Goal: Information Seeking & Learning: Learn about a topic

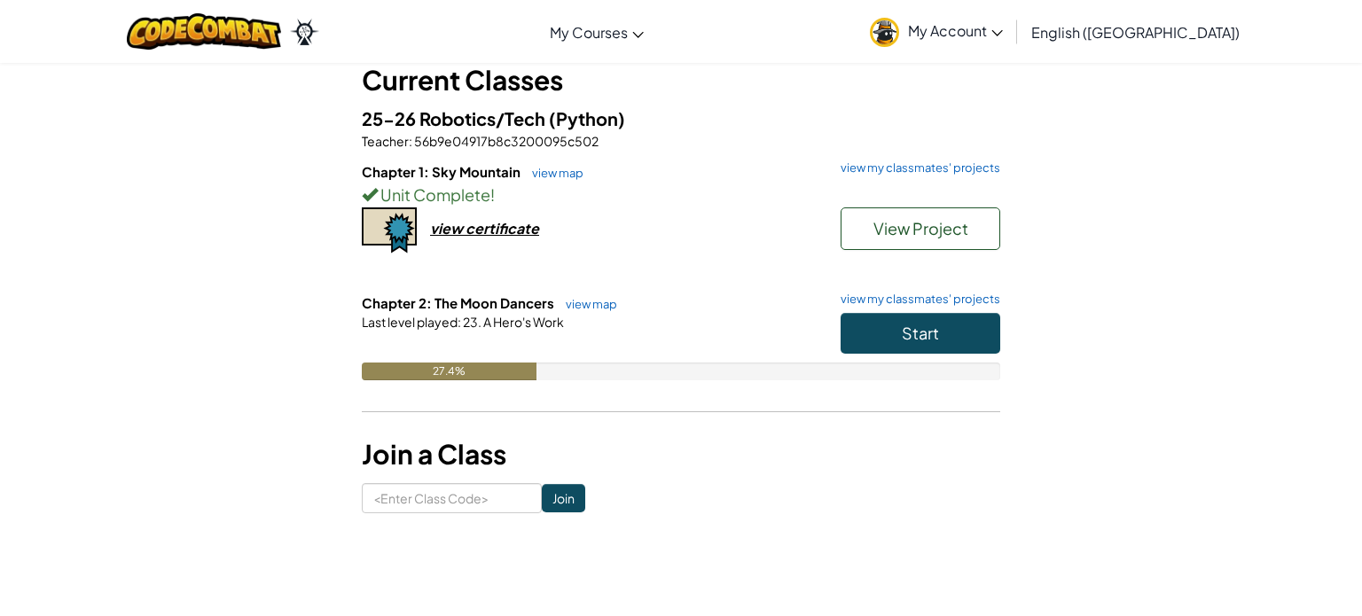
scroll to position [137, 0]
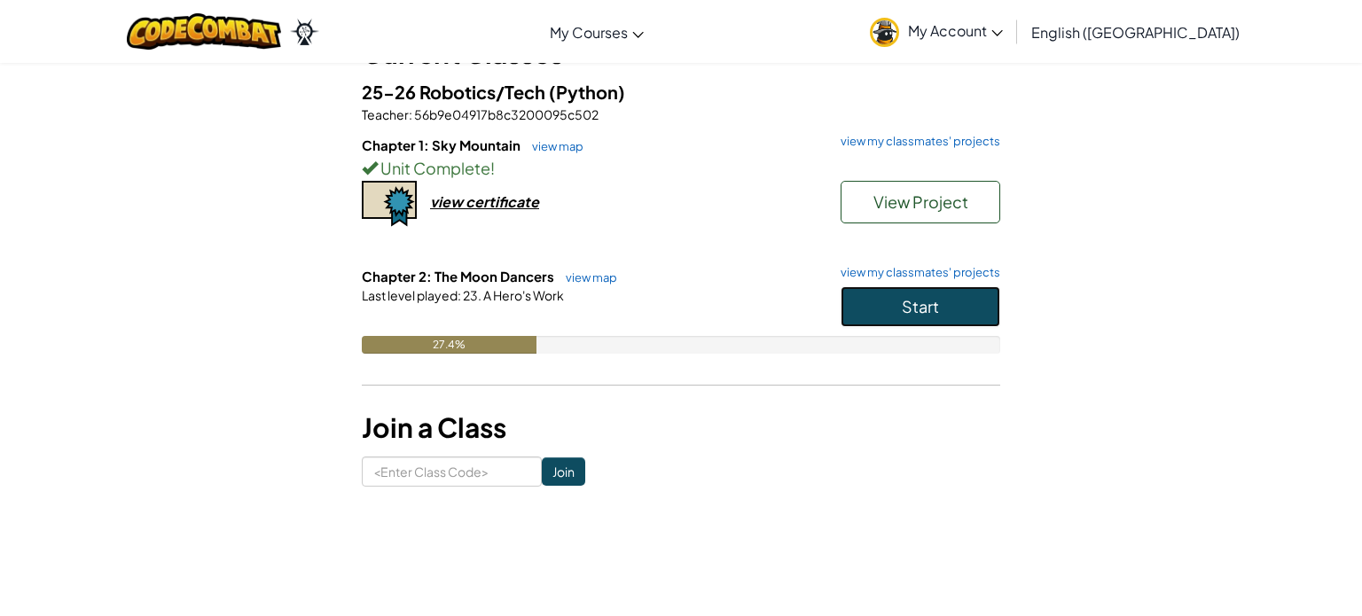
click at [927, 312] on span "Start" at bounding box center [920, 306] width 37 height 20
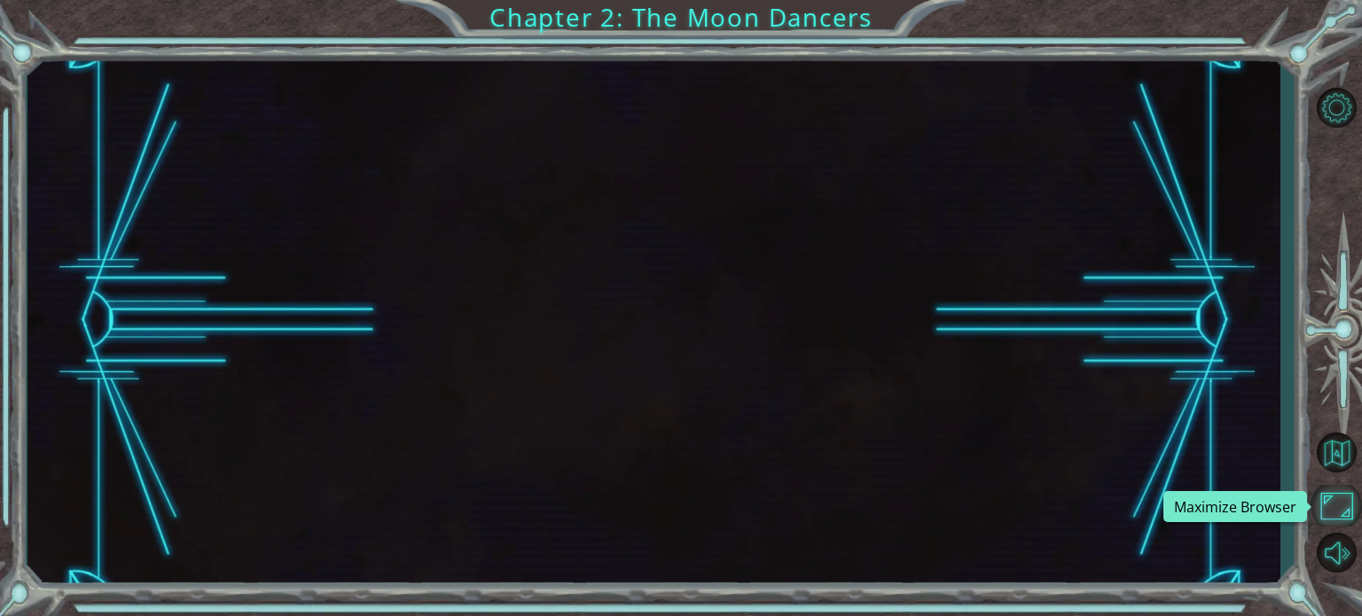
click at [1339, 516] on button "Maximize Browser" at bounding box center [1335, 506] width 51 height 42
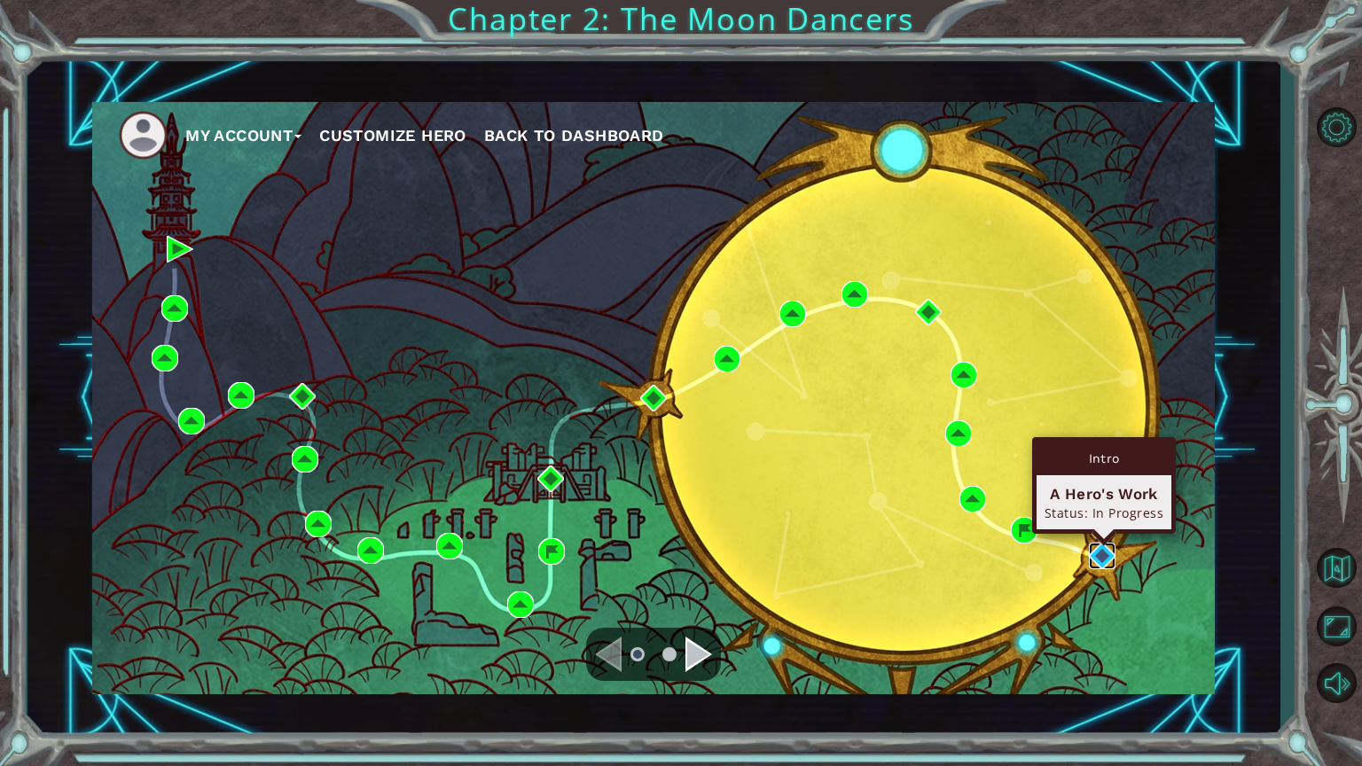
click at [1097, 559] on img at bounding box center [1102, 556] width 27 height 27
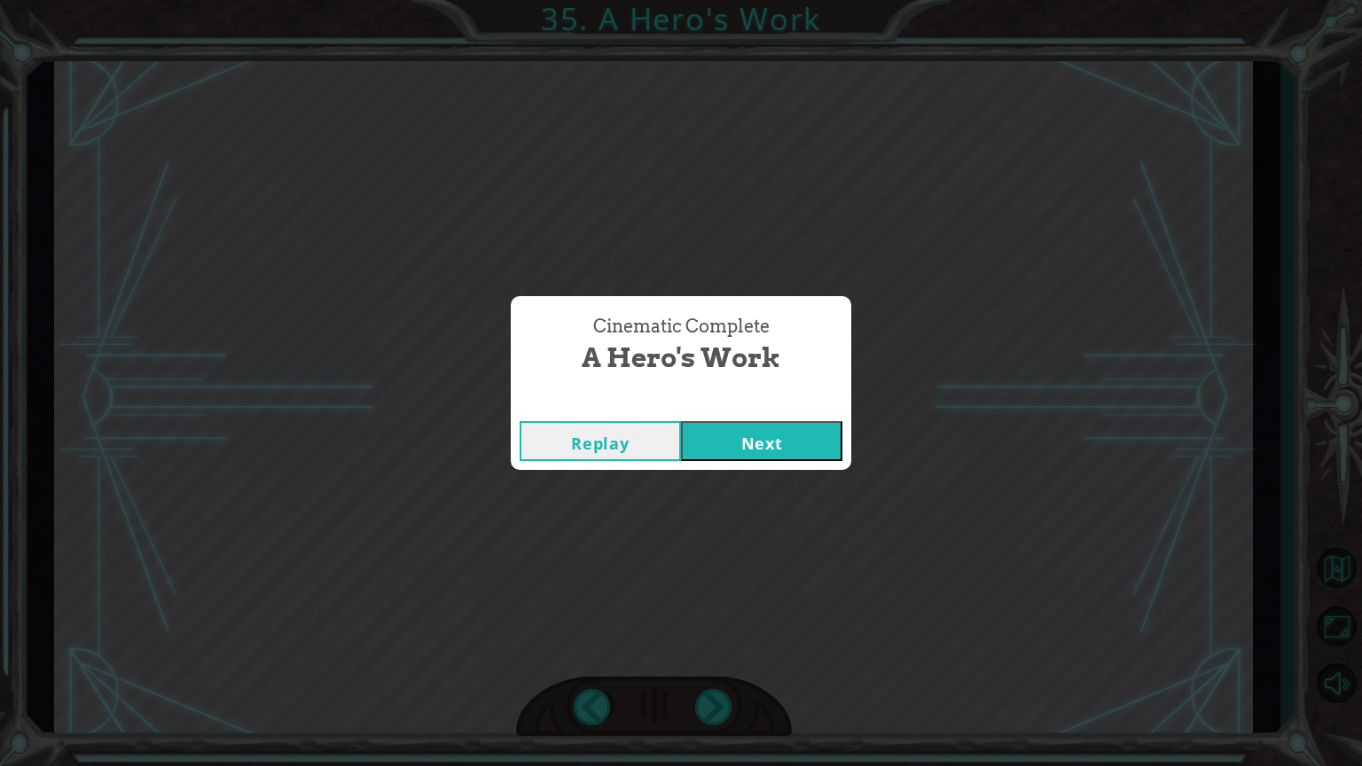
click at [786, 432] on button "Next" at bounding box center [761, 441] width 161 height 40
click at [791, 434] on button "Next" at bounding box center [761, 441] width 161 height 40
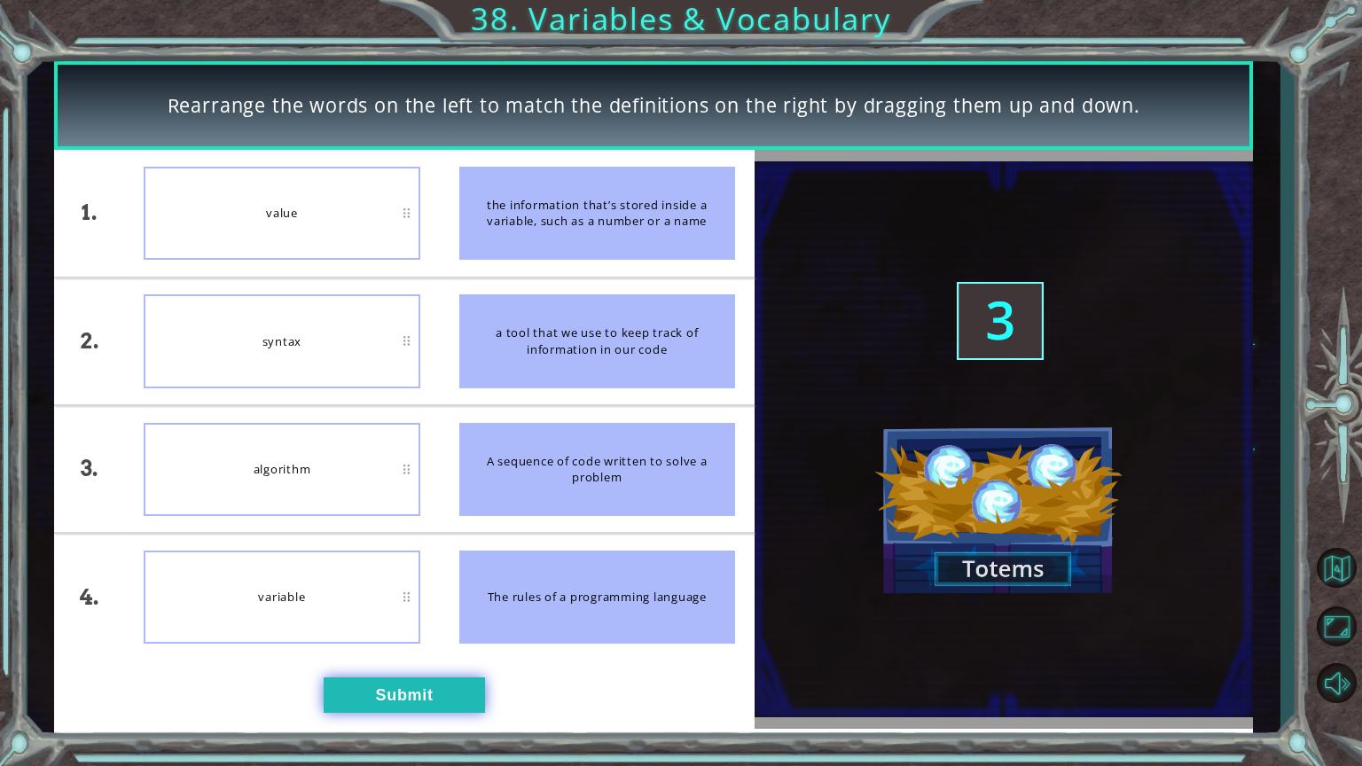
click at [403, 615] on button "Submit" at bounding box center [404, 694] width 161 height 35
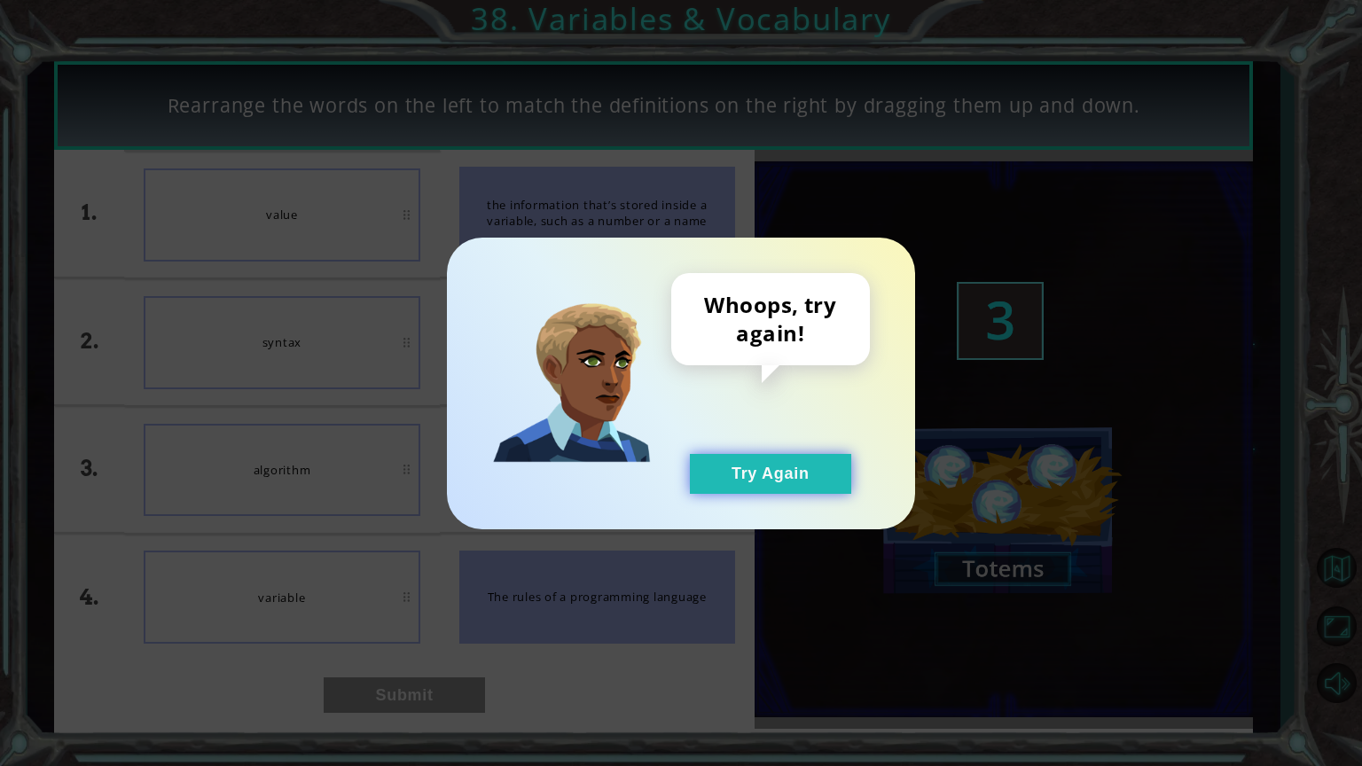
click at [780, 467] on button "Try Again" at bounding box center [770, 474] width 161 height 40
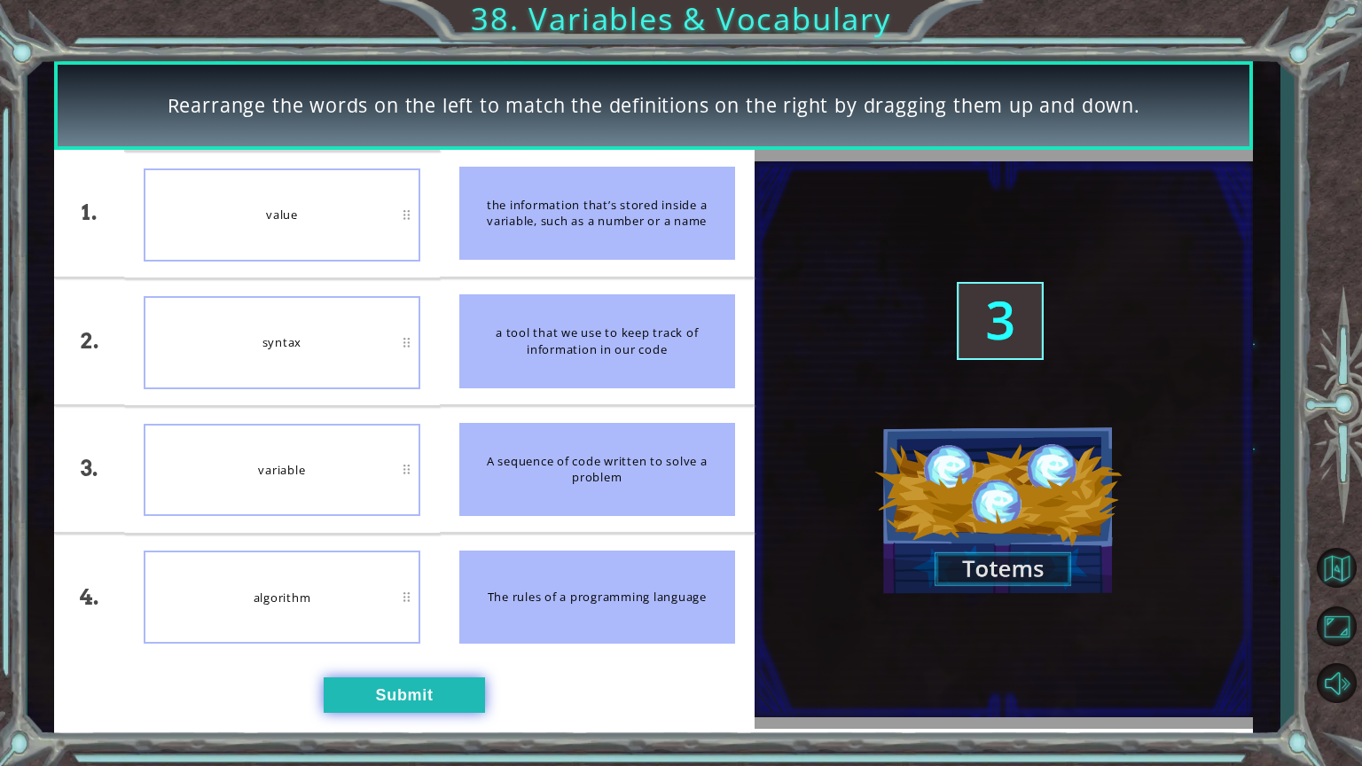
click at [378, 615] on button "Submit" at bounding box center [404, 694] width 161 height 35
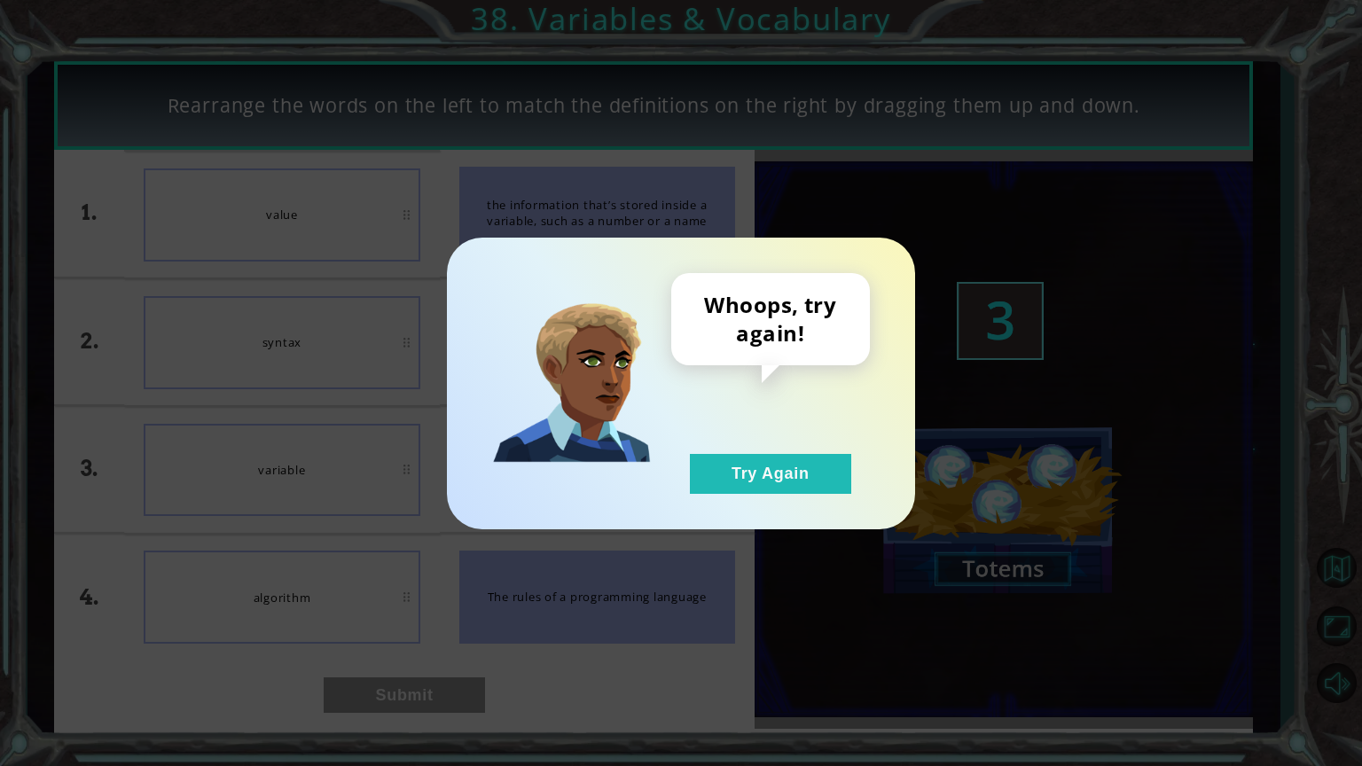
click at [844, 451] on div "Whoops, try again! Try Again" at bounding box center [770, 383] width 199 height 221
click at [799, 462] on button "Try Again" at bounding box center [770, 474] width 161 height 40
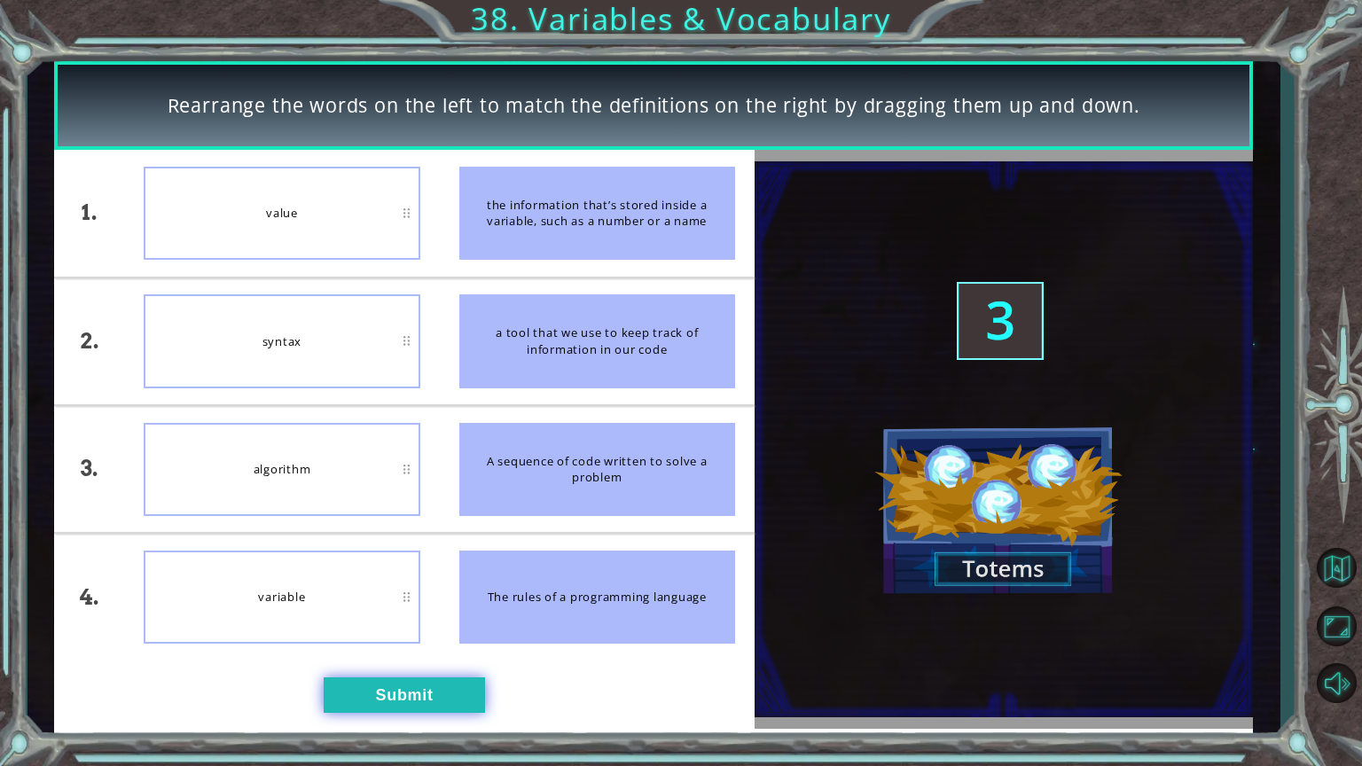
click at [408, 615] on button "Submit" at bounding box center [404, 694] width 161 height 35
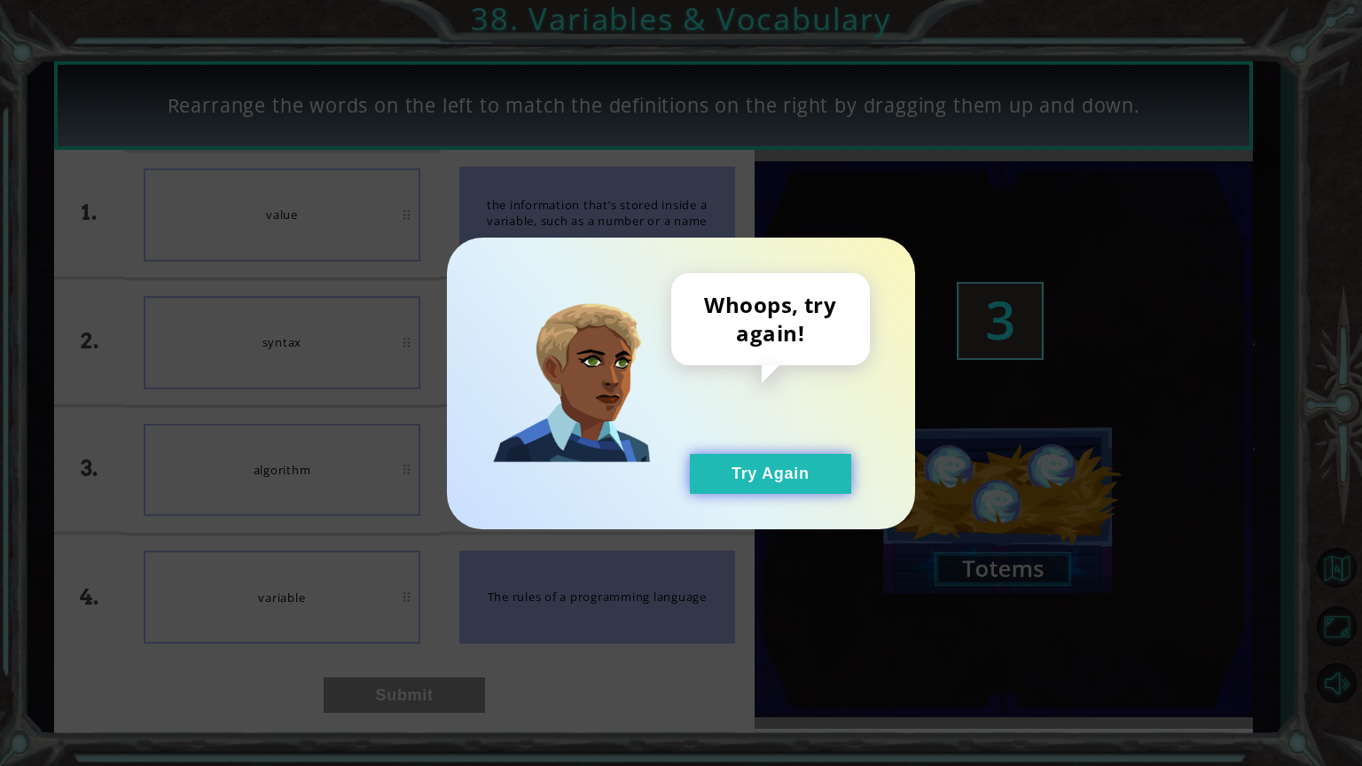
click at [808, 477] on button "Try Again" at bounding box center [770, 474] width 161 height 40
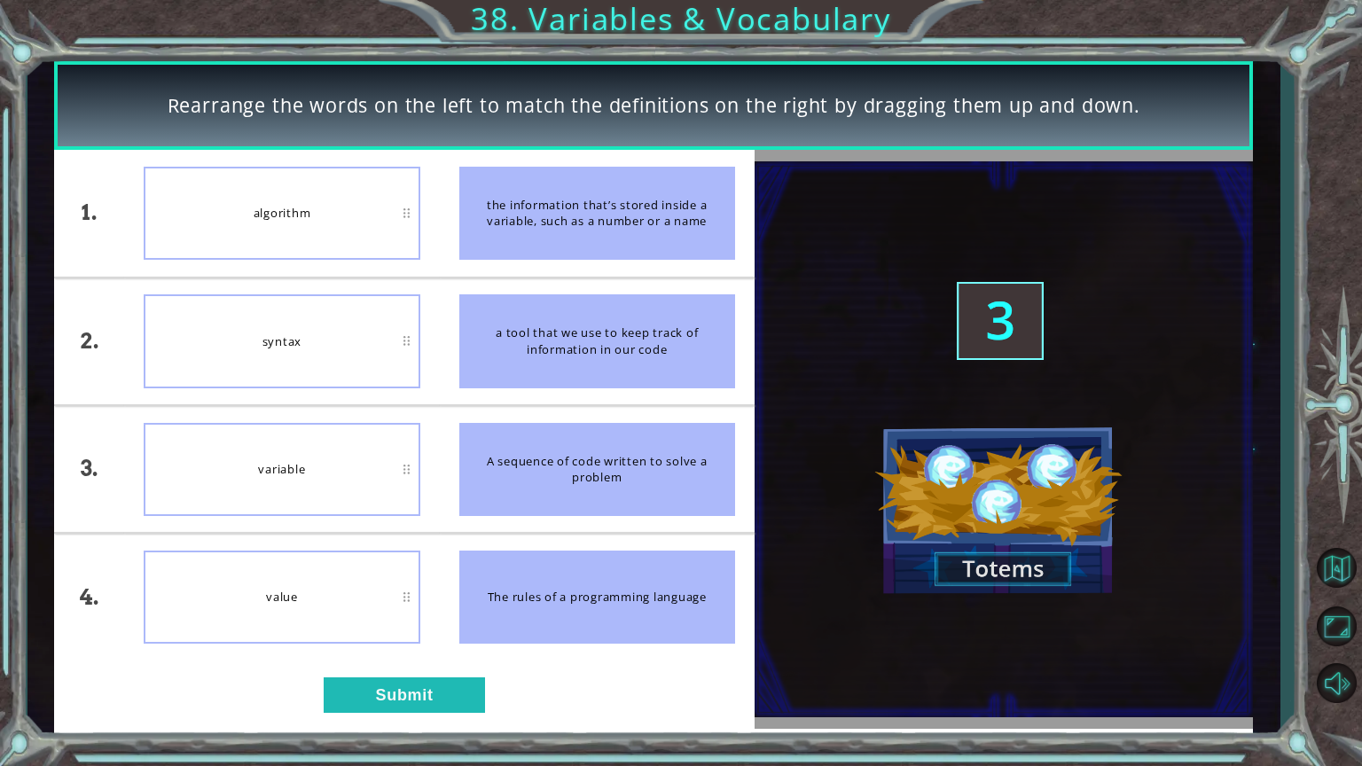
click at [808, 477] on img at bounding box center [1003, 439] width 498 height 556
click at [388, 615] on button "Submit" at bounding box center [404, 694] width 161 height 35
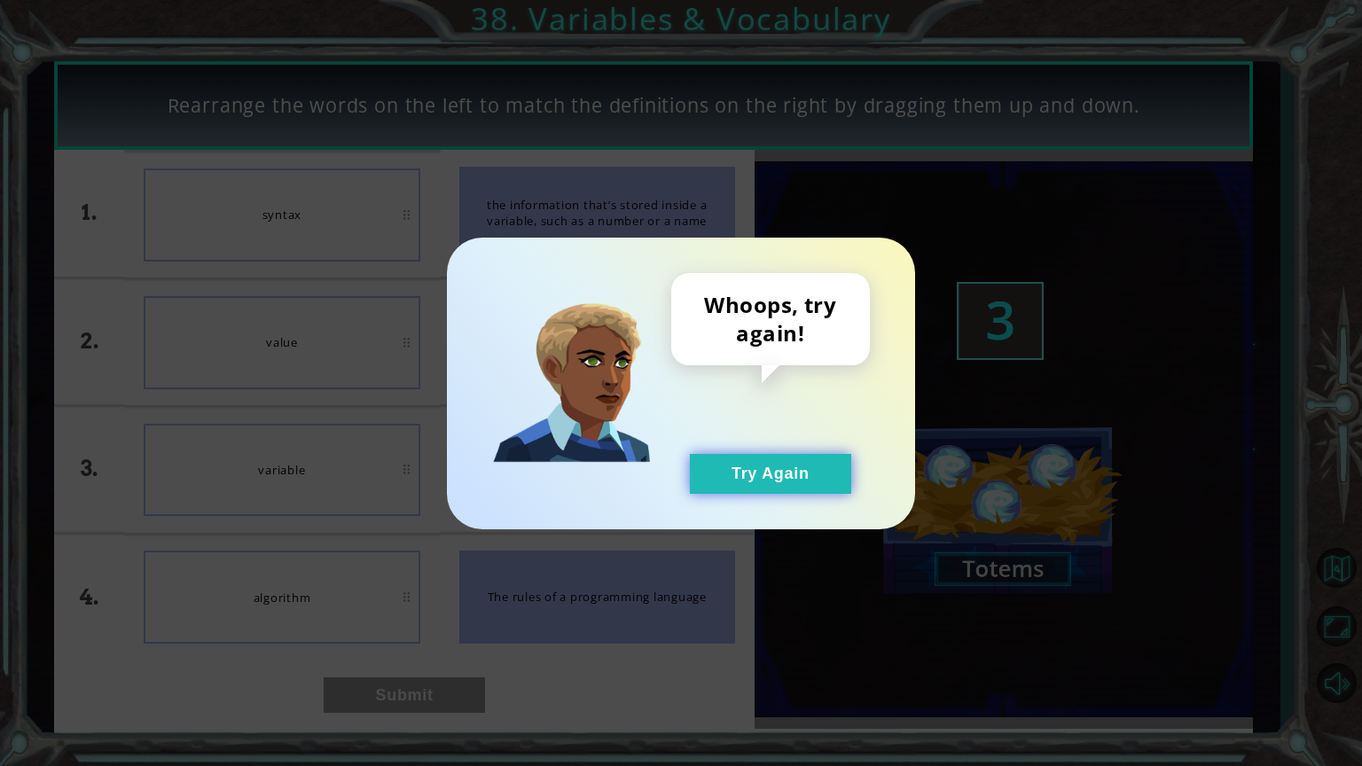
click at [778, 468] on button "Try Again" at bounding box center [770, 474] width 161 height 40
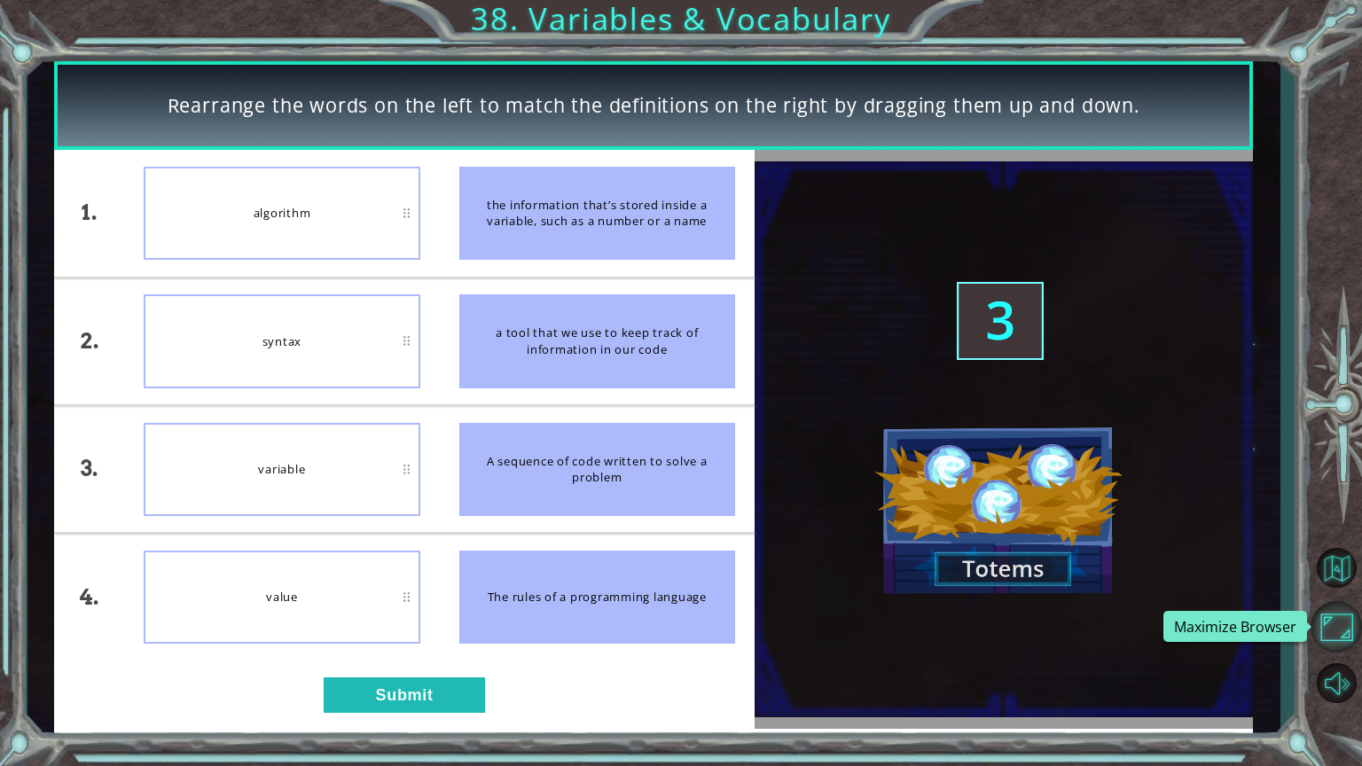
click at [1338, 615] on button "Maximize Browser" at bounding box center [1335, 626] width 51 height 51
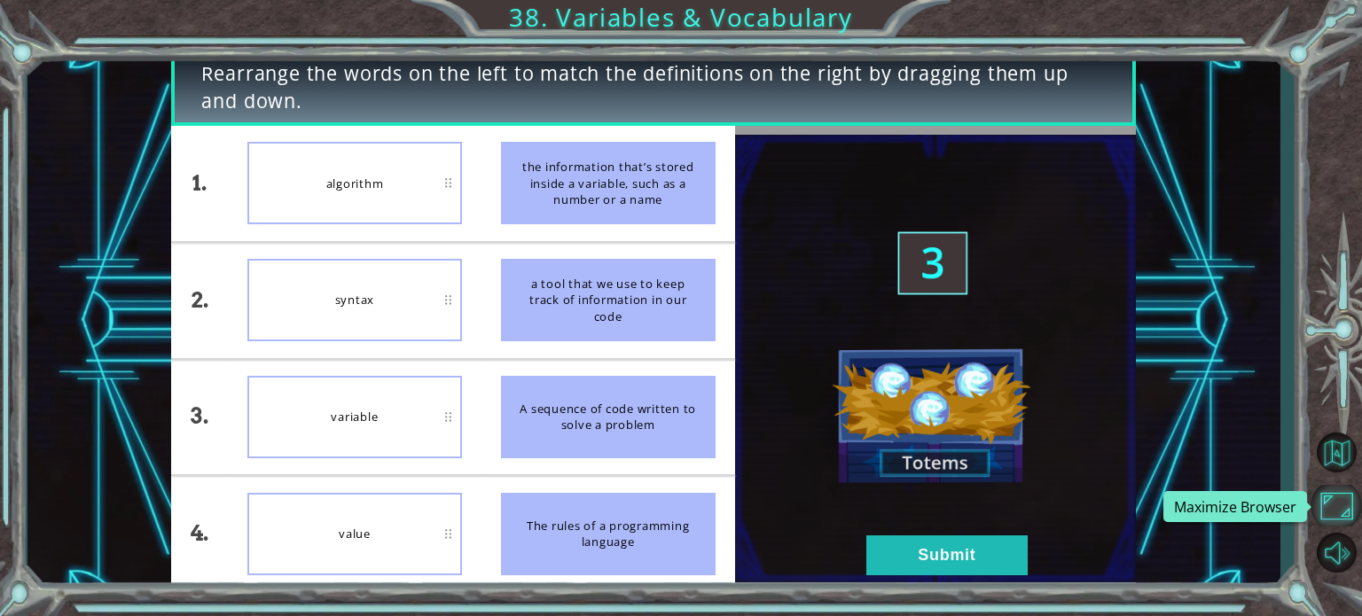
click at [1329, 511] on button "Maximize Browser" at bounding box center [1335, 506] width 51 height 42
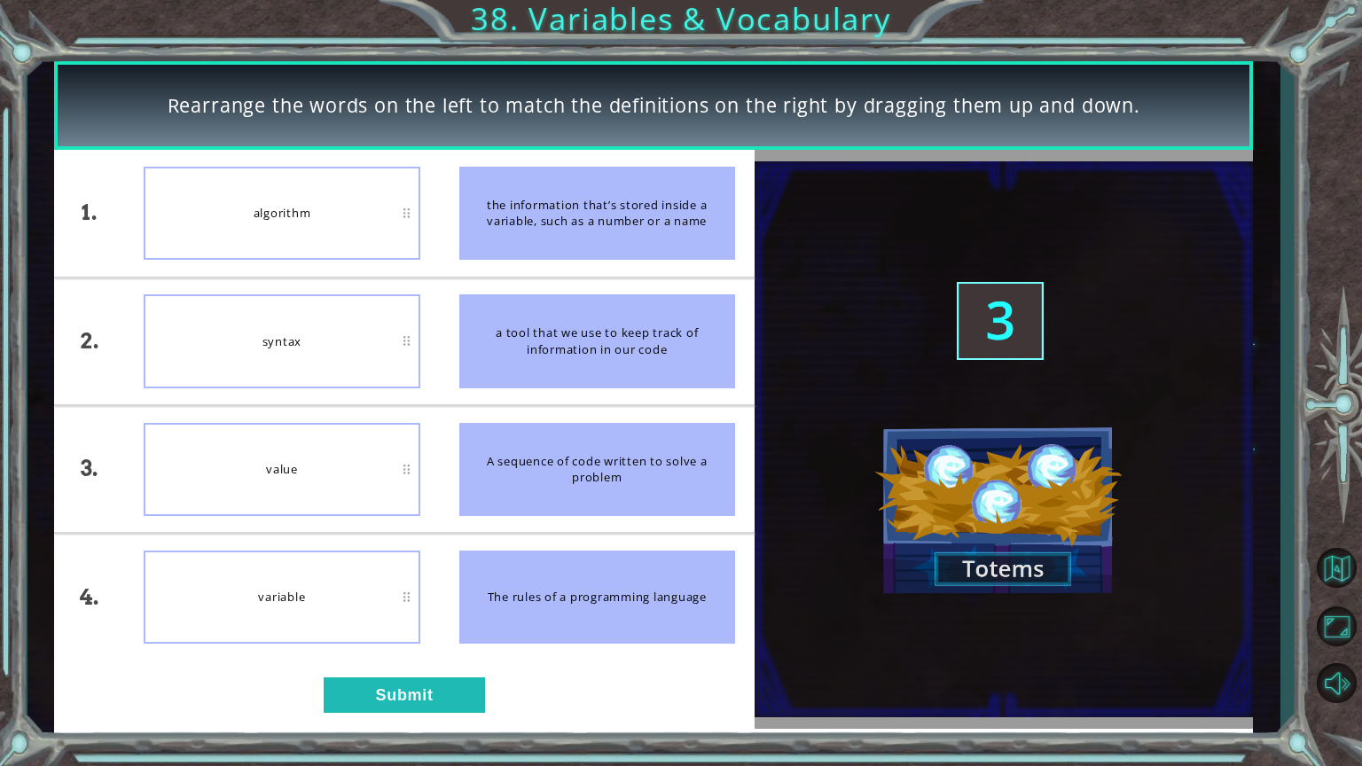
click at [373, 615] on div "1. 2. 3. 4. algorithm syntax value variable the information that’s stored insid…" at bounding box center [403, 439] width 699 height 579
click at [375, 615] on button "Submit" at bounding box center [404, 694] width 161 height 35
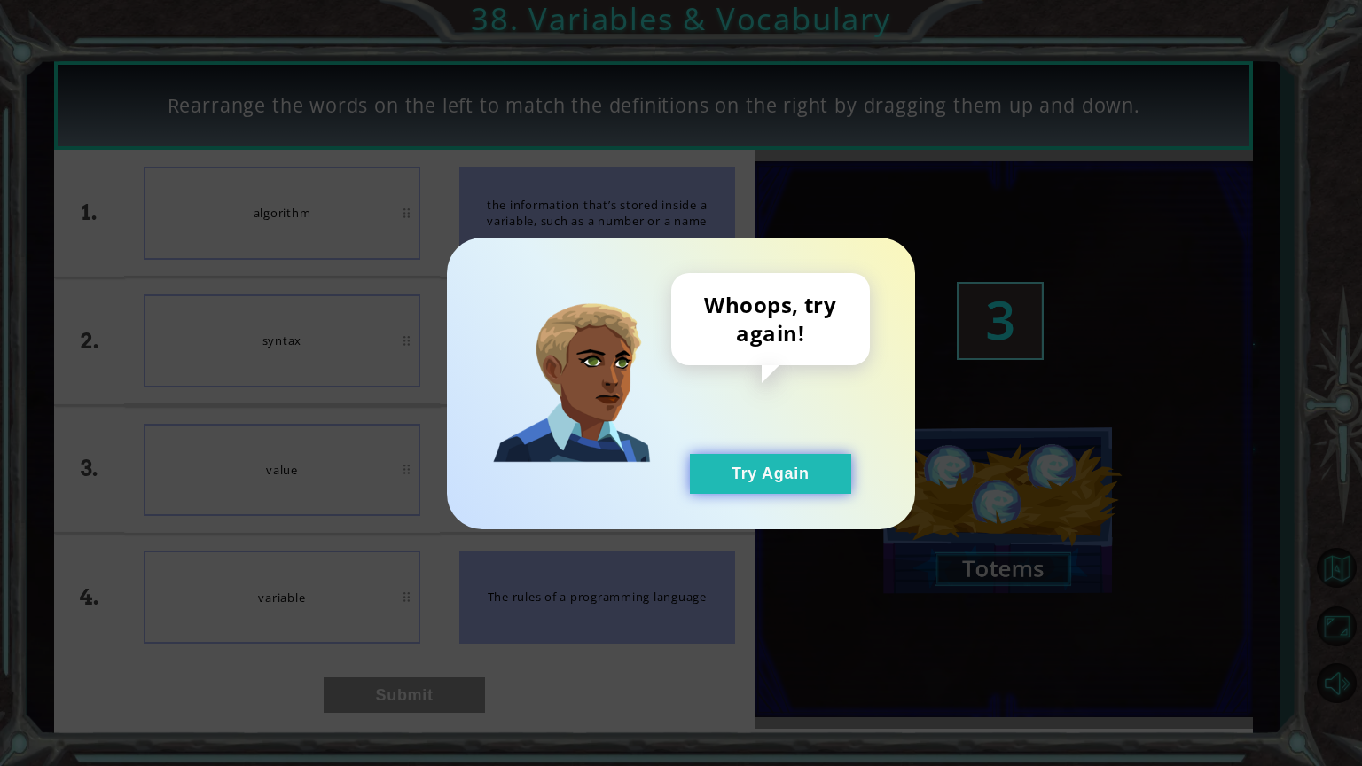
click at [771, 476] on button "Try Again" at bounding box center [770, 474] width 161 height 40
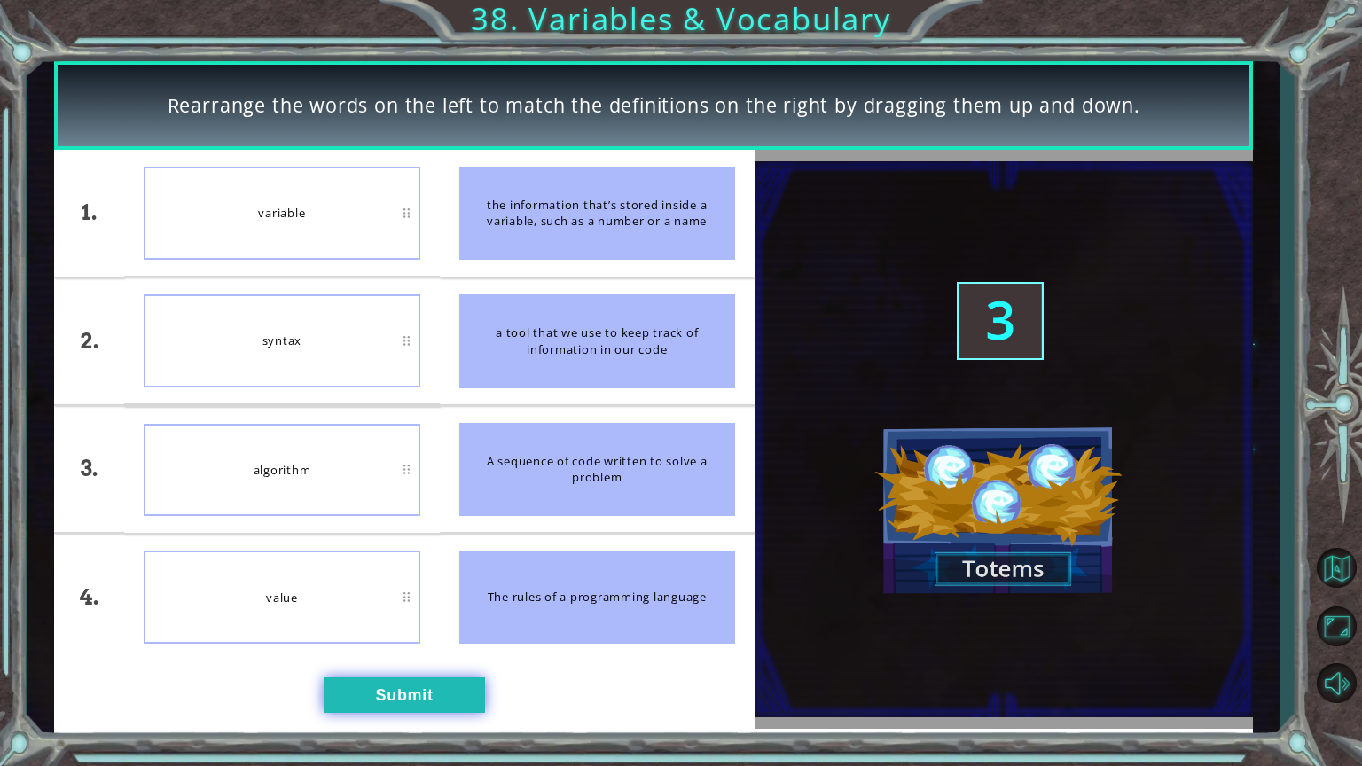
click at [387, 615] on button "Submit" at bounding box center [404, 694] width 161 height 35
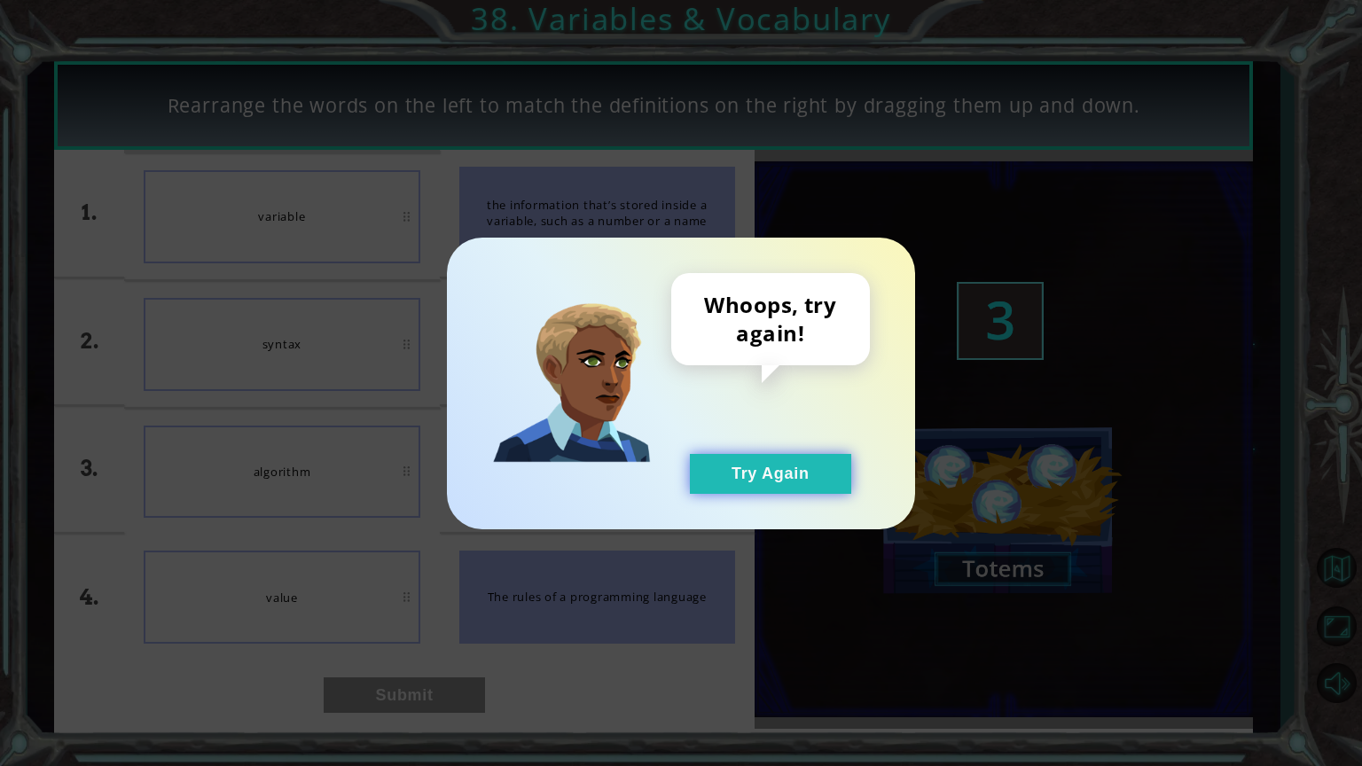
click at [794, 475] on button "Try Again" at bounding box center [770, 474] width 161 height 40
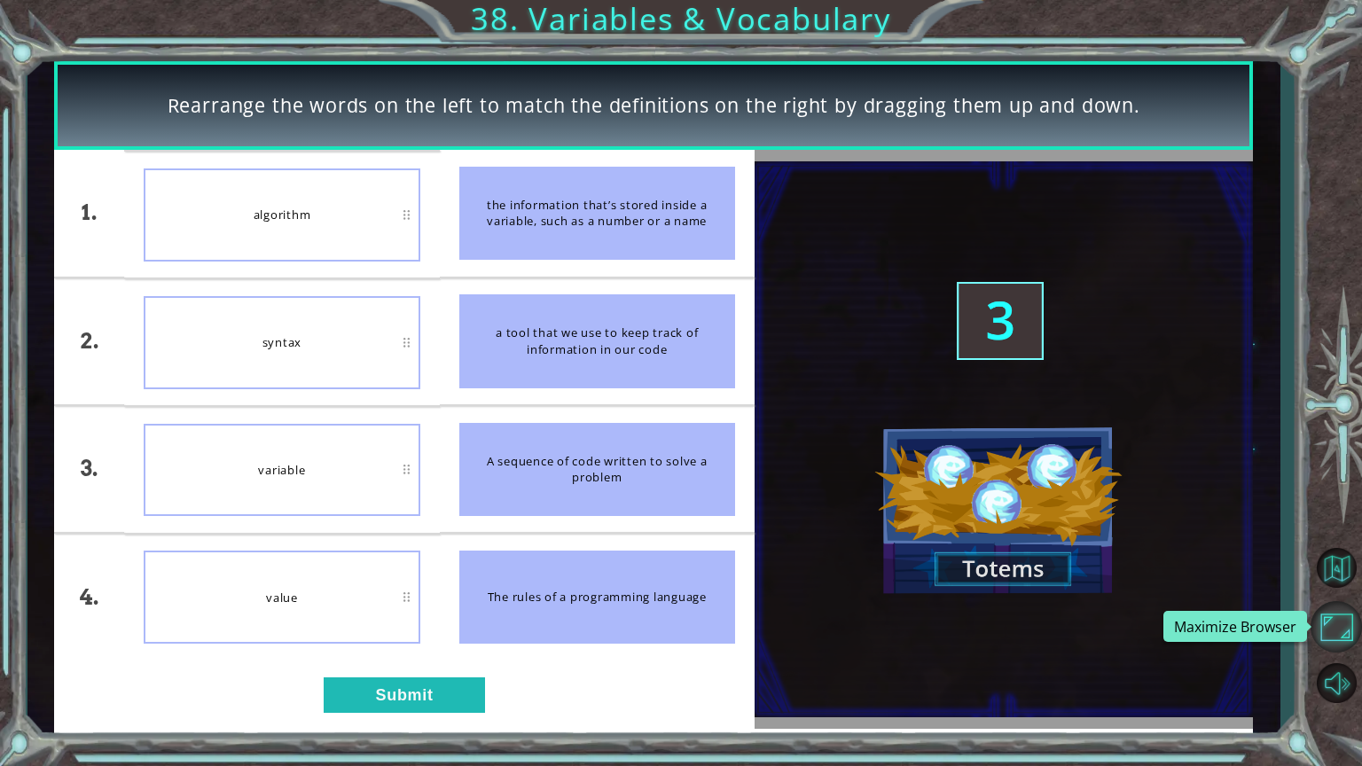
click at [1351, 615] on button "Maximize Browser" at bounding box center [1335, 626] width 51 height 51
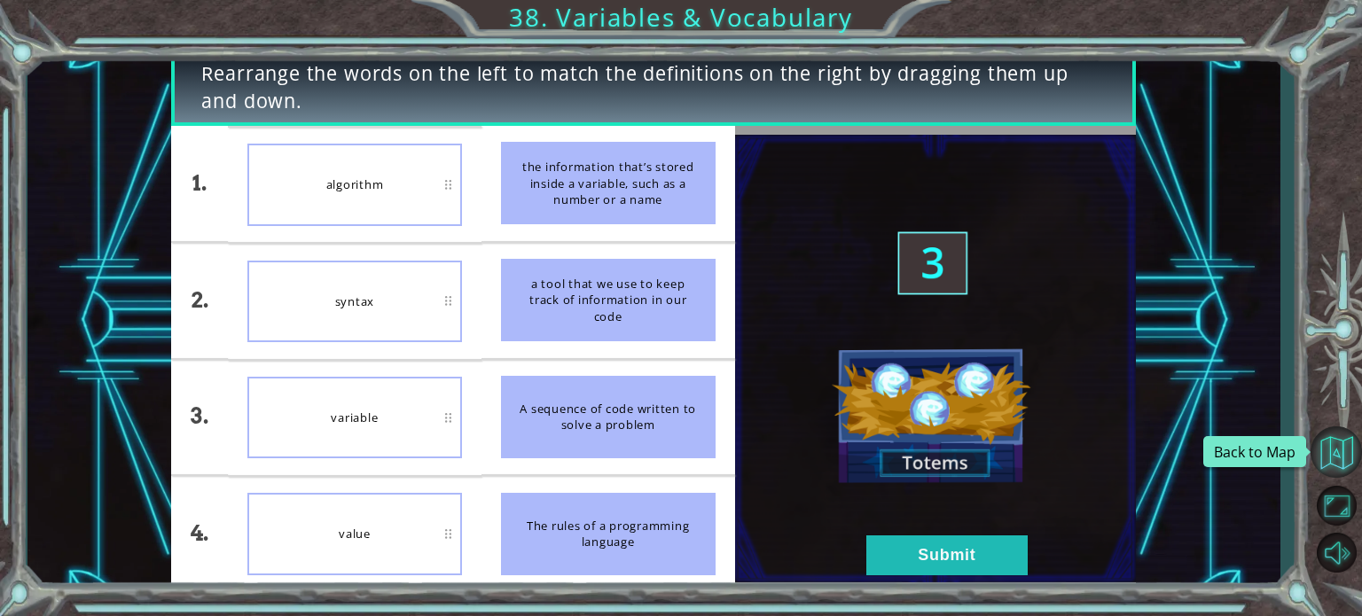
click at [1322, 458] on button "Back to Map" at bounding box center [1335, 451] width 51 height 51
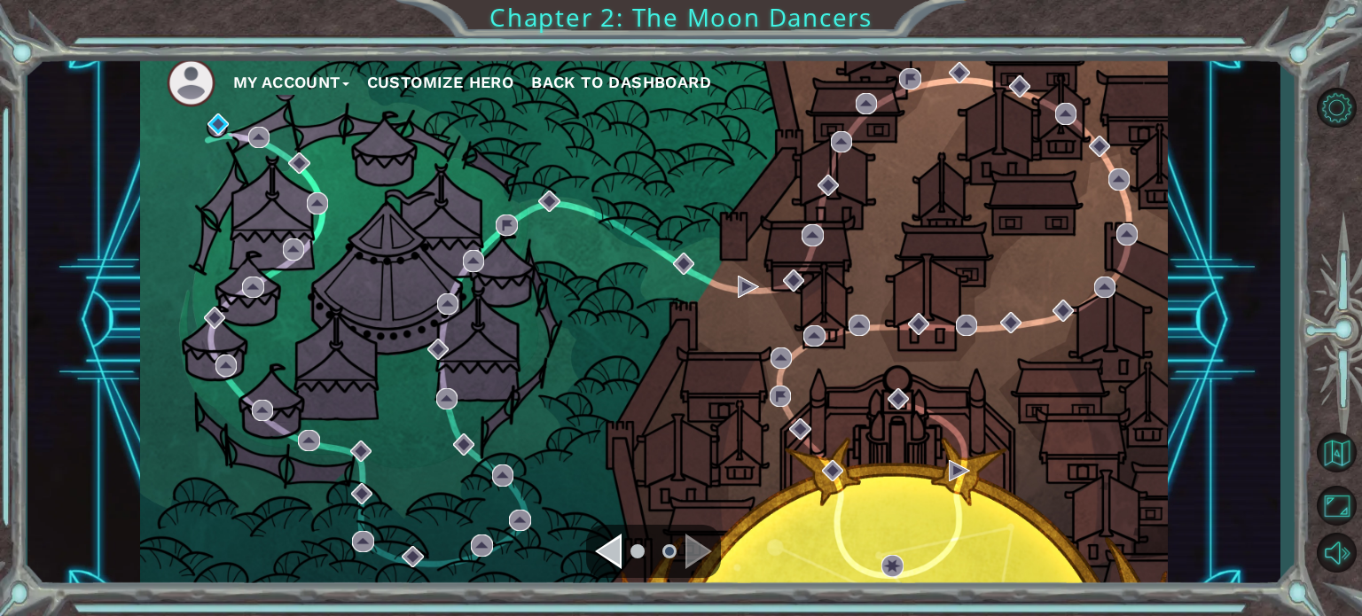
click at [616, 558] on div "Navigate to the previous page" at bounding box center [608, 551] width 27 height 35
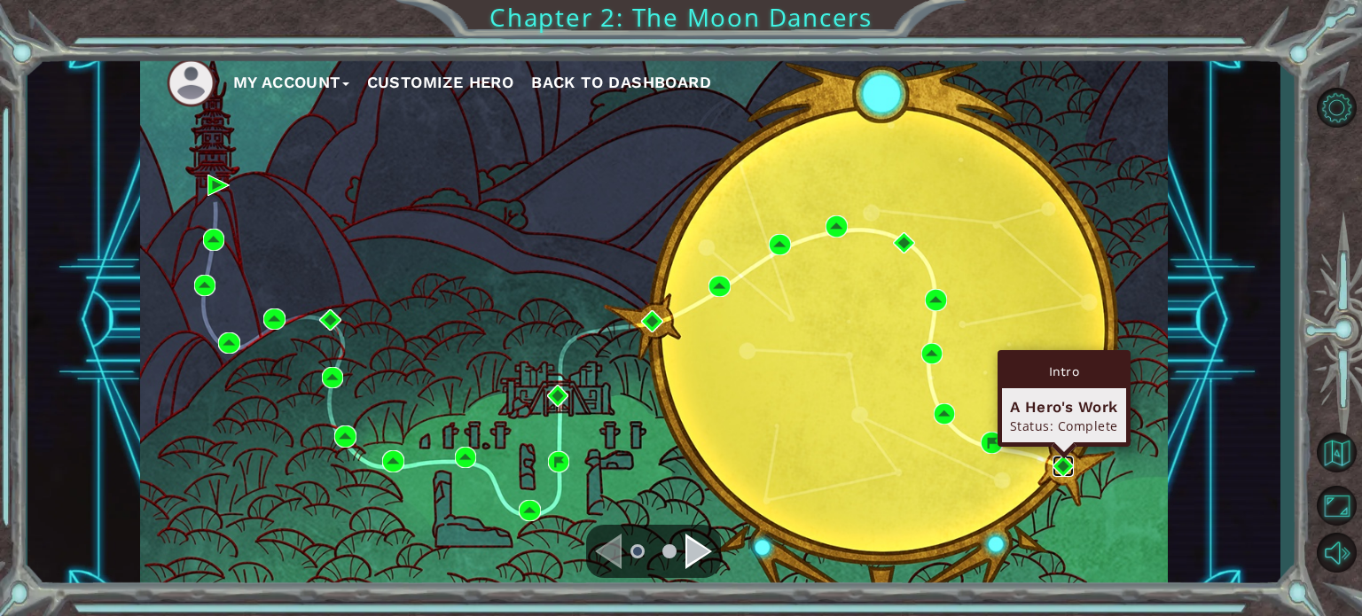
click at [1064, 470] on img at bounding box center [1062, 466] width 21 height 21
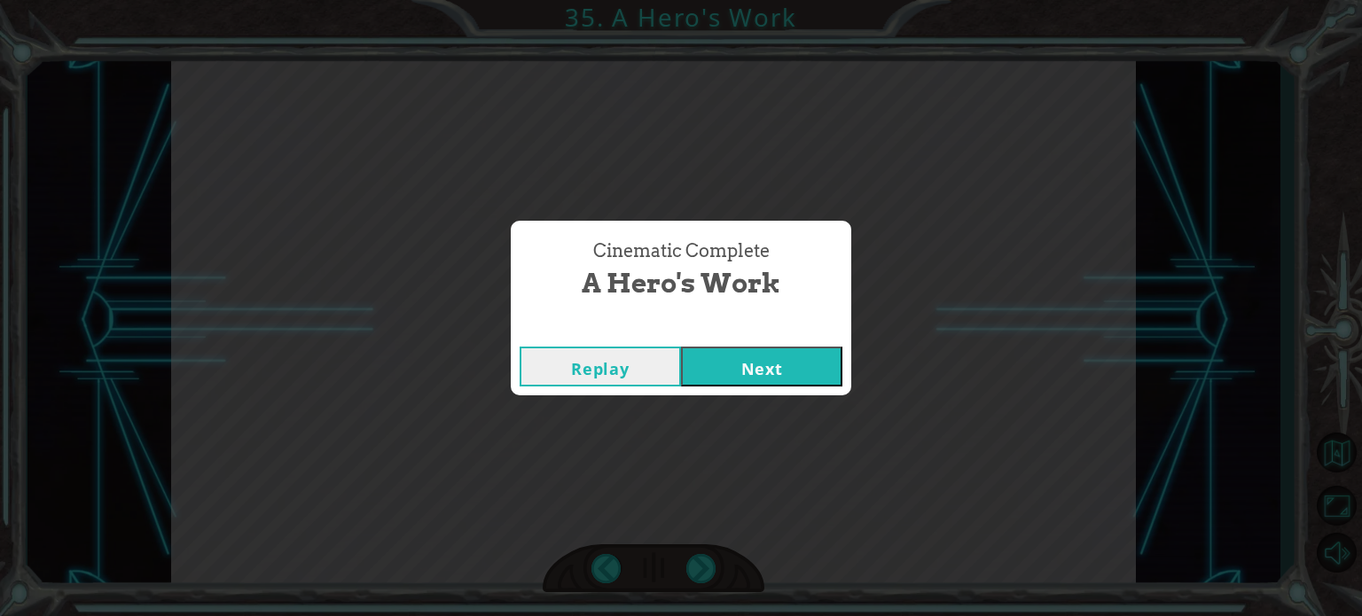
click at [810, 376] on button "Next" at bounding box center [761, 367] width 161 height 40
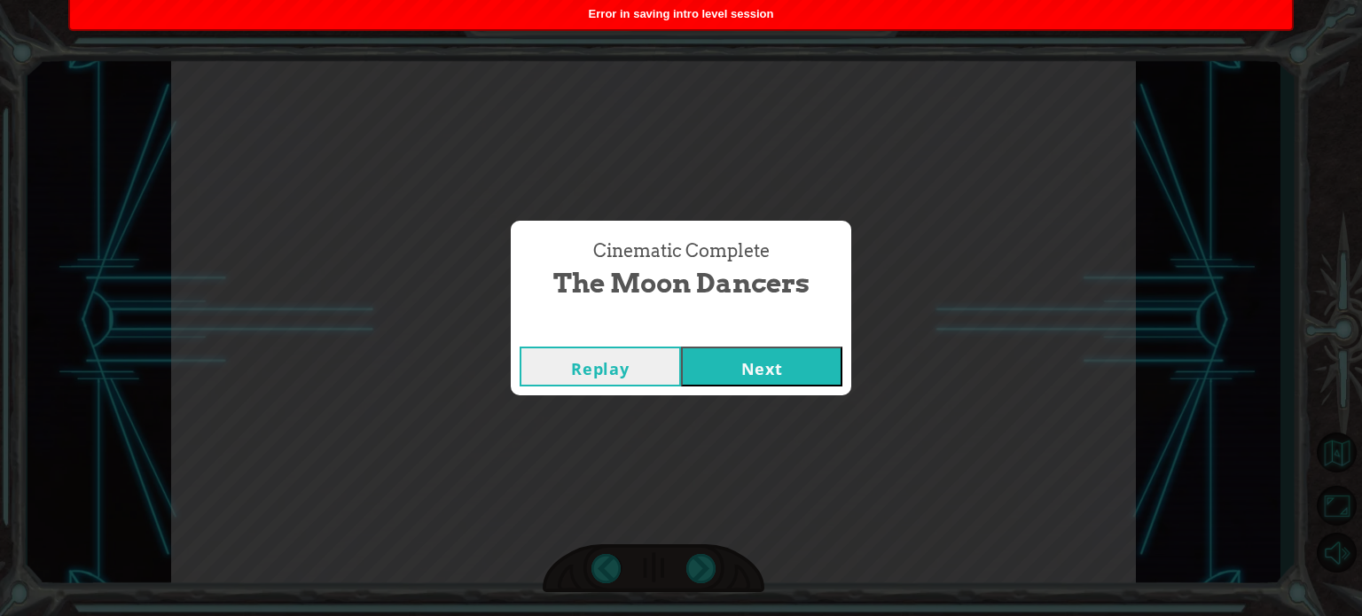
click at [798, 360] on button "Next" at bounding box center [761, 367] width 161 height 40
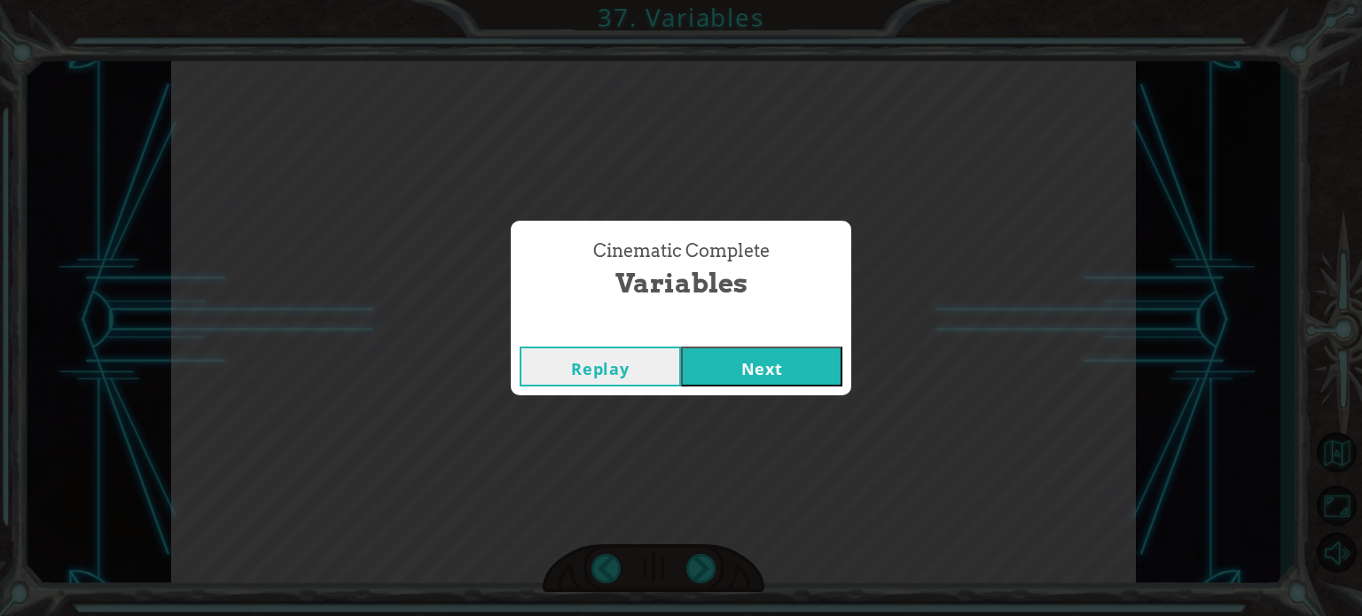
click at [831, 369] on button "Next" at bounding box center [761, 367] width 161 height 40
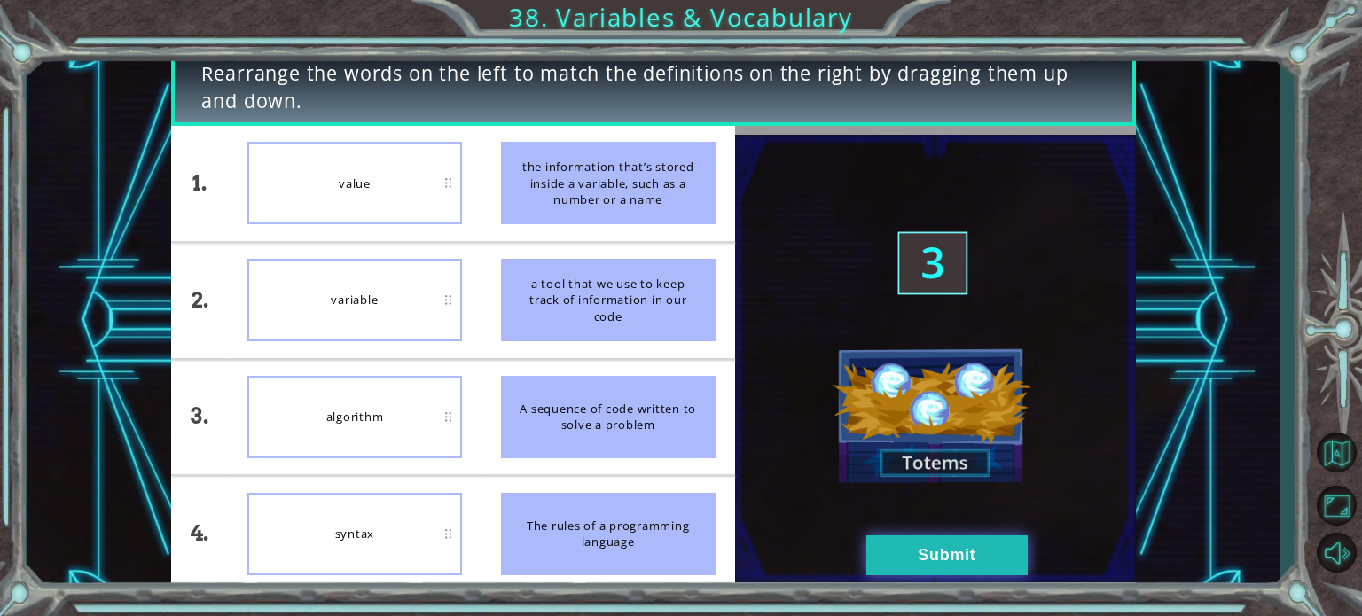
click at [882, 563] on button "Submit" at bounding box center [946, 555] width 161 height 40
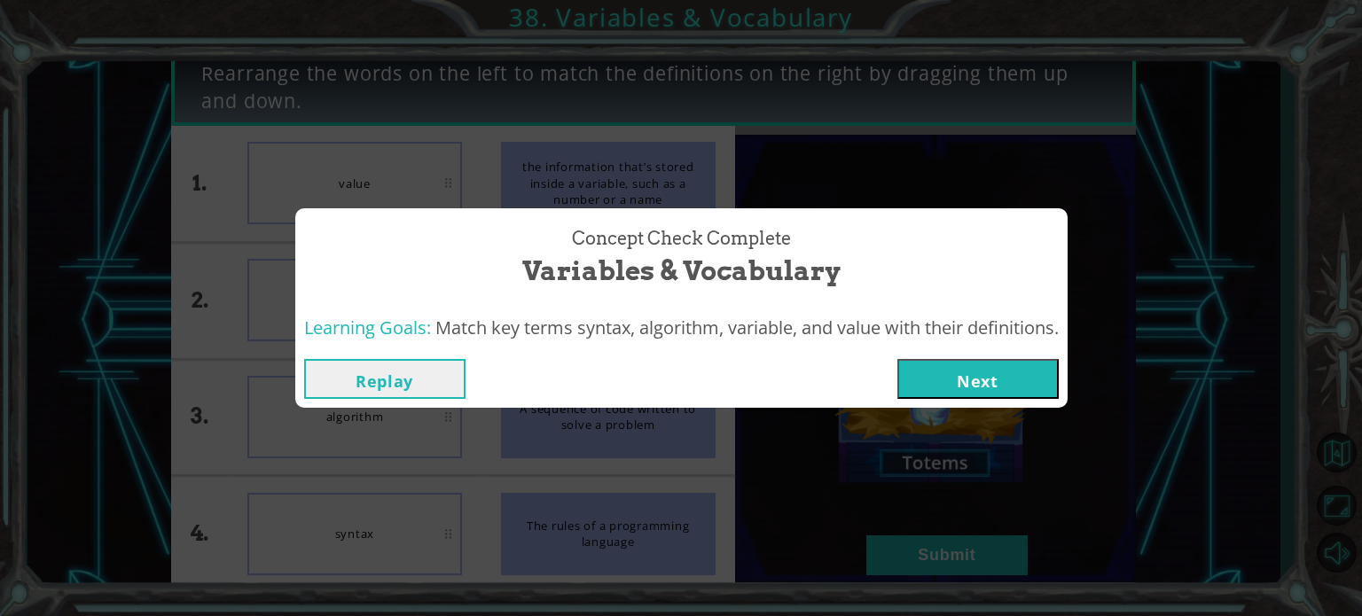
click at [1035, 367] on button "Next" at bounding box center [977, 379] width 161 height 40
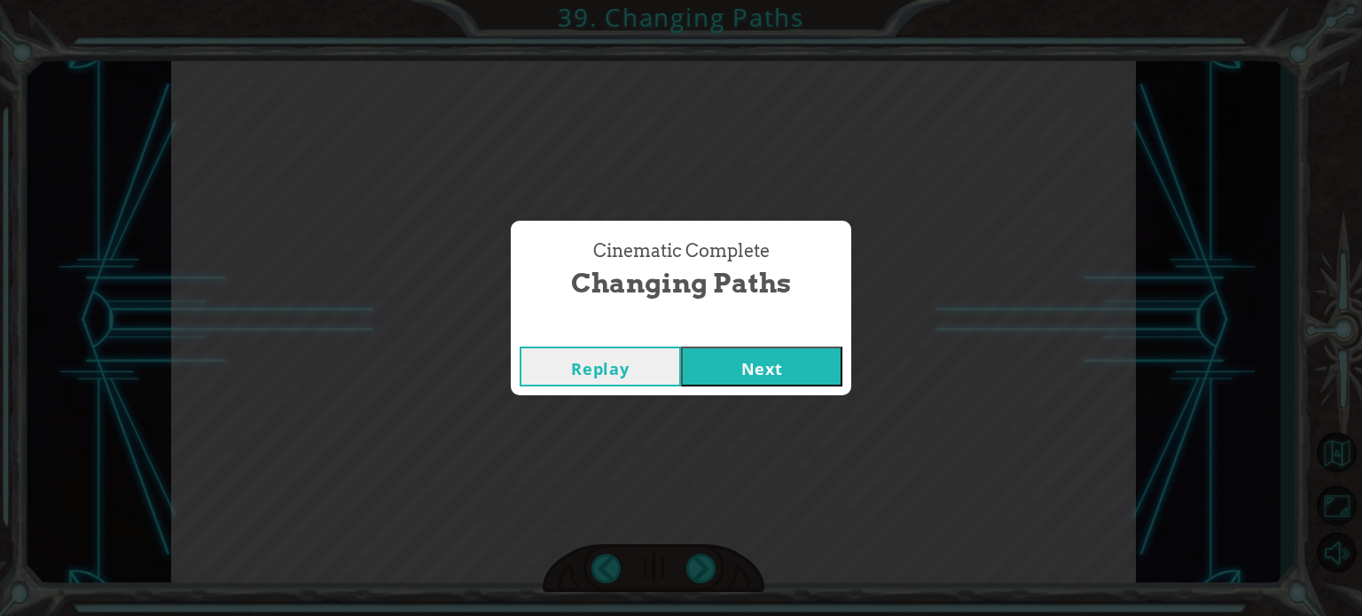
click at [737, 361] on button "Next" at bounding box center [761, 367] width 161 height 40
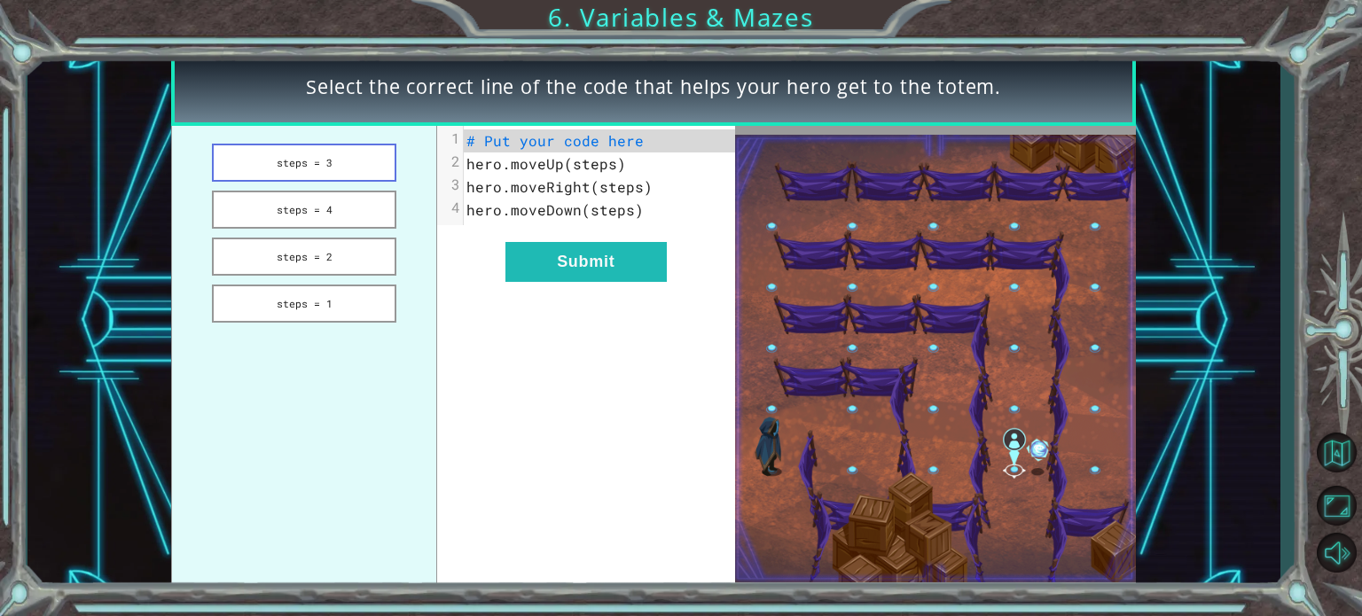
click at [293, 172] on button "steps = 3" at bounding box center [304, 163] width 184 height 38
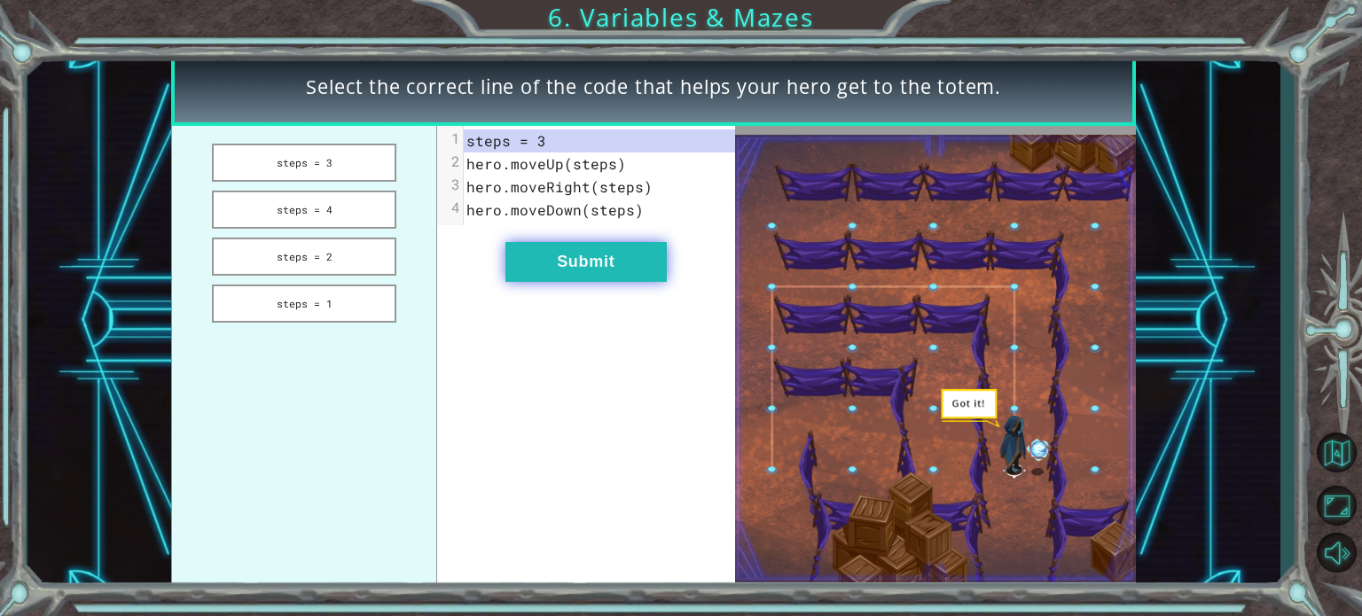
click at [648, 265] on button "Submit" at bounding box center [585, 262] width 161 height 40
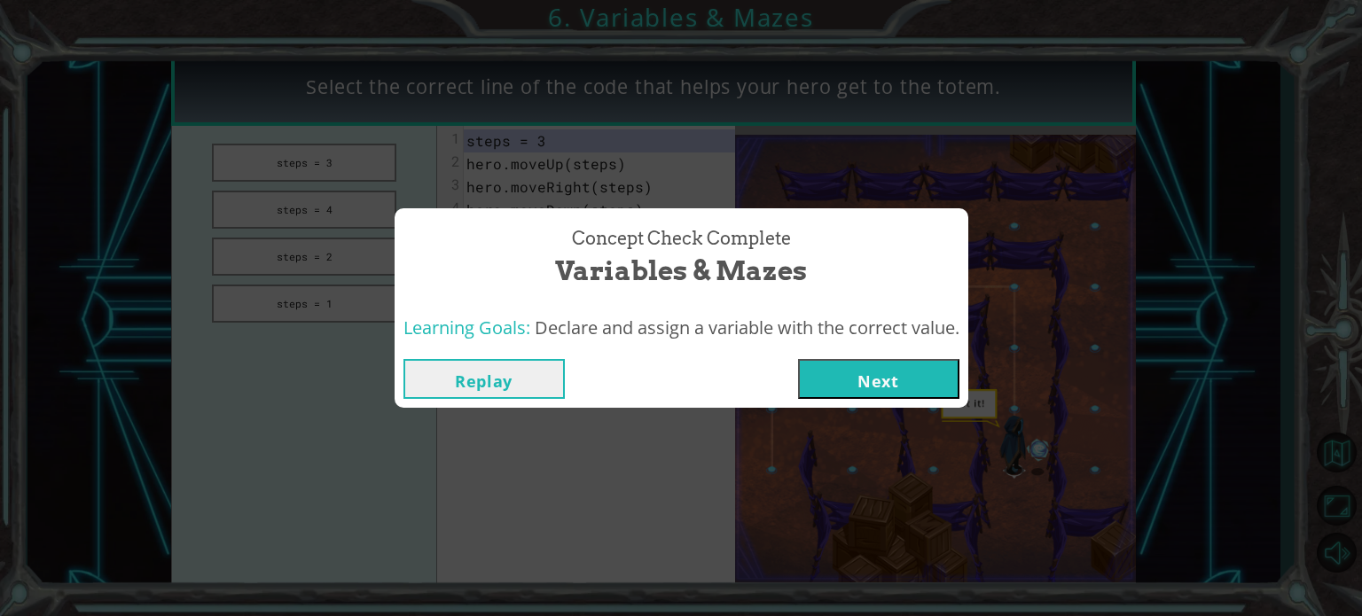
click at [892, 408] on div "Replay Next" at bounding box center [681, 379] width 574 height 58
click at [868, 375] on button "Next" at bounding box center [878, 379] width 161 height 40
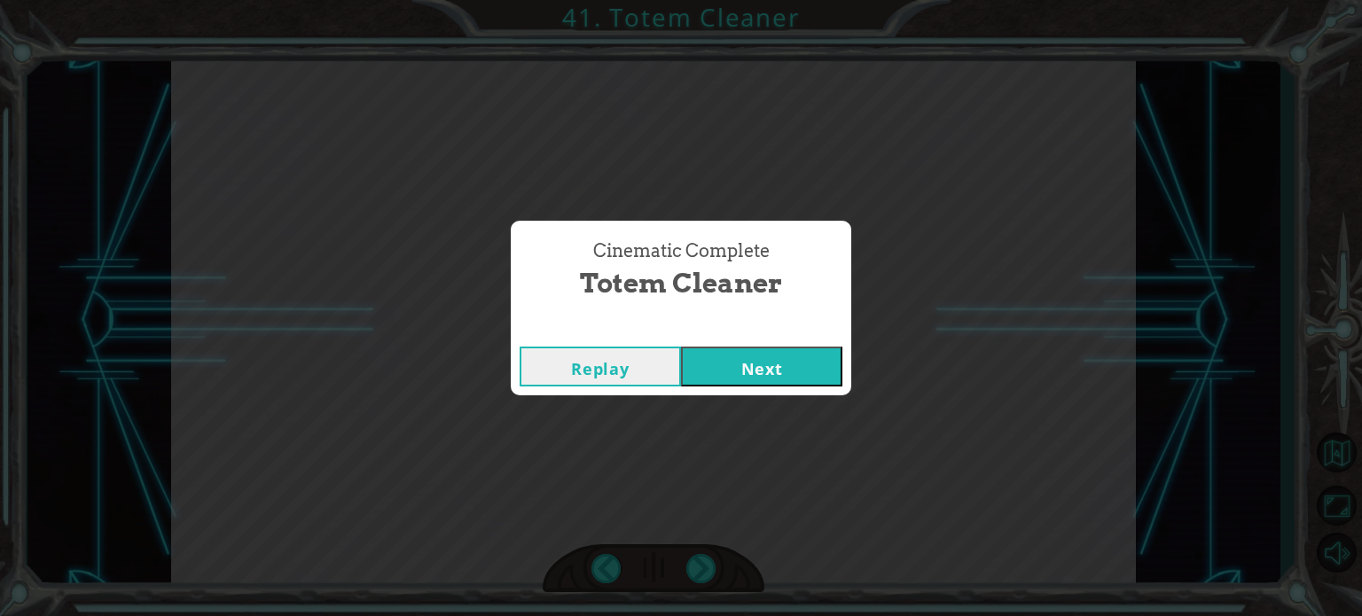
click at [808, 356] on button "Next" at bounding box center [761, 367] width 161 height 40
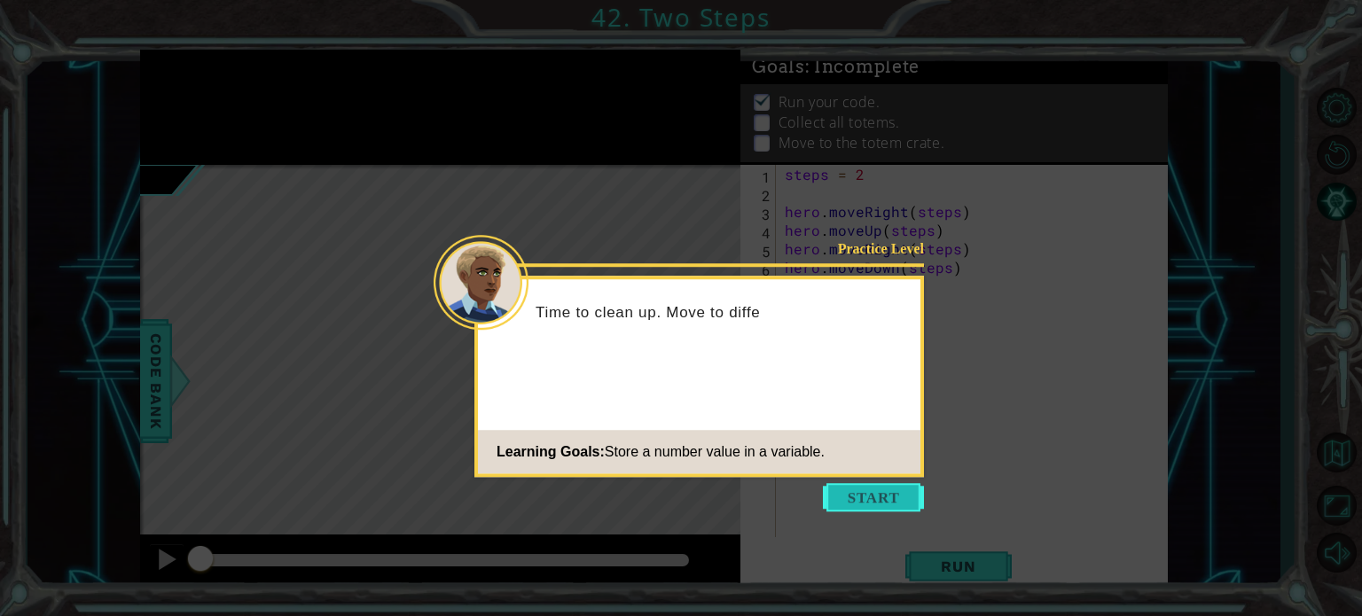
click at [885, 503] on button "Start" at bounding box center [873, 497] width 101 height 28
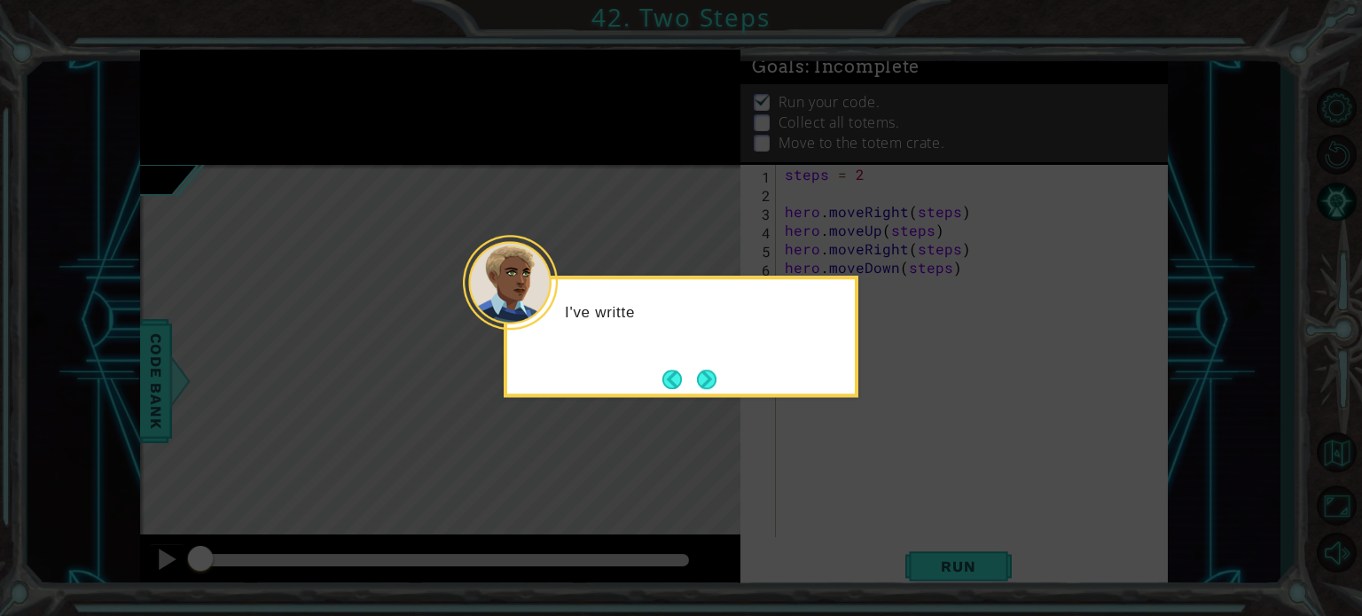
click at [885, 503] on icon at bounding box center [681, 308] width 1362 height 616
click at [716, 378] on button "Next" at bounding box center [707, 380] width 20 height 20
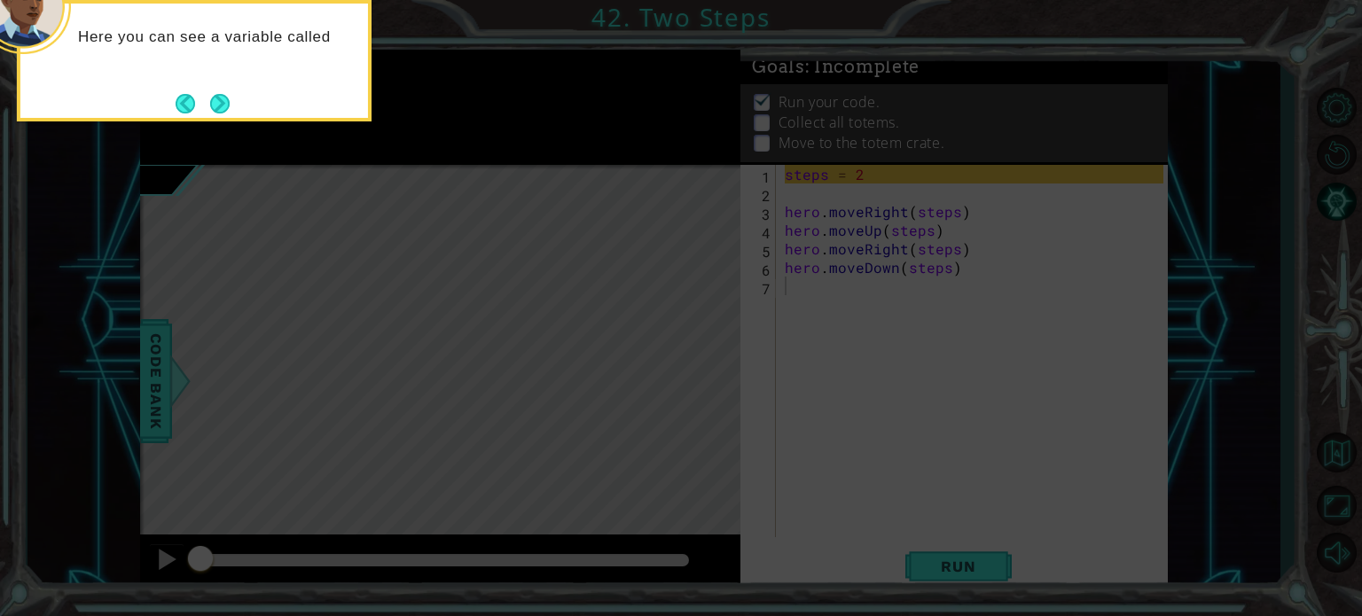
click at [189, 90] on footer at bounding box center [203, 103] width 54 height 27
click at [221, 100] on button "Next" at bounding box center [220, 104] width 20 height 20
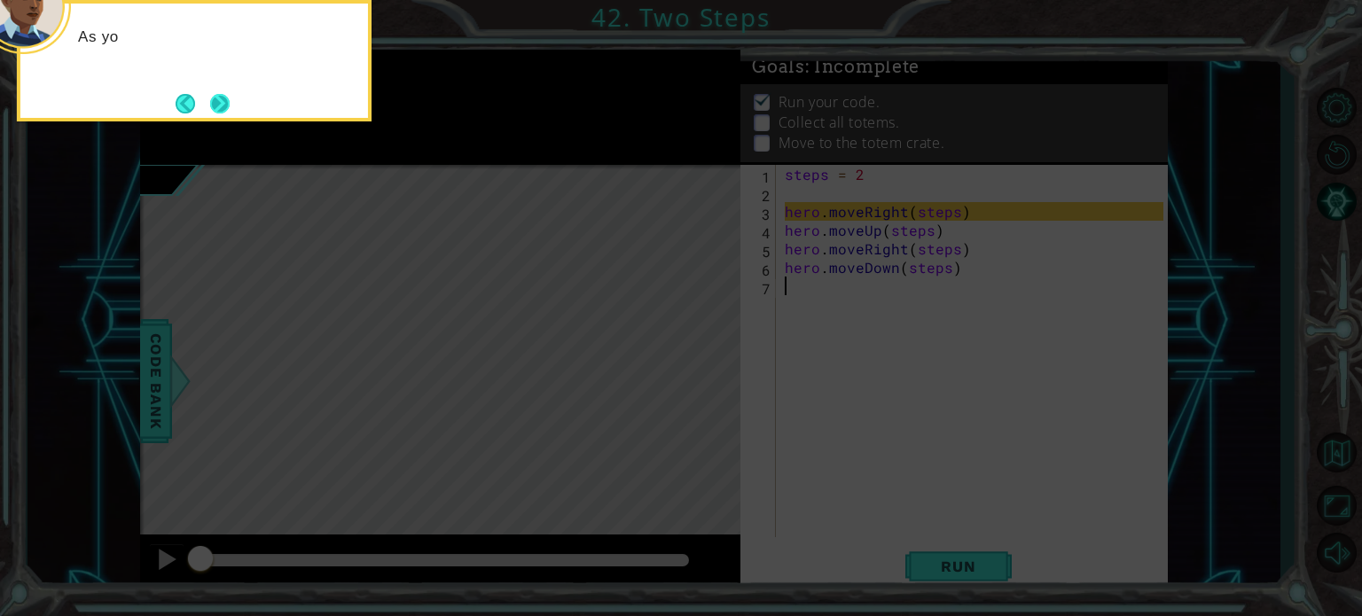
click at [225, 104] on button "Next" at bounding box center [220, 104] width 20 height 20
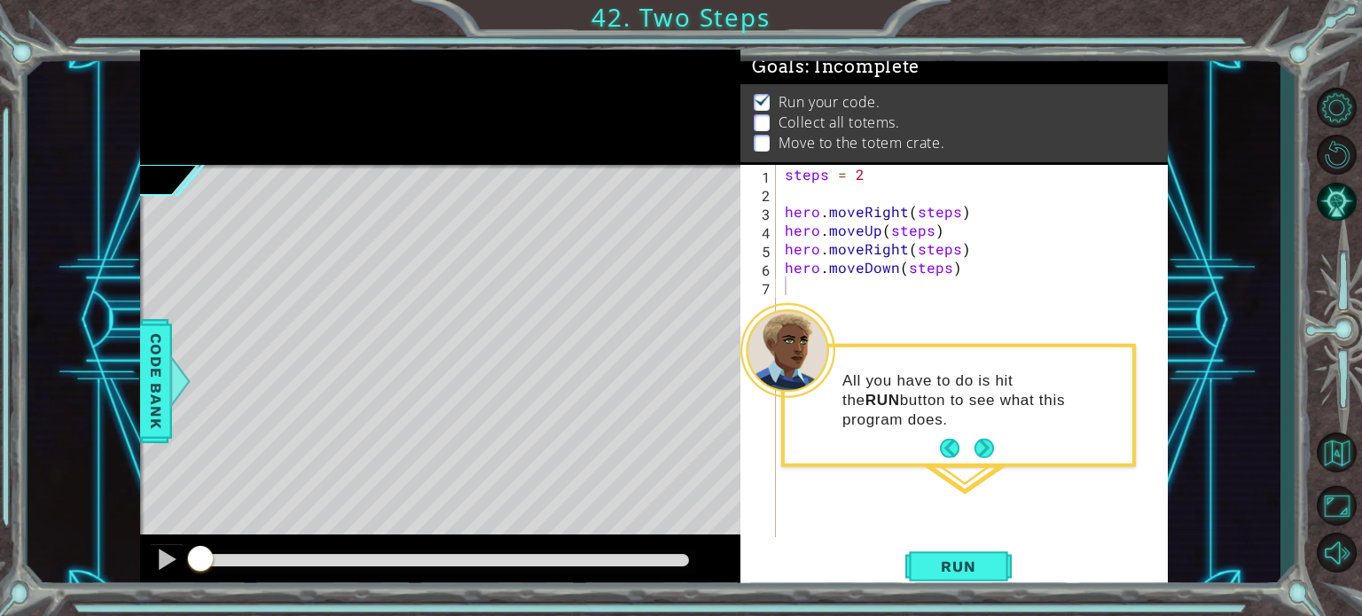
drag, startPoint x: 980, startPoint y: 576, endPoint x: 1045, endPoint y: 465, distance: 129.1
click at [1045, 465] on body "1 ההההההההההההההההההההההההההההההההההההההההההההההההההההההההההההההההההההההההההההה…" at bounding box center [681, 308] width 1362 height 616
click at [990, 445] on button "Next" at bounding box center [984, 449] width 20 height 20
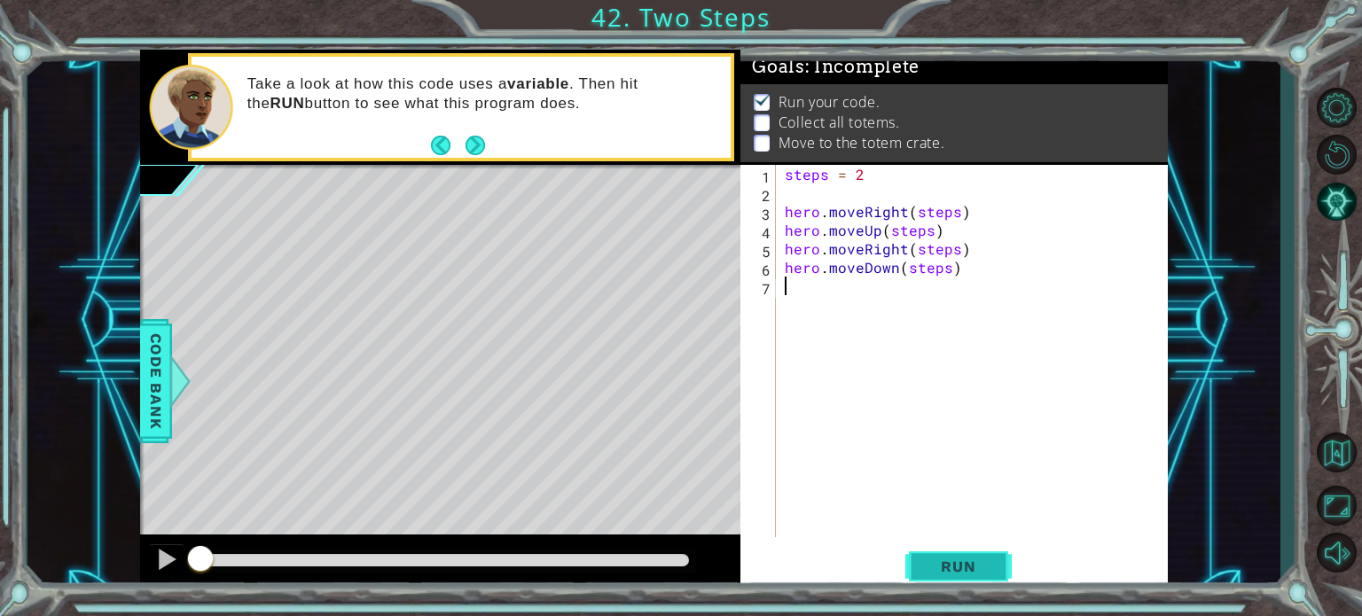
click at [981, 583] on button "Run" at bounding box center [958, 566] width 106 height 43
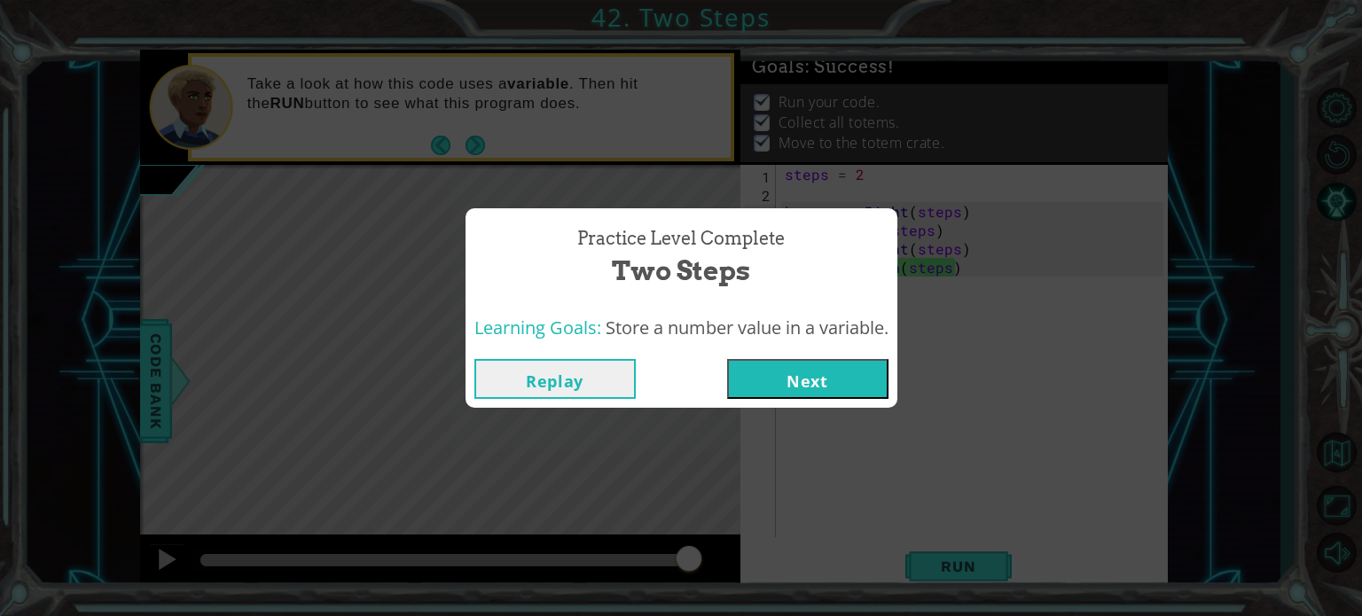
click at [840, 377] on button "Next" at bounding box center [807, 379] width 161 height 40
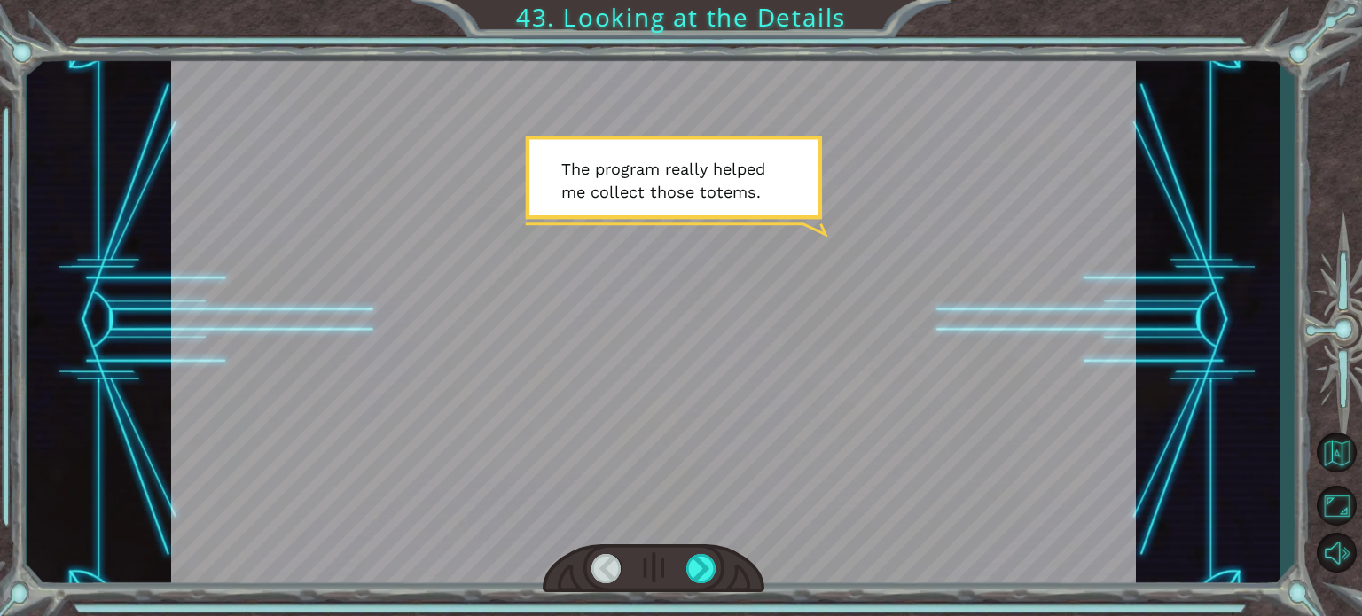
click at [695, 583] on div at bounding box center [654, 568] width 222 height 49
click at [694, 576] on div at bounding box center [701, 568] width 30 height 29
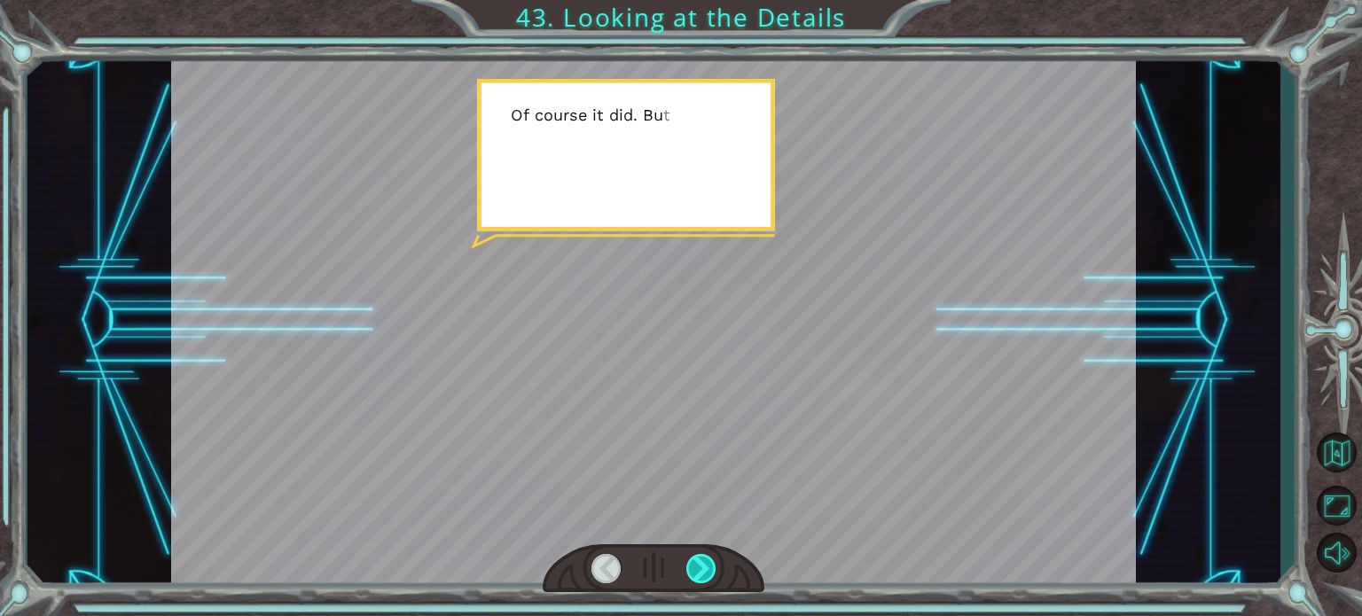
click at [694, 576] on div at bounding box center [701, 568] width 30 height 29
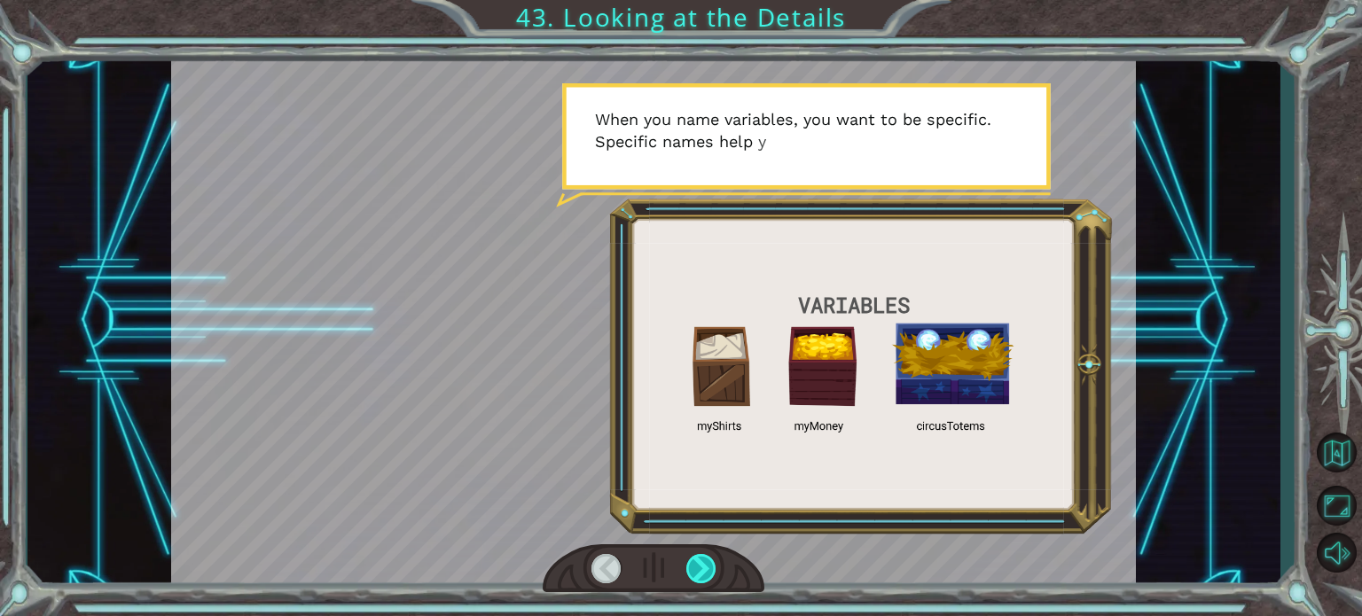
click at [694, 576] on div at bounding box center [701, 568] width 30 height 29
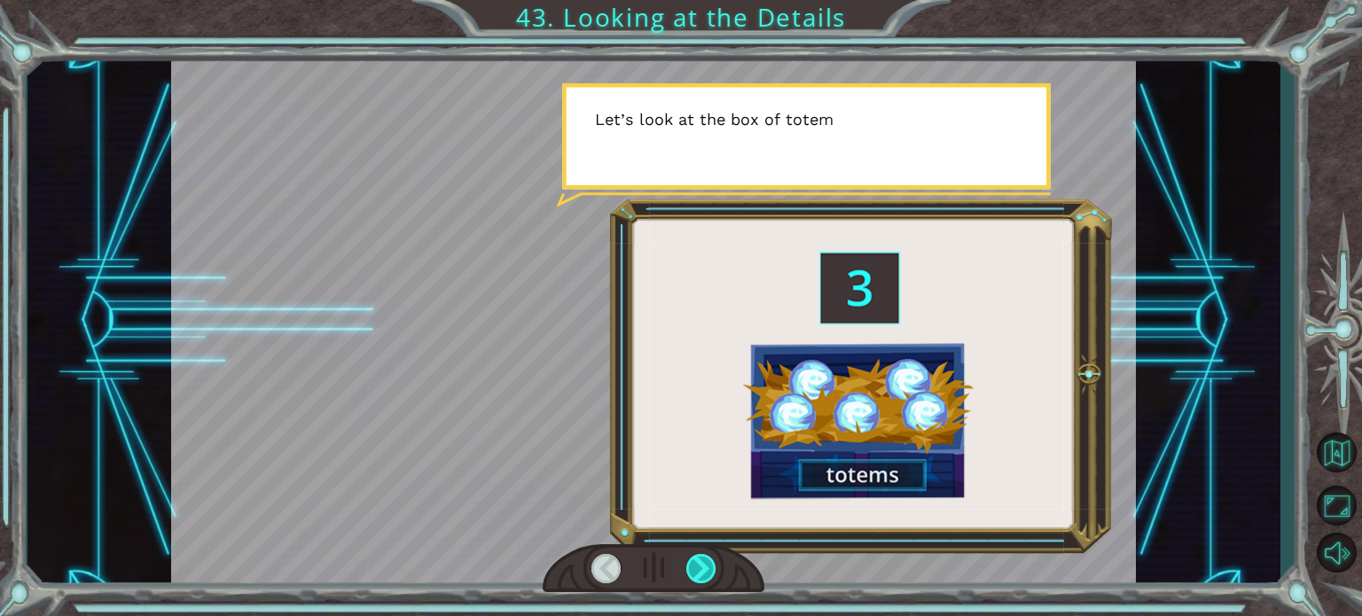
click at [694, 576] on div at bounding box center [701, 568] width 30 height 29
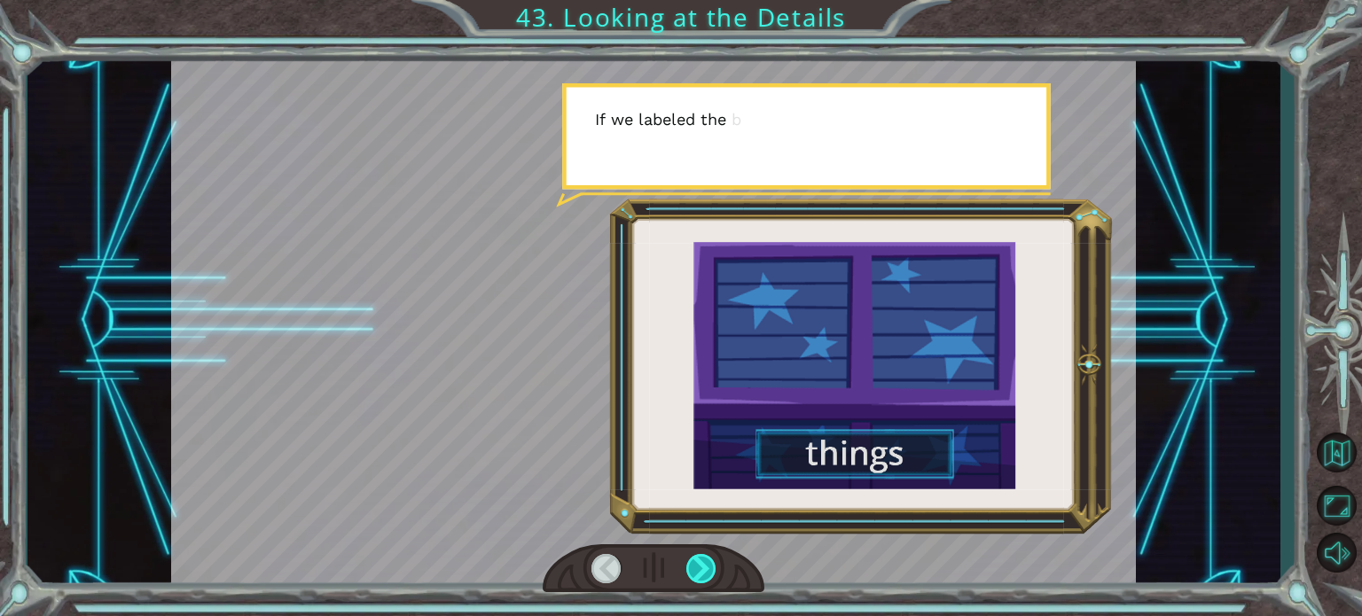
click at [694, 576] on div at bounding box center [701, 568] width 30 height 29
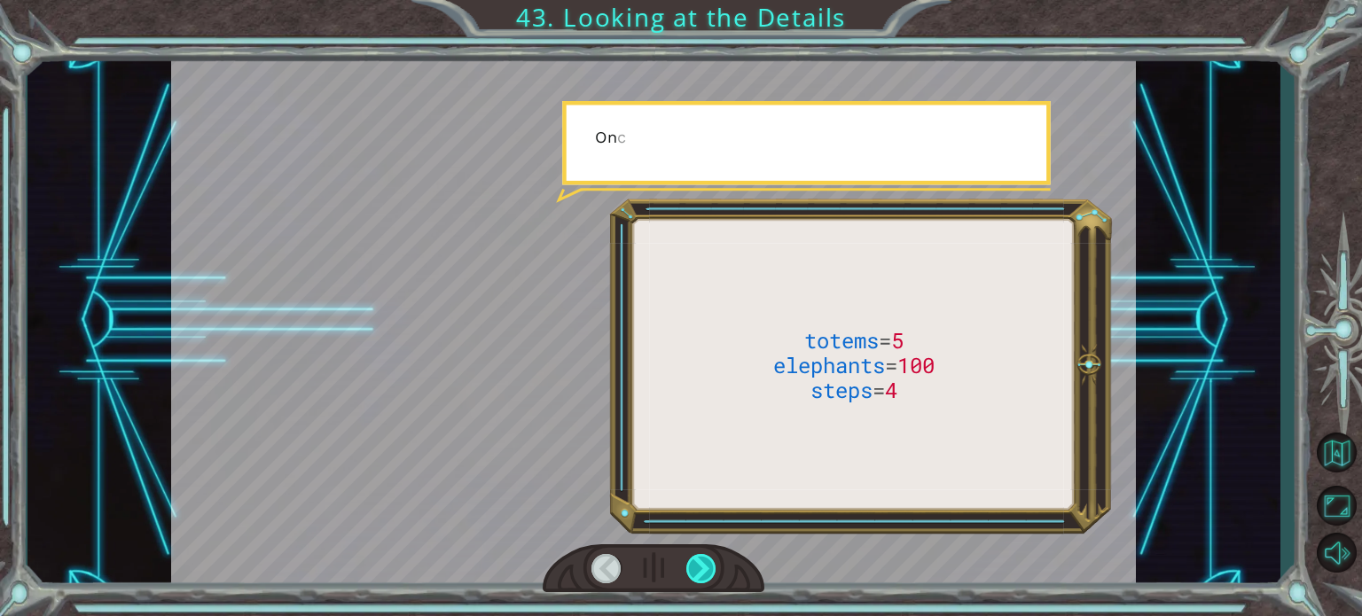
click at [694, 576] on div at bounding box center [701, 568] width 30 height 29
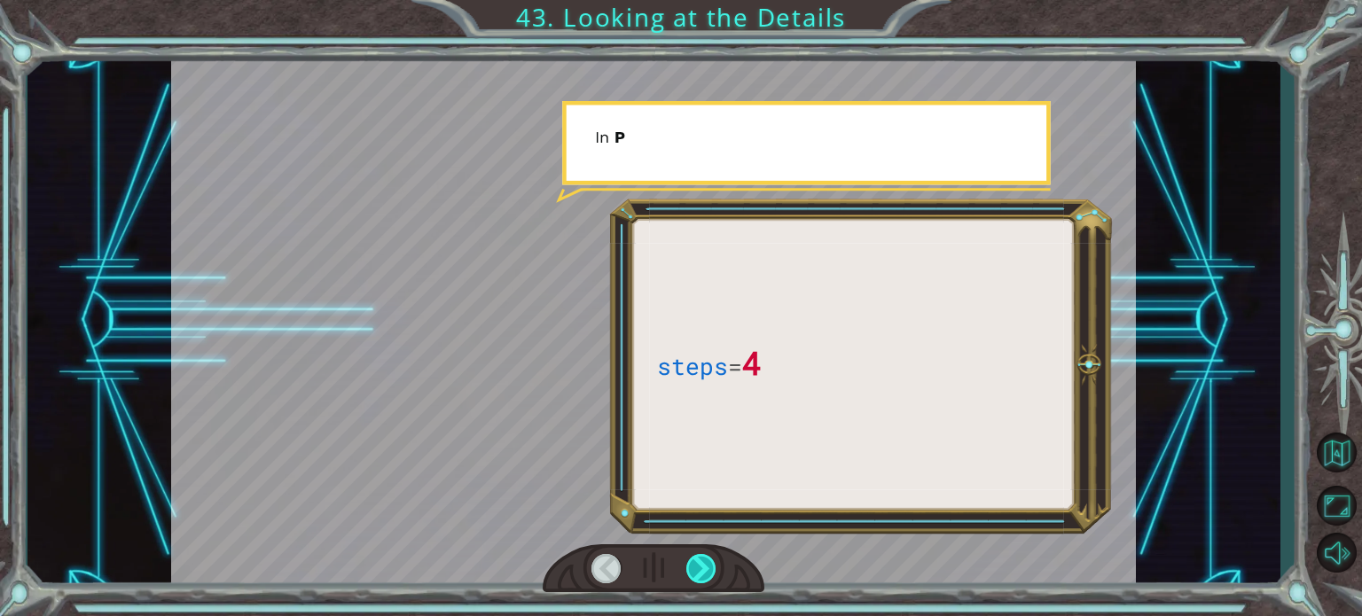
click at [694, 576] on div at bounding box center [701, 568] width 30 height 29
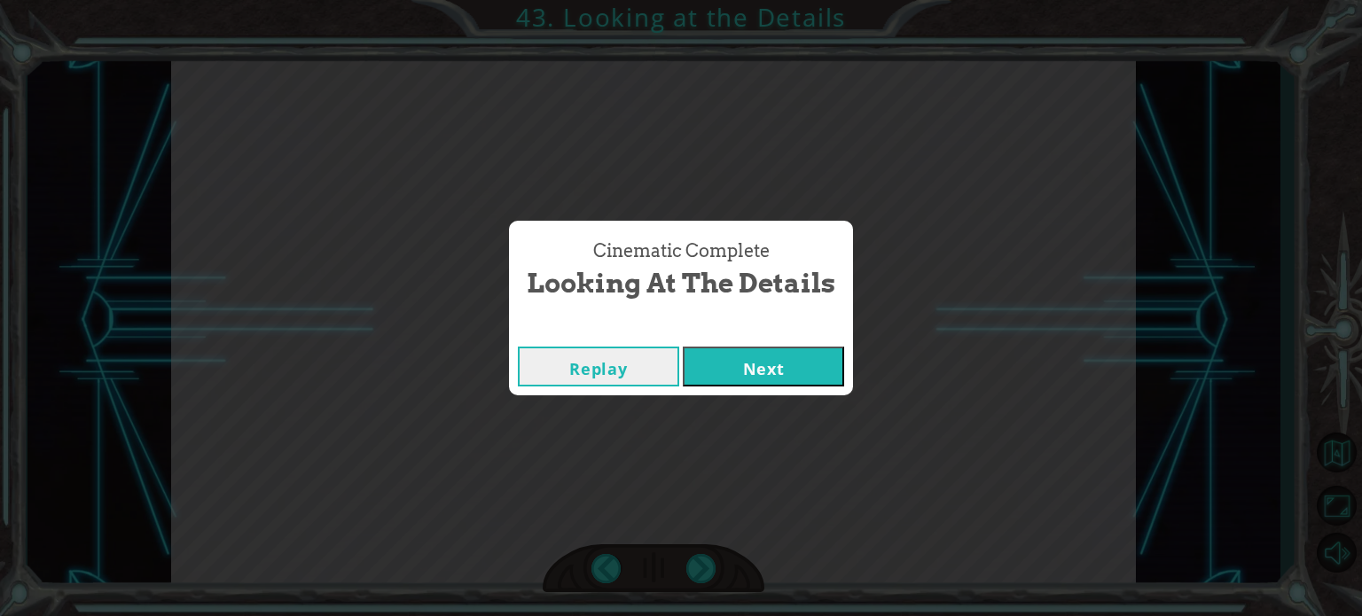
click at [765, 352] on button "Next" at bounding box center [763, 367] width 161 height 40
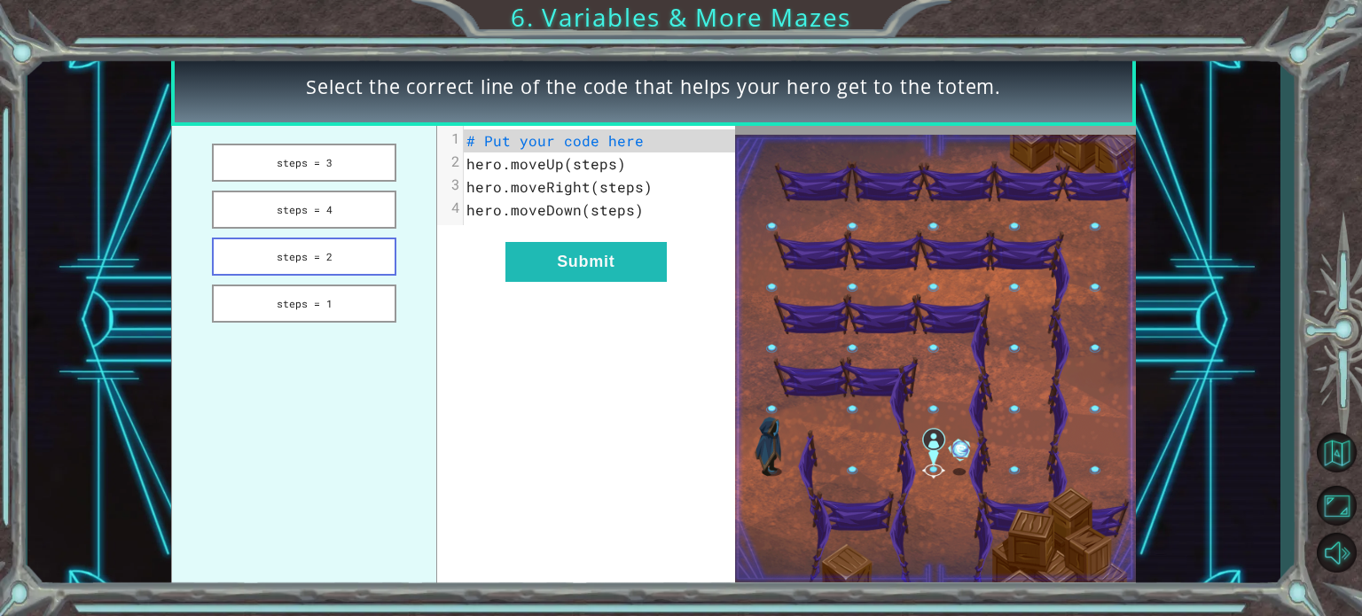
click at [378, 254] on button "steps = 2" at bounding box center [304, 257] width 184 height 38
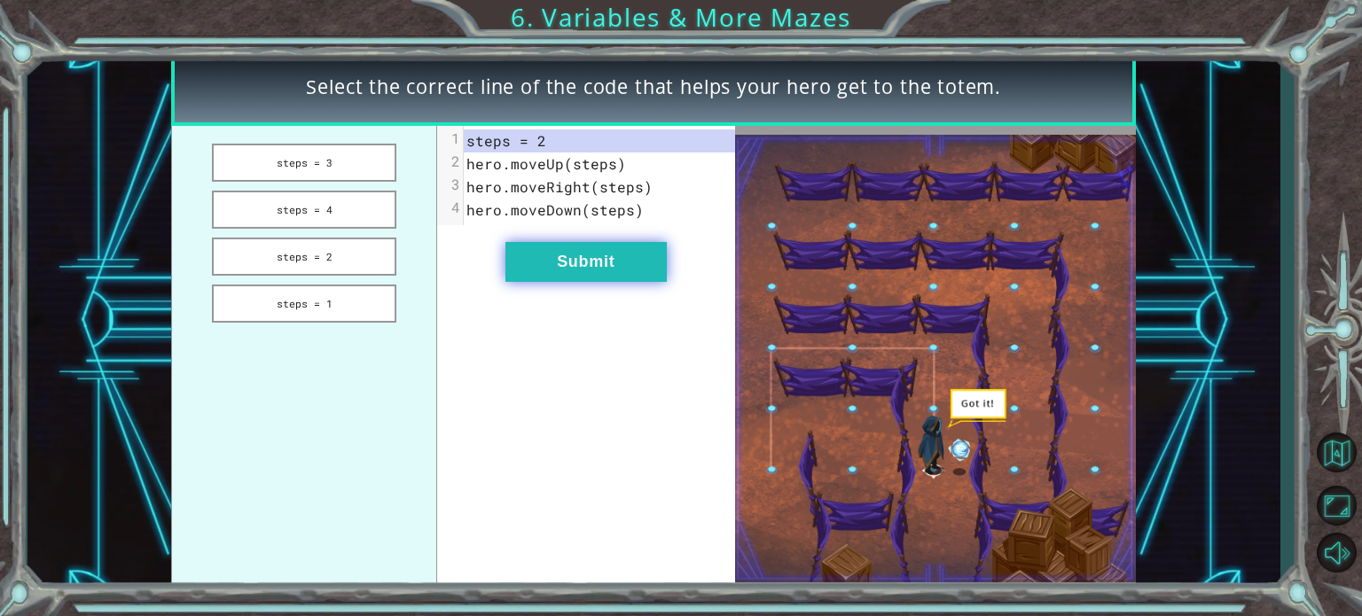
click at [554, 250] on button "Submit" at bounding box center [585, 262] width 161 height 40
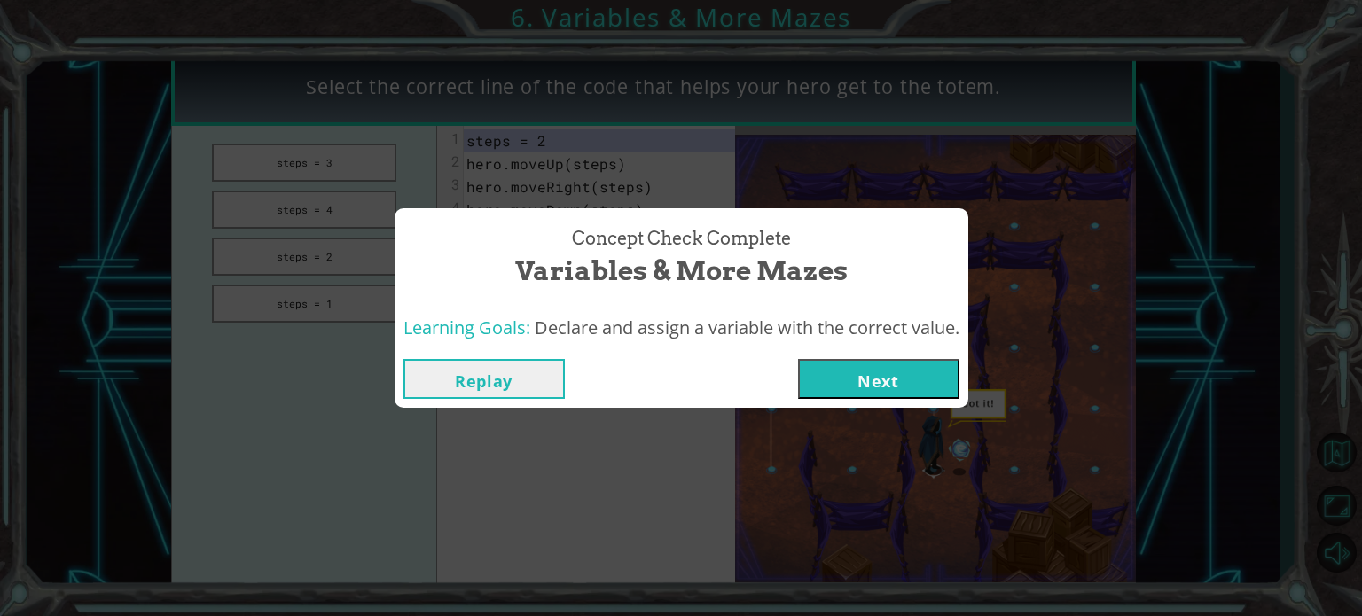
click at [901, 389] on button "Next" at bounding box center [878, 379] width 161 height 40
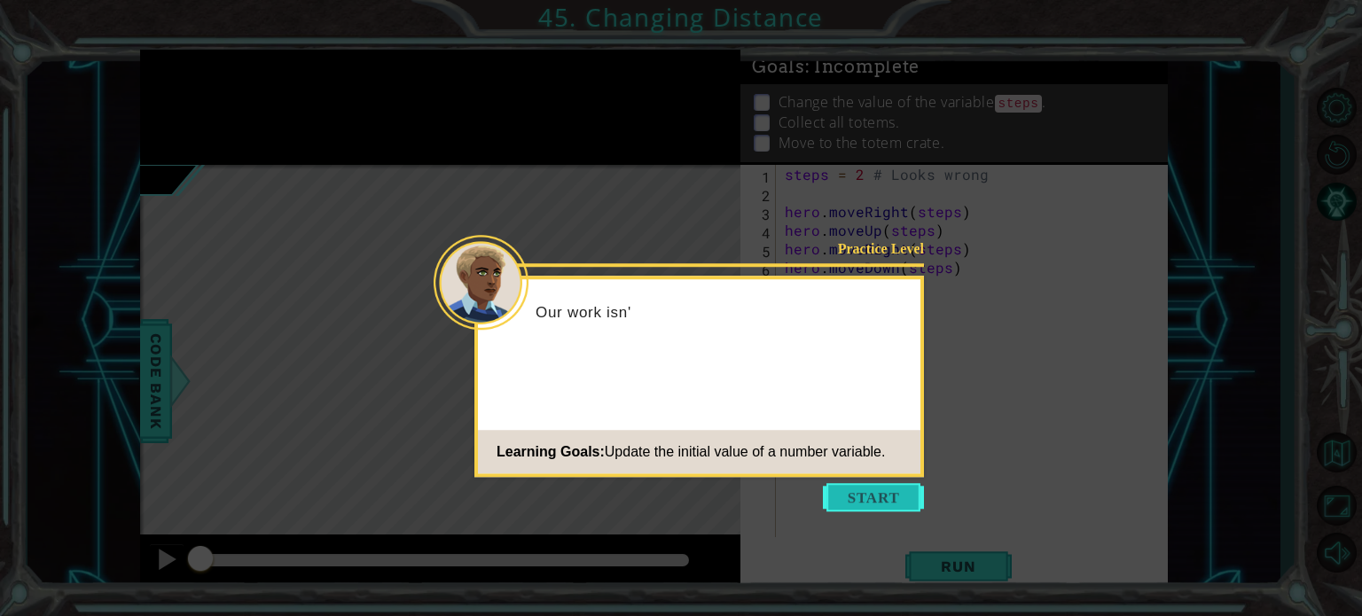
click at [872, 494] on button "Start" at bounding box center [873, 497] width 101 height 28
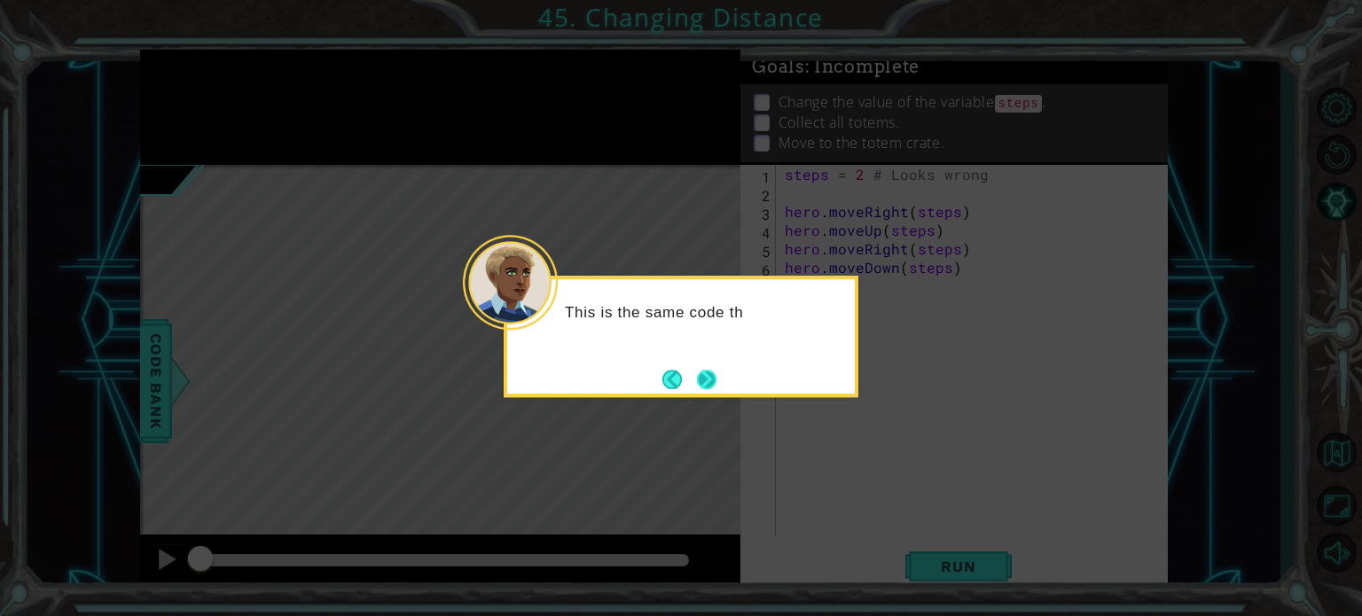
click at [716, 385] on button "Next" at bounding box center [707, 380] width 20 height 20
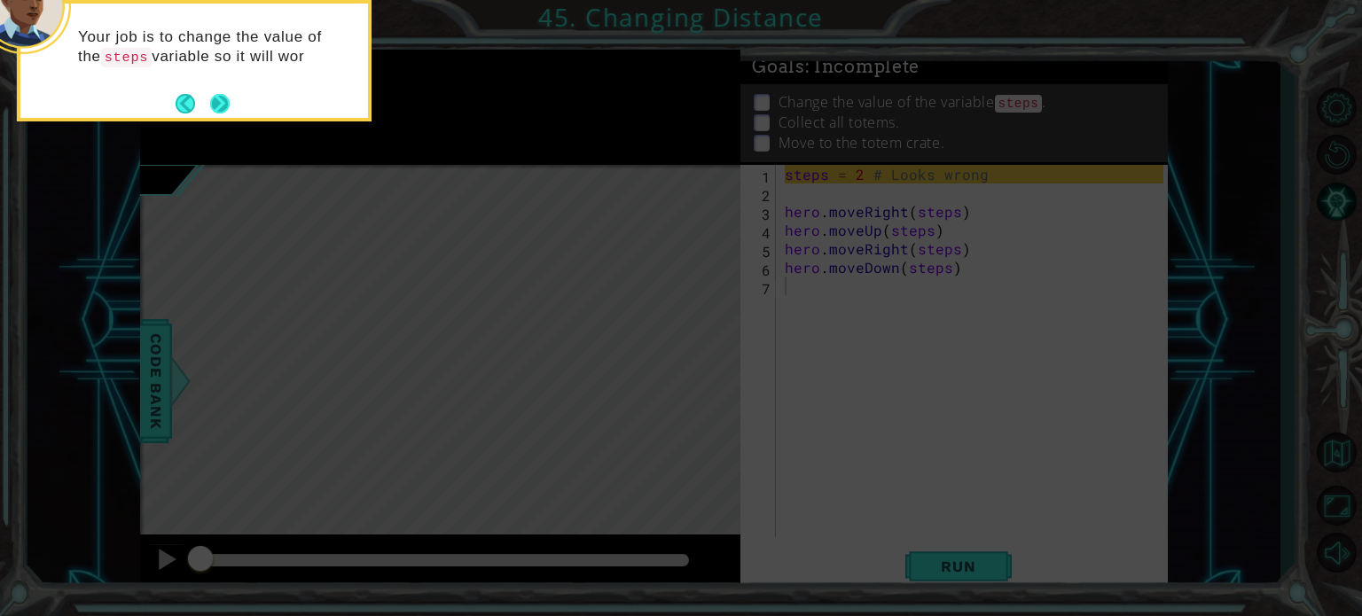
click at [220, 103] on button "Next" at bounding box center [220, 104] width 20 height 20
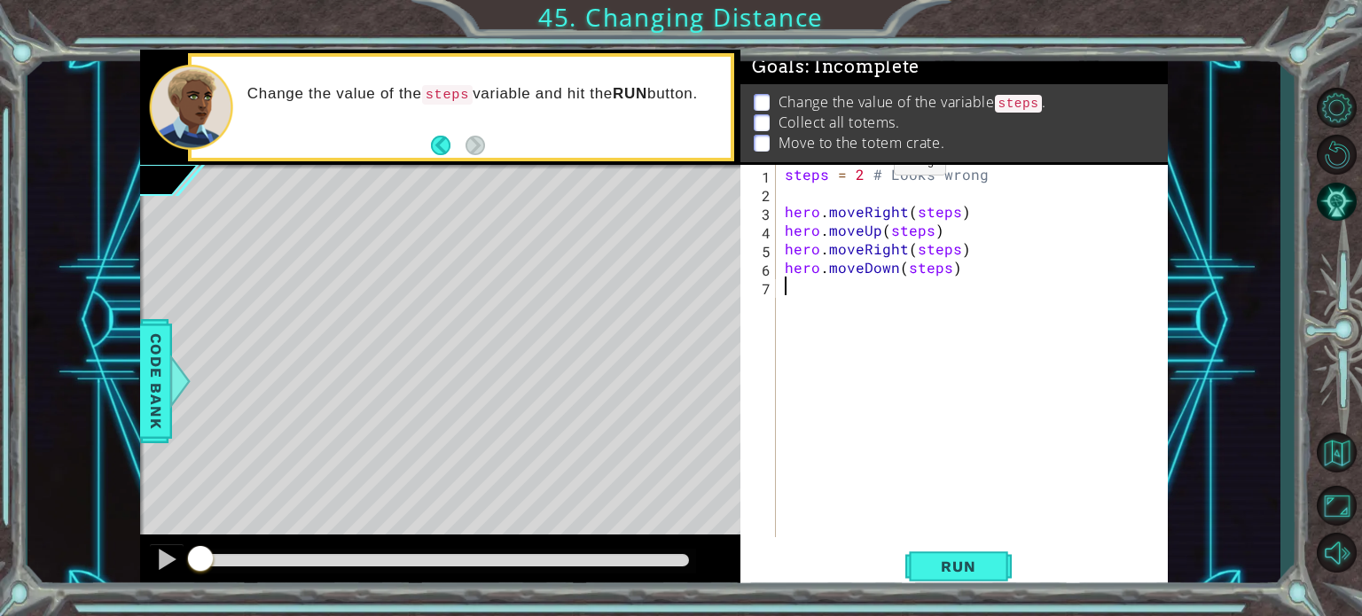
click at [861, 171] on div "steps = 2 # Looks wrong hero . moveRight ( steps ) hero . moveUp ( steps ) hero…" at bounding box center [976, 370] width 391 height 410
type textarea "steps = 3 # Looks wrong"
click at [954, 574] on span "Run" at bounding box center [958, 567] width 70 height 18
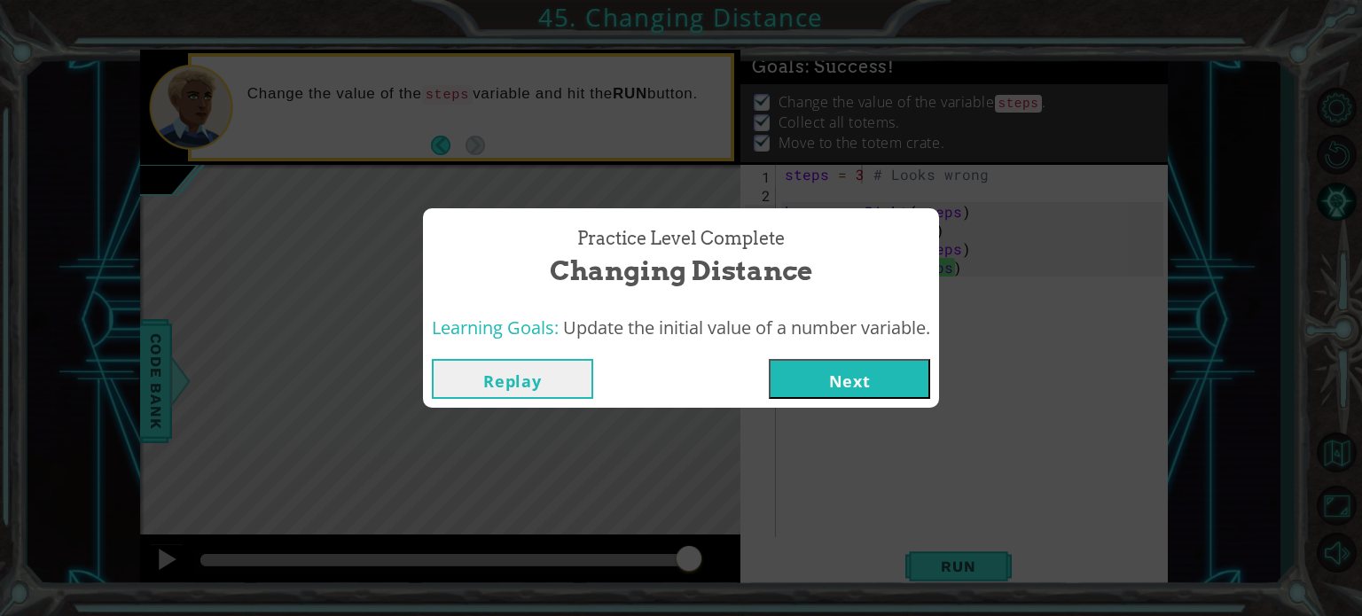
click at [808, 373] on button "Next" at bounding box center [849, 379] width 161 height 40
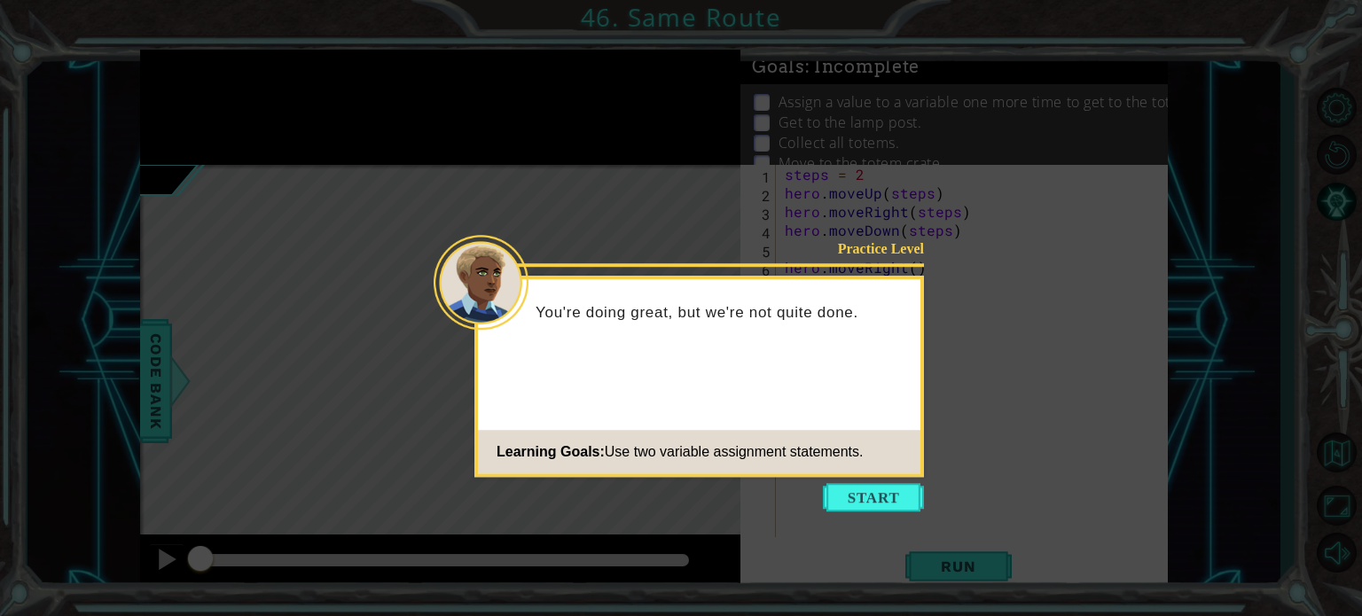
click at [855, 481] on icon at bounding box center [681, 308] width 1362 height 616
click at [861, 491] on button "Start" at bounding box center [873, 497] width 101 height 28
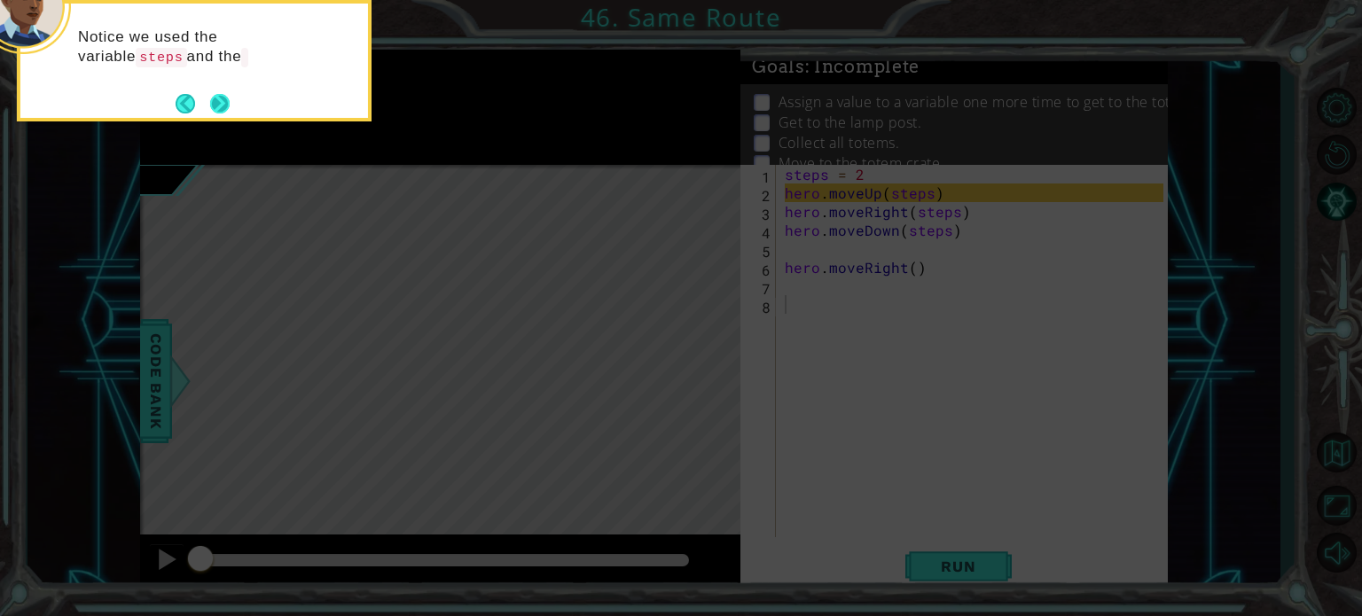
click at [220, 99] on button "Next" at bounding box center [220, 104] width 20 height 20
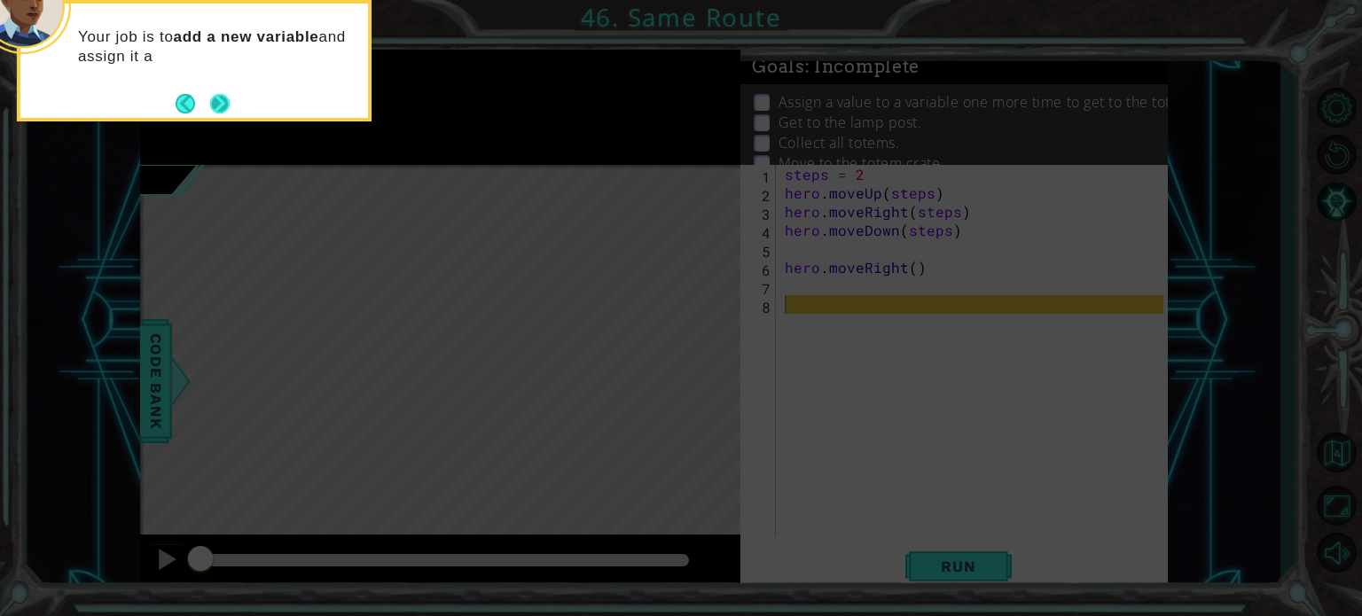
click at [213, 109] on button "Next" at bounding box center [220, 104] width 20 height 20
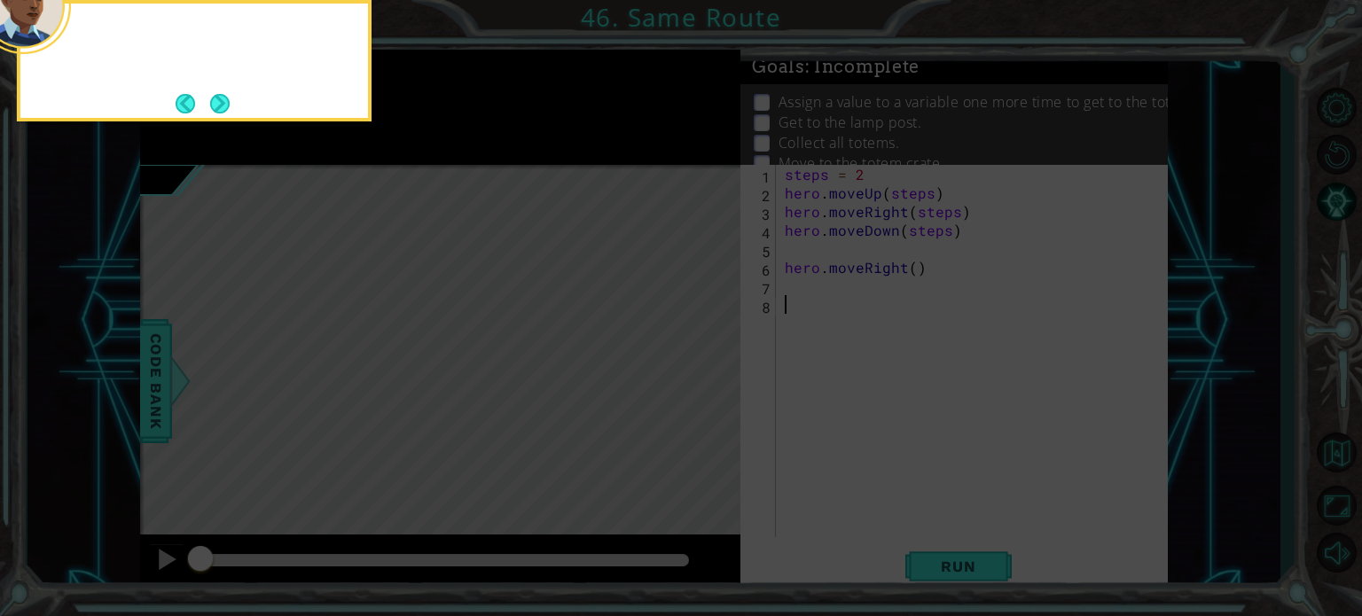
click at [213, 109] on button "Next" at bounding box center [220, 104] width 20 height 20
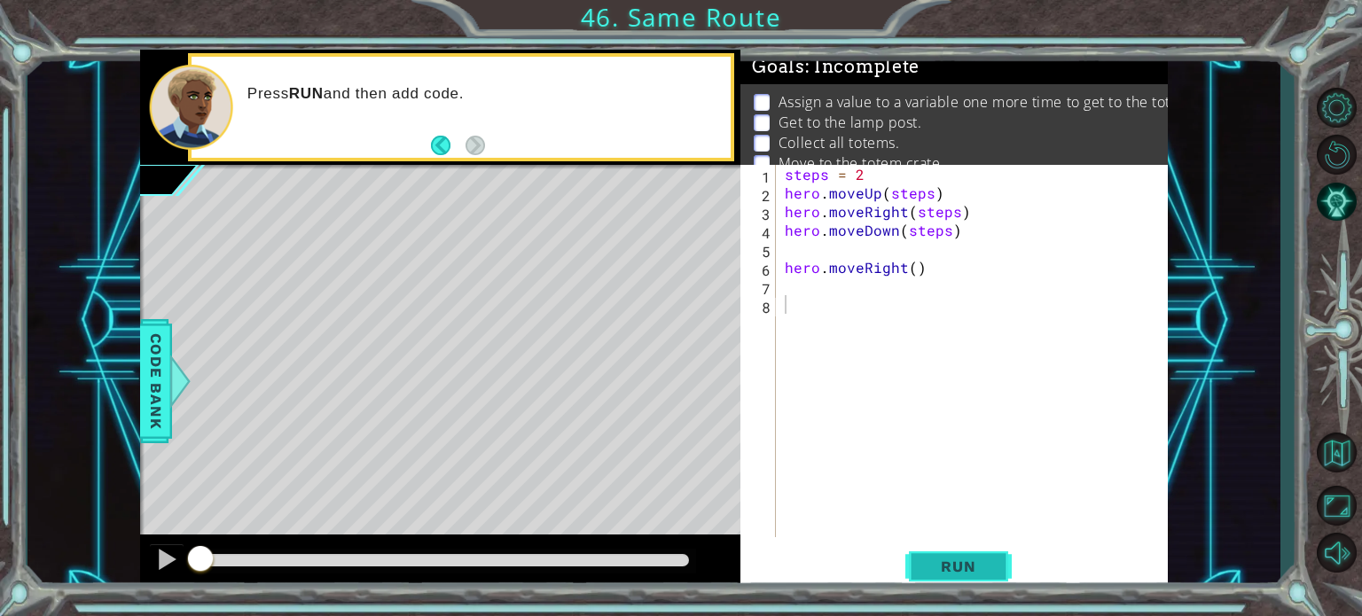
click at [982, 573] on span "Run" at bounding box center [958, 567] width 70 height 18
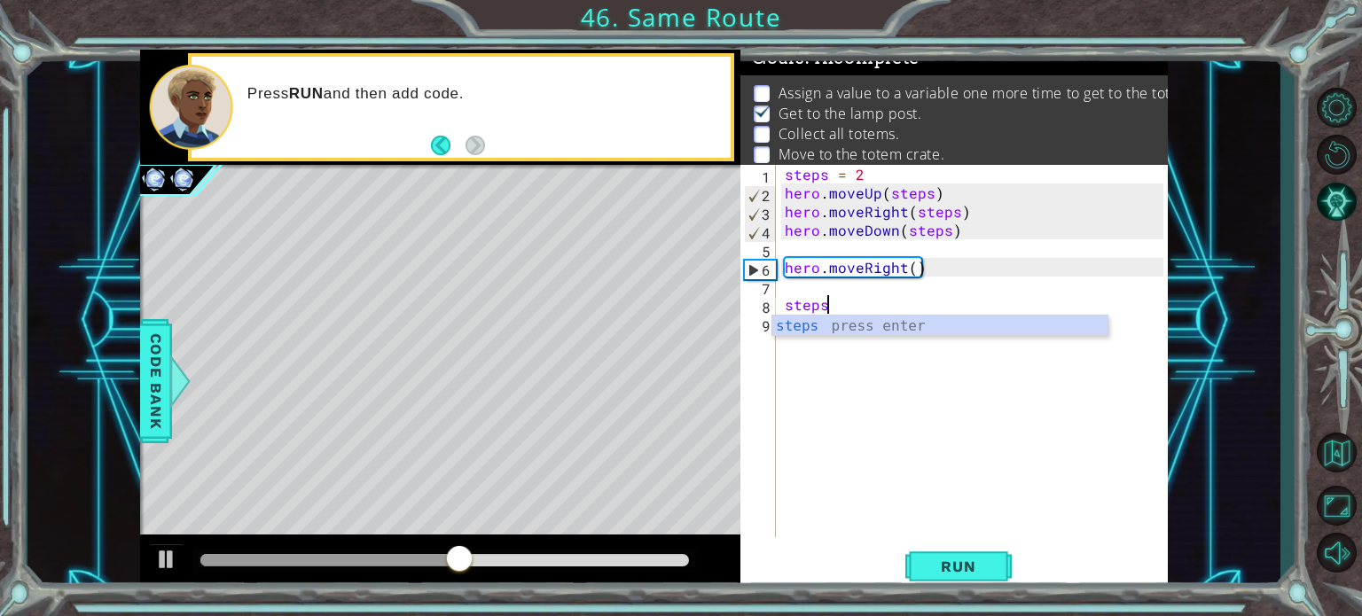
scroll to position [0, 1]
click at [859, 330] on div "steps press enter" at bounding box center [939, 348] width 335 height 64
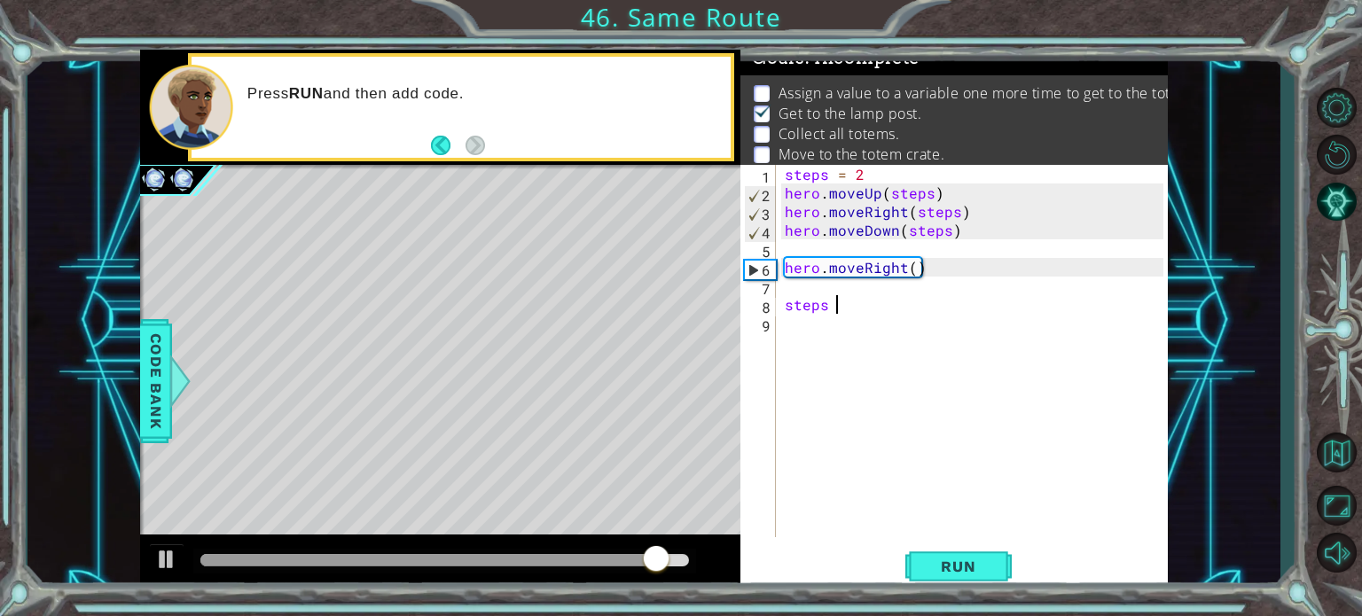
scroll to position [0, 3]
type textarea "steps = 3"
click at [823, 328] on div "steps = 2 hero . moveUp ( steps ) hero . moveRight ( steps ) hero . moveDown ( …" at bounding box center [976, 370] width 391 height 410
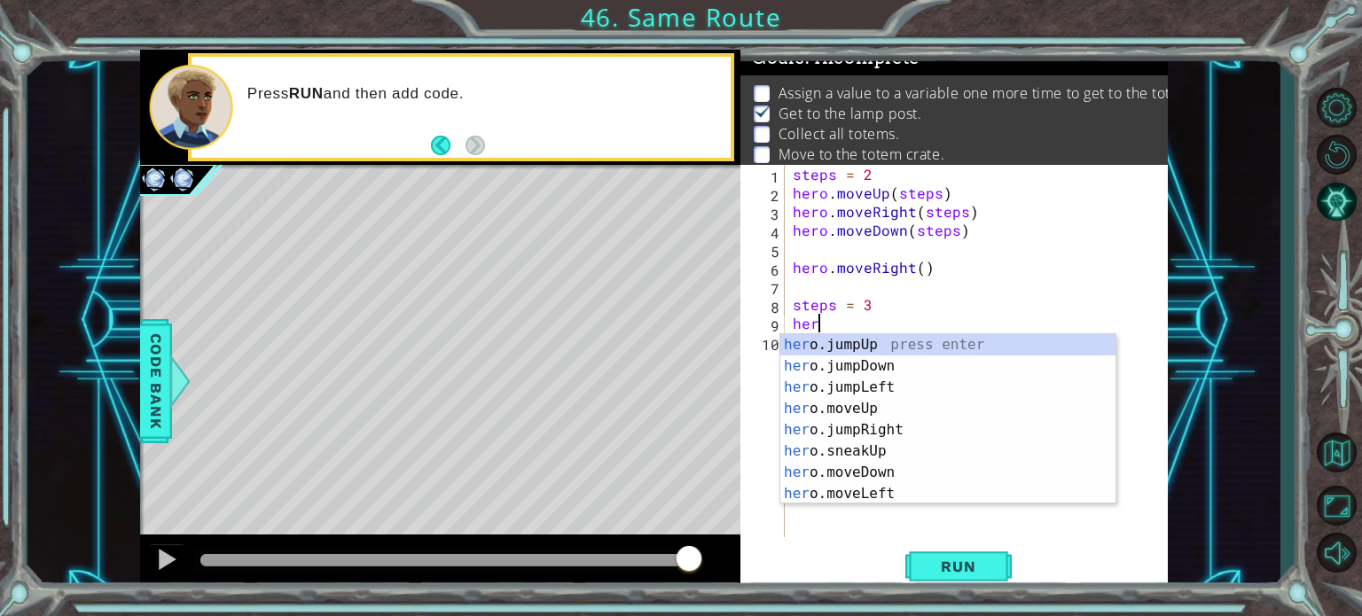
scroll to position [0, 0]
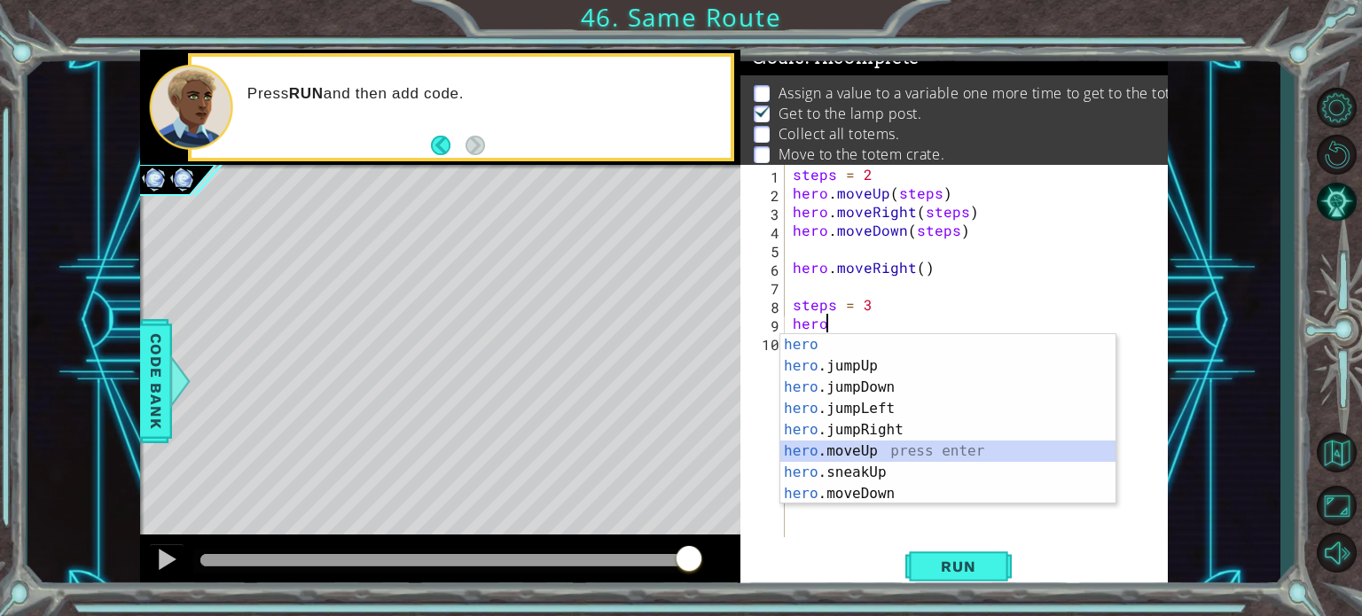
click at [874, 453] on div "hero press enter hero .jumpUp press enter hero .jumpDown press enter hero .jump…" at bounding box center [947, 440] width 335 height 213
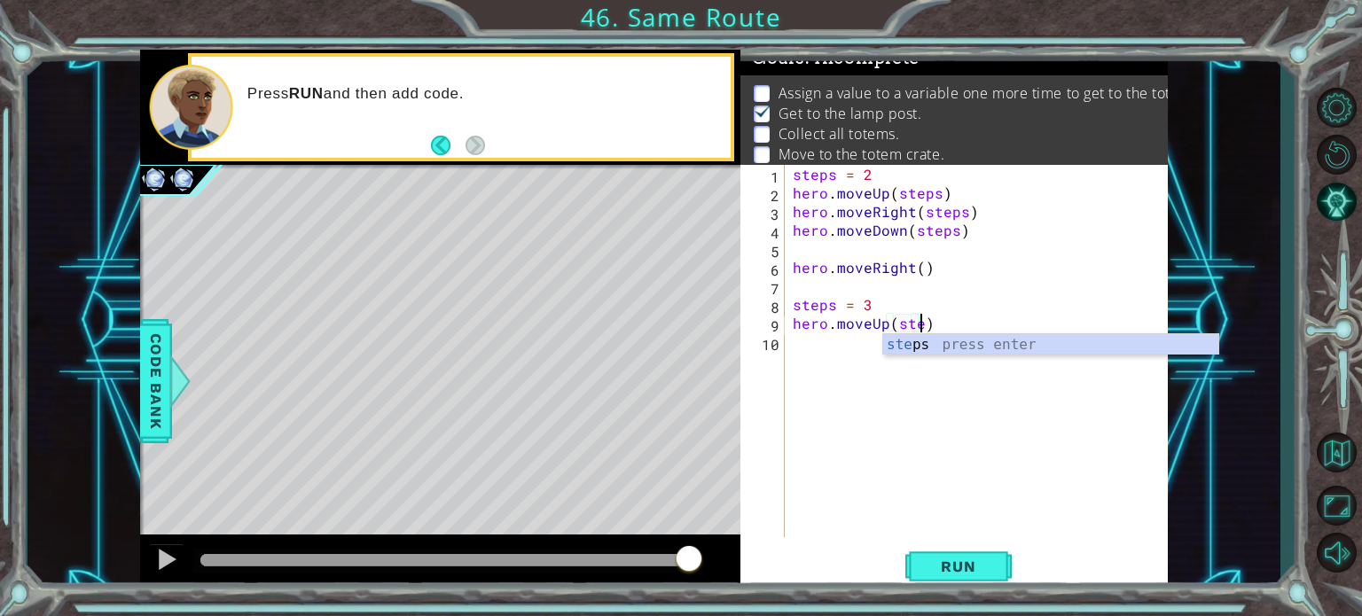
type textarea "hero.moveUp(steps)"
click at [815, 347] on div "steps = 2 hero . moveUp ( steps ) hero . moveRight ( steps ) hero . moveDown ( …" at bounding box center [980, 370] width 383 height 410
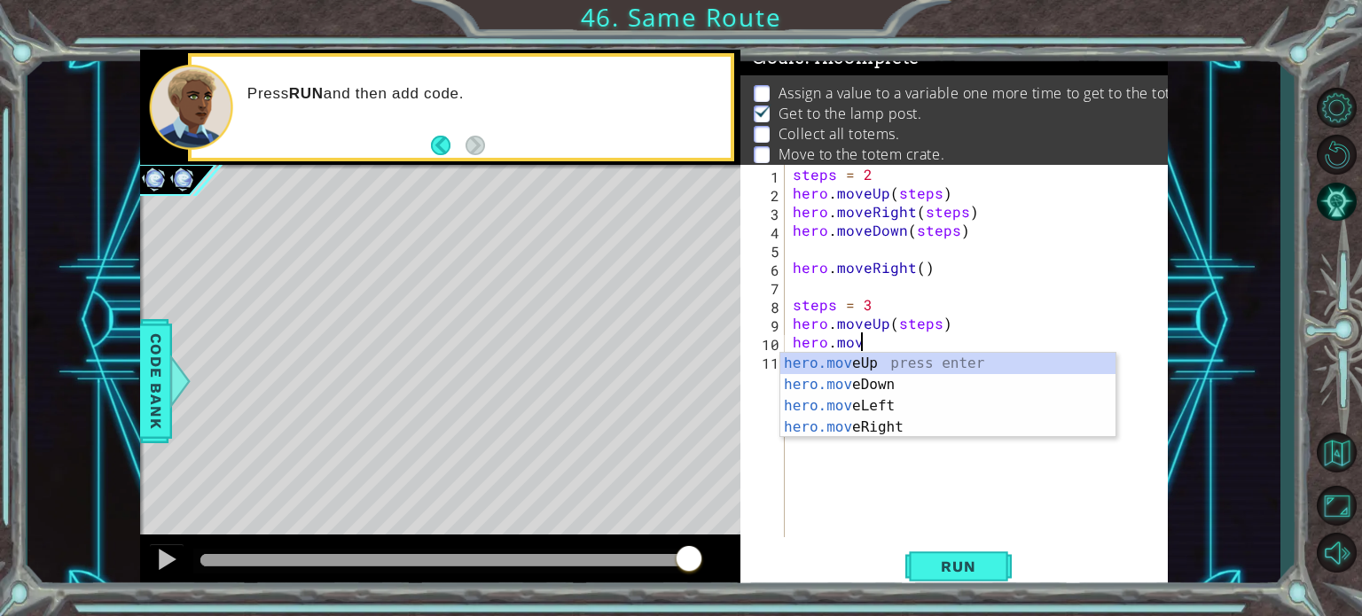
scroll to position [0, 4]
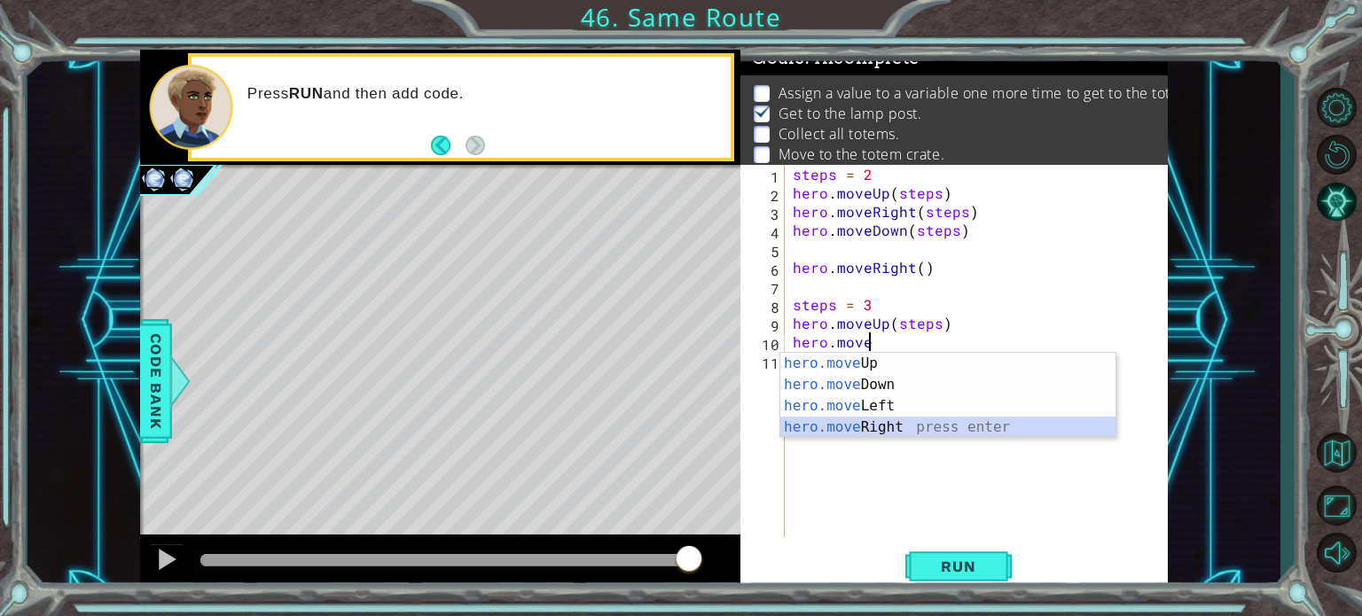
click at [881, 431] on div "hero.move Up press enter hero.move Down press enter hero.move Left press enter …" at bounding box center [947, 417] width 335 height 128
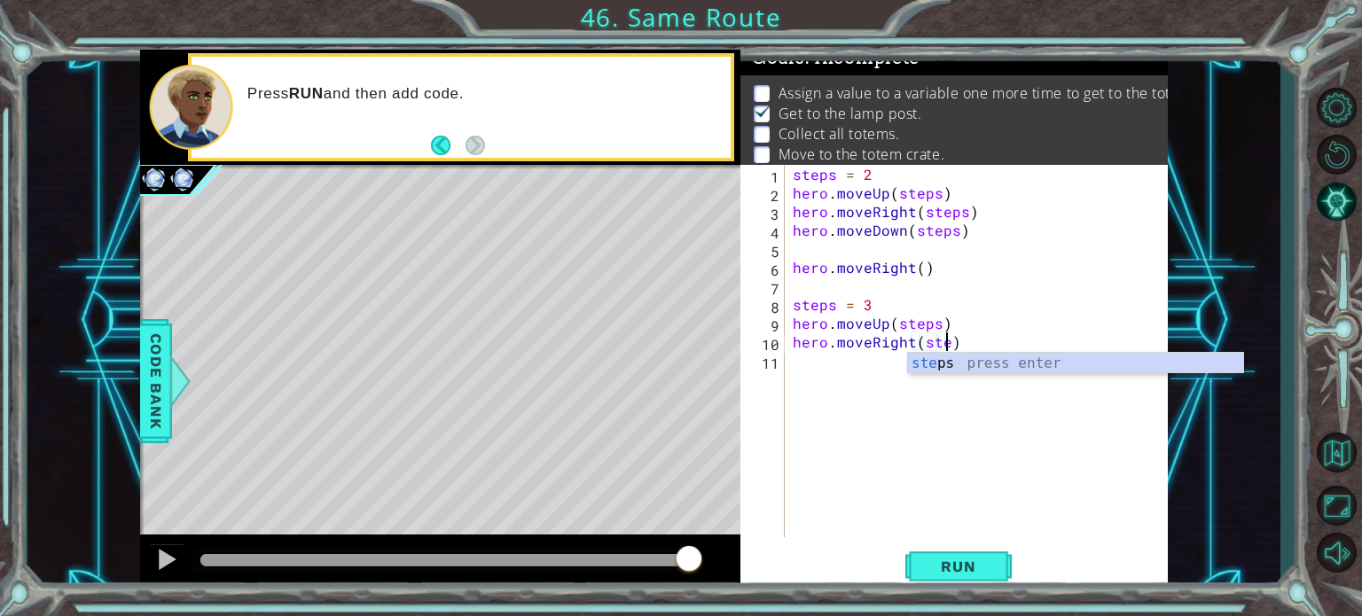
type textarea "hero.moveRight(steps)"
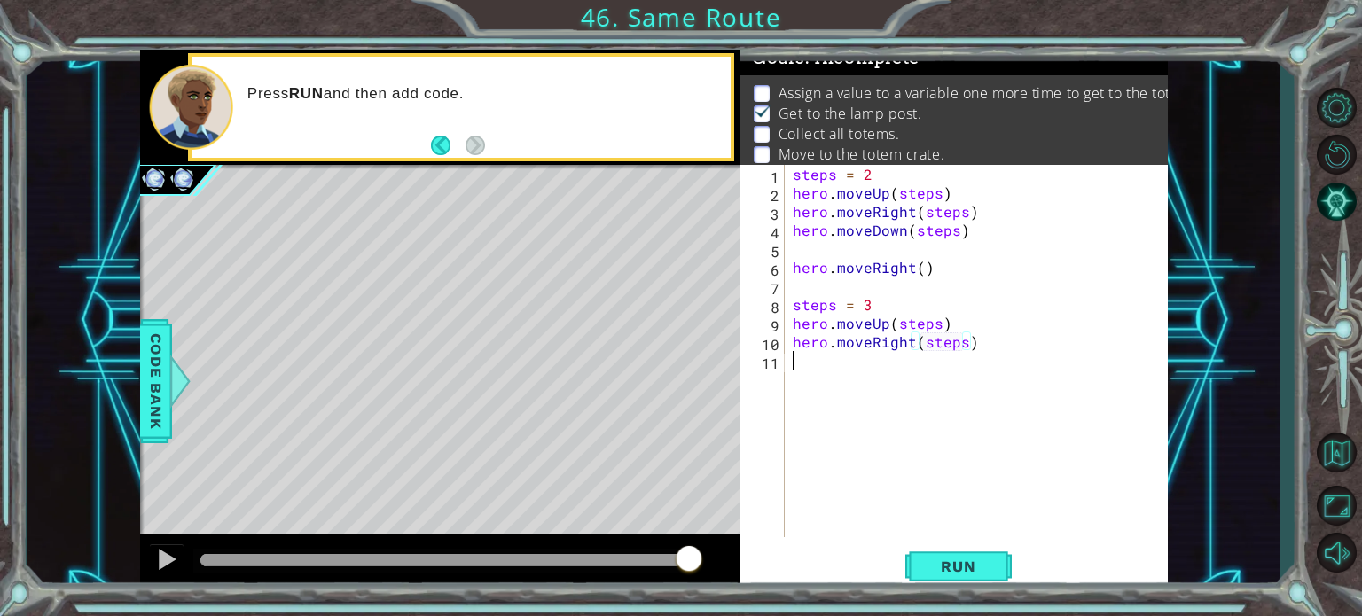
click at [822, 371] on div "steps = 2 hero . moveUp ( steps ) hero . moveRight ( steps ) hero . moveDown ( …" at bounding box center [980, 370] width 383 height 410
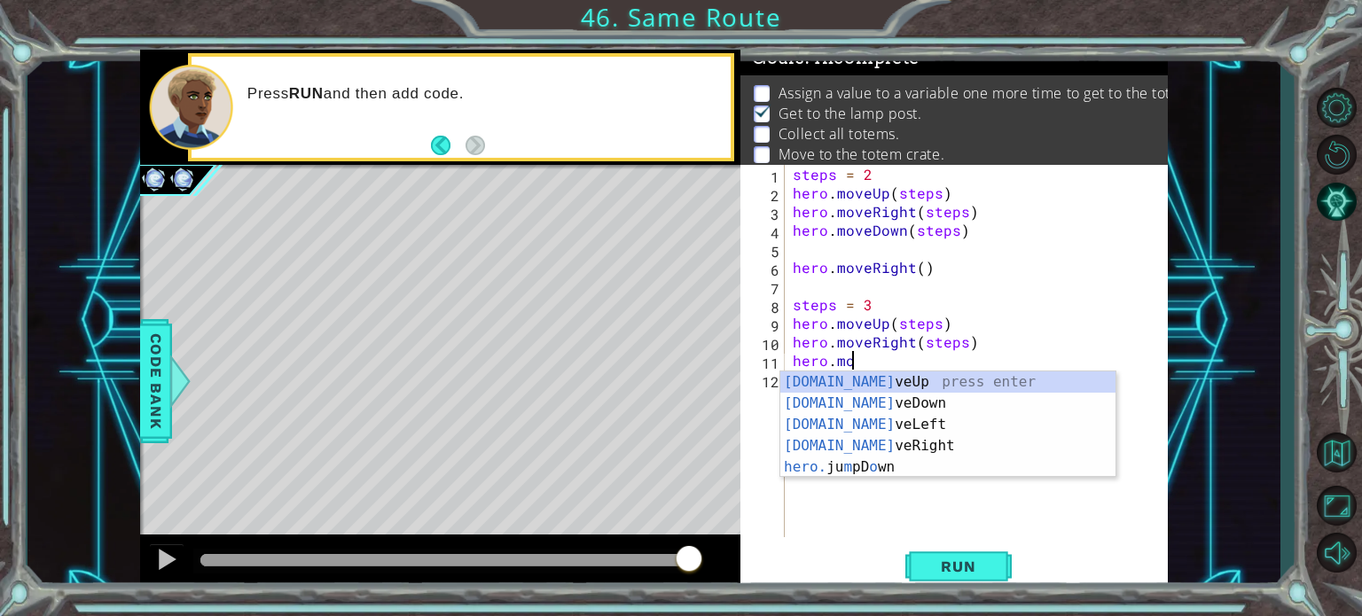
scroll to position [0, 4]
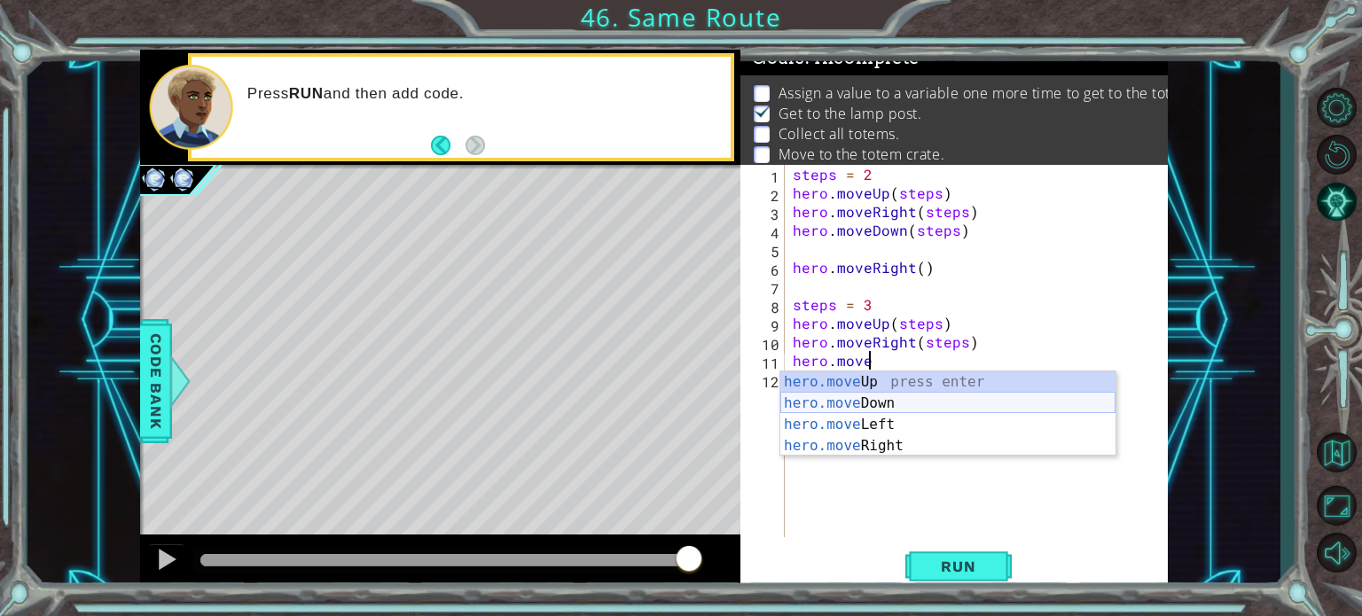
click at [865, 402] on div "hero.move Up press enter hero.move Down press enter hero.move Left press enter …" at bounding box center [947, 435] width 335 height 128
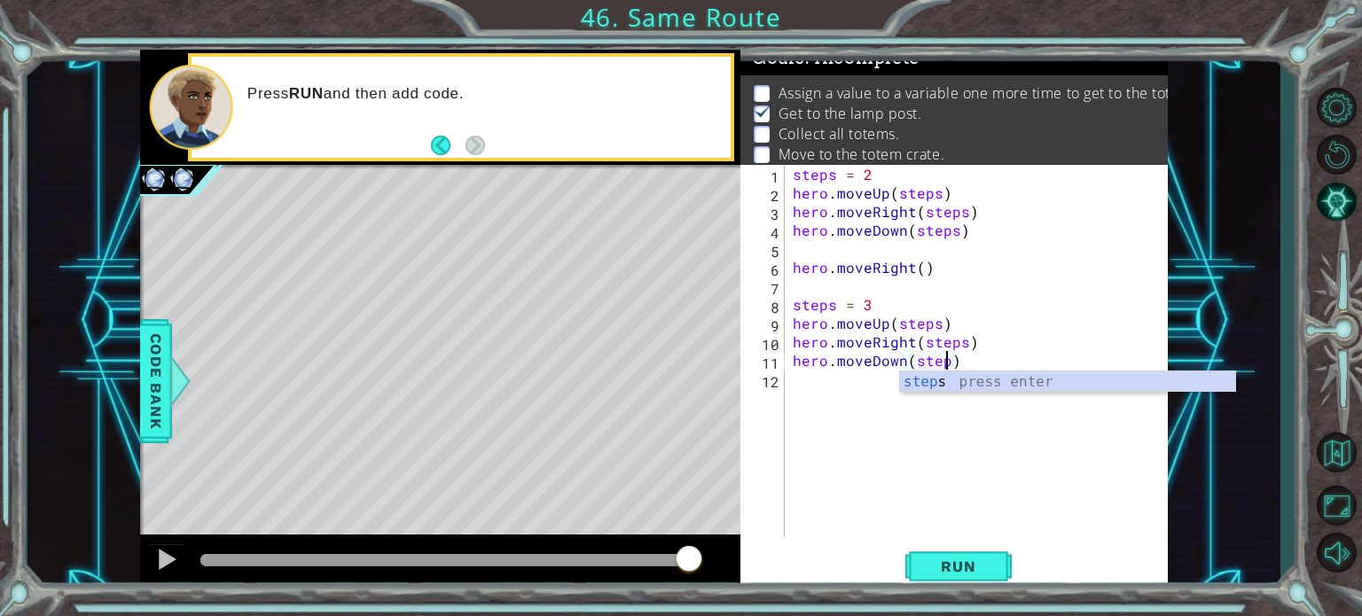
scroll to position [0, 9]
type textarea "hero.moveDown(steps)"
click at [922, 518] on div "steps = 2 hero . moveUp ( steps ) hero . moveRight ( steps ) hero . moveDown ( …" at bounding box center [980, 370] width 383 height 410
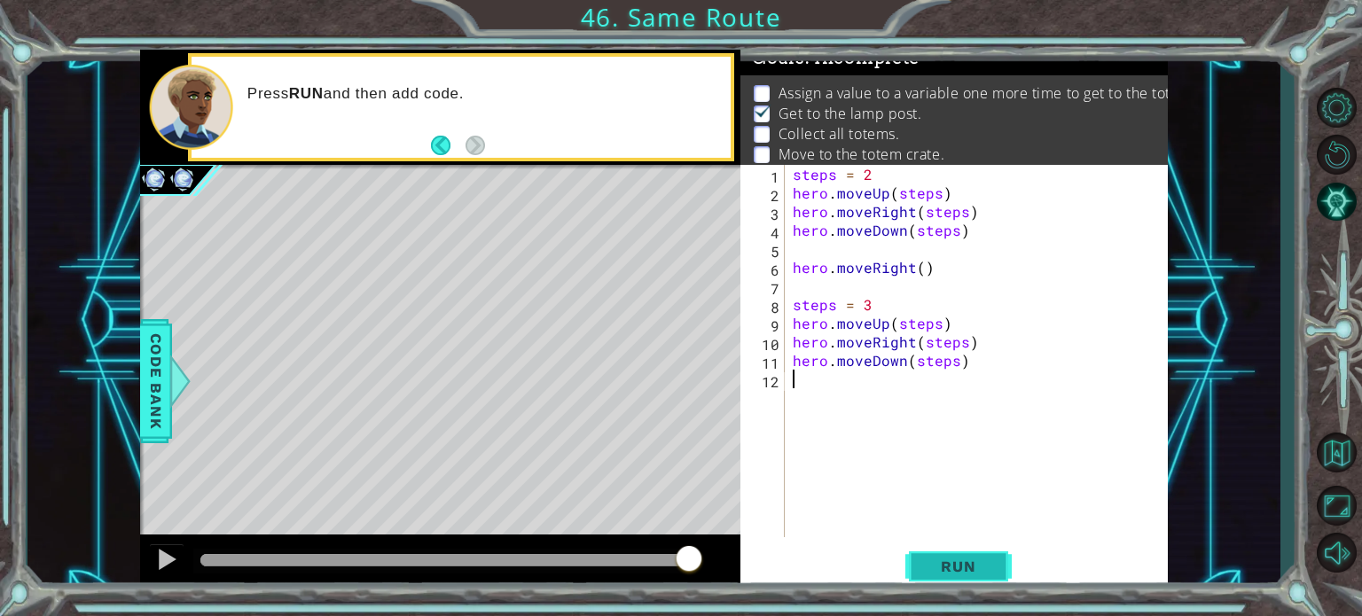
click at [941, 558] on span "Run" at bounding box center [958, 567] width 70 height 18
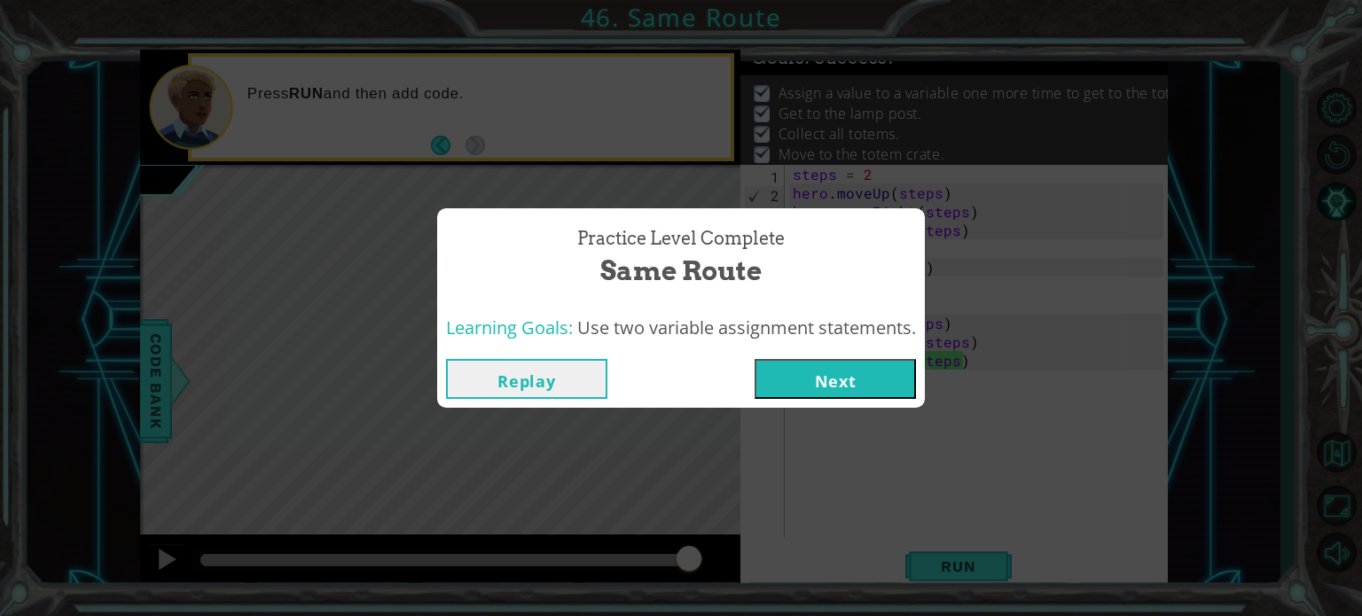
click at [883, 389] on button "Next" at bounding box center [834, 379] width 161 height 40
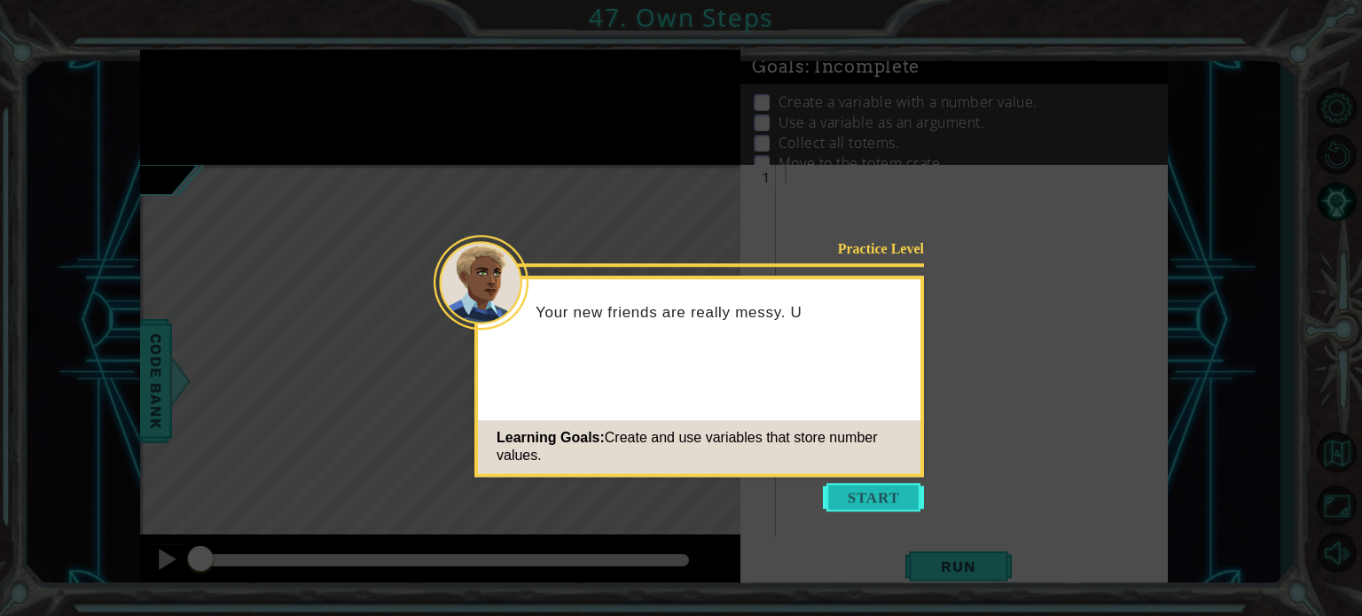
click at [864, 489] on button "Start" at bounding box center [873, 497] width 101 height 28
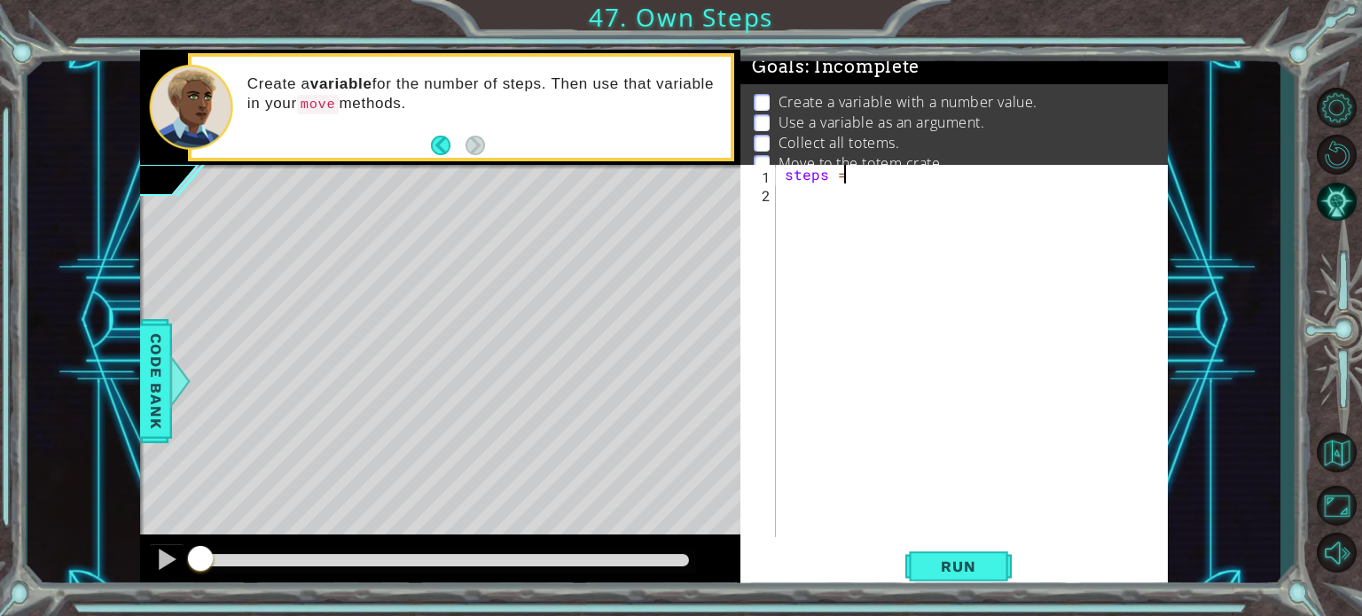
scroll to position [0, 3]
type textarea "steps = 3"
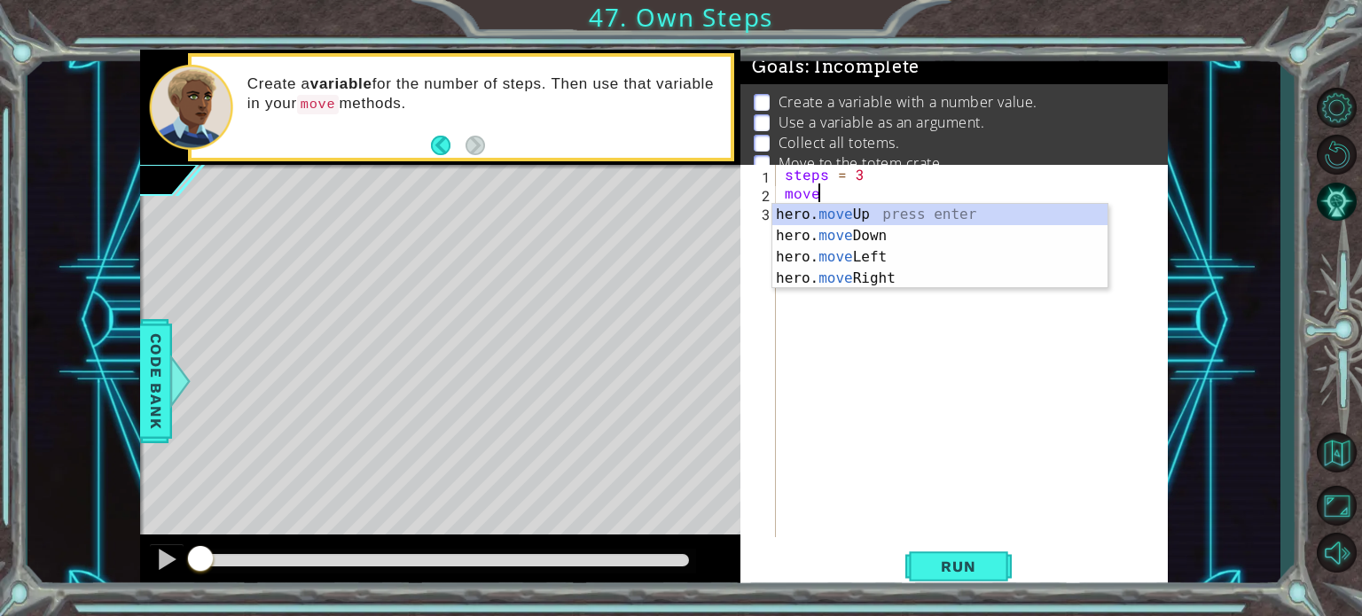
scroll to position [0, 0]
click at [868, 215] on div "hero. move Up press enter hero. move Down press enter hero. move Left press ent…" at bounding box center [939, 268] width 335 height 128
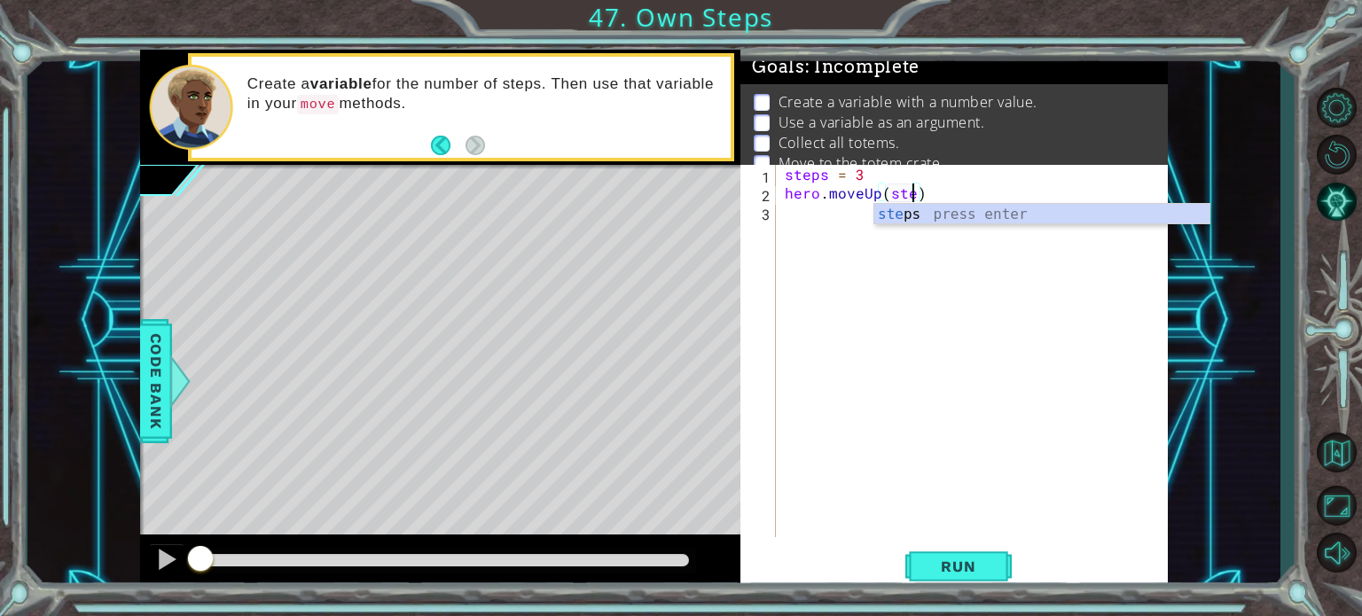
type textarea "hero.moveUp(steps)"
click at [811, 216] on div "steps = 3 hero . moveUp ( steps )" at bounding box center [976, 370] width 391 height 410
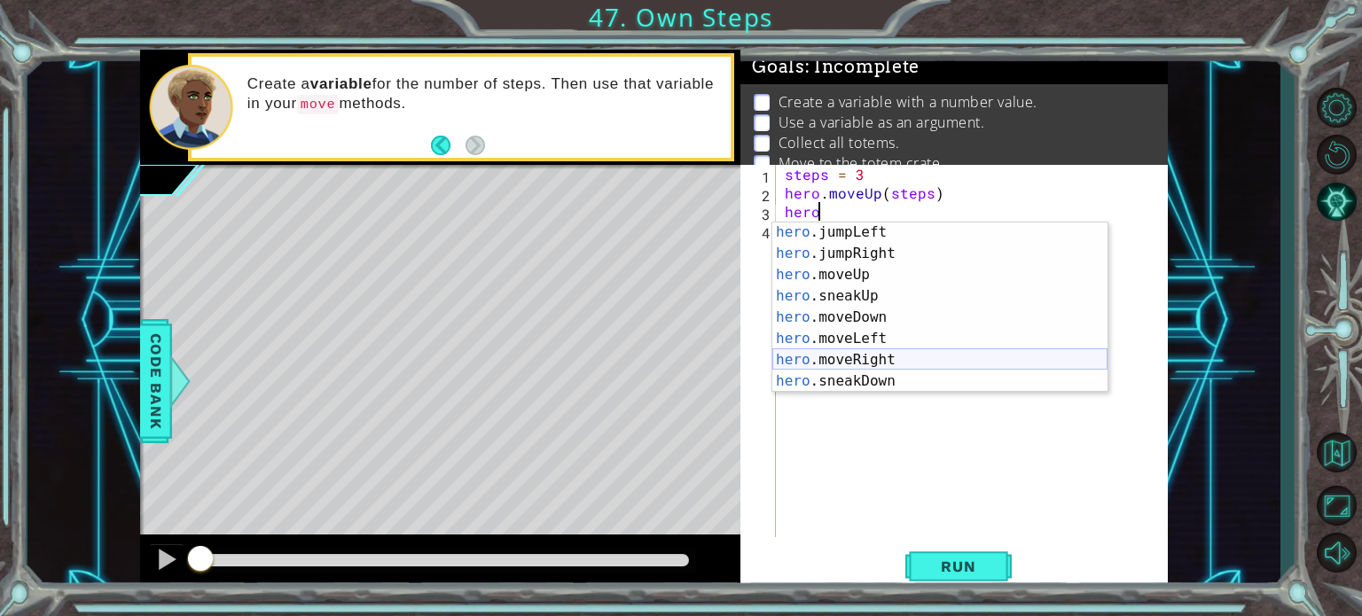
scroll to position [60, 0]
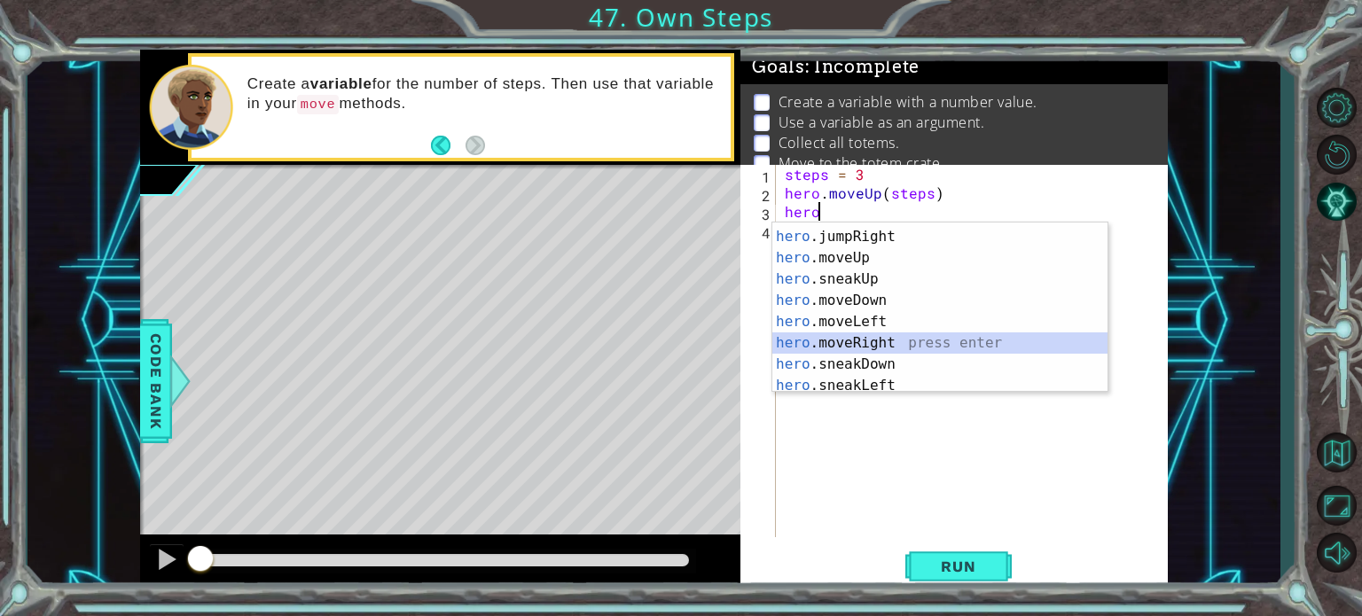
click at [869, 343] on div "hero .jumpLeft press enter hero .jumpRight press enter hero .moveUp press enter…" at bounding box center [939, 311] width 335 height 213
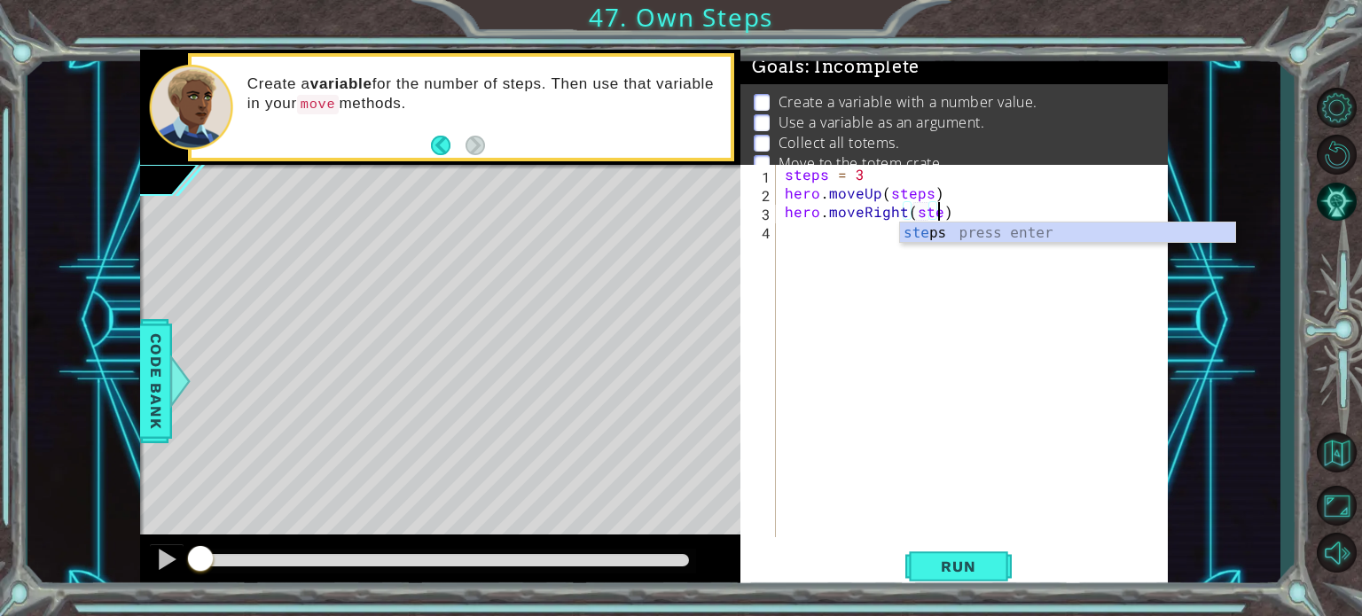
type textarea "hero.moveRight(steps)"
click at [825, 231] on div "steps = 3 hero . moveUp ( steps ) hero . moveRight ( steps )" at bounding box center [976, 370] width 391 height 410
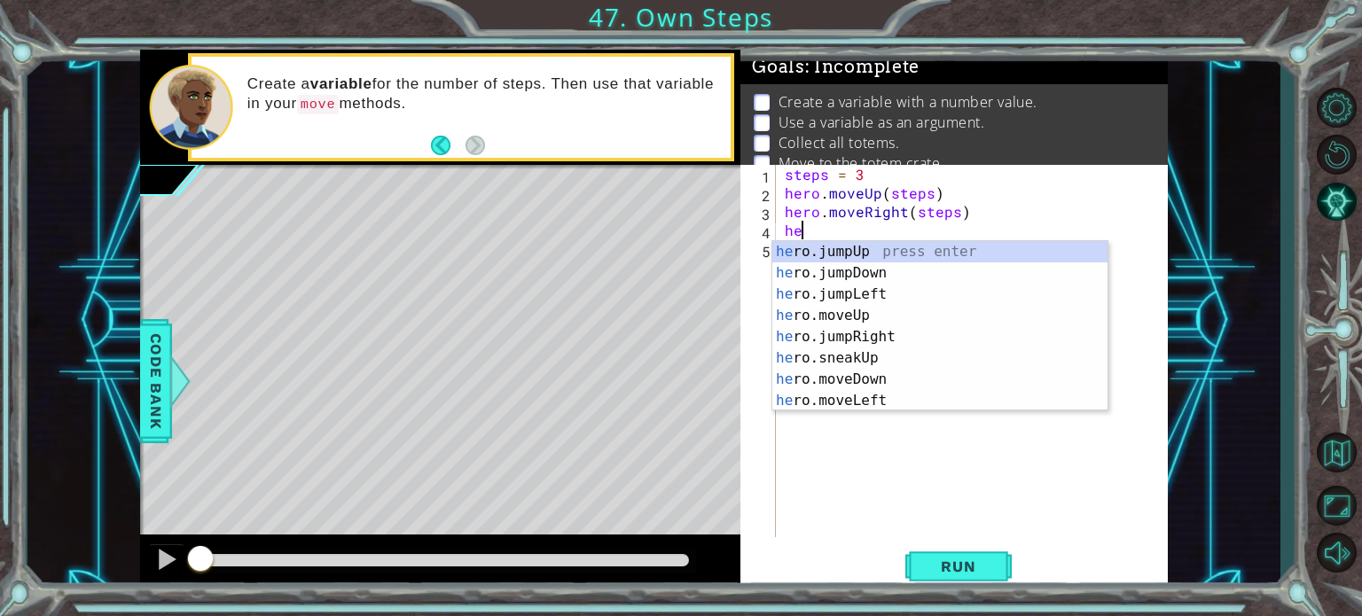
scroll to position [0, 0]
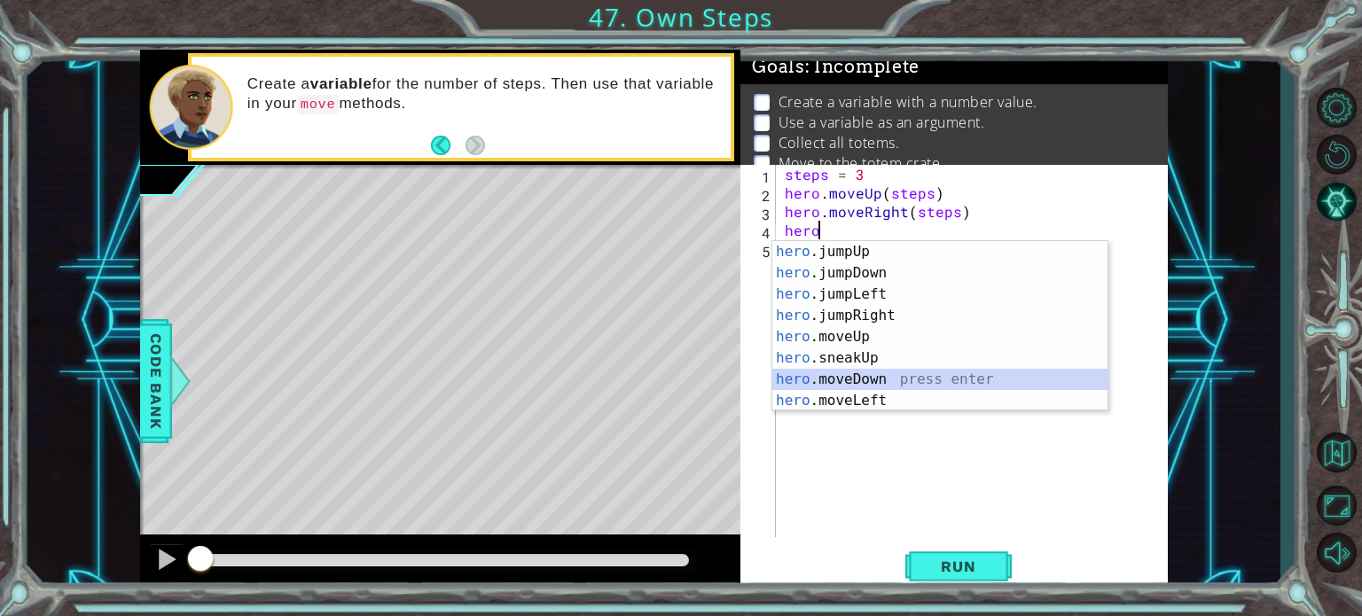
click at [856, 374] on div "hero .jumpUp press enter hero .jumpDown press enter hero .jumpLeft press enter …" at bounding box center [939, 347] width 335 height 213
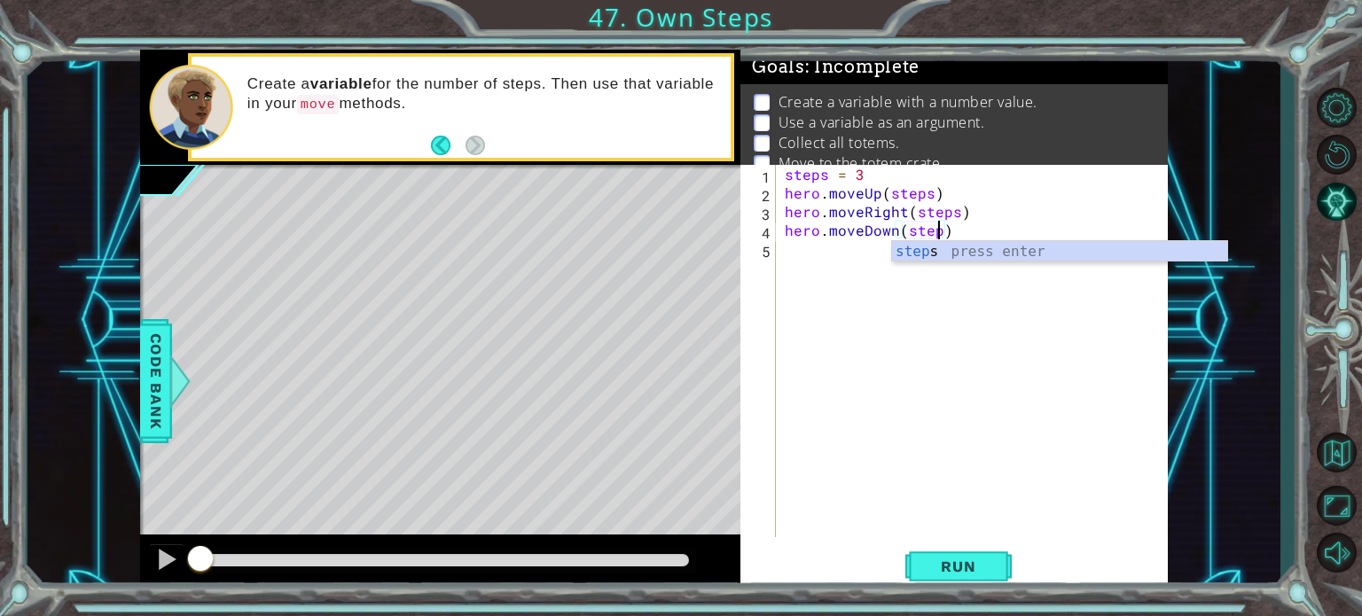
scroll to position [0, 9]
type textarea "hero.moveDown(steps)"
click at [824, 248] on div "steps = 3 hero . moveUp ( steps ) hero . moveRight ( steps ) hero . moveDown ( …" at bounding box center [976, 370] width 391 height 410
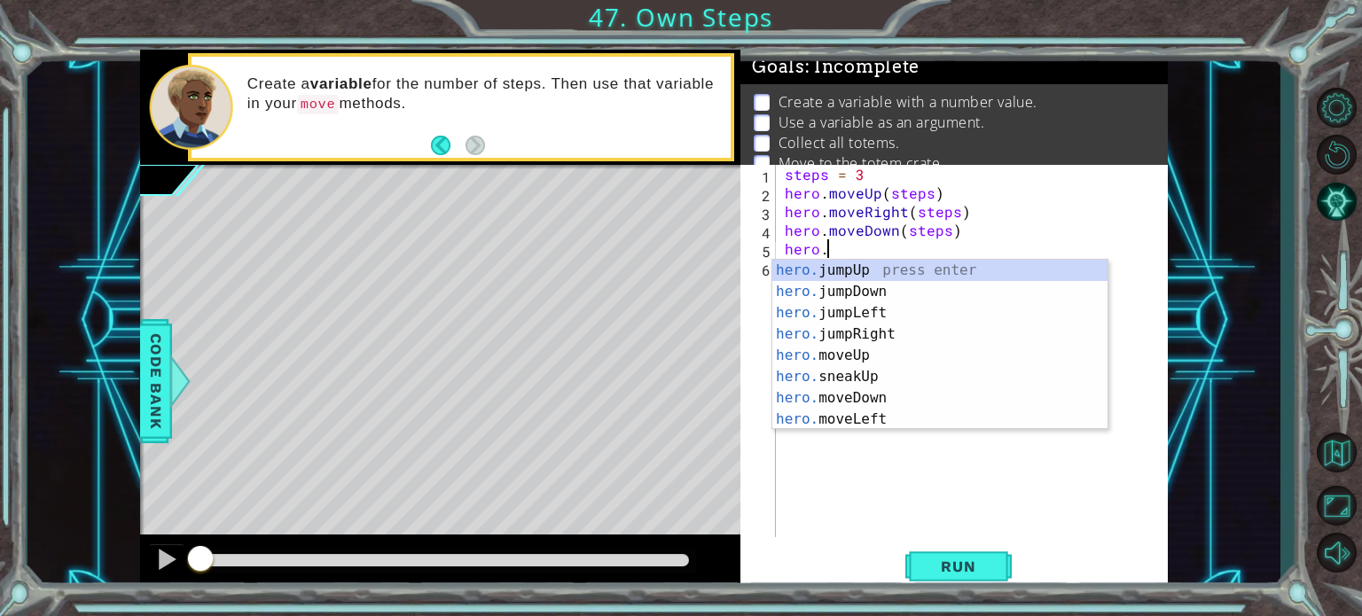
scroll to position [0, 3]
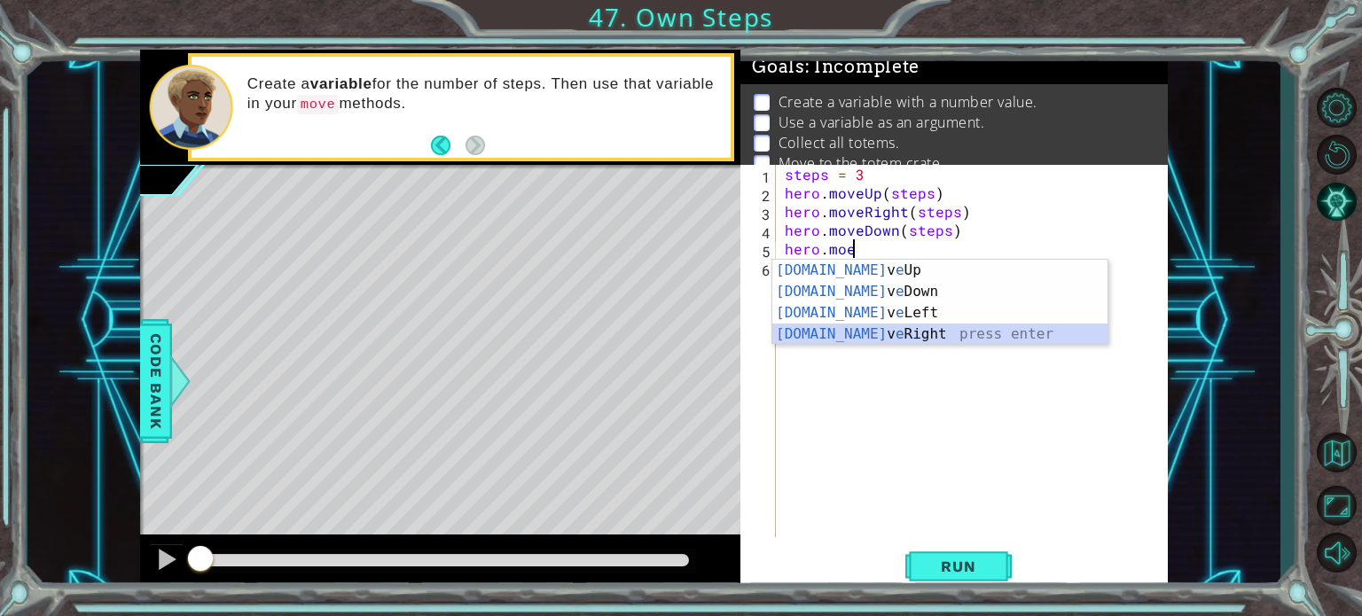
click at [859, 330] on div "[DOMAIN_NAME] v e Up press enter [DOMAIN_NAME] v e Down press enter [DOMAIN_NAM…" at bounding box center [939, 324] width 335 height 128
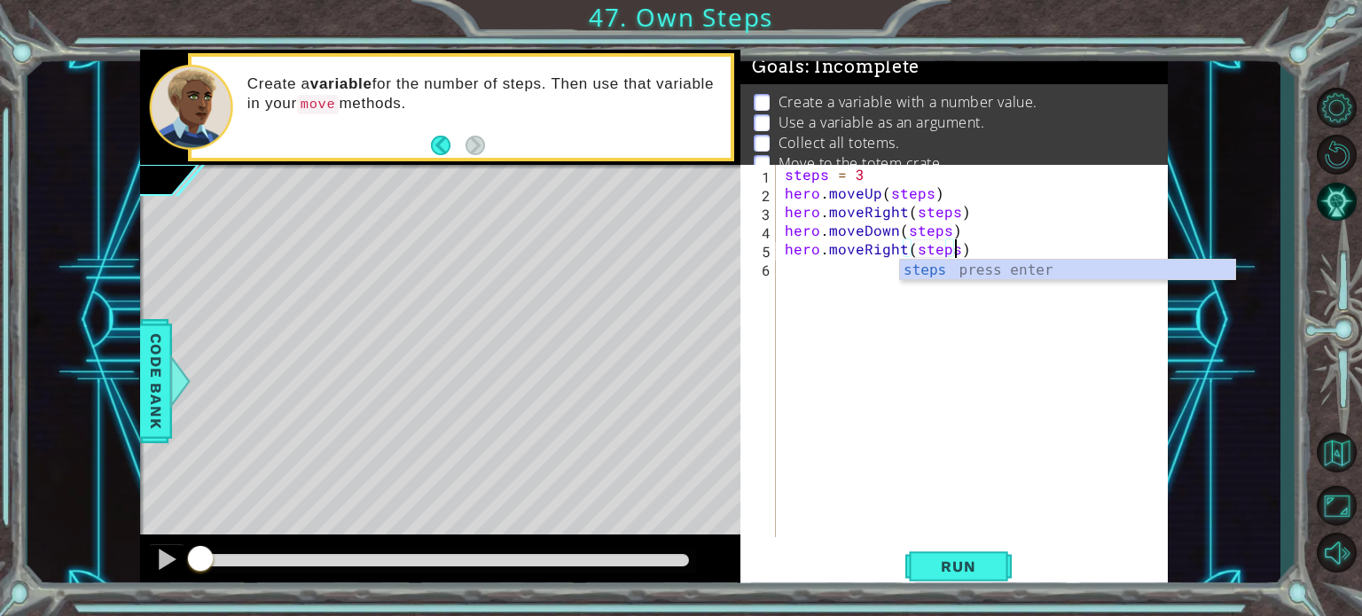
scroll to position [0, 10]
type textarea "hero.moveRight(steps)"
click at [972, 563] on span "Run" at bounding box center [958, 567] width 70 height 18
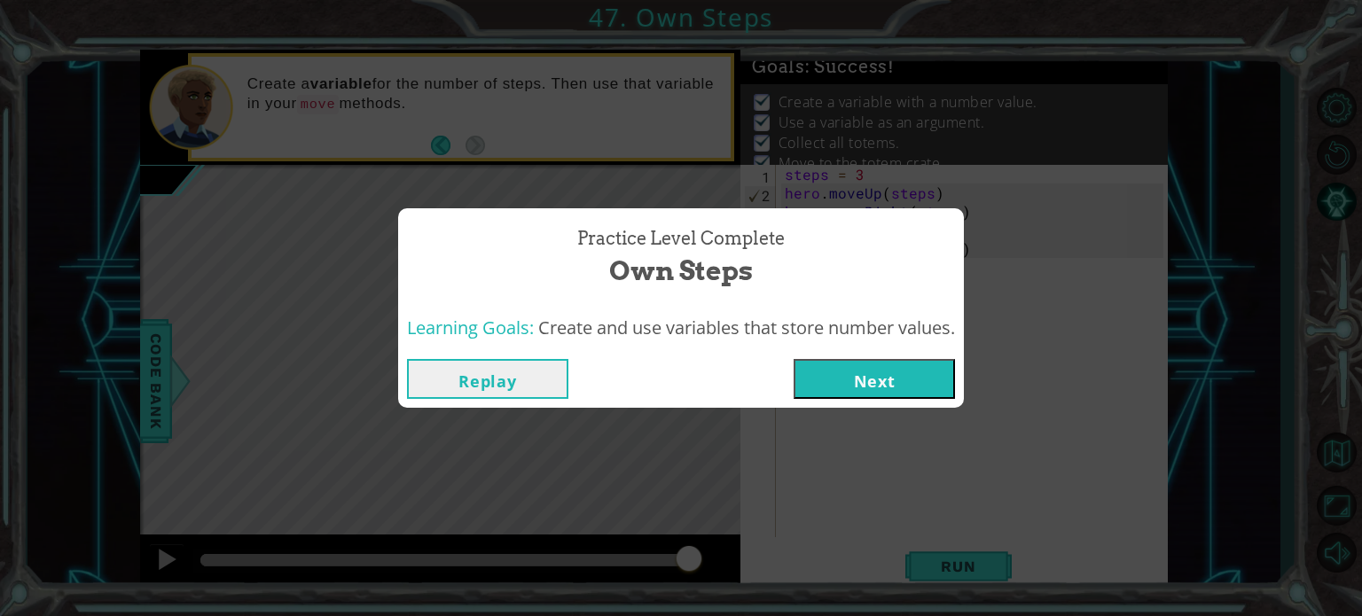
click at [816, 376] on button "Next" at bounding box center [873, 379] width 161 height 40
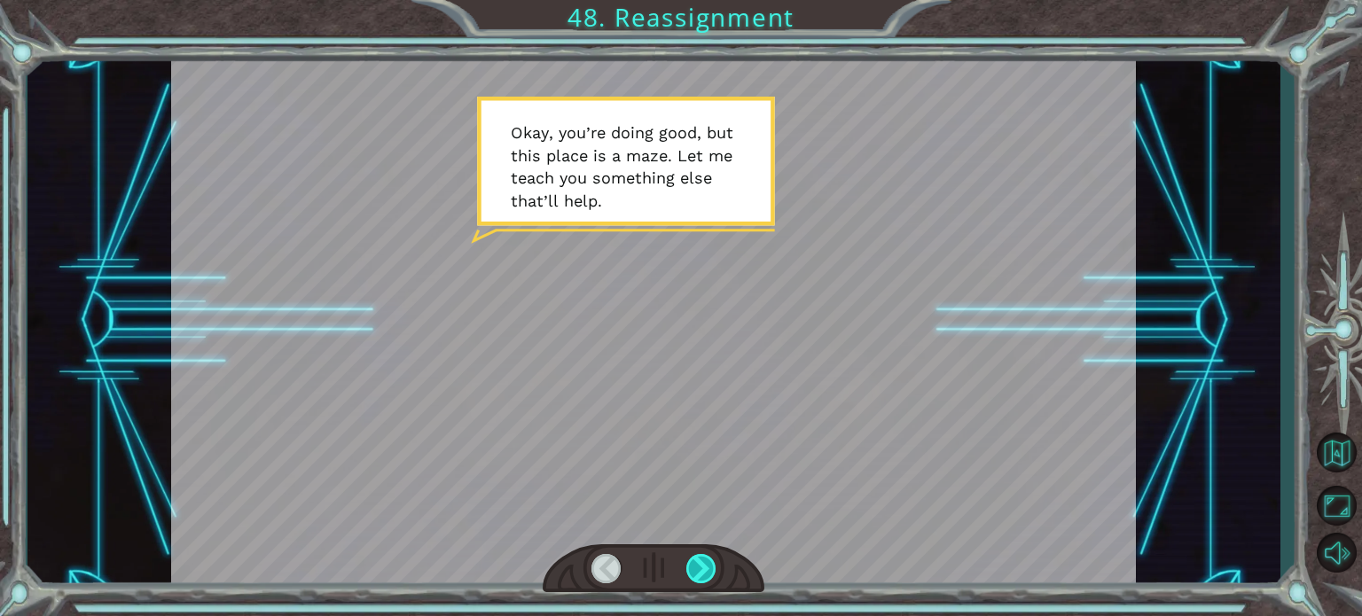
click at [709, 562] on div at bounding box center [701, 568] width 30 height 29
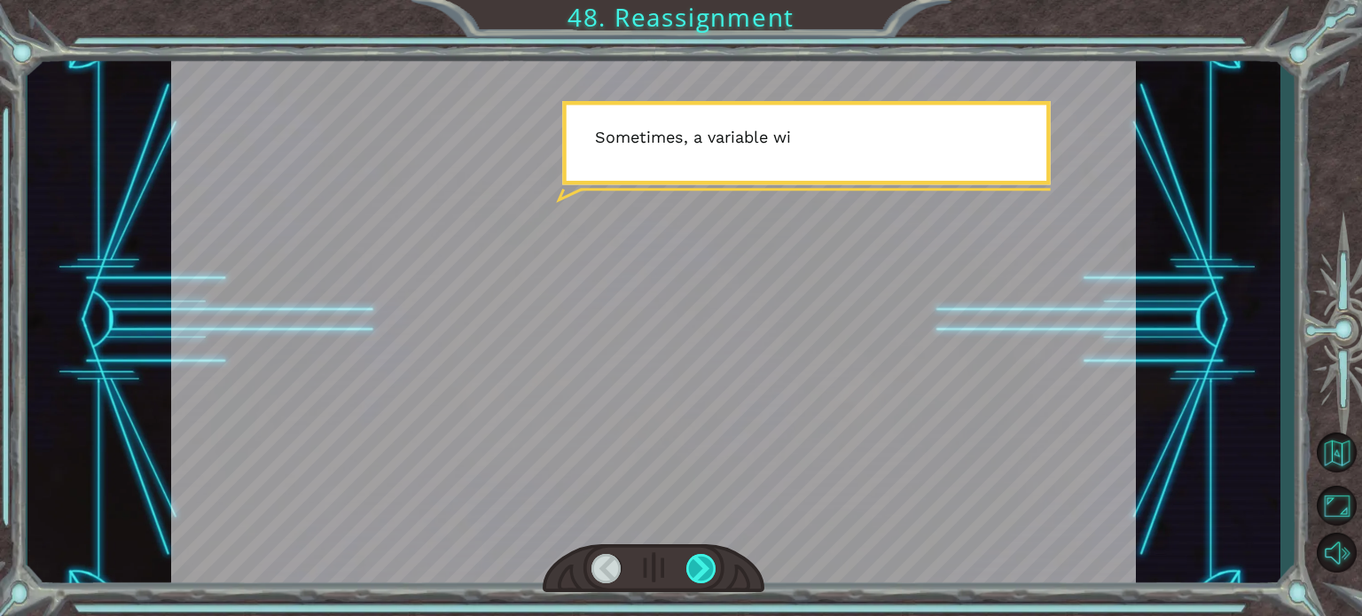
click at [709, 562] on div at bounding box center [701, 568] width 30 height 29
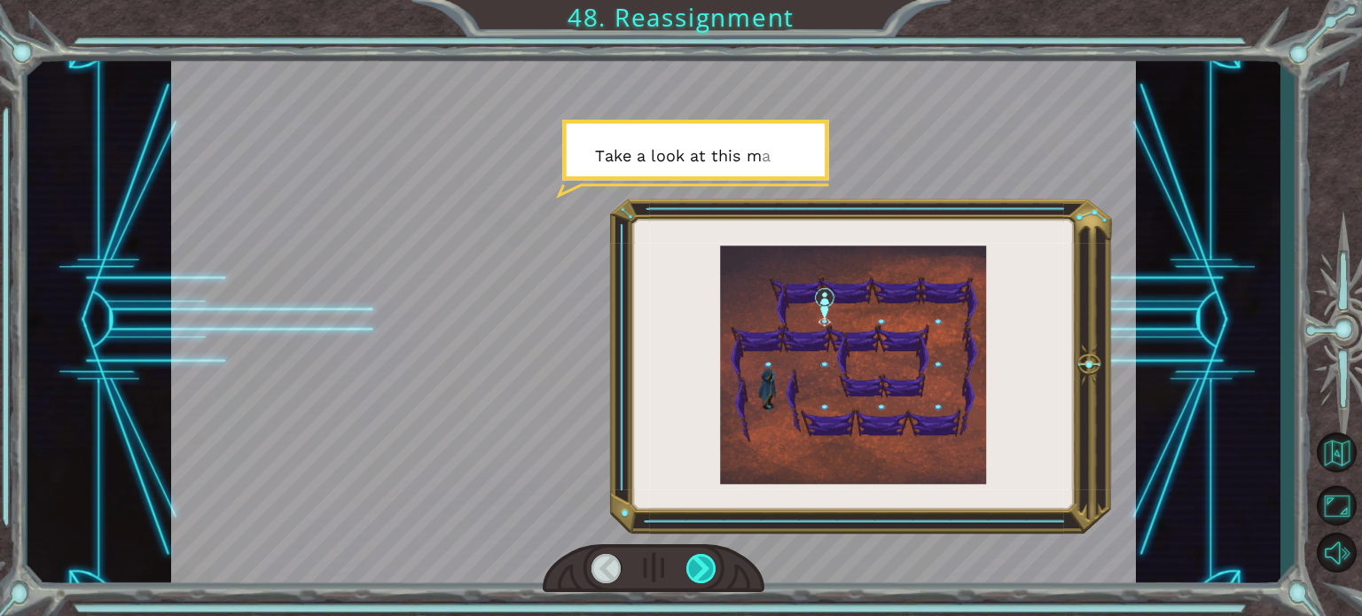
click at [709, 562] on div at bounding box center [701, 568] width 30 height 29
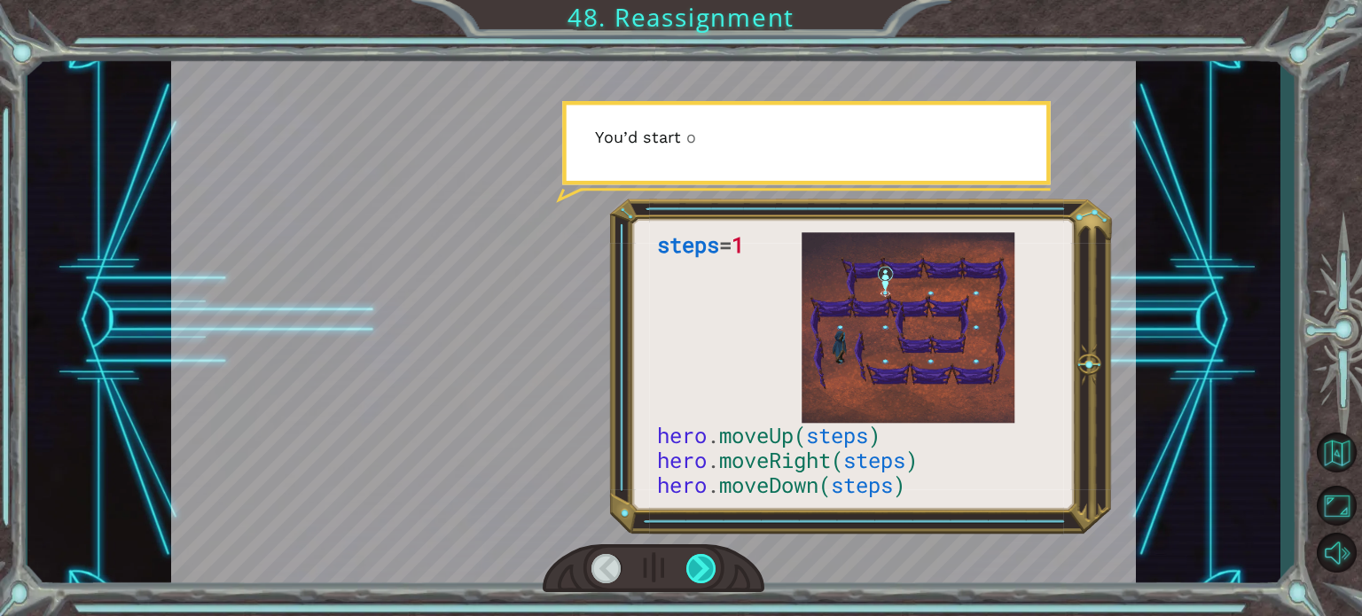
click at [709, 562] on div at bounding box center [701, 568] width 30 height 29
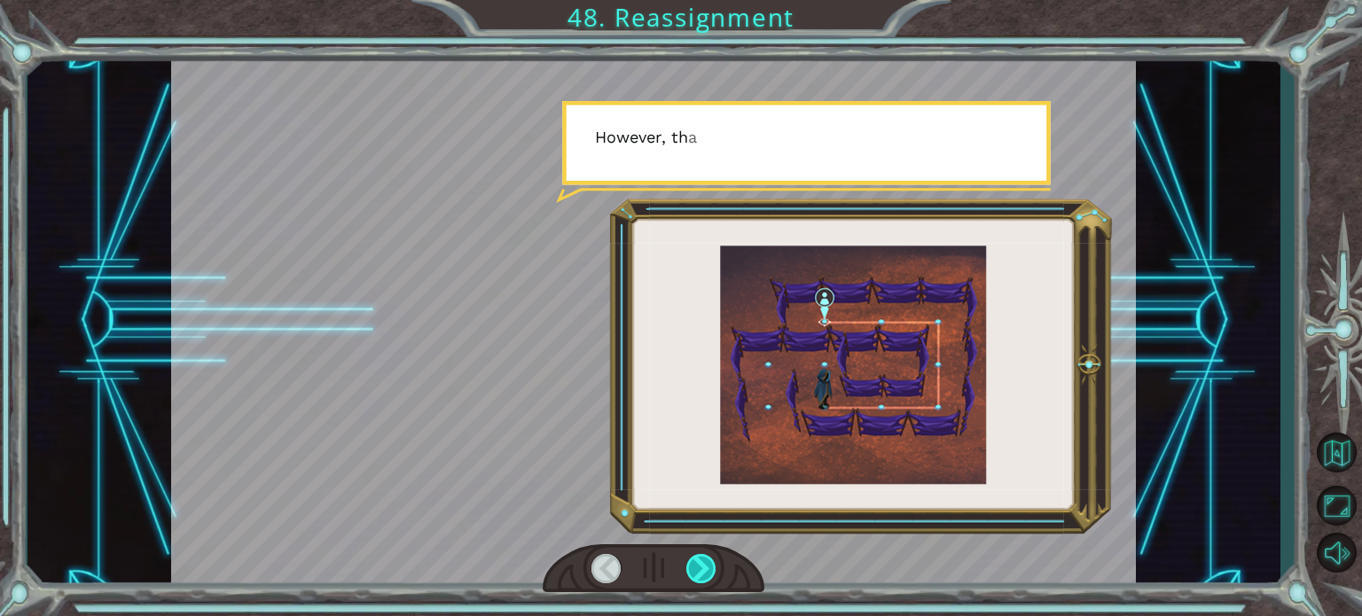
click at [709, 562] on div at bounding box center [701, 568] width 30 height 29
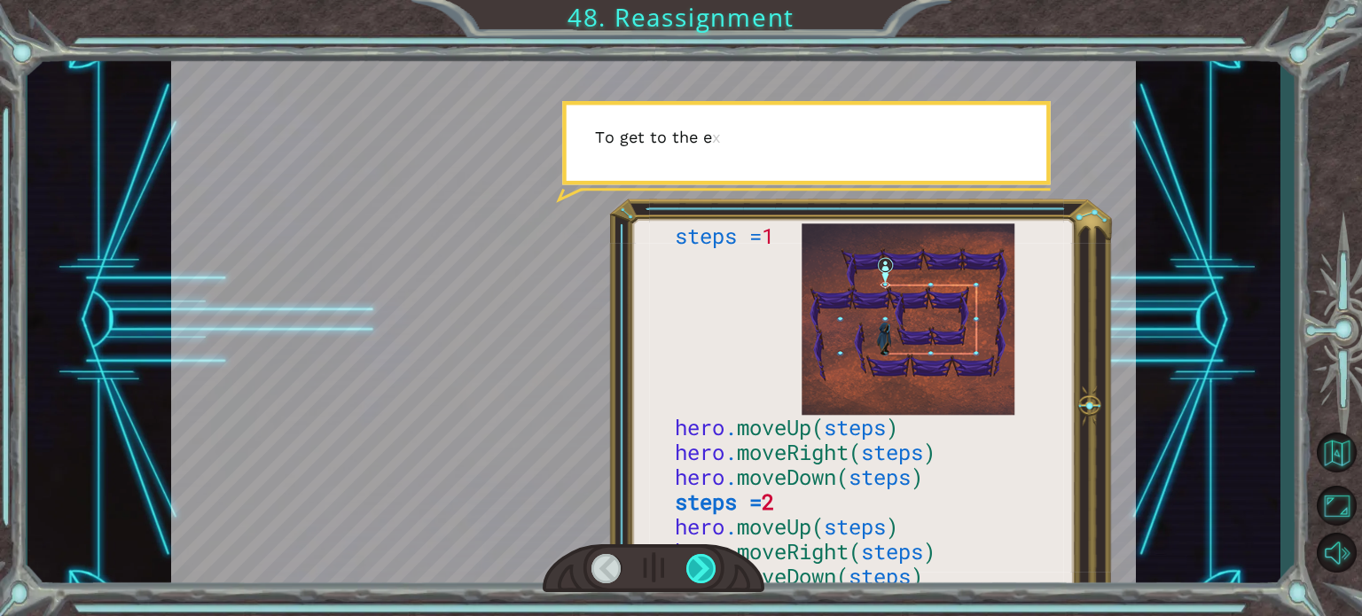
click at [709, 562] on div at bounding box center [701, 568] width 30 height 29
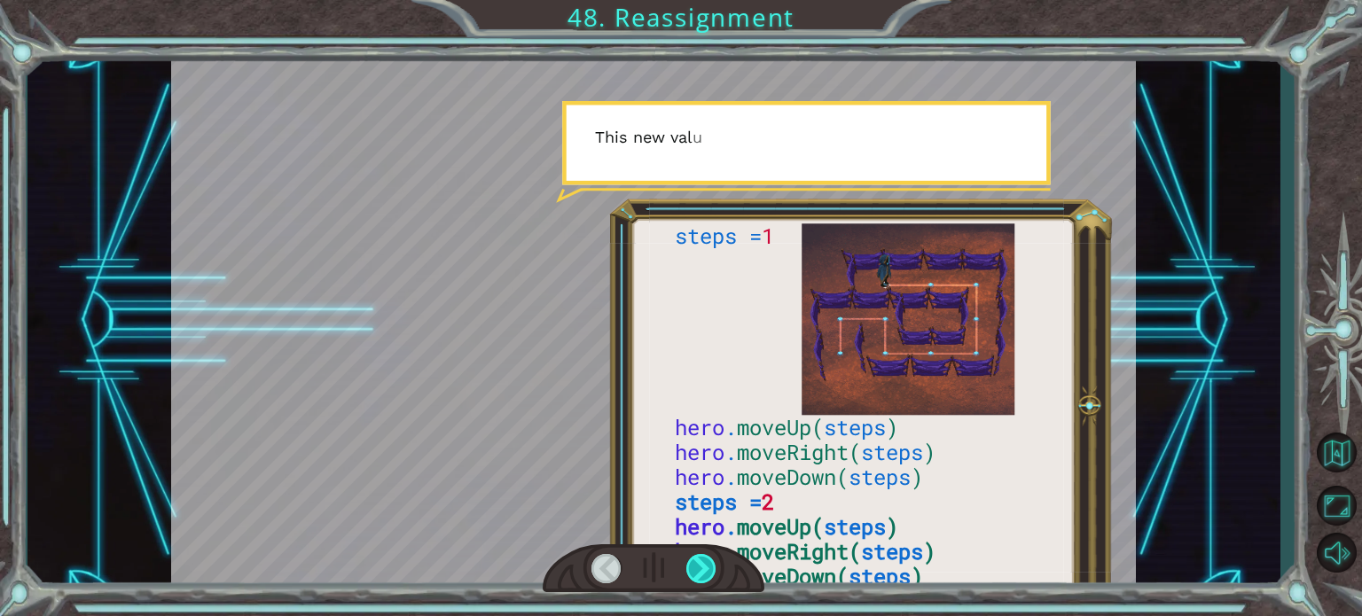
click at [709, 562] on div at bounding box center [701, 568] width 30 height 29
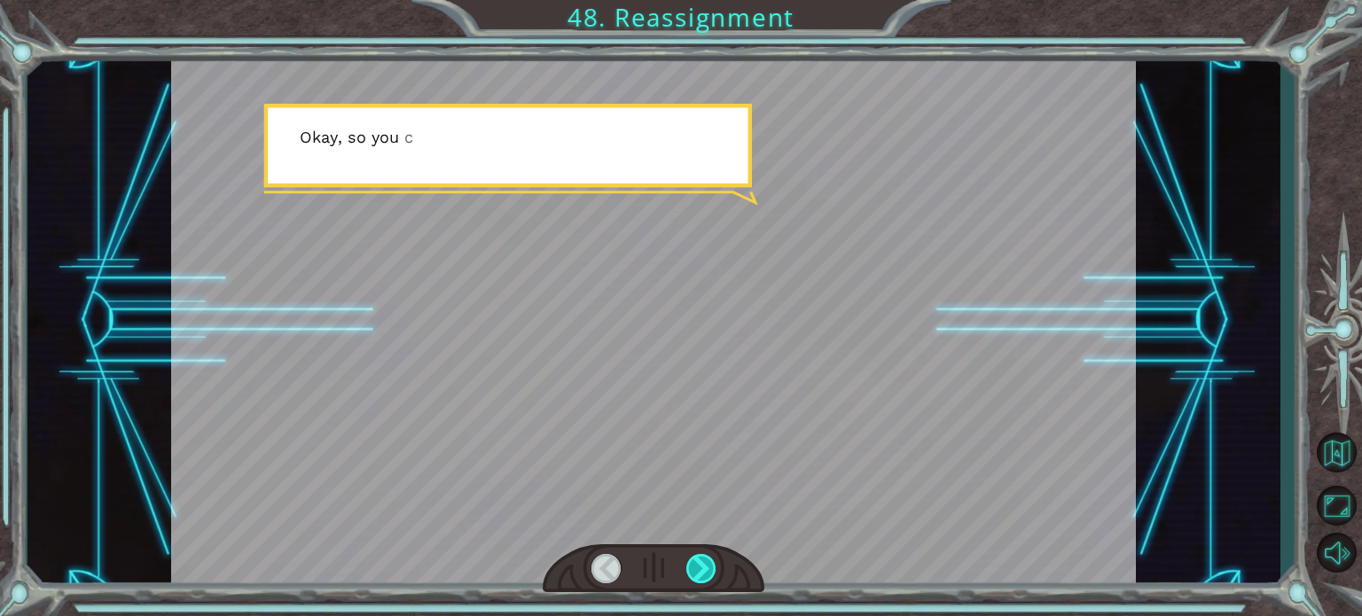
click at [709, 562] on div at bounding box center [701, 568] width 30 height 29
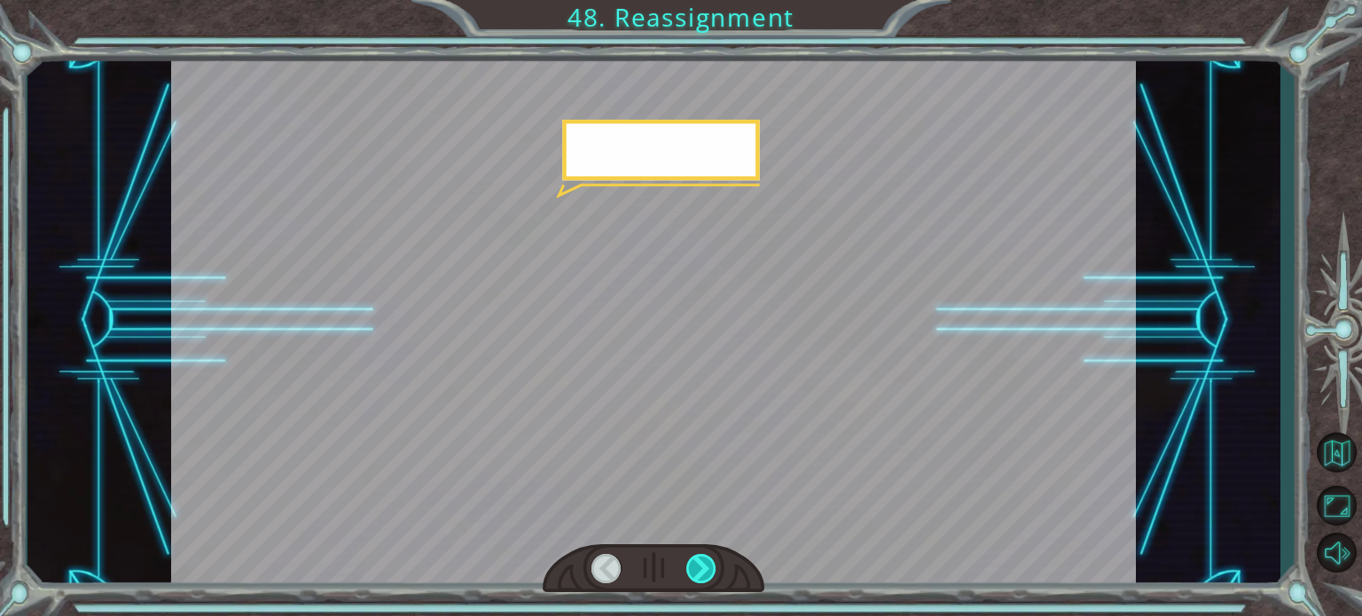
click at [709, 562] on div at bounding box center [701, 568] width 30 height 29
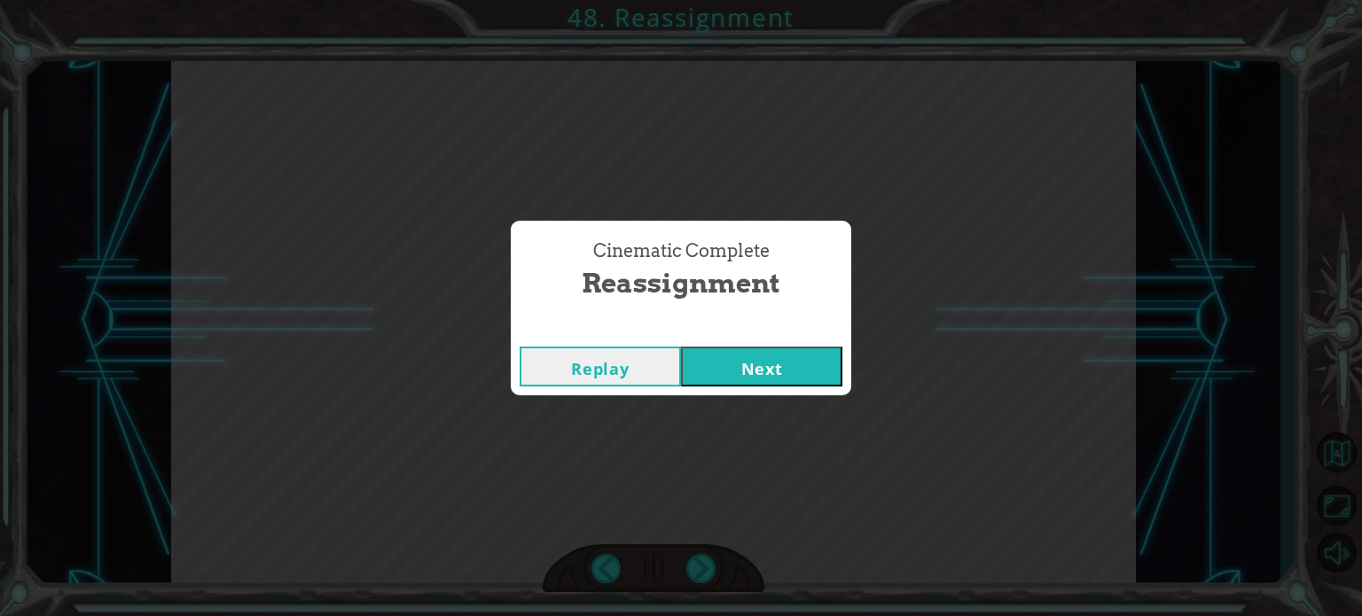
click at [740, 377] on button "Next" at bounding box center [761, 367] width 161 height 40
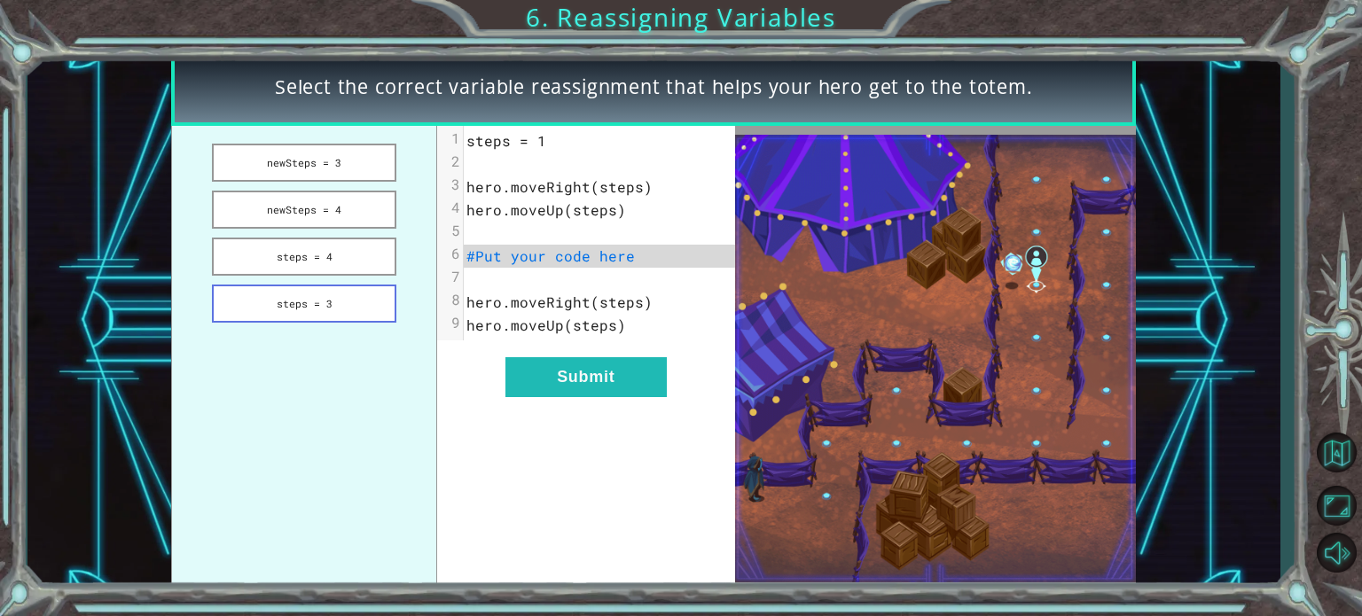
click at [346, 300] on button "steps = 3" at bounding box center [304, 304] width 184 height 38
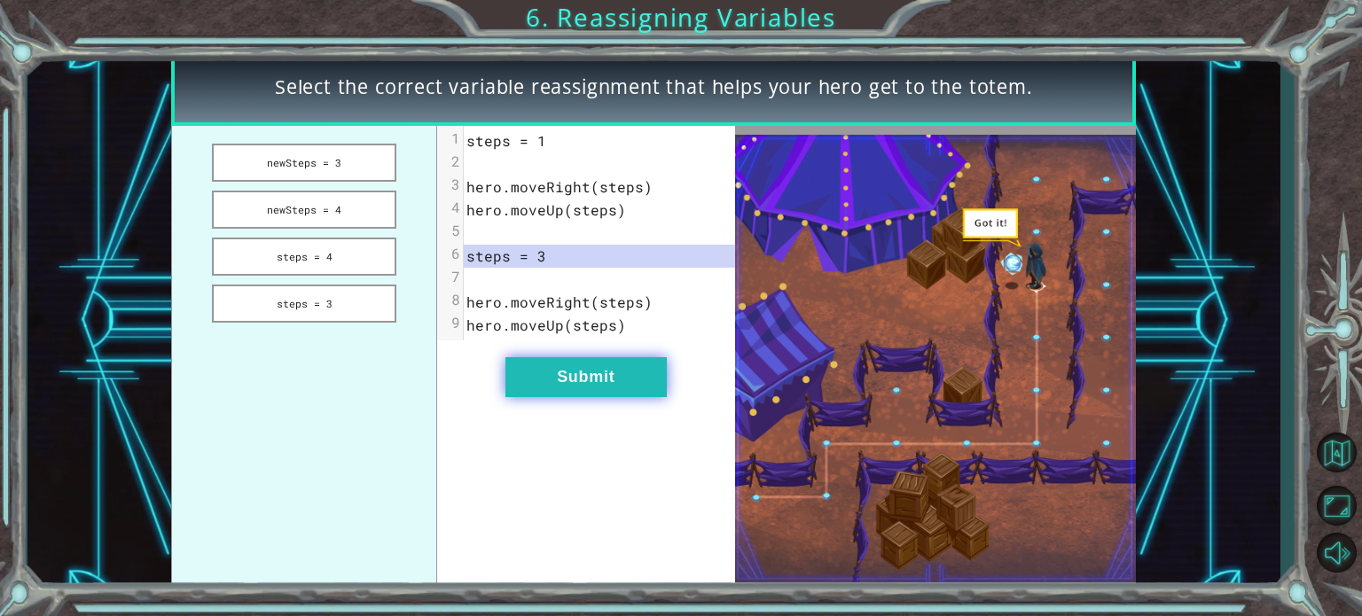
click at [616, 368] on button "Submit" at bounding box center [585, 377] width 161 height 40
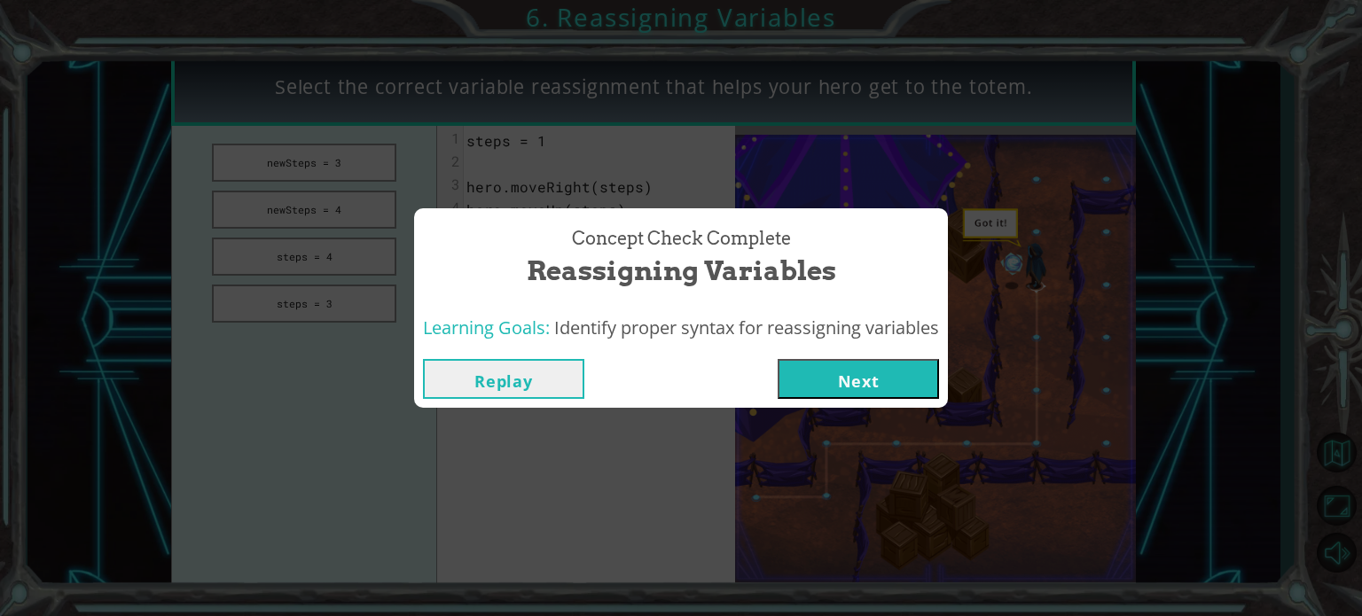
click at [857, 380] on button "Next" at bounding box center [857, 379] width 161 height 40
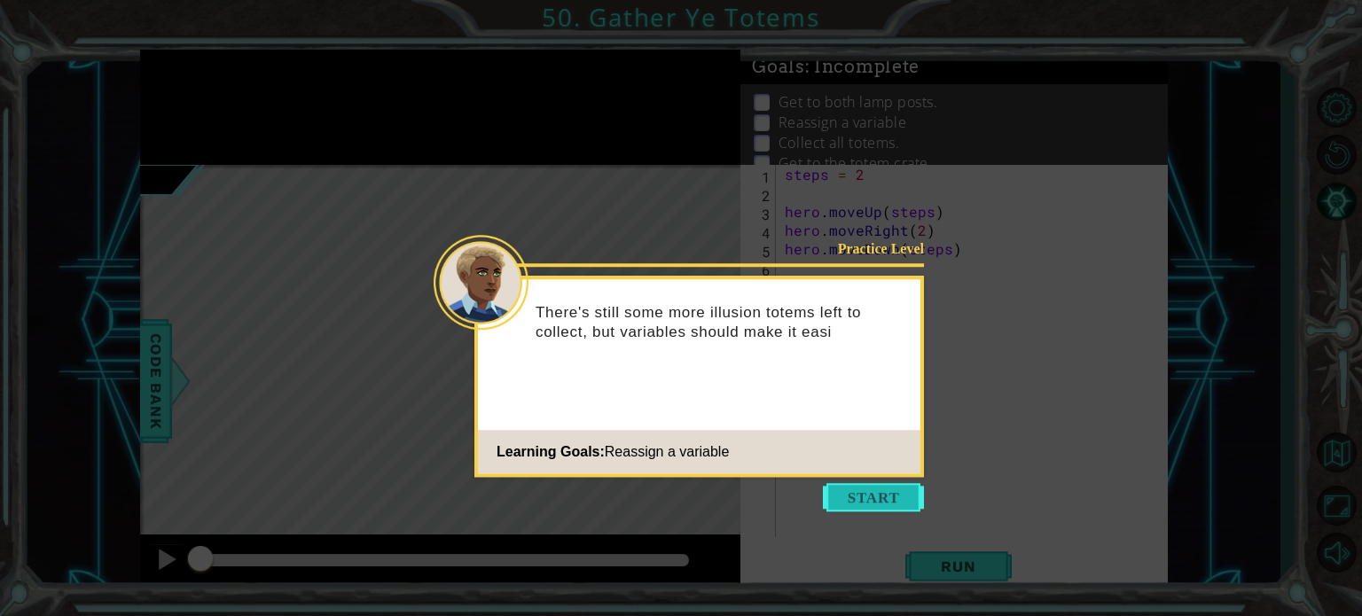
click at [863, 493] on button "Start" at bounding box center [873, 497] width 101 height 28
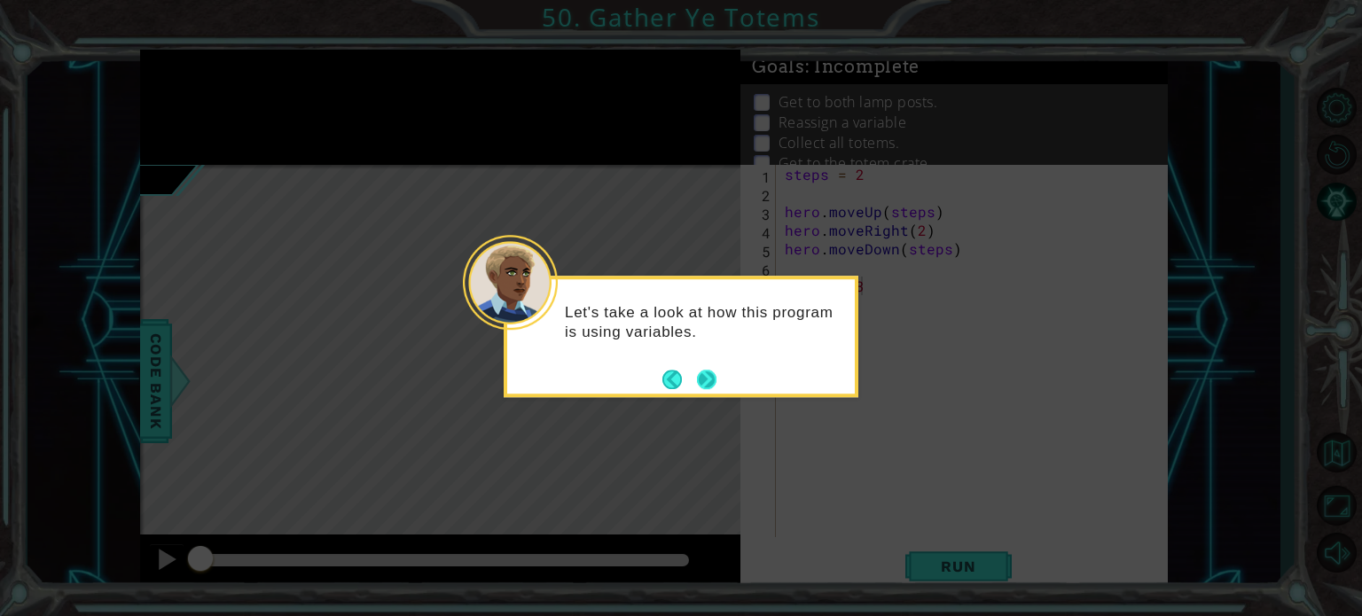
click at [699, 381] on button "Next" at bounding box center [707, 380] width 20 height 20
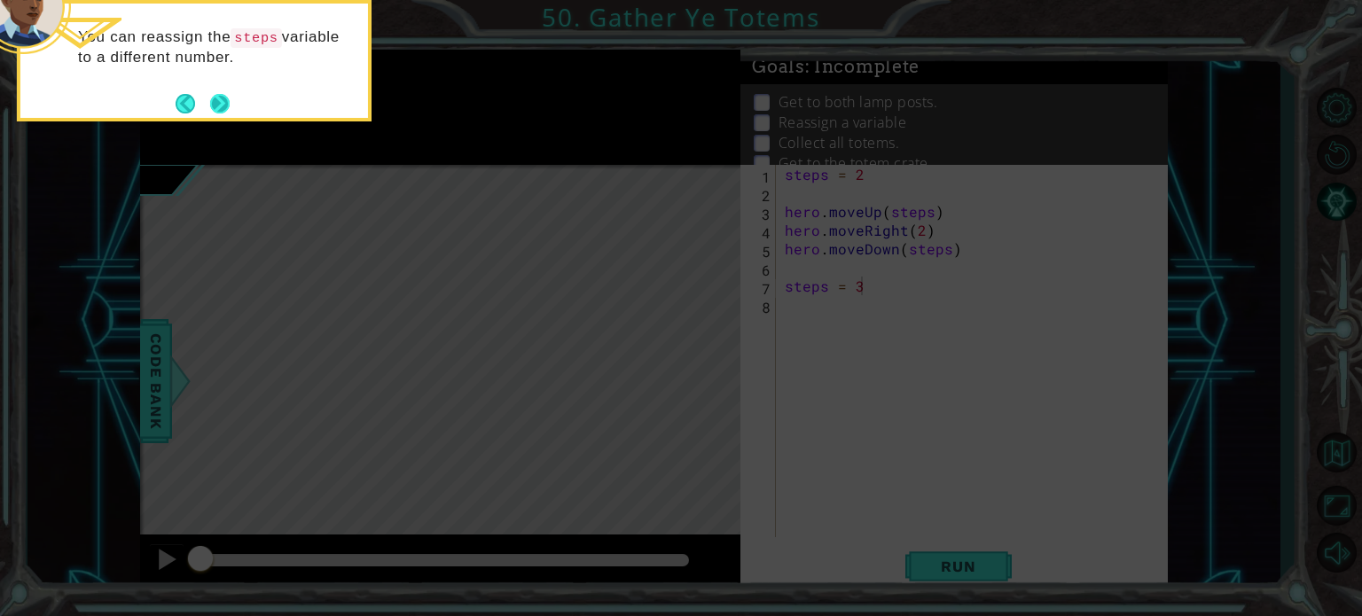
click at [217, 102] on button "Next" at bounding box center [220, 104] width 20 height 20
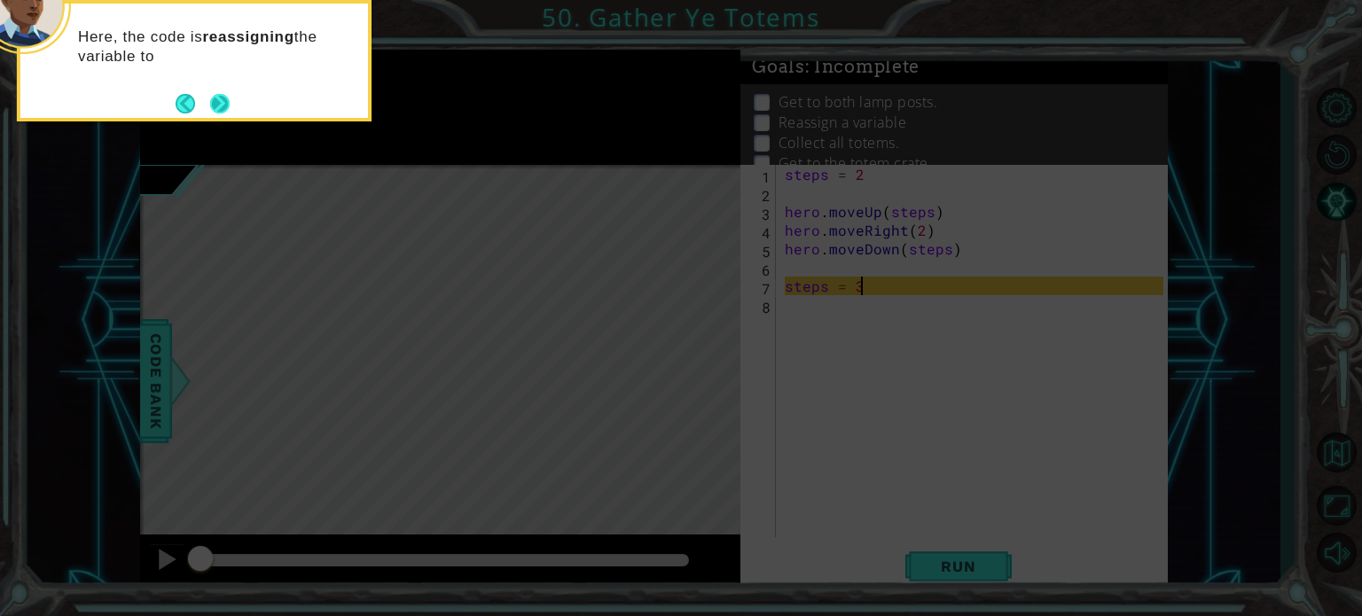
click at [228, 103] on button "Next" at bounding box center [220, 104] width 20 height 20
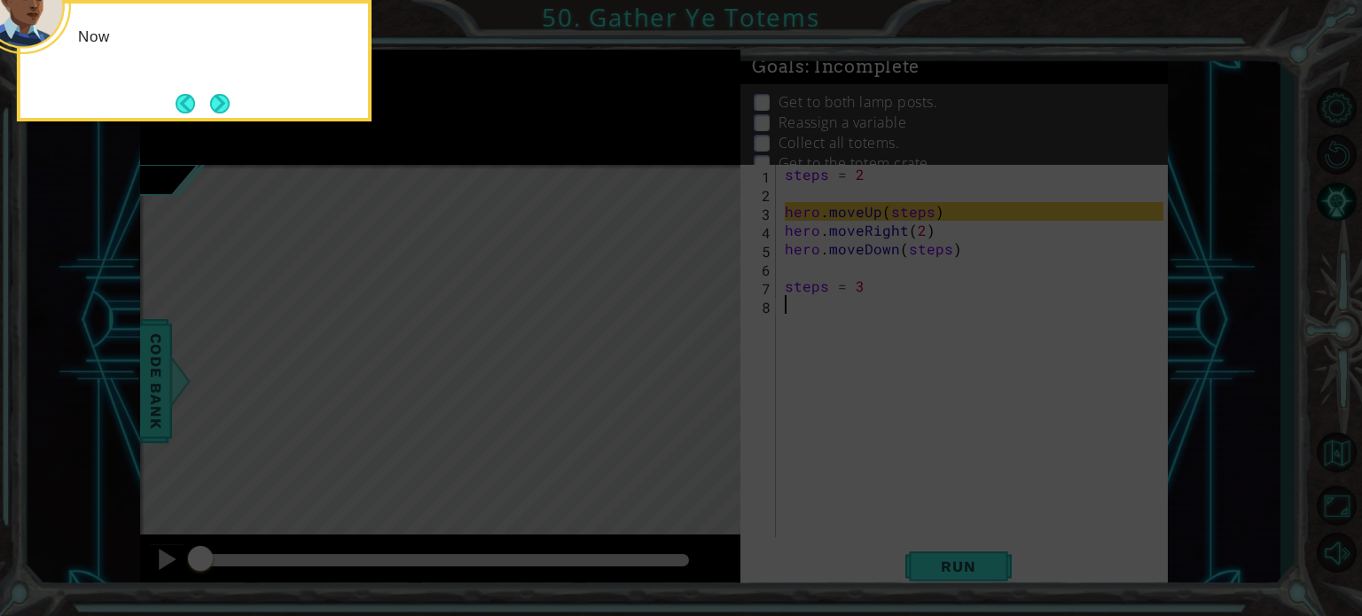
click at [228, 103] on button "Next" at bounding box center [220, 104] width 20 height 20
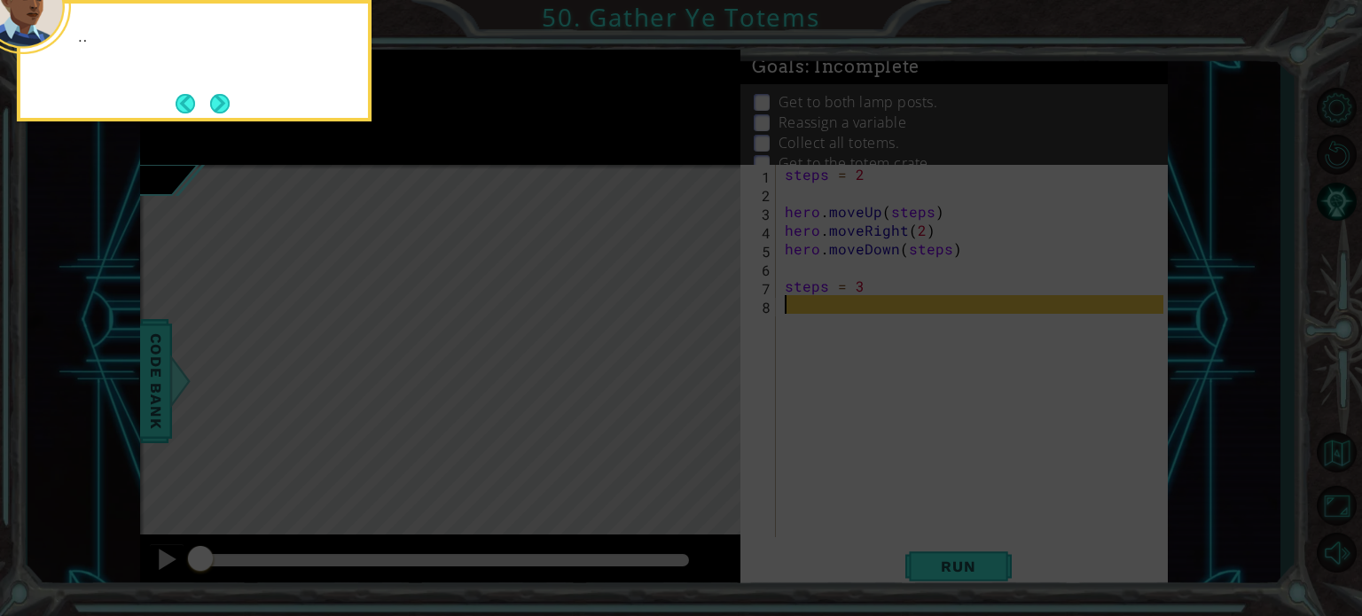
click at [228, 103] on button "Next" at bounding box center [220, 104] width 20 height 20
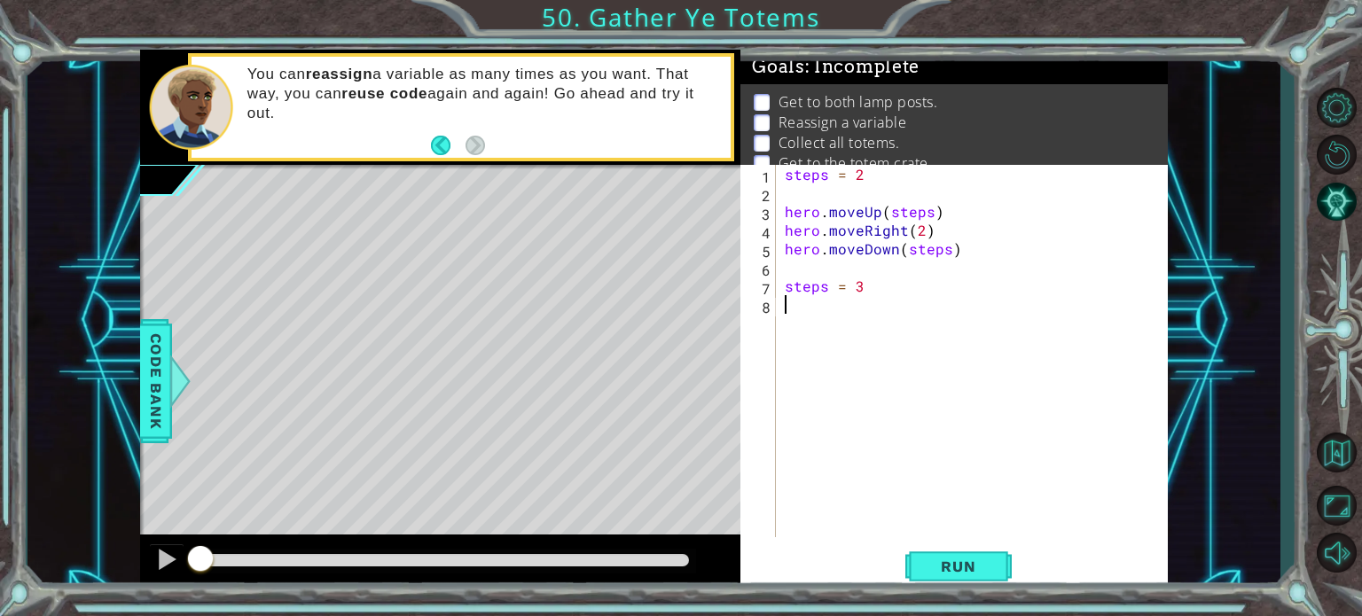
click at [921, 231] on div "steps = 2 hero . moveUp ( steps ) hero . moveRight ( 2 ) hero . moveDown ( step…" at bounding box center [976, 370] width 391 height 410
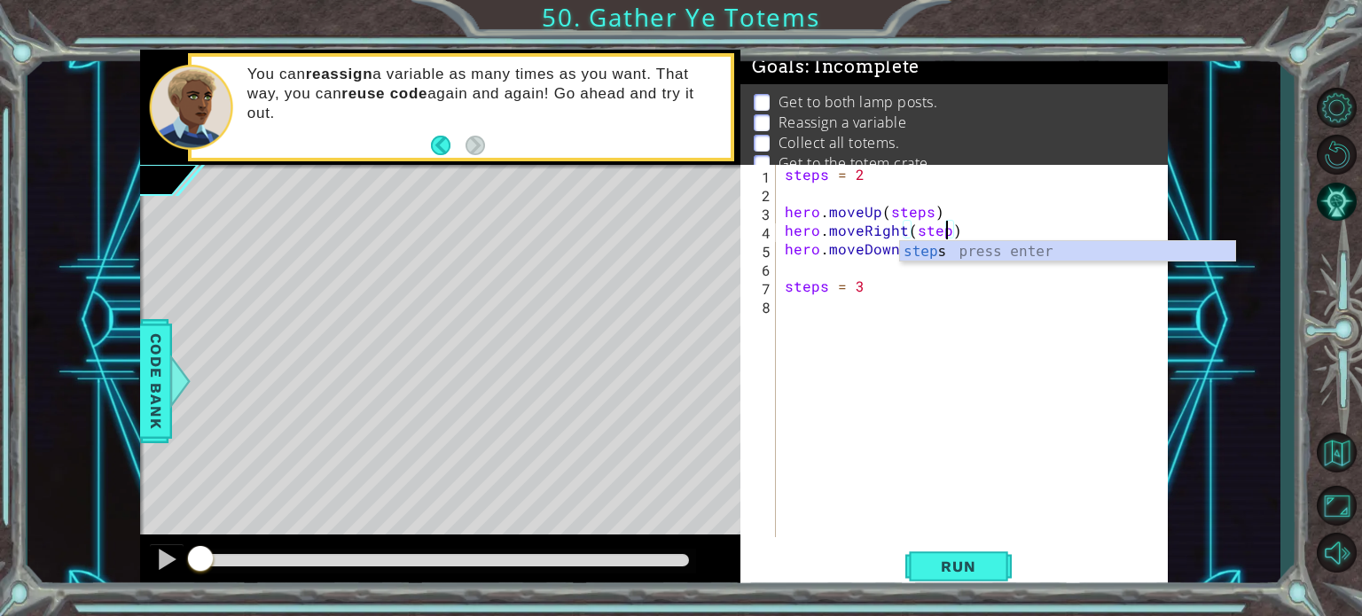
type textarea "hero.moveRight(steps)"
click at [925, 249] on div "steps press enter" at bounding box center [1067, 273] width 335 height 64
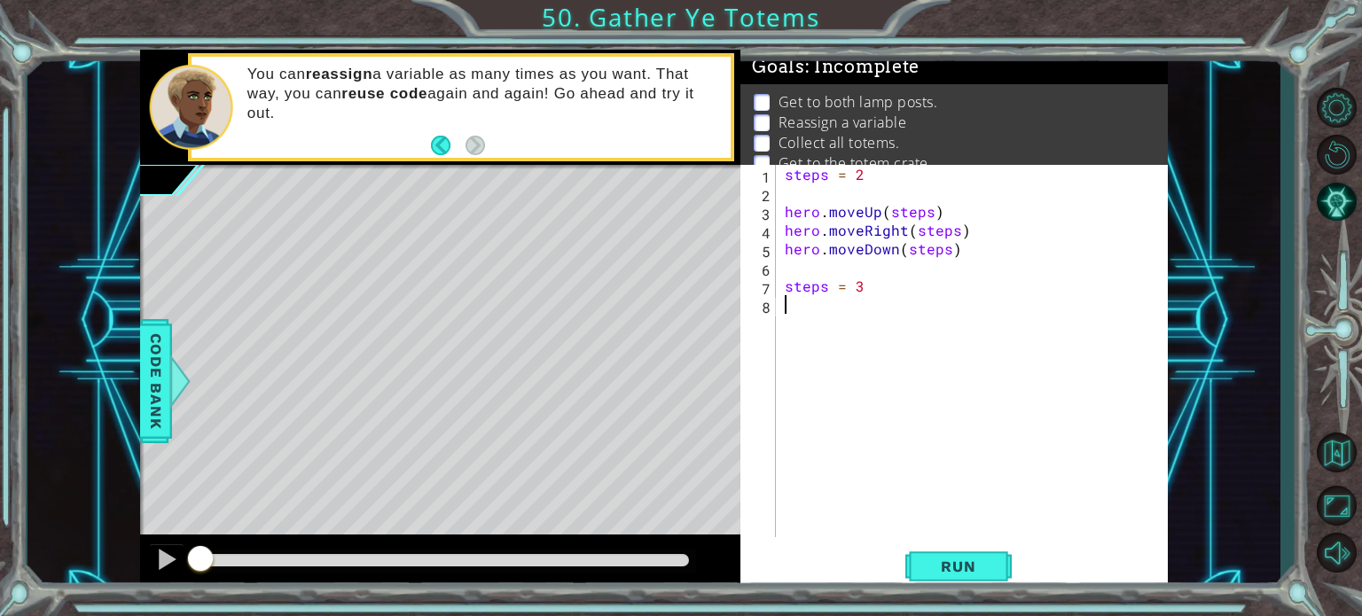
click at [844, 305] on div "steps = 2 hero . moveUp ( steps ) hero . moveRight ( steps ) hero . moveDown ( …" at bounding box center [976, 370] width 391 height 410
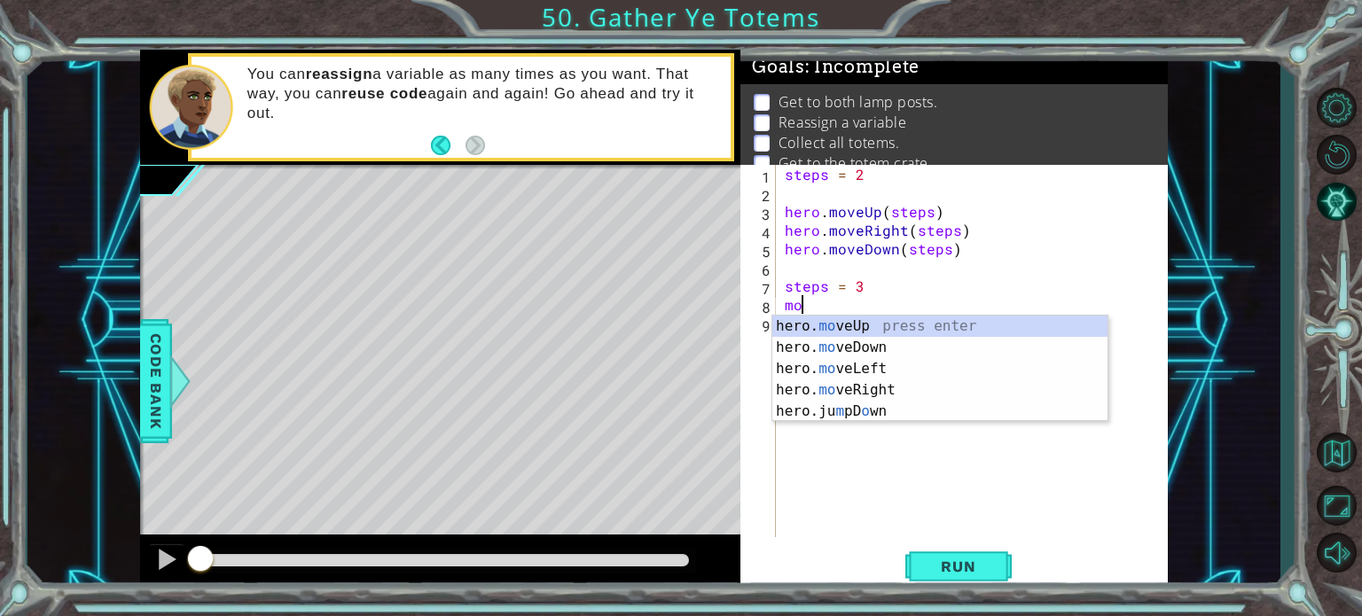
scroll to position [0, 0]
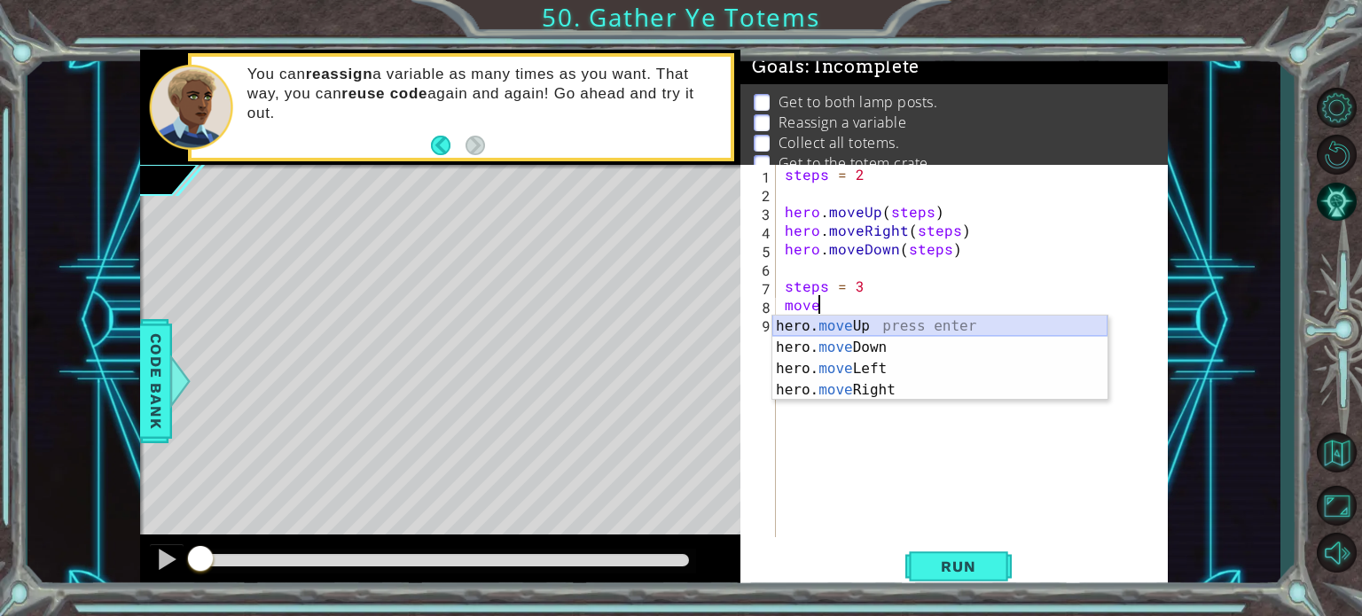
click at [871, 325] on div "hero. move Up press enter hero. move Down press enter hero. move Left press ent…" at bounding box center [939, 380] width 335 height 128
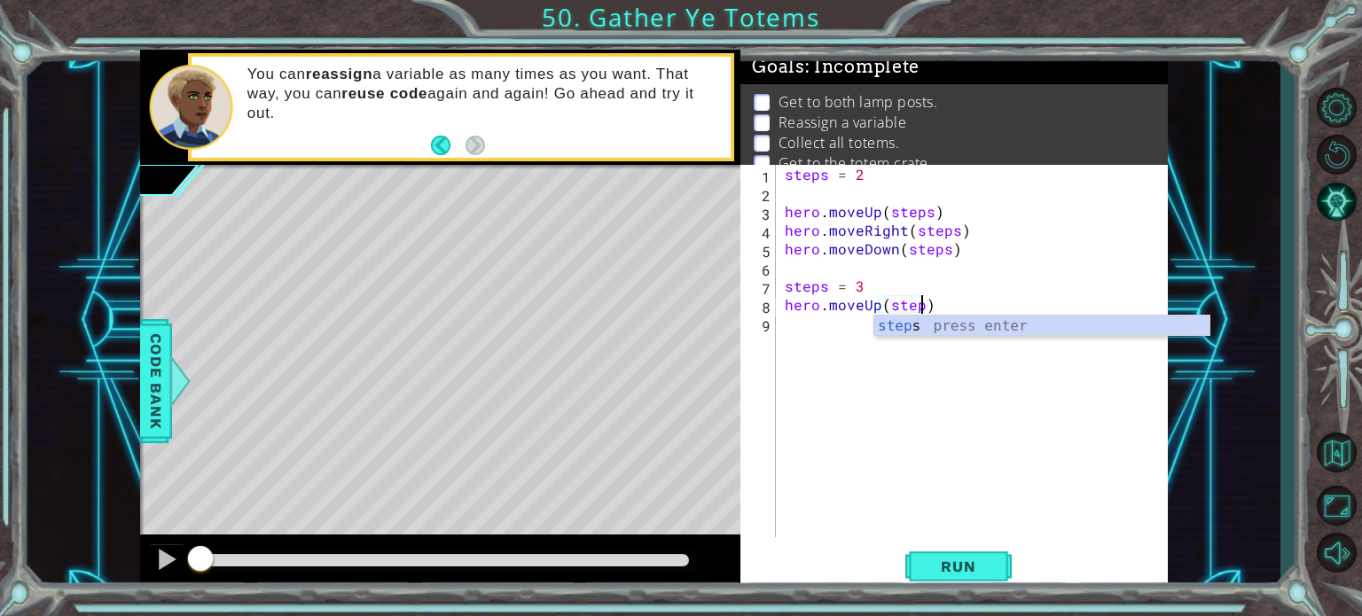
scroll to position [0, 8]
type textarea "hero.moveUp(steps)"
click at [837, 327] on div "steps = 2 hero . moveUp ( steps ) hero . moveRight ( steps ) hero . moveDown ( …" at bounding box center [976, 370] width 391 height 410
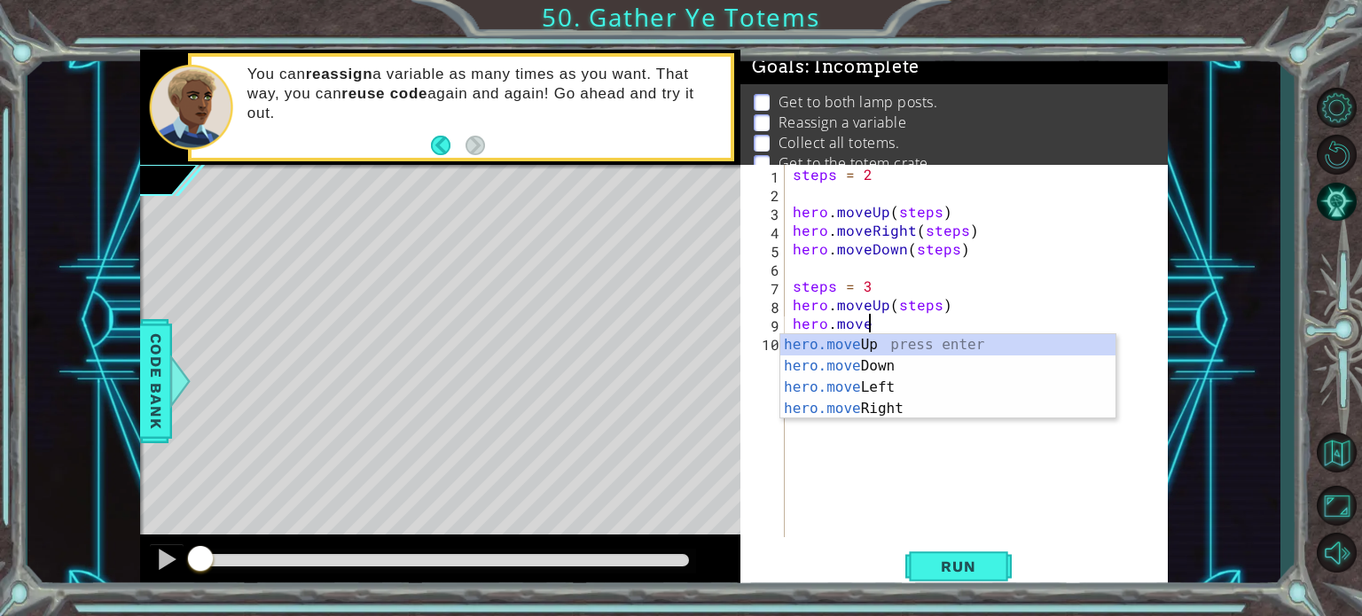
scroll to position [0, 4]
click at [889, 414] on div "hero.move Up press enter hero.move Down press enter hero.move Left press enter …" at bounding box center [947, 398] width 335 height 128
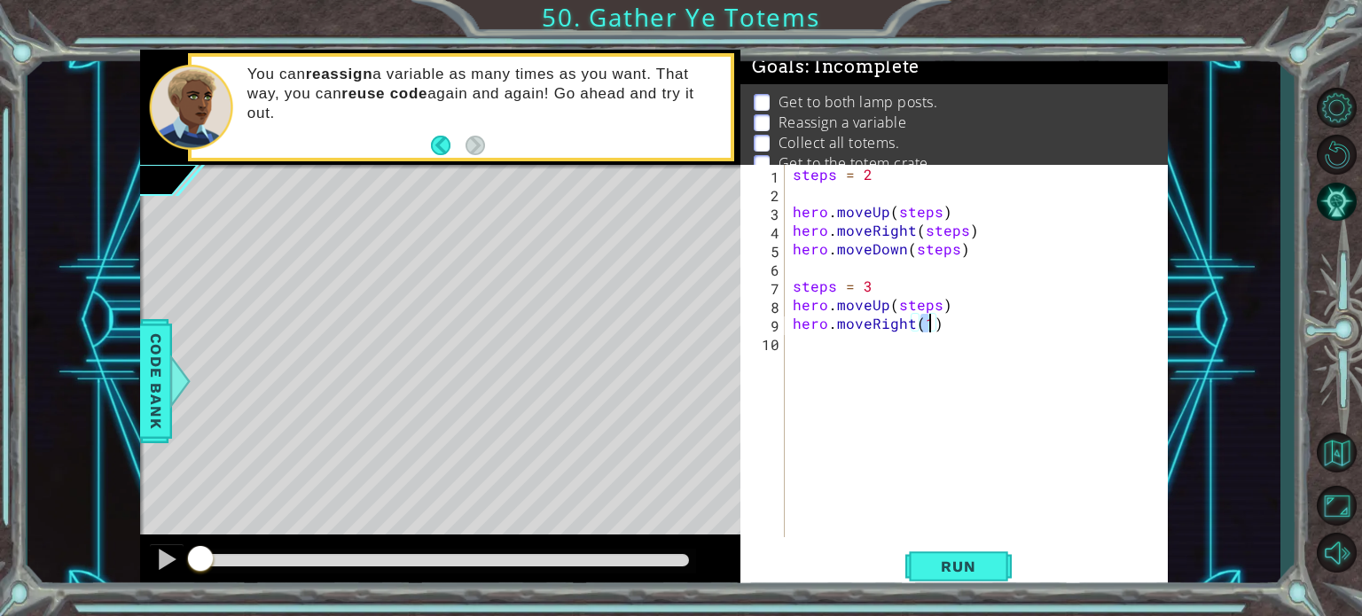
type textarea "hero.moveRight(2)"
click at [906, 348] on div "steps = 2 hero . moveUp ( steps ) hero . moveRight ( steps ) hero . moveDown ( …" at bounding box center [980, 370] width 383 height 410
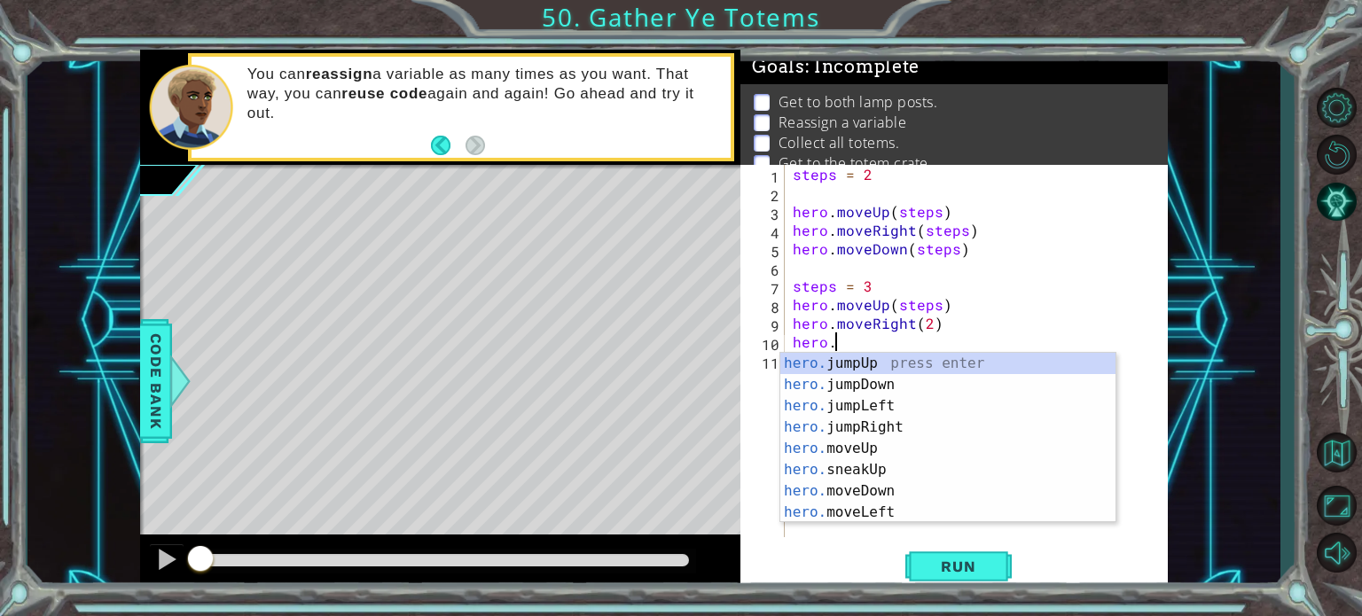
scroll to position [0, 1]
click at [894, 488] on div "hero. jumpUp press enter hero. jumpDown press enter hero. jumpLeft press enter …" at bounding box center [947, 459] width 335 height 213
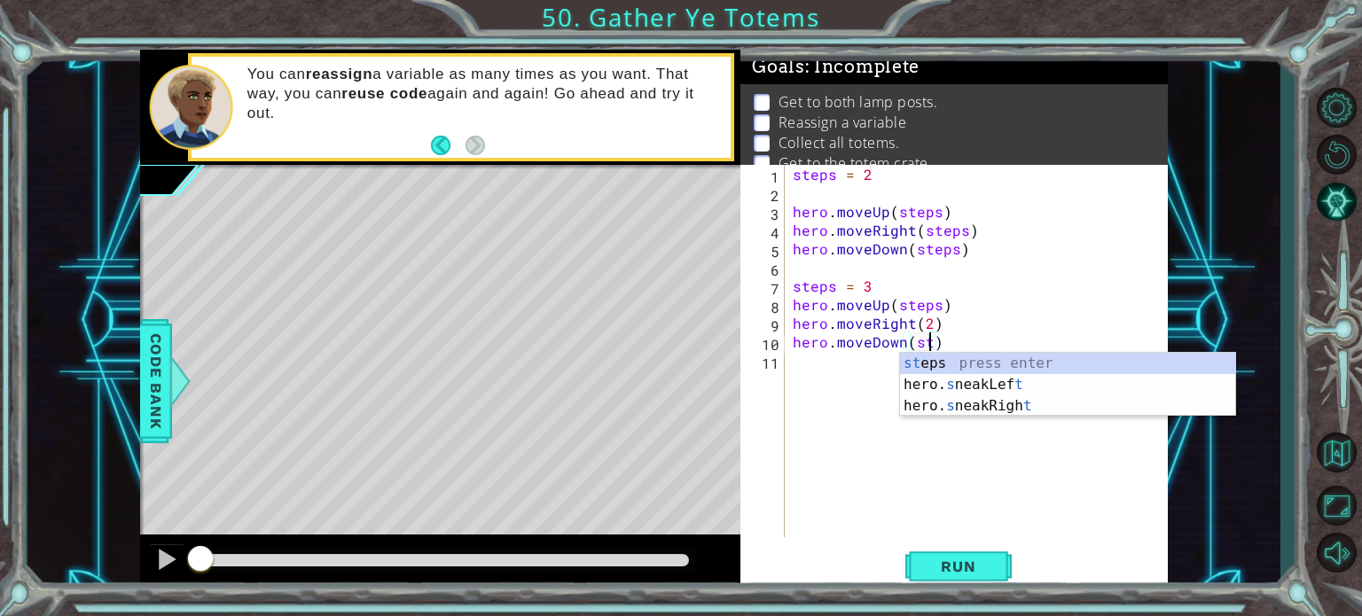
scroll to position [0, 9]
type textarea "hero.moveDown(steps)"
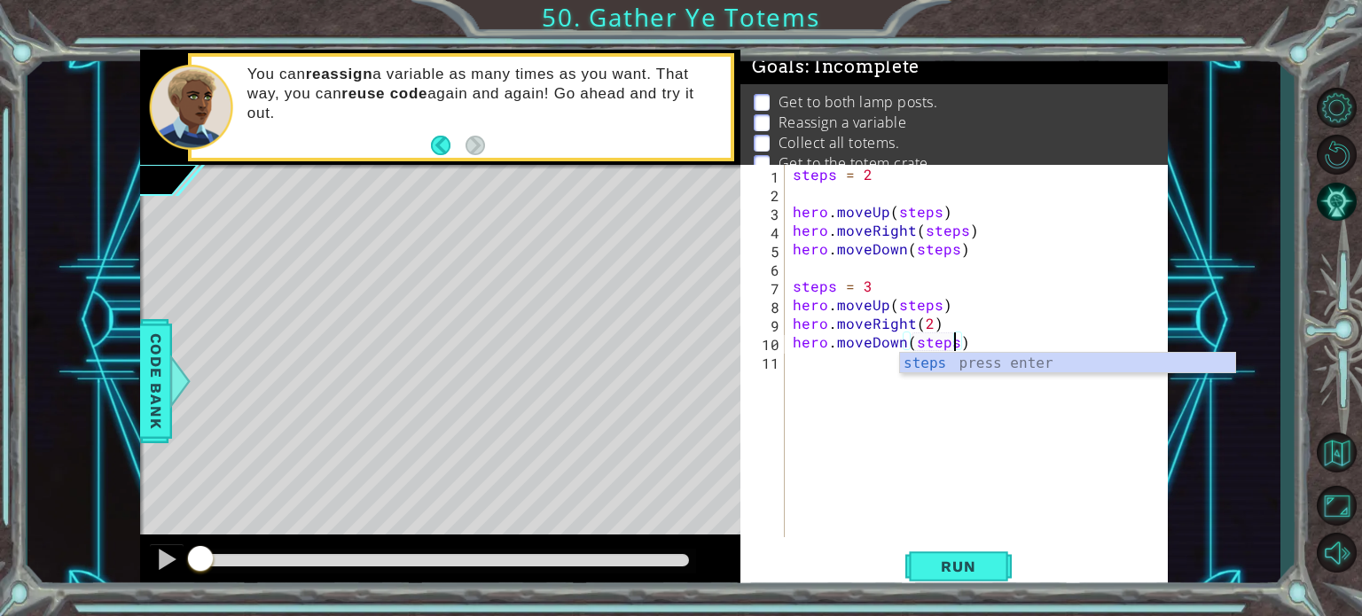
click at [832, 373] on div "steps = 2 hero . moveUp ( steps ) hero . moveRight ( steps ) hero . moveDown ( …" at bounding box center [980, 370] width 383 height 410
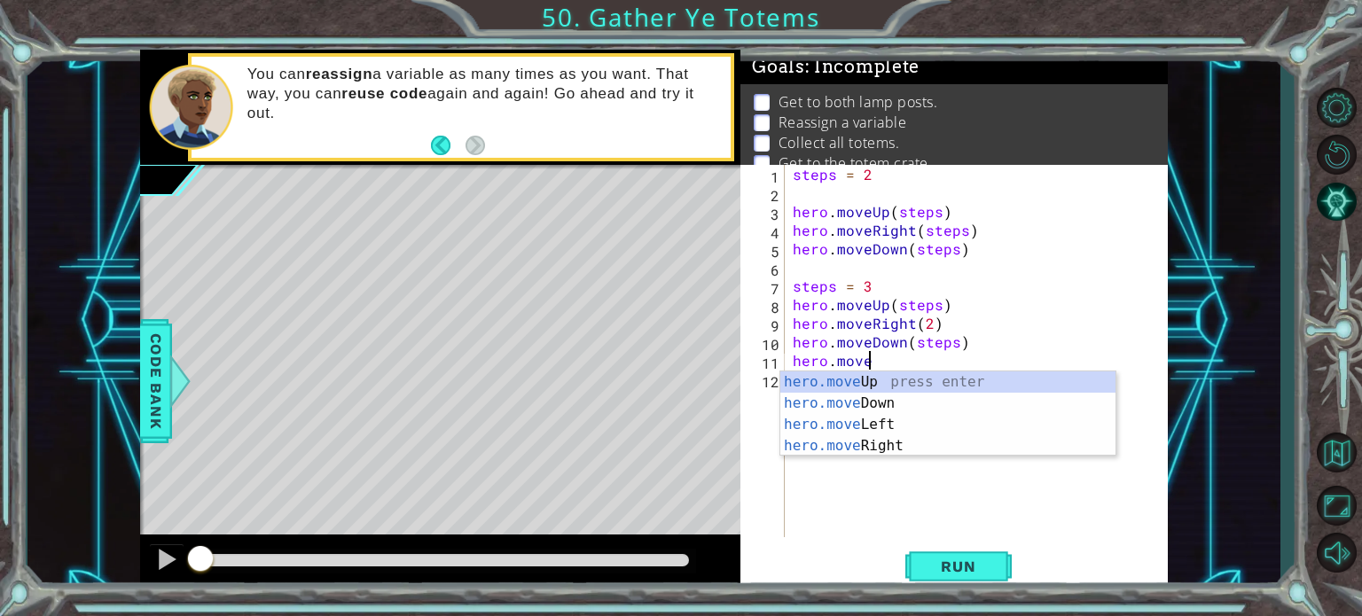
scroll to position [0, 4]
click at [852, 378] on div "hero.move Up press enter hero.move Down press enter hero.move Left press enter …" at bounding box center [947, 435] width 335 height 128
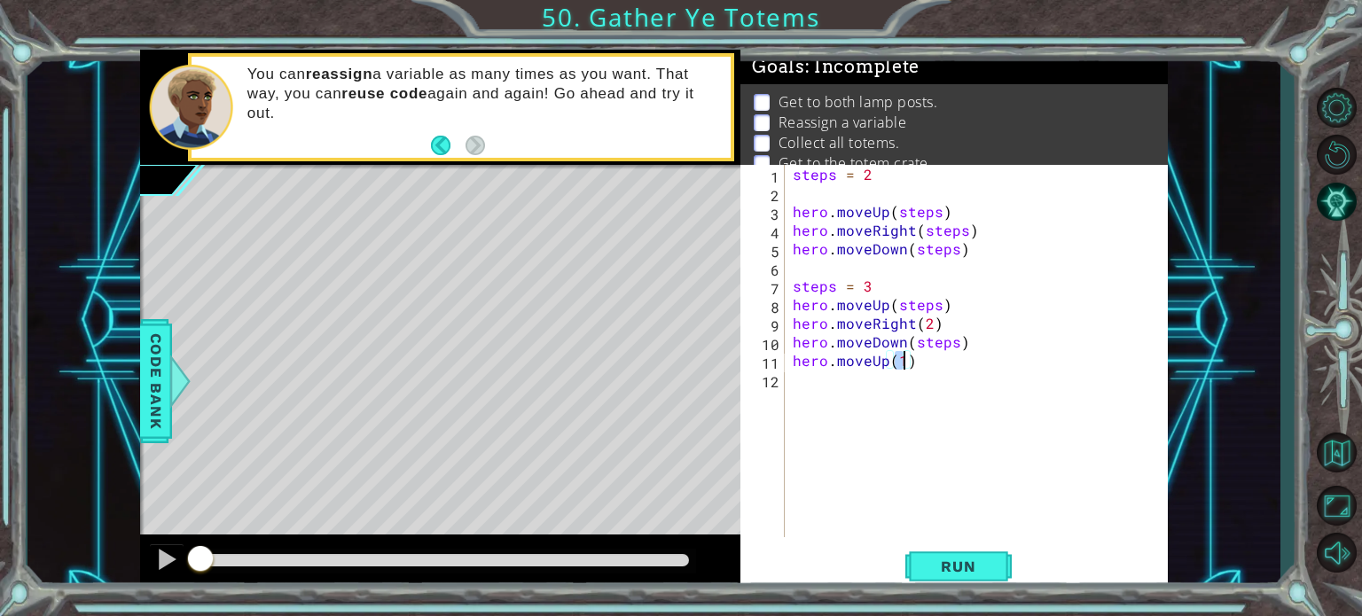
type textarea "hero.moveUp(4)"
click at [849, 384] on div "steps = 2 hero . moveUp ( steps ) hero . moveRight ( steps ) hero . moveDown ( …" at bounding box center [980, 370] width 383 height 410
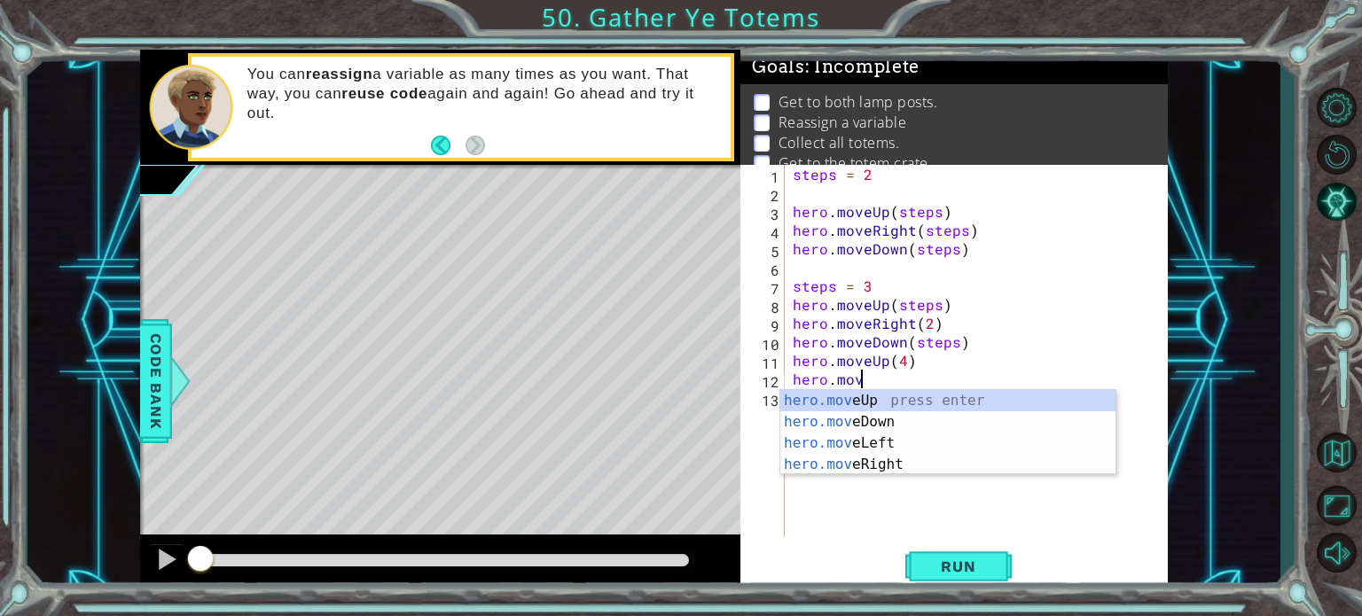
scroll to position [0, 4]
click at [861, 470] on div "hero.move Up press enter hero.move Down press enter hero.move Left press enter …" at bounding box center [947, 454] width 335 height 128
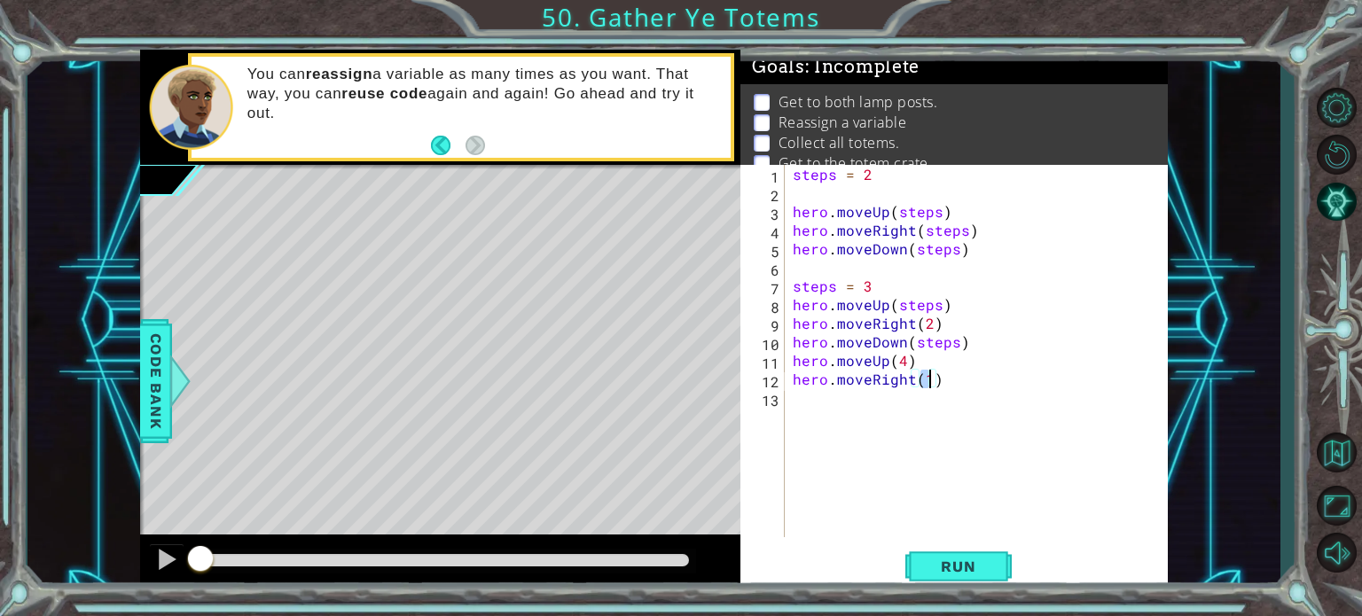
type textarea "hero.moveRight(2)"
click at [853, 413] on div "steps = 2 hero . moveUp ( steps ) hero . moveRight ( steps ) hero . moveDown ( …" at bounding box center [980, 370] width 383 height 410
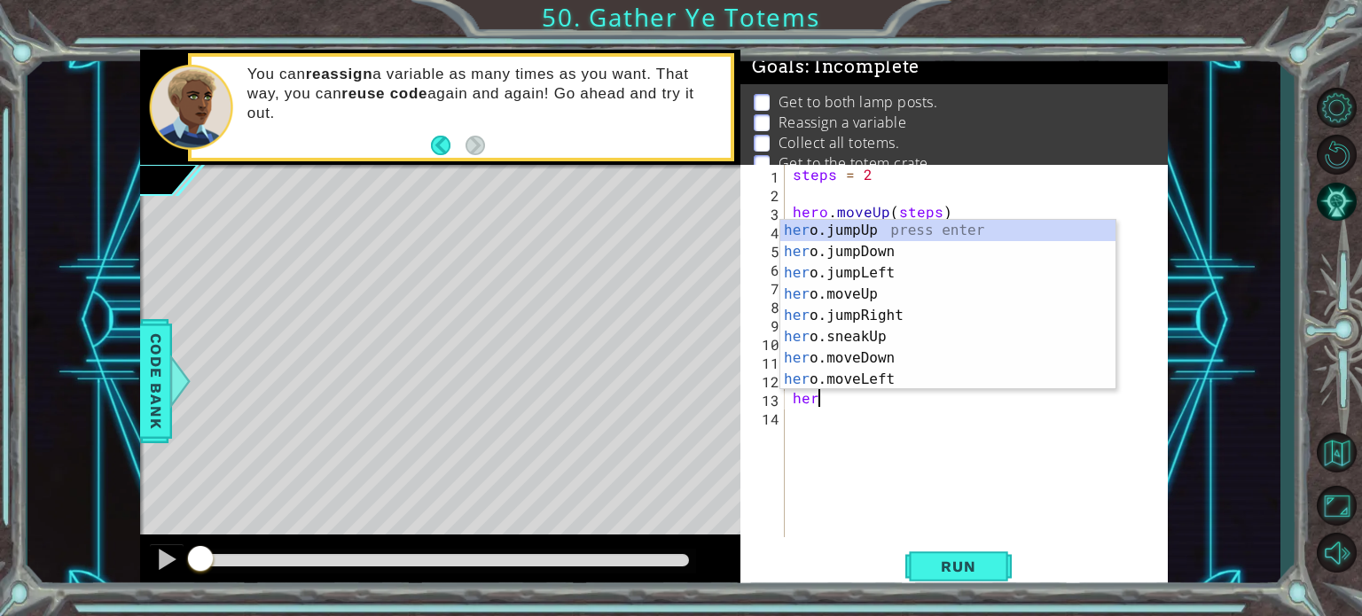
scroll to position [0, 0]
click at [877, 363] on div "hero .jumpUp press enter hero .jumpDown press enter hero .jumpLeft press enter …" at bounding box center [947, 326] width 335 height 213
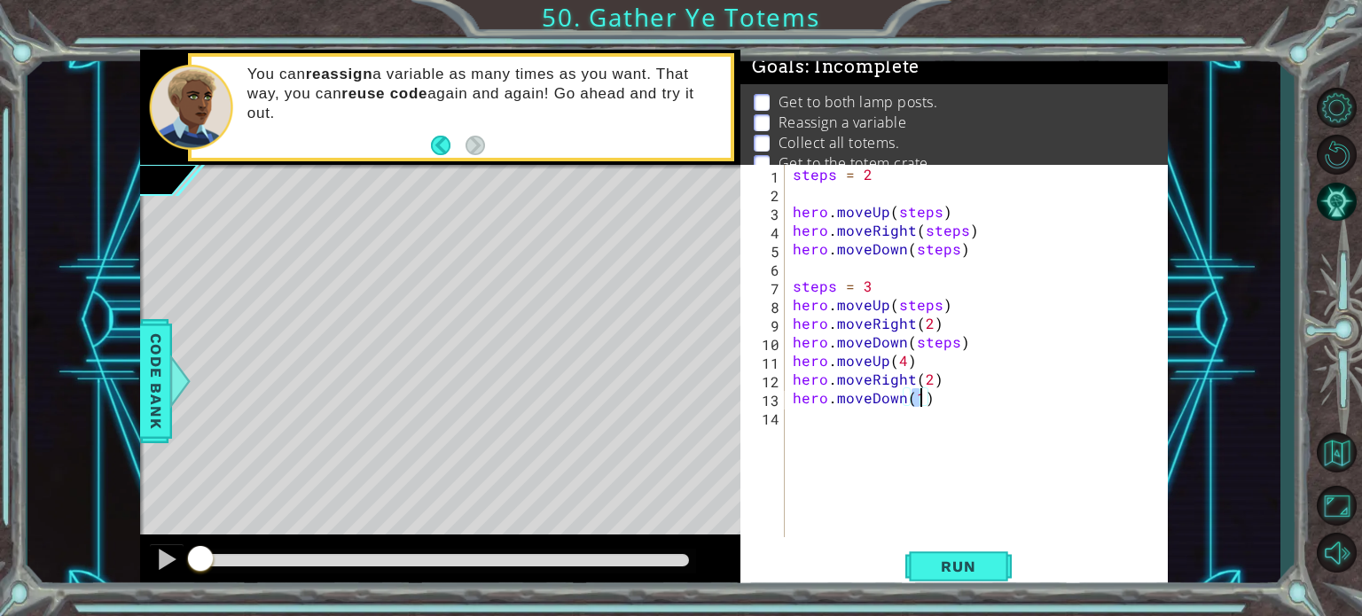
scroll to position [0, 7]
type textarea "hero.moveDown(4)"
click at [957, 562] on span "Run" at bounding box center [958, 567] width 70 height 18
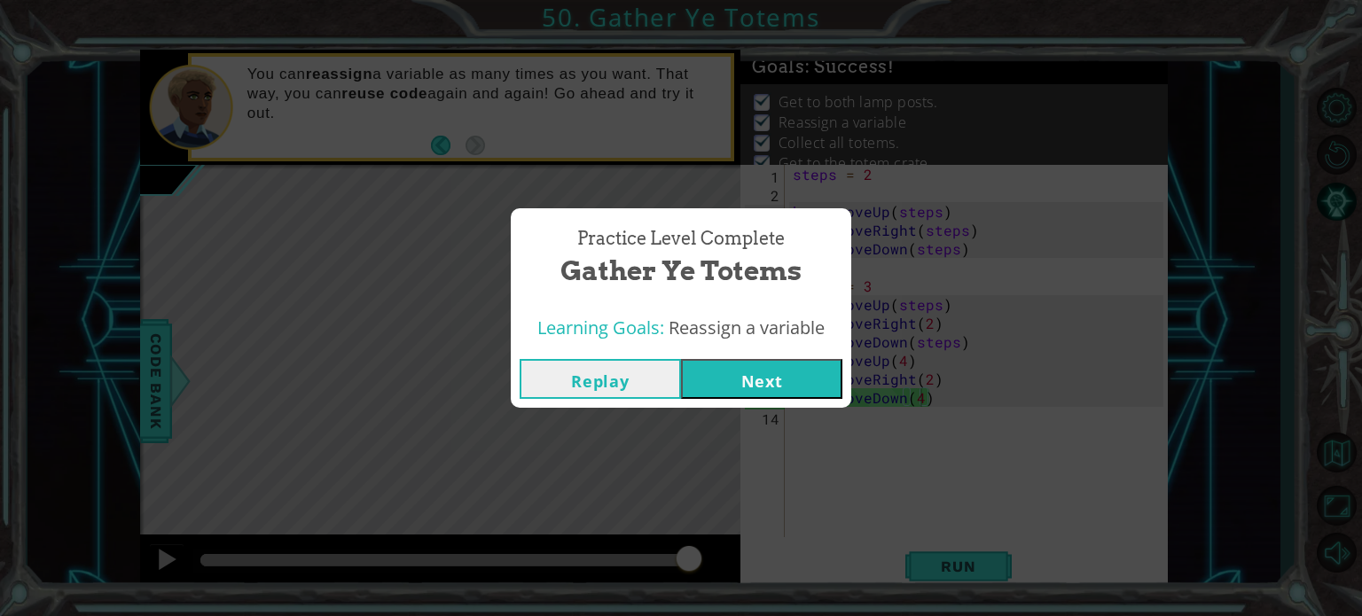
click at [954, 560] on div "Practice Level Complete Gather Ye Totems Learning Goals: Reassign a variable Re…" at bounding box center [681, 308] width 1362 height 616
click at [803, 371] on button "Next" at bounding box center [761, 379] width 161 height 40
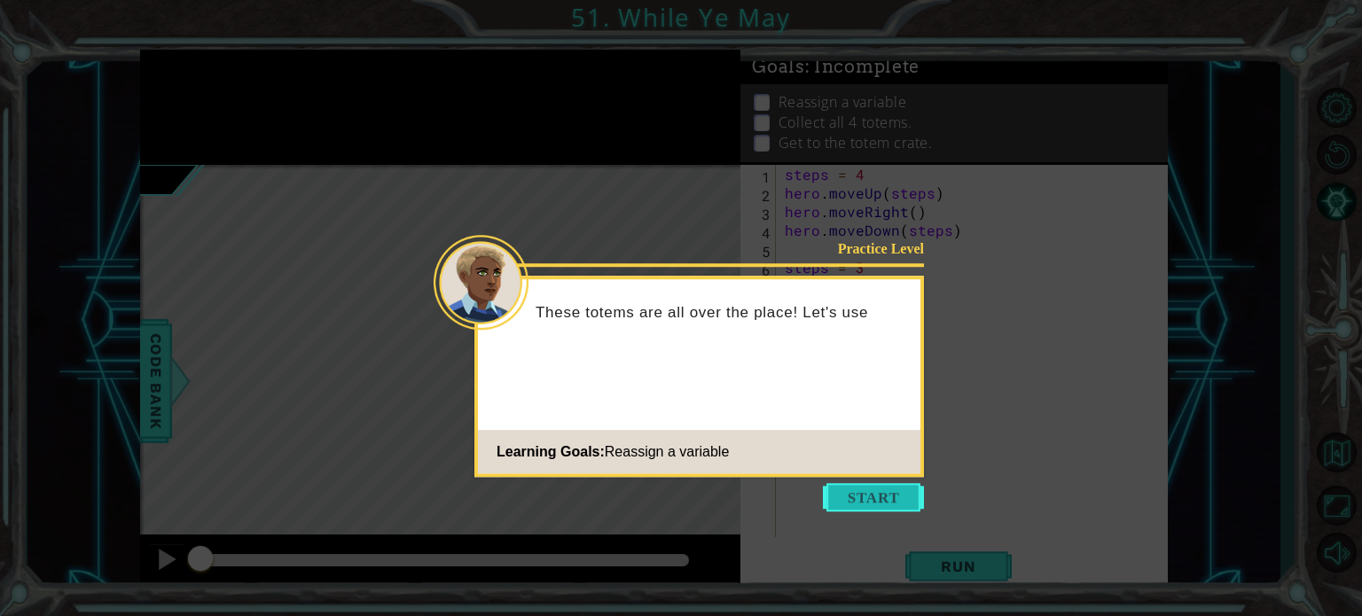
click at [850, 511] on button "Start" at bounding box center [873, 497] width 101 height 28
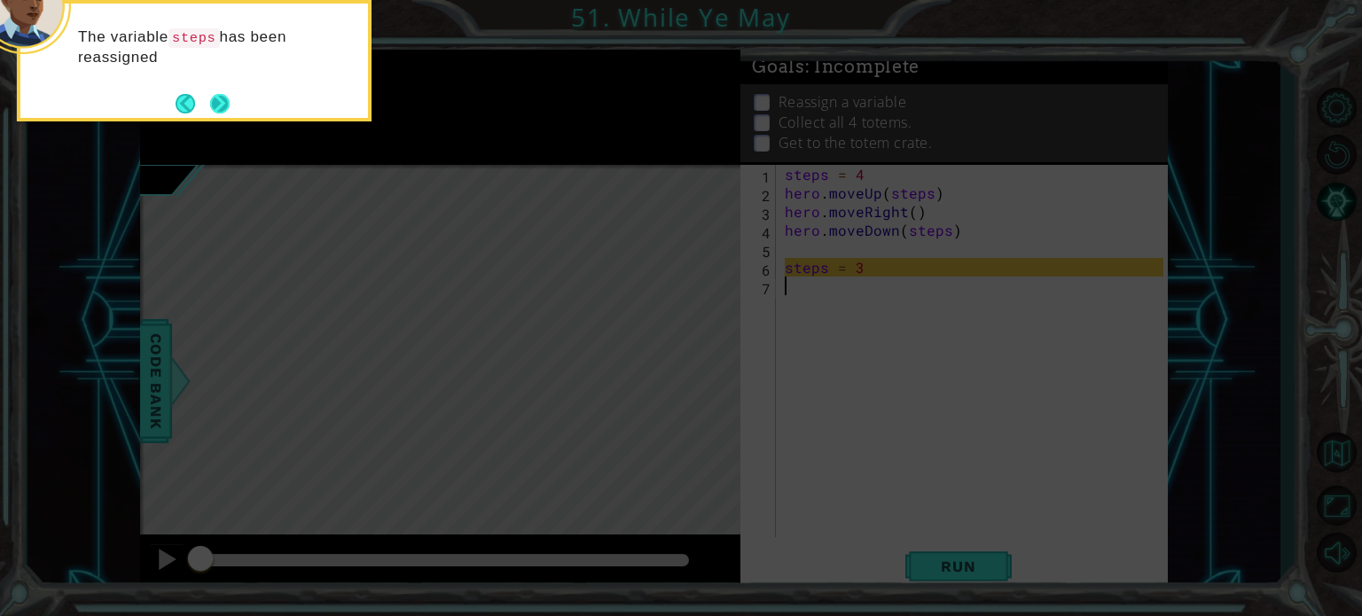
click at [230, 106] on button "Next" at bounding box center [220, 104] width 20 height 20
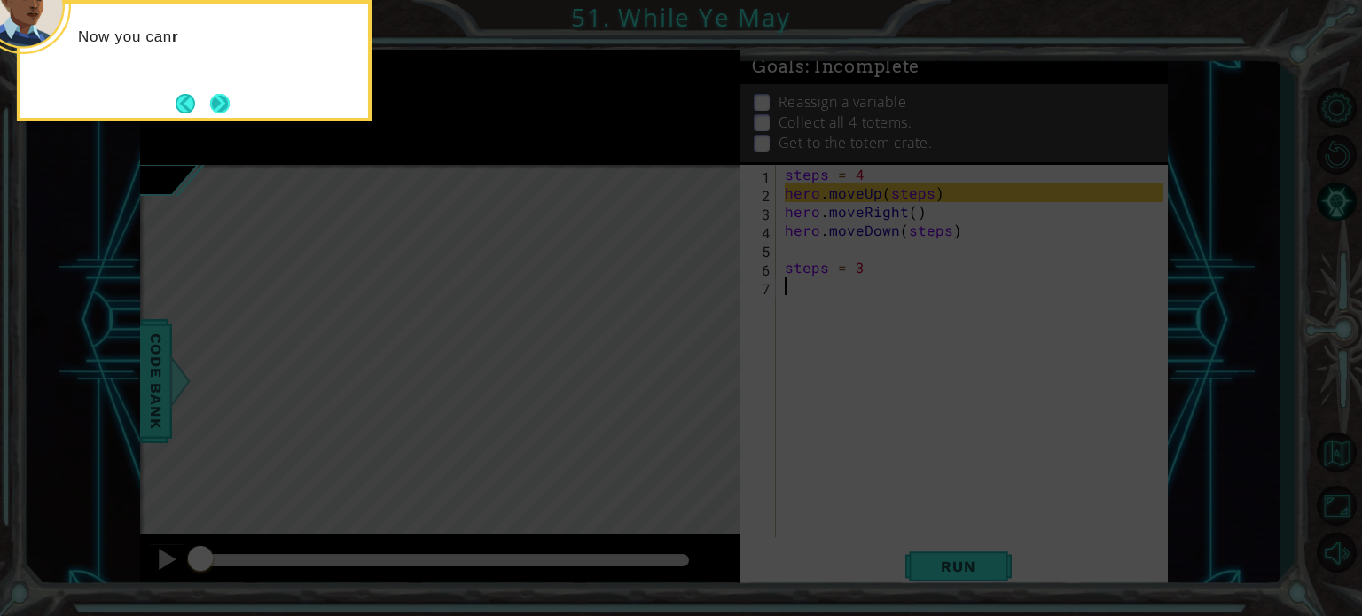
click at [230, 103] on button "Next" at bounding box center [220, 103] width 20 height 20
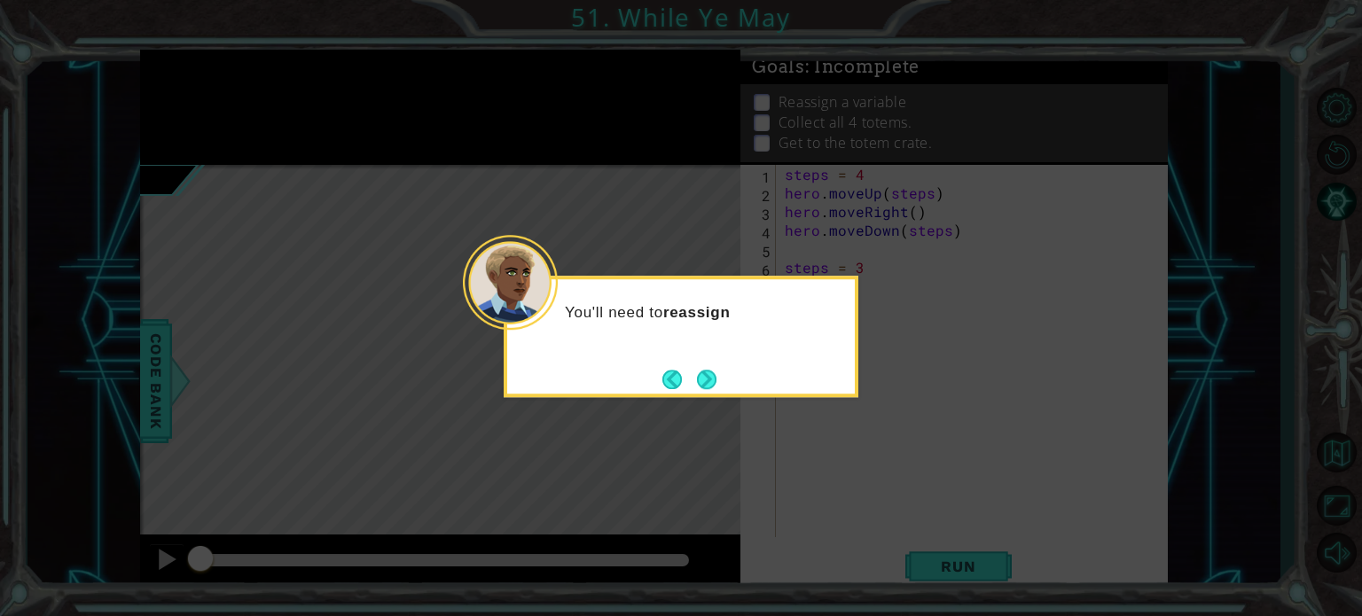
click at [728, 385] on div "You'll need to reassign" at bounding box center [681, 336] width 355 height 121
click at [725, 385] on div "You'll need to reassign the variable and reu" at bounding box center [681, 336] width 355 height 121
click at [710, 372] on button "Next" at bounding box center [707, 380] width 20 height 20
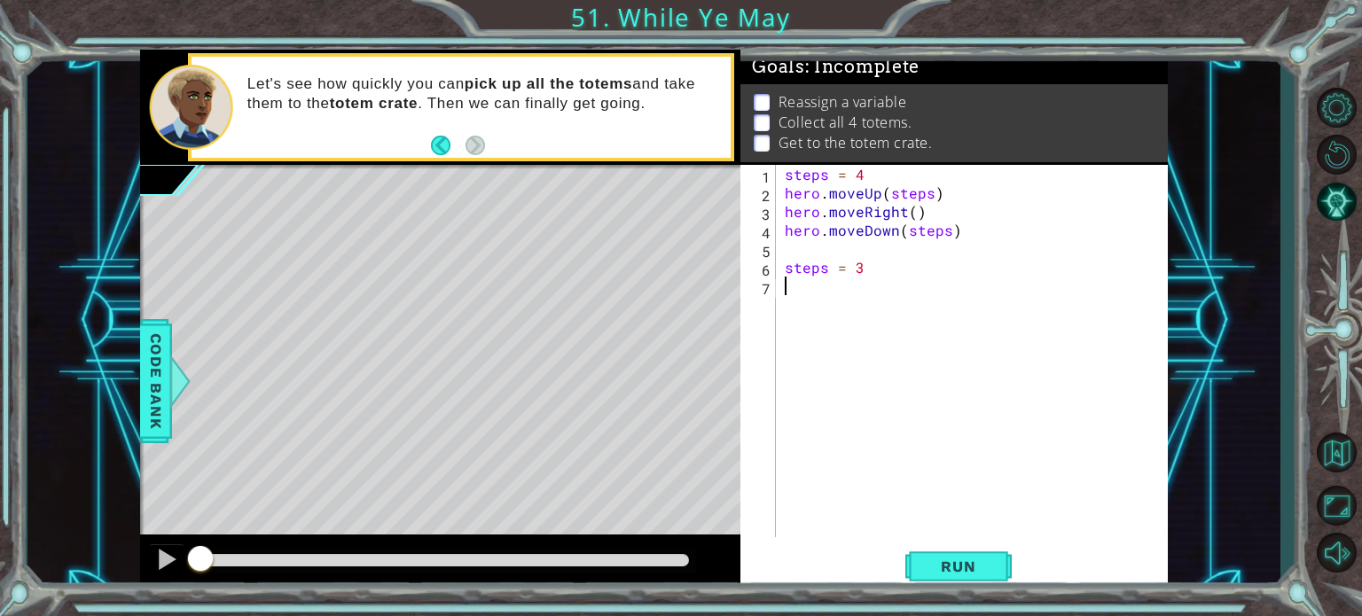
click at [863, 177] on div "steps = 4 hero . moveUp ( steps ) hero . moveRight ( ) hero . moveDown ( steps …" at bounding box center [976, 370] width 391 height 410
click at [915, 214] on div "steps = 1 hero . moveUp ( steps ) hero . moveRight ( ) hero . moveDown ( steps …" at bounding box center [976, 370] width 391 height 410
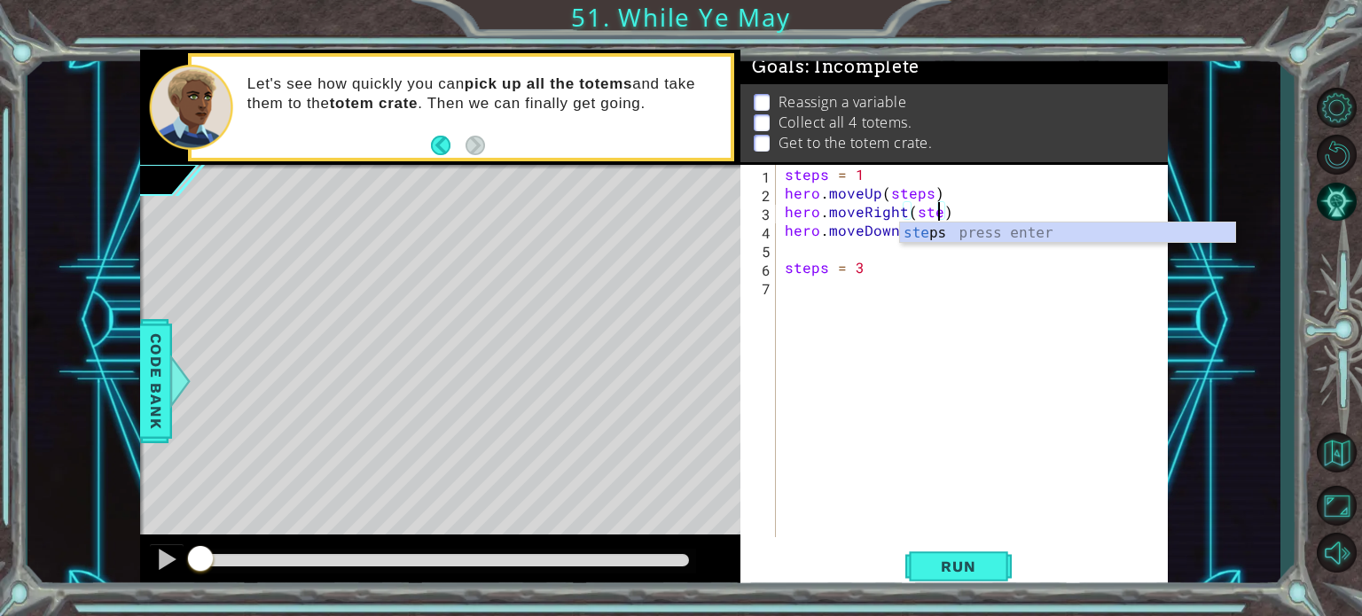
type textarea "hero.moveRight(steps)"
click at [861, 299] on div "steps = 1 hero . moveUp ( steps ) hero . moveRight ( steps ) hero . moveDown ( …" at bounding box center [976, 370] width 391 height 410
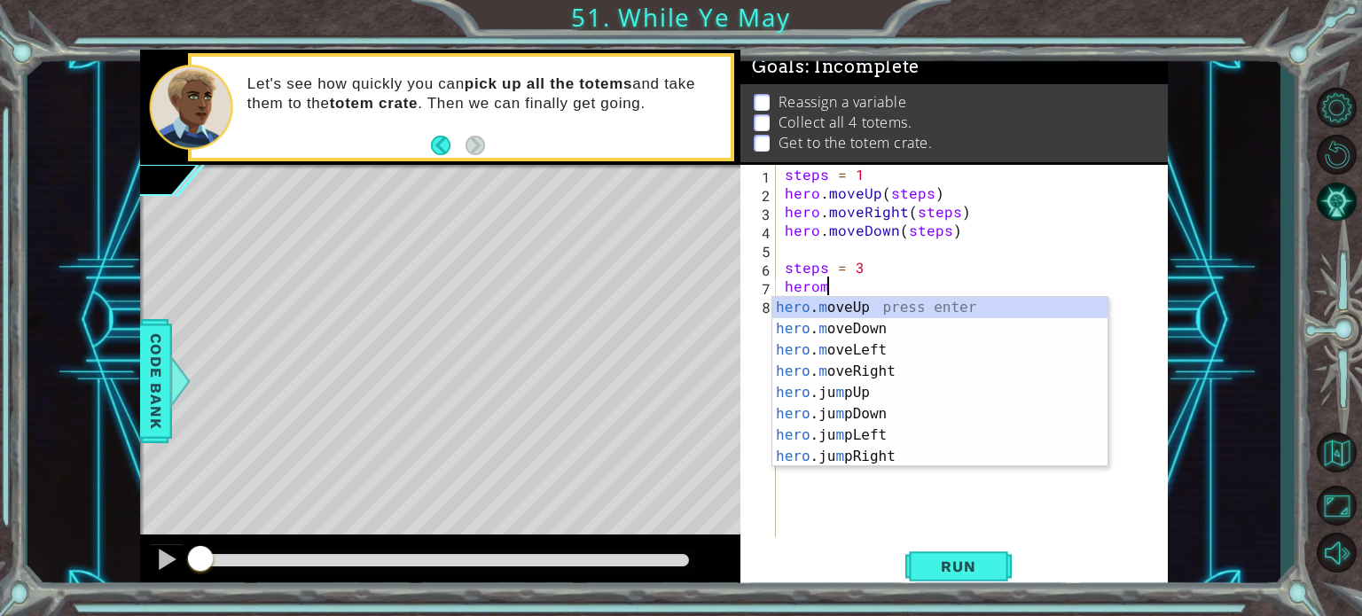
scroll to position [0, 1]
click at [865, 306] on div "hero . m oveUp press enter hero . m oveDown press enter hero . m oveLeft press …" at bounding box center [939, 403] width 335 height 213
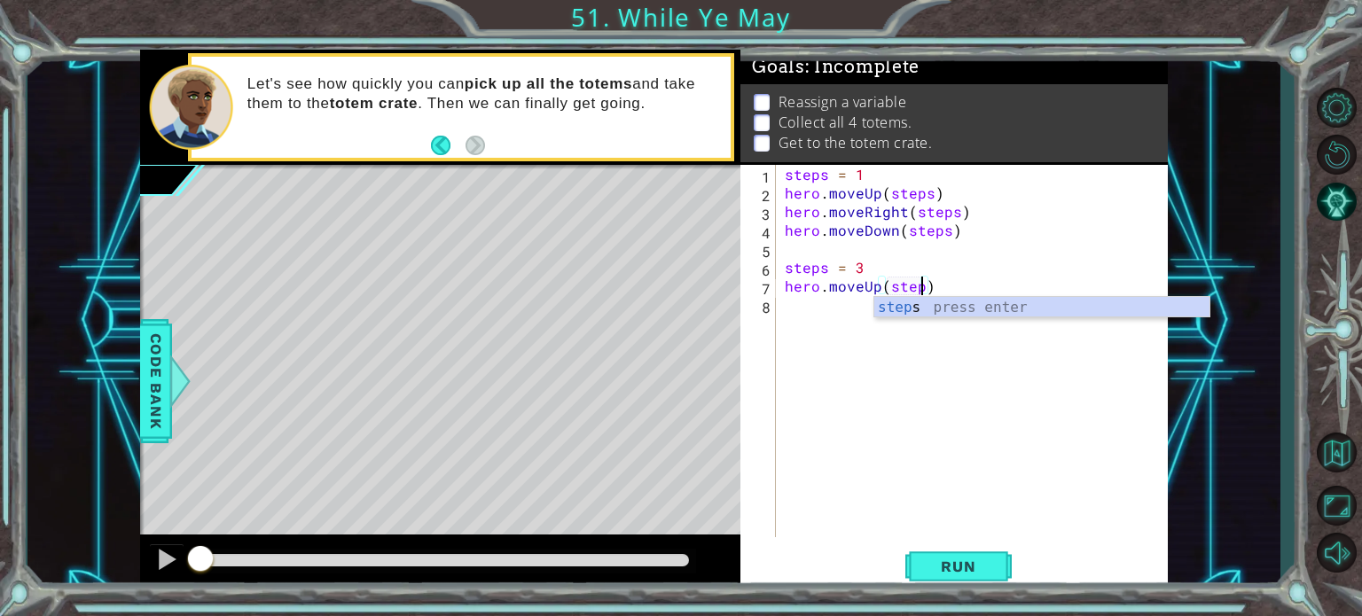
type textarea "hero.moveUp(steps)"
click at [847, 308] on div "steps = 1 hero . moveUp ( steps ) hero . moveRight ( steps ) hero . moveDown ( …" at bounding box center [976, 370] width 391 height 410
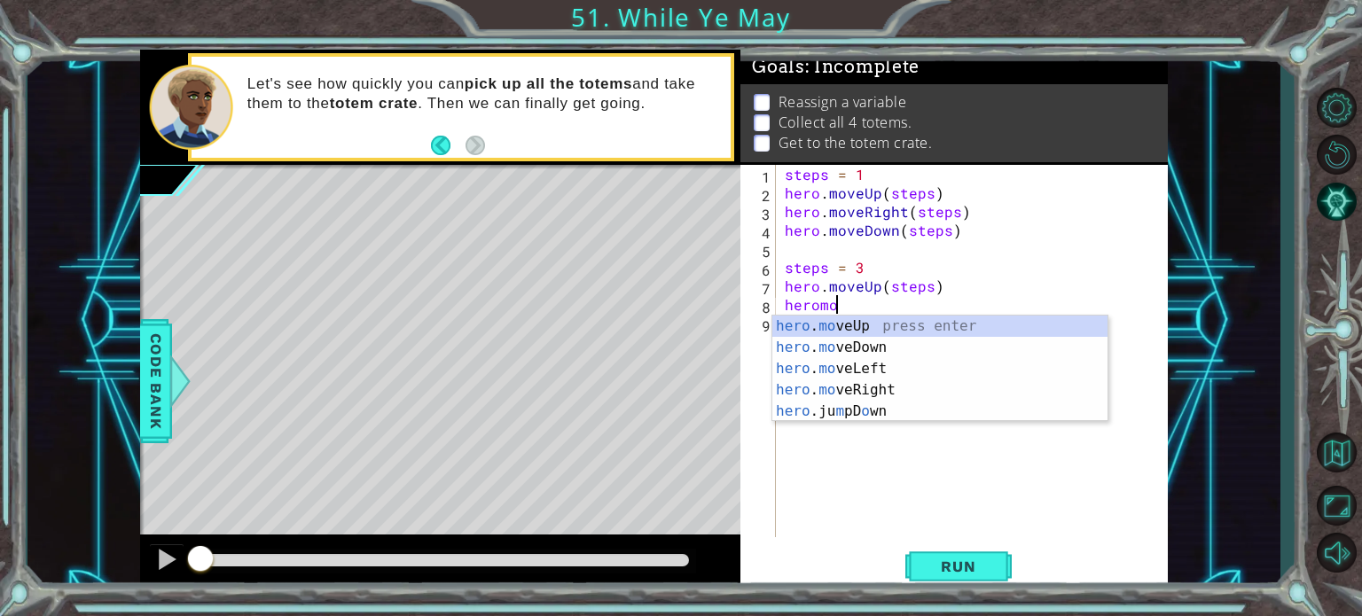
scroll to position [0, 3]
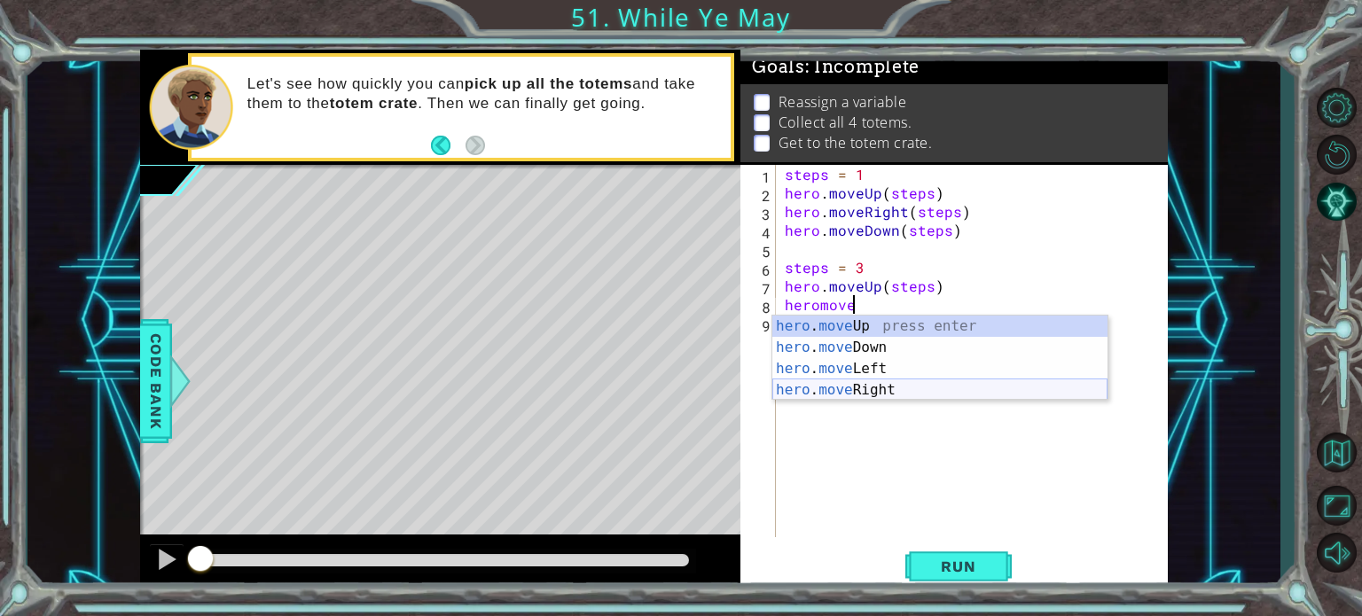
click at [879, 393] on div "hero . move Up press enter hero . move Down press enter hero . move Left press …" at bounding box center [939, 380] width 335 height 128
type textarea "hero.moveRight(1)"
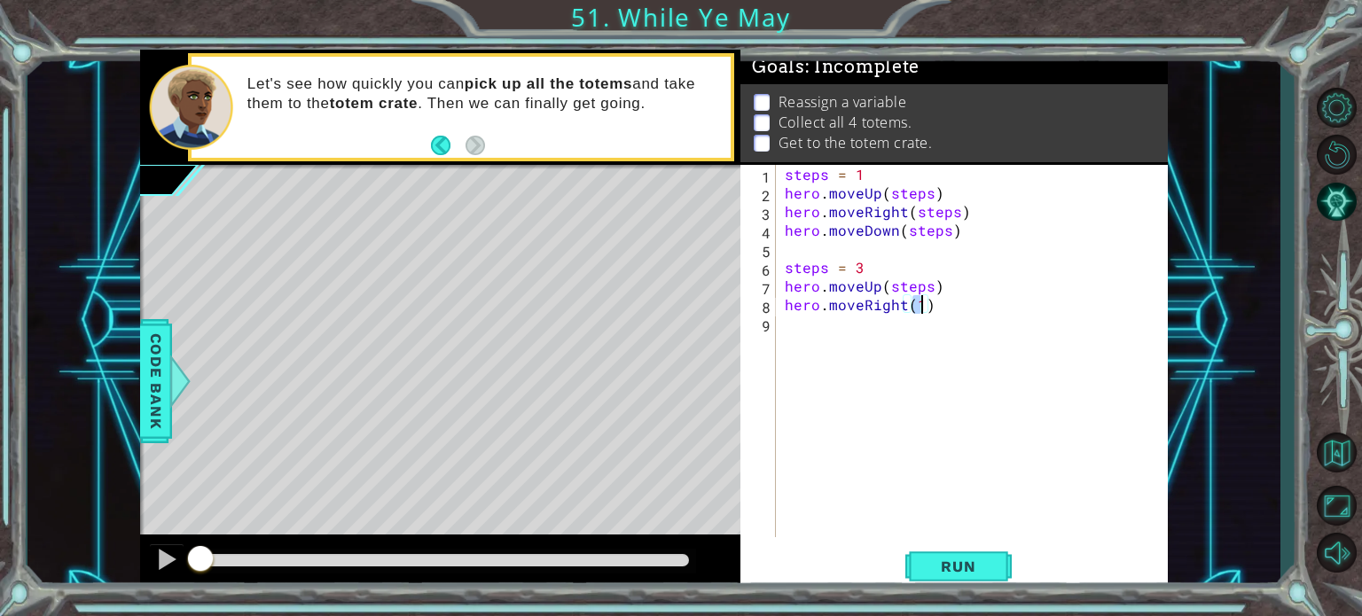
click at [858, 347] on div "steps = 1 hero . moveUp ( steps ) hero . moveRight ( steps ) hero . moveDown ( …" at bounding box center [976, 370] width 391 height 410
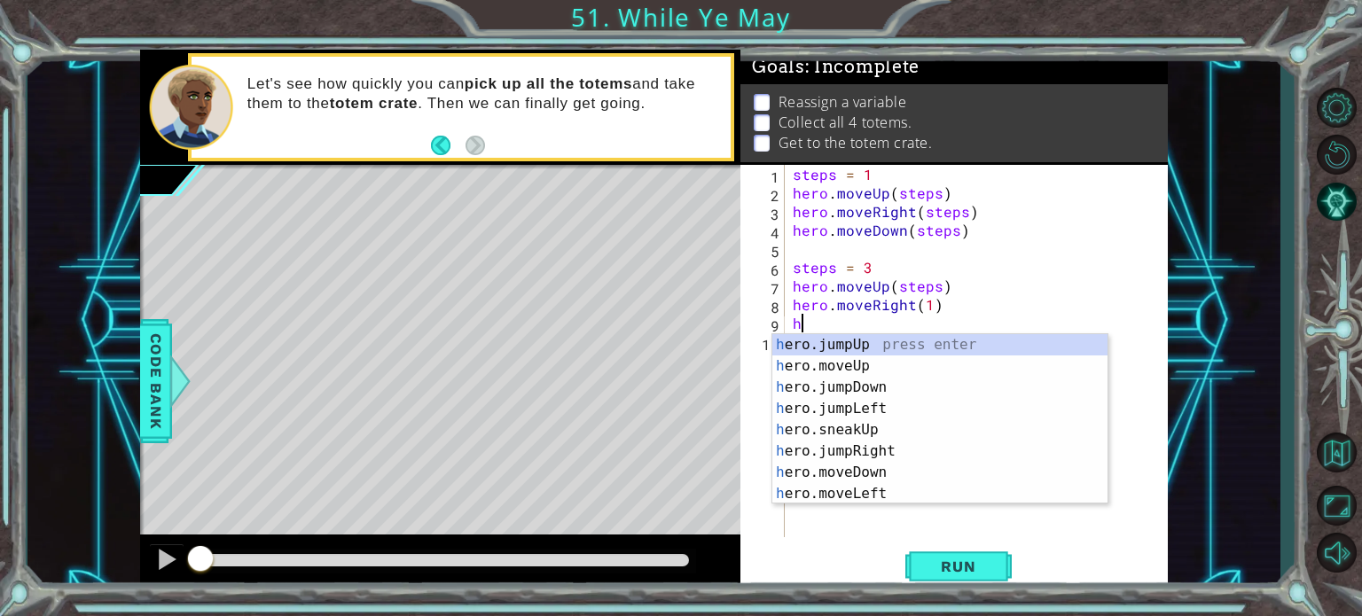
scroll to position [0, 0]
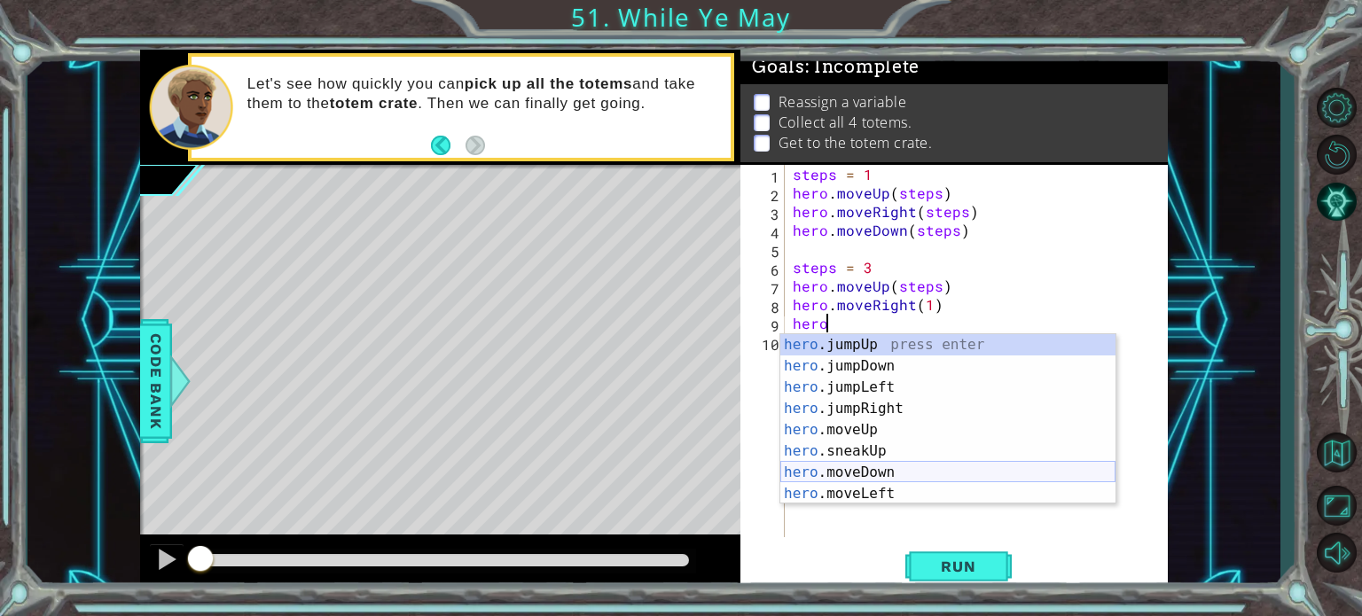
click at [884, 471] on div "hero .jumpUp press enter hero .jumpDown press enter hero .jumpLeft press enter …" at bounding box center [947, 440] width 335 height 213
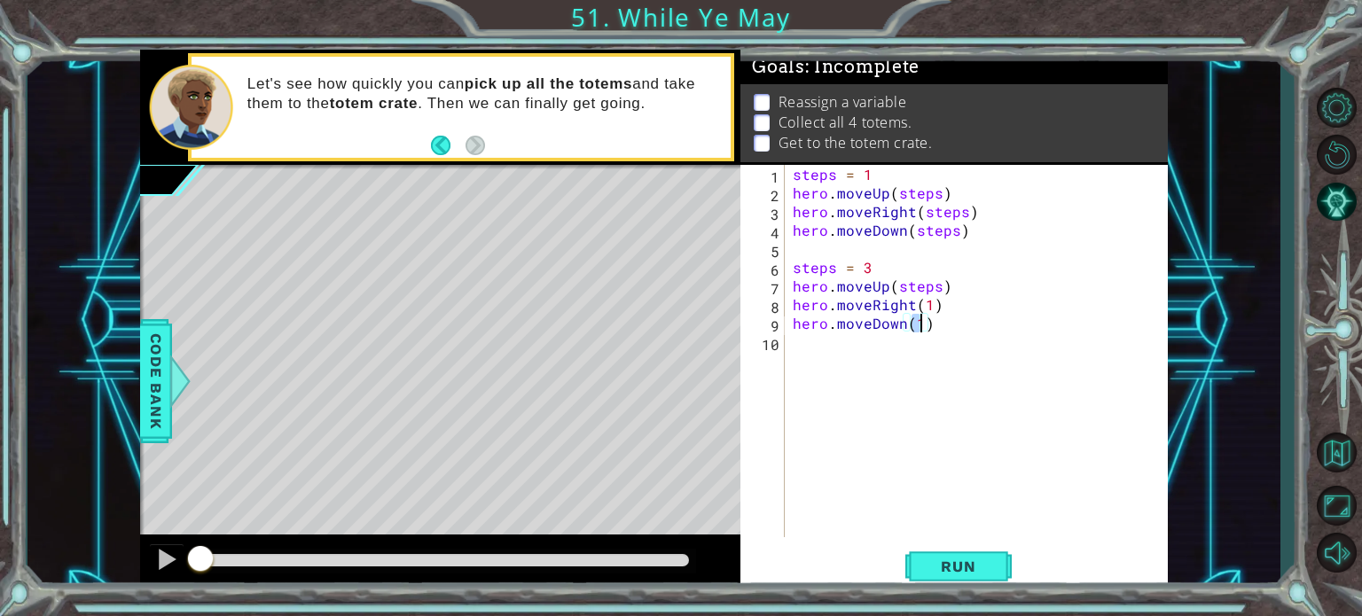
type textarea "hero.moveDown(4)"
click at [816, 347] on div "steps = 1 hero . moveUp ( steps ) hero . moveRight ( steps ) hero . moveDown ( …" at bounding box center [980, 370] width 383 height 410
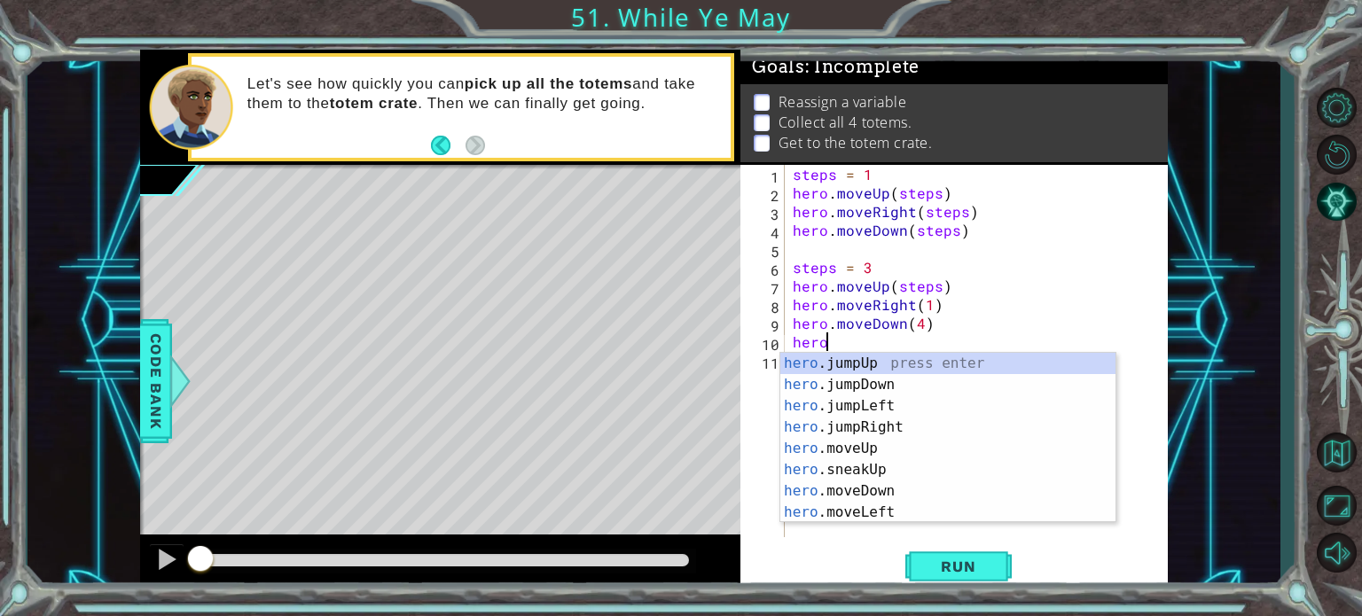
scroll to position [0, 2]
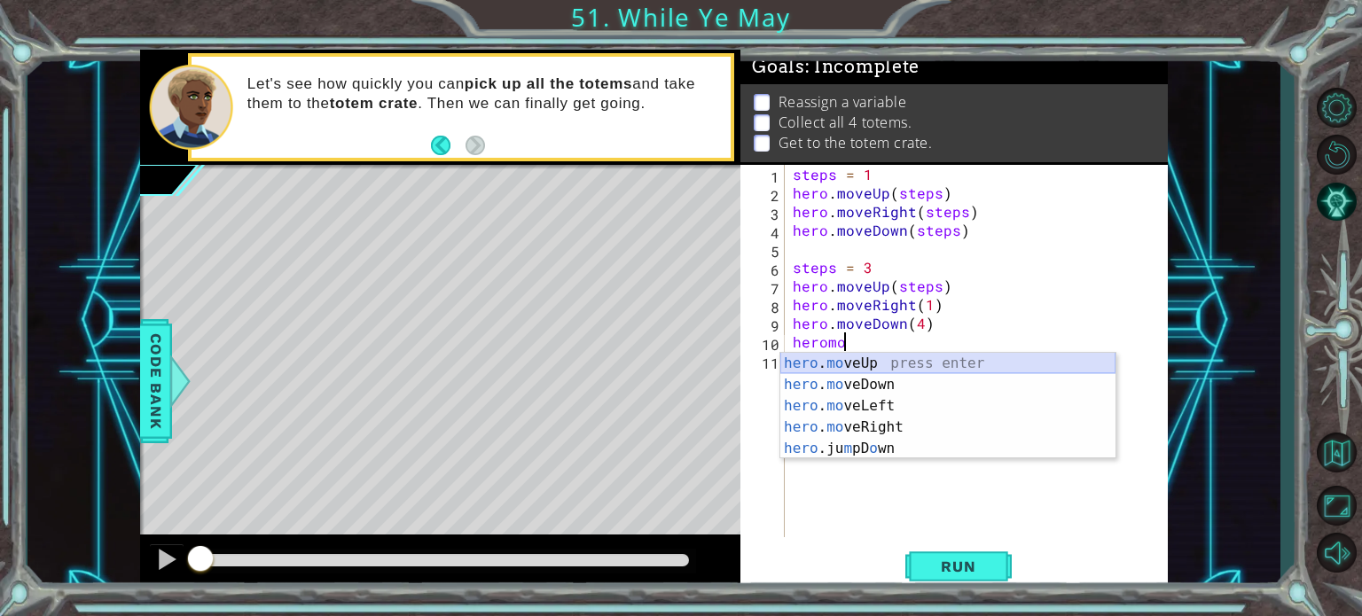
click at [854, 362] on div "hero . mo veUp press enter hero . mo veDown press enter hero . mo veLeft press …" at bounding box center [947, 427] width 335 height 149
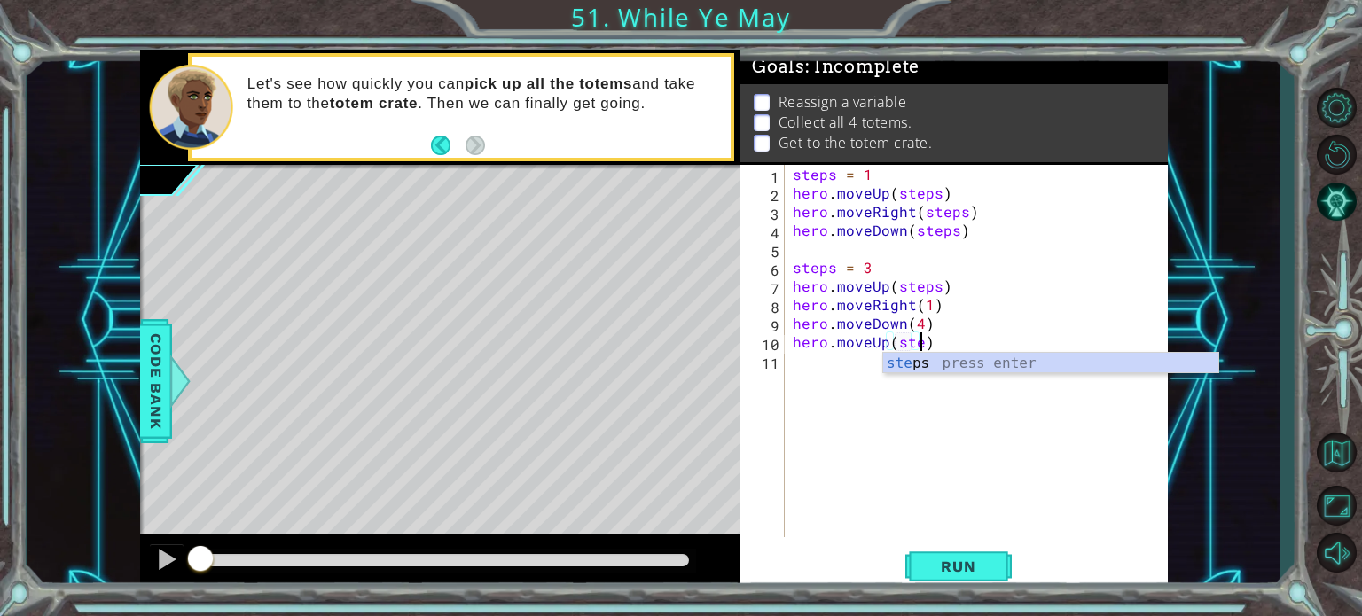
scroll to position [0, 8]
type textarea "hero.moveUp(steps)"
click at [853, 365] on div "steps = 1 hero . moveUp ( steps ) hero . moveRight ( steps ) hero . moveDown ( …" at bounding box center [980, 370] width 383 height 410
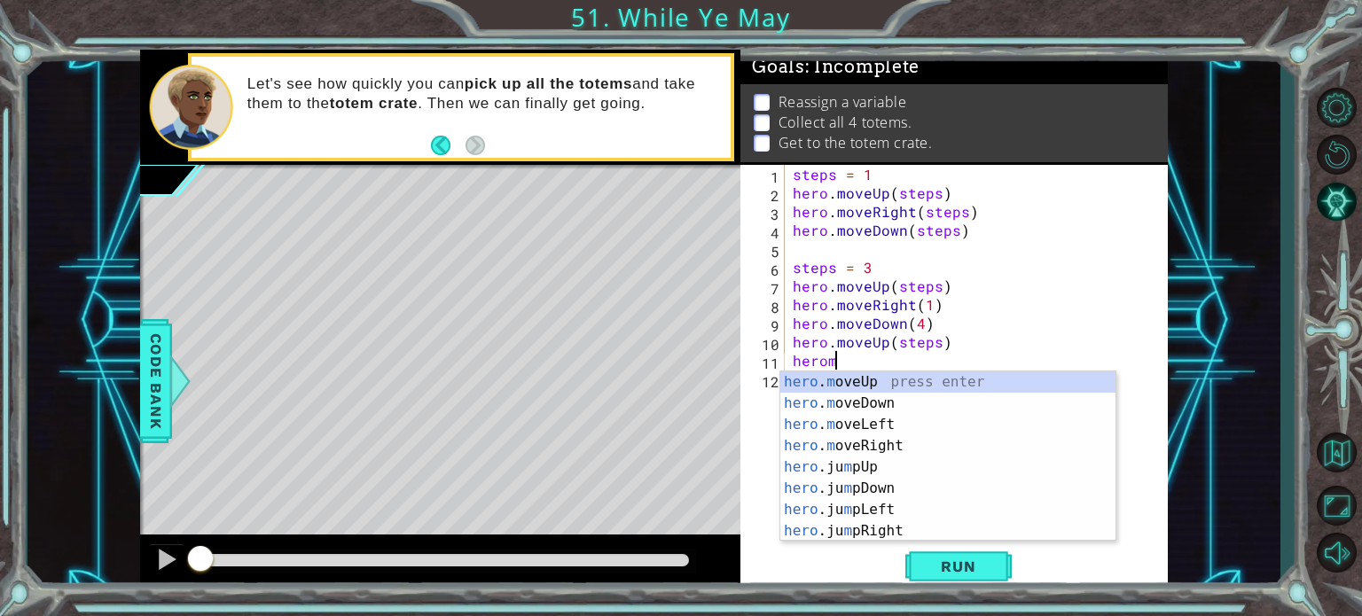
scroll to position [0, 2]
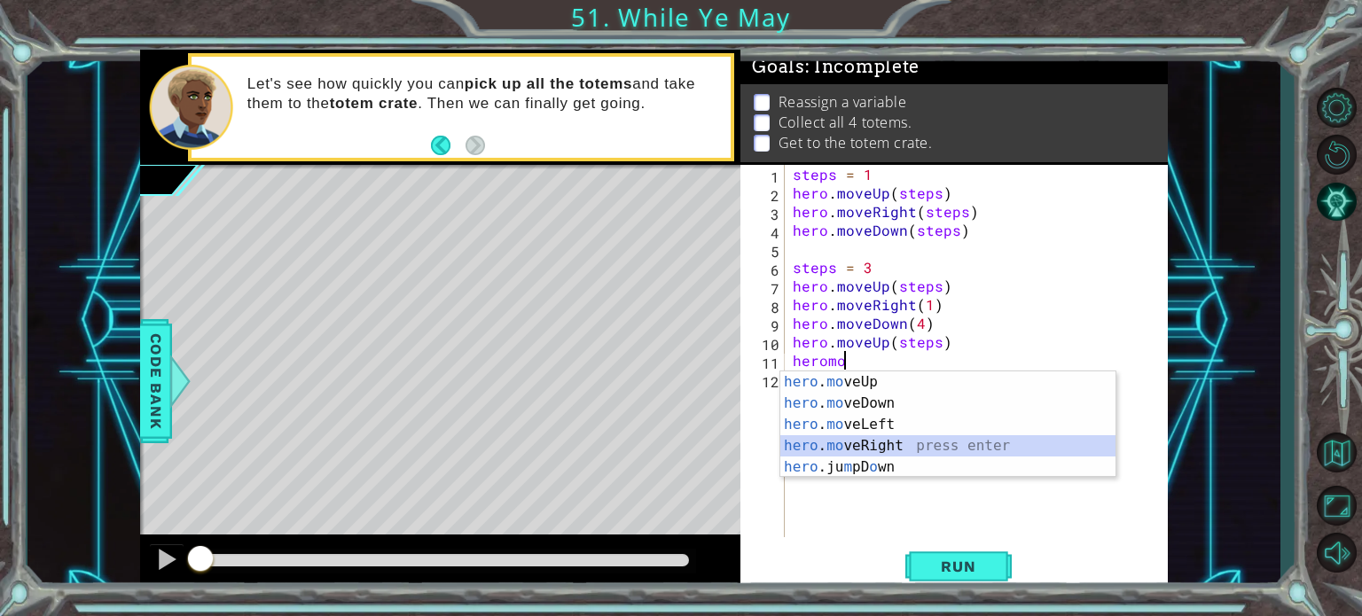
click at [871, 448] on div "hero . mo veUp press enter hero . mo veDown press enter hero . mo veLeft press …" at bounding box center [947, 445] width 335 height 149
type textarea "hero.moveRight(1)"
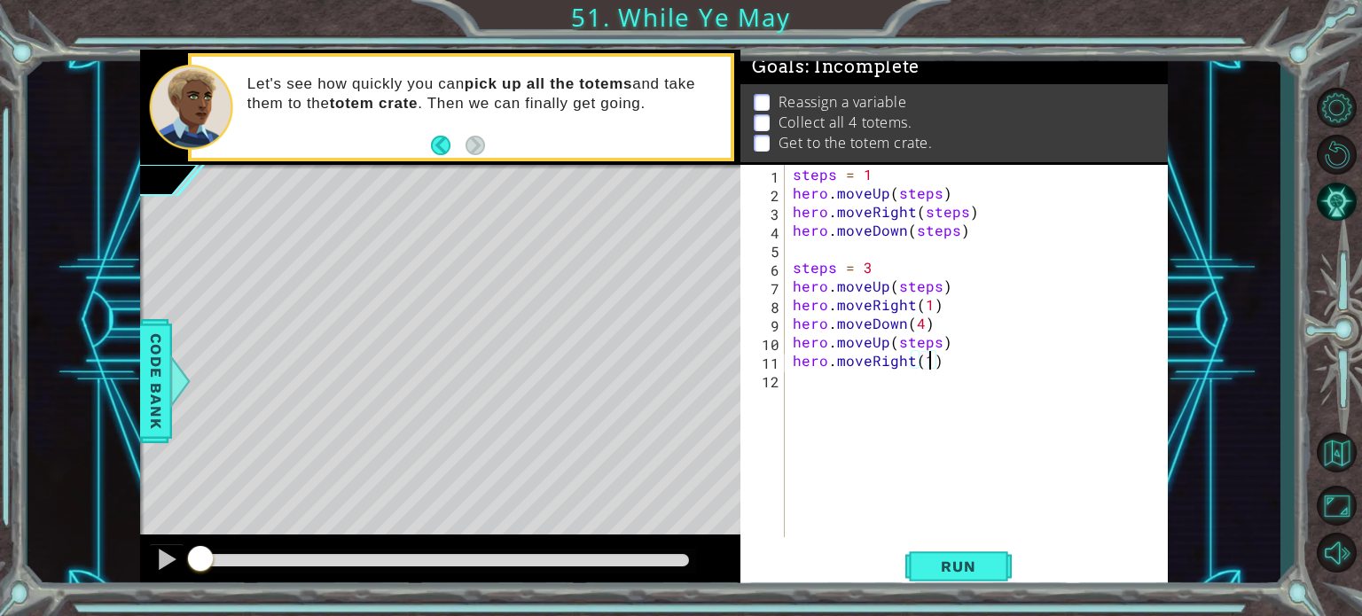
scroll to position [0, 7]
click at [865, 387] on div "steps = 1 hero . moveUp ( steps ) hero . moveRight ( steps ) hero . moveDown ( …" at bounding box center [980, 370] width 383 height 410
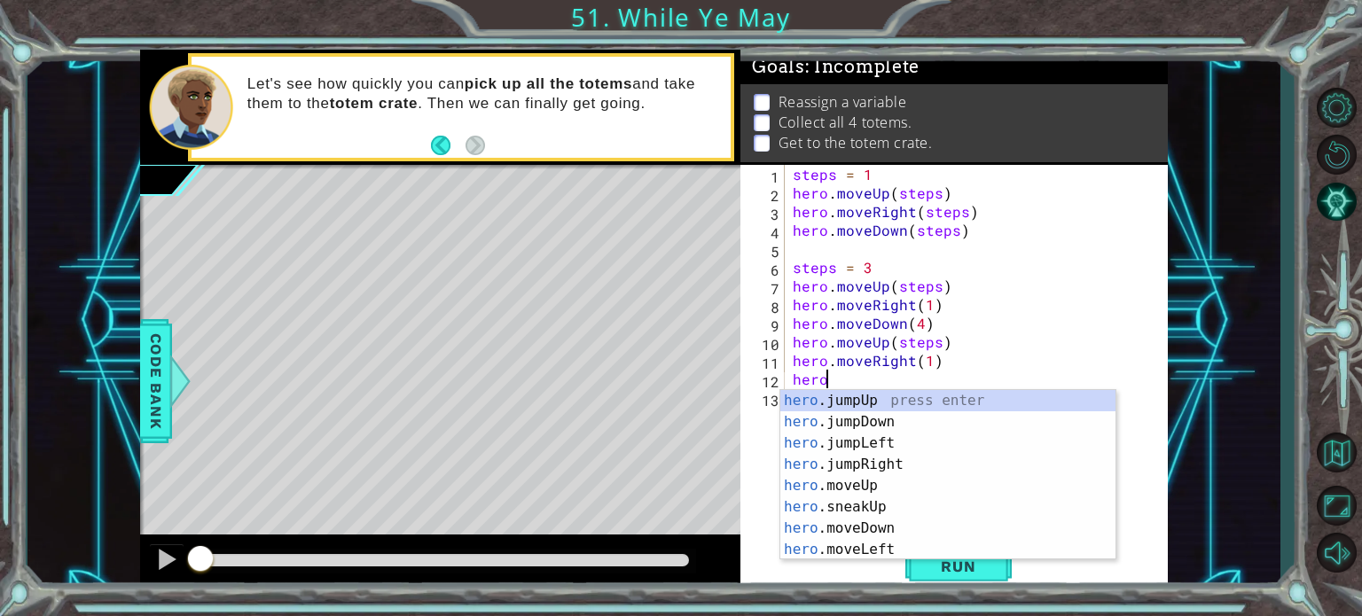
scroll to position [0, 3]
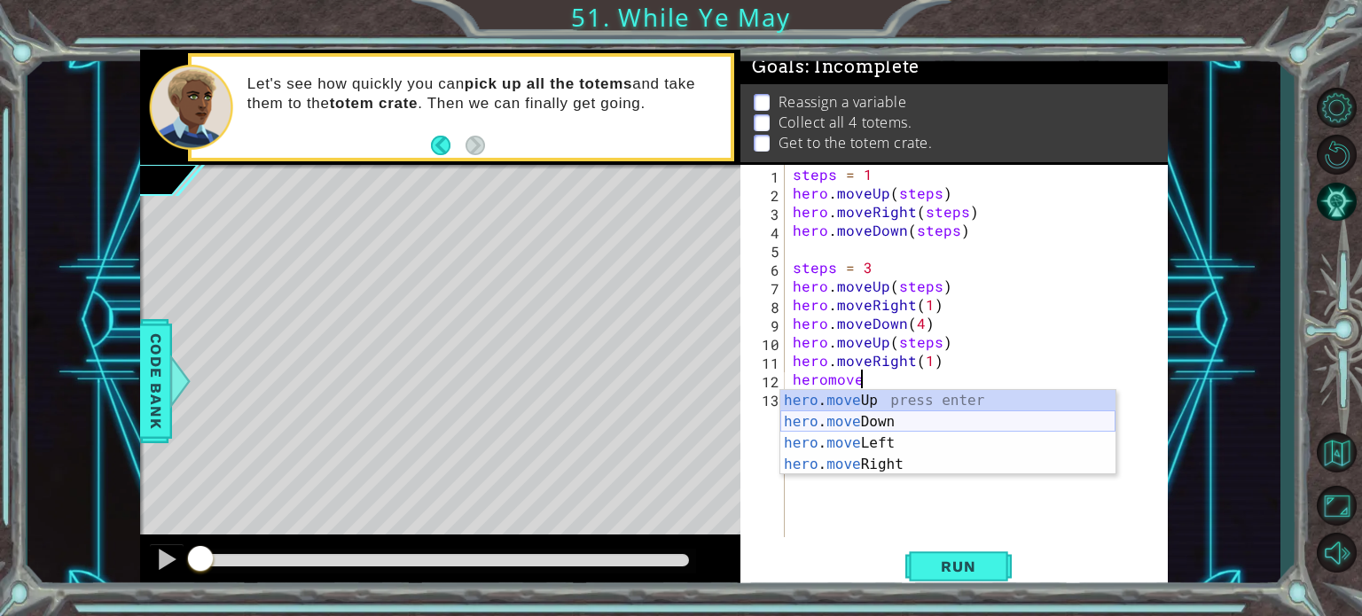
click at [916, 422] on div "hero . move Up press enter hero . move Down press enter hero . move Left press …" at bounding box center [947, 454] width 335 height 128
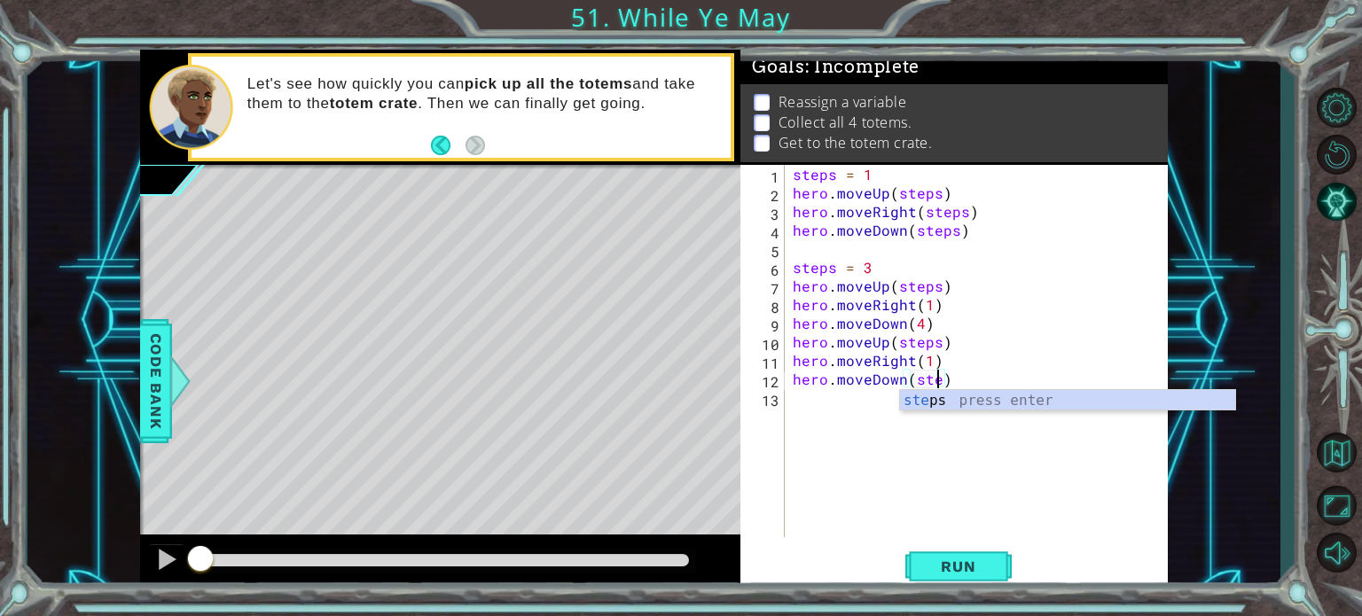
scroll to position [0, 9]
type textarea "hero.moveDown(steps)"
click at [847, 408] on div "steps = 1 hero . moveUp ( steps ) hero . moveRight ( steps ) hero . moveDown ( …" at bounding box center [980, 370] width 383 height 410
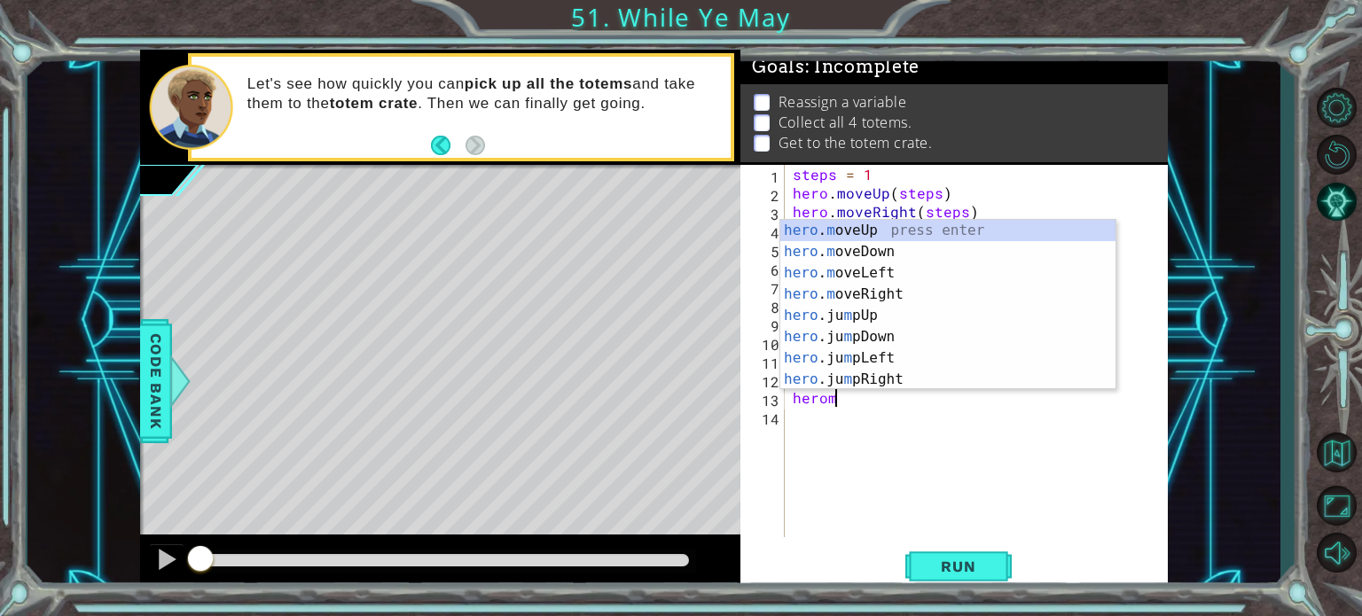
scroll to position [0, 2]
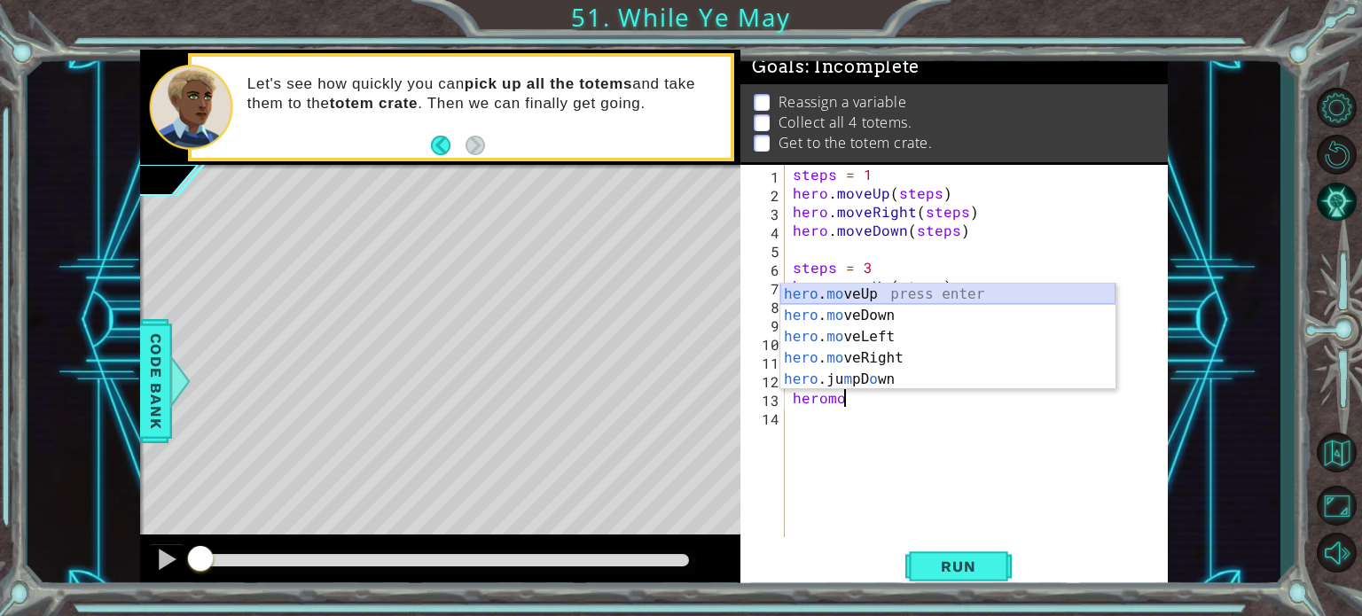
click at [861, 300] on div "hero . mo veUp press enter hero . mo veDown press enter hero . mo veLeft press …" at bounding box center [947, 358] width 335 height 149
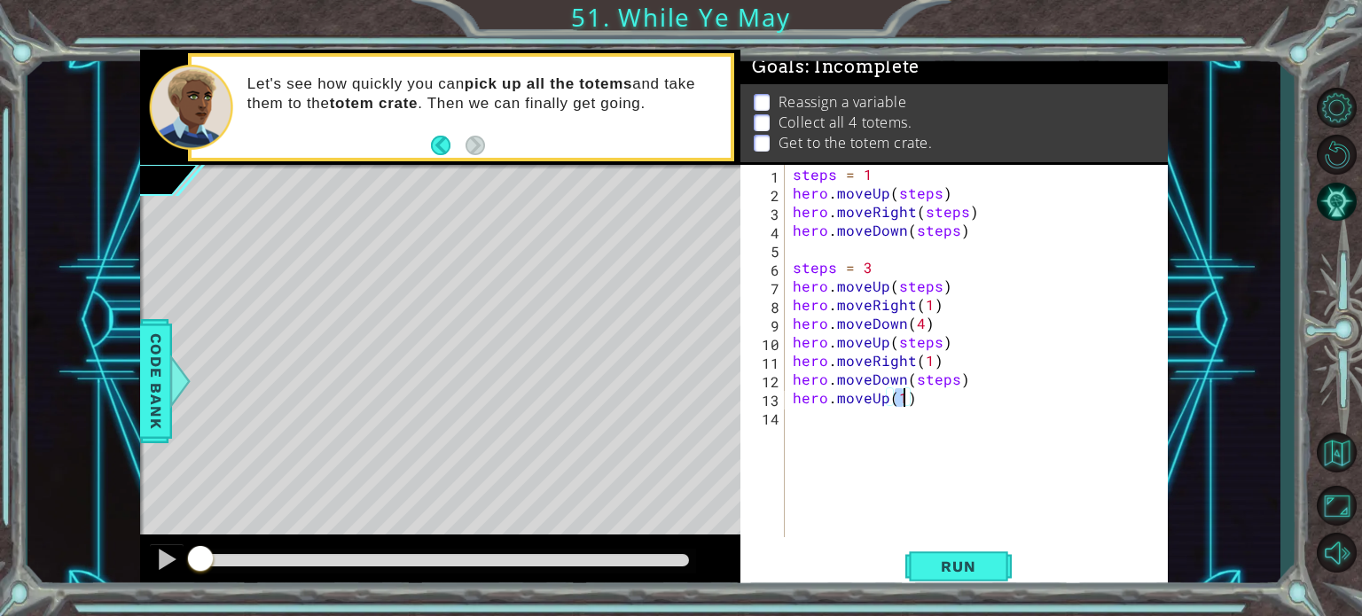
type textarea "hero.moveUp(2)"
click at [840, 419] on div "steps = 1 hero . moveUp ( steps ) hero . moveRight ( steps ) hero . moveDown ( …" at bounding box center [980, 370] width 383 height 410
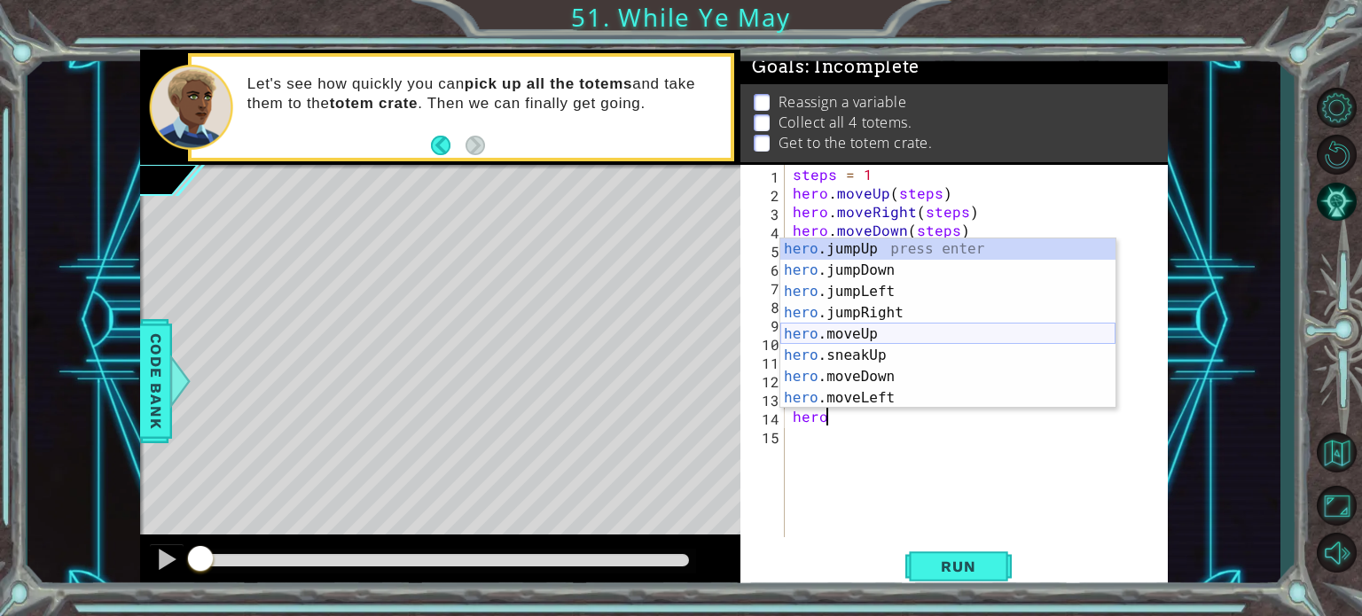
scroll to position [0, 3]
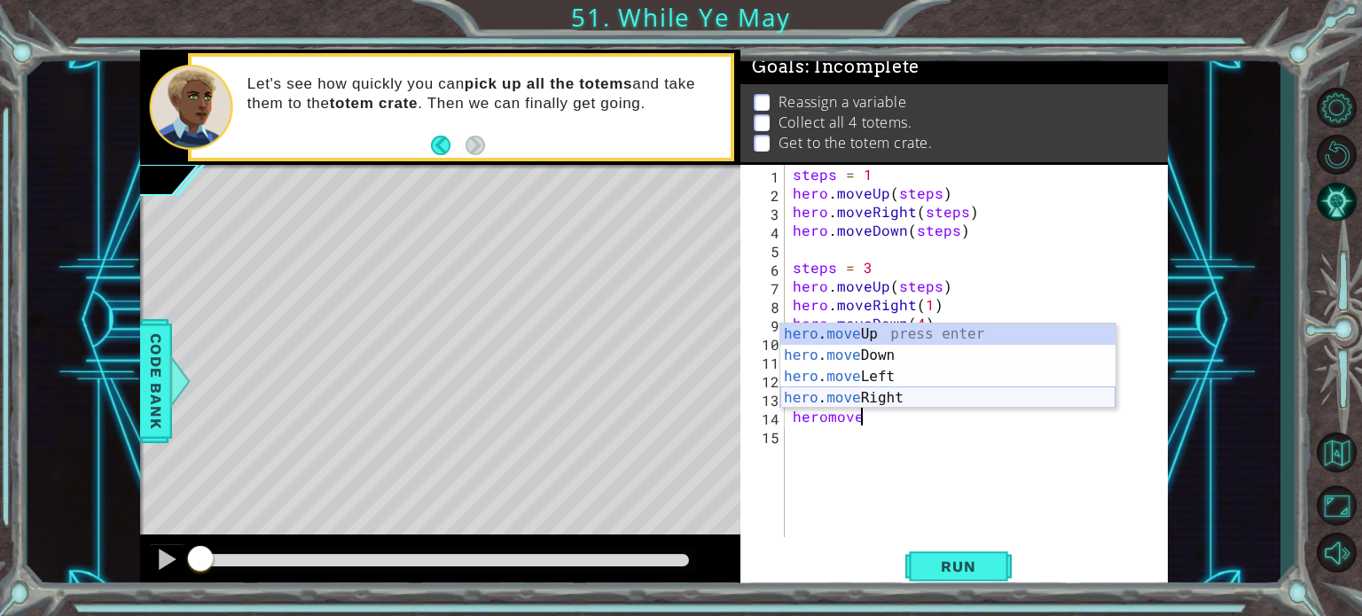
click at [876, 397] on div "hero . move Up press enter hero . move Down press enter hero . move Left press …" at bounding box center [947, 388] width 335 height 128
type textarea "hero.moveRight(1)"
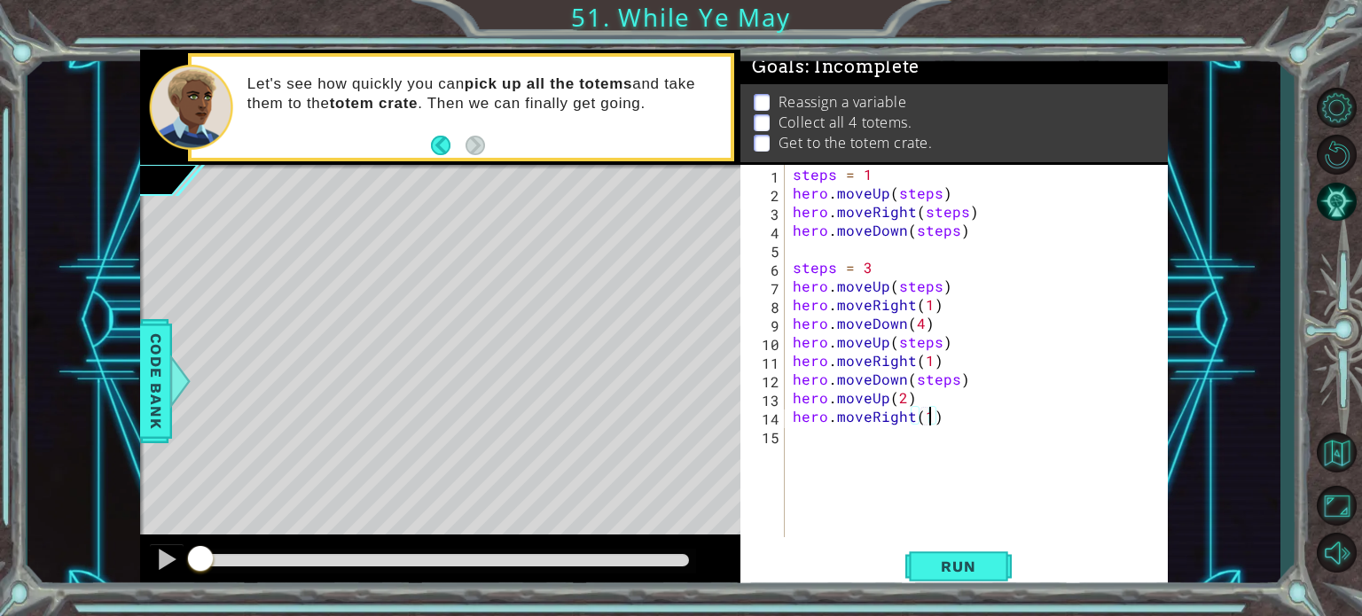
scroll to position [0, 7]
click at [824, 449] on div "steps = 1 hero . moveUp ( steps ) hero . moveRight ( steps ) hero . moveDown ( …" at bounding box center [980, 370] width 383 height 410
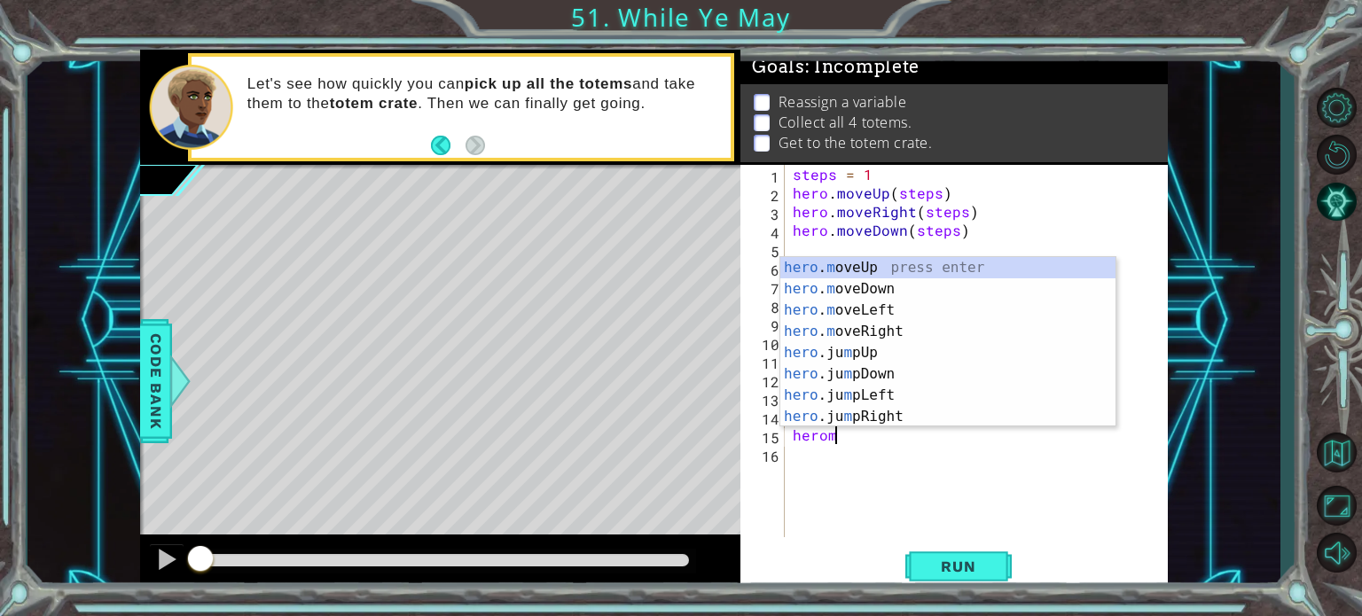
scroll to position [0, 3]
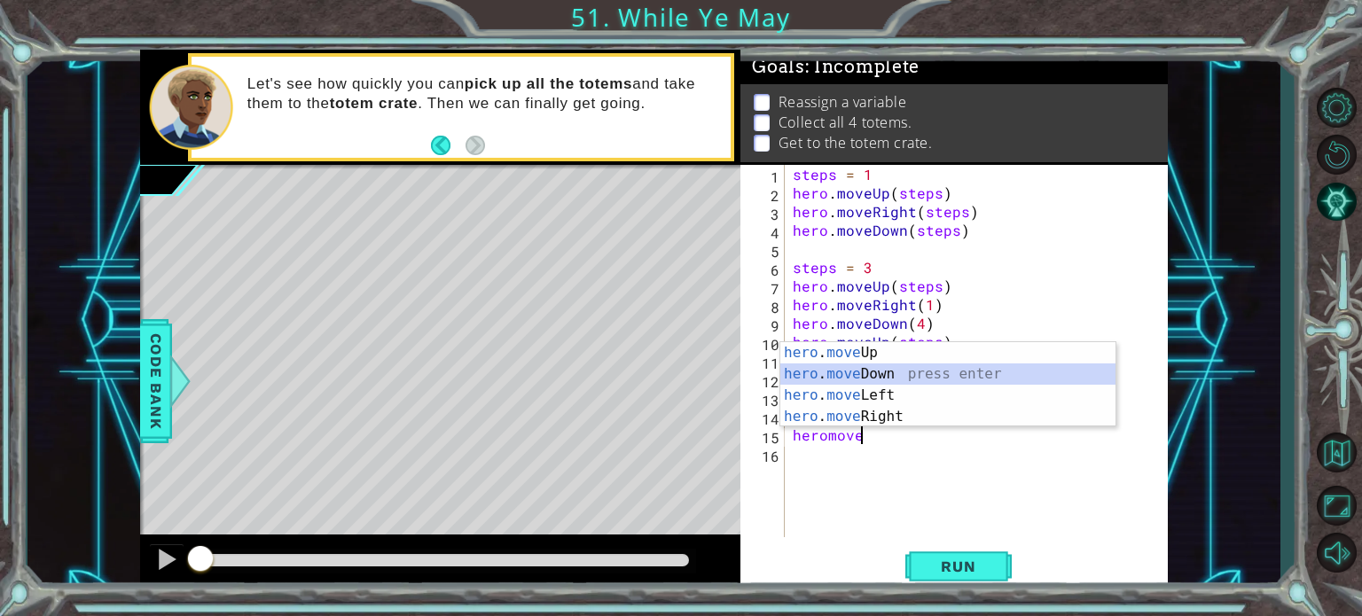
click at [871, 367] on div "hero . move Up press enter hero . move Down press enter hero . move Left press …" at bounding box center [947, 406] width 335 height 128
type textarea "hero.moveDown(2)"
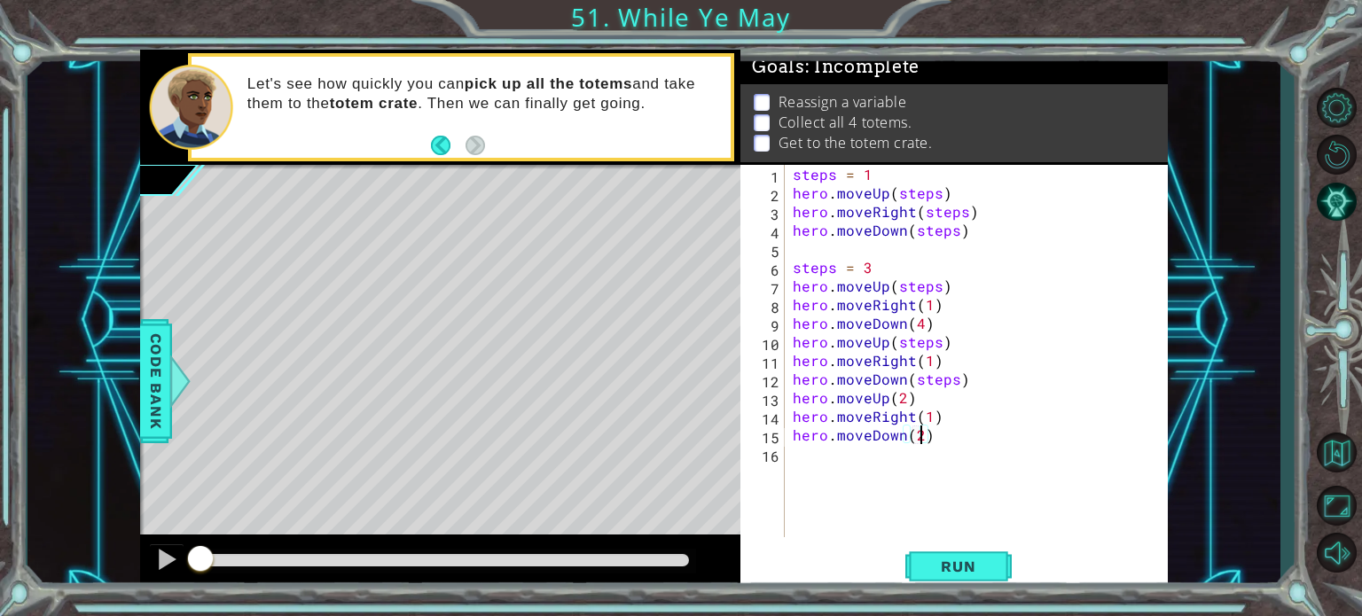
scroll to position [0, 7]
click at [847, 468] on div "steps = 1 hero . moveUp ( steps ) hero . moveRight ( steps ) hero . moveDown ( …" at bounding box center [980, 370] width 383 height 410
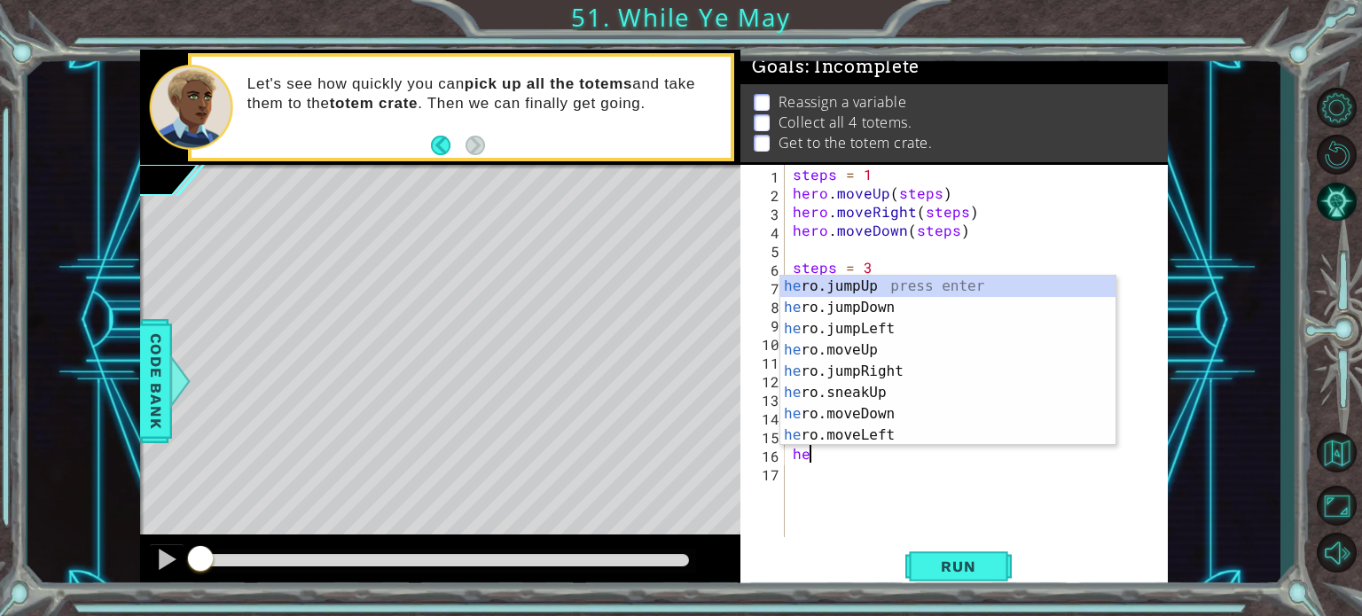
scroll to position [0, 0]
click at [873, 369] on div "hero .jumpUp press enter hero .jumpDown press enter hero .jumpLeft press enter …" at bounding box center [947, 382] width 335 height 213
type textarea "hero.moveUp(1)"
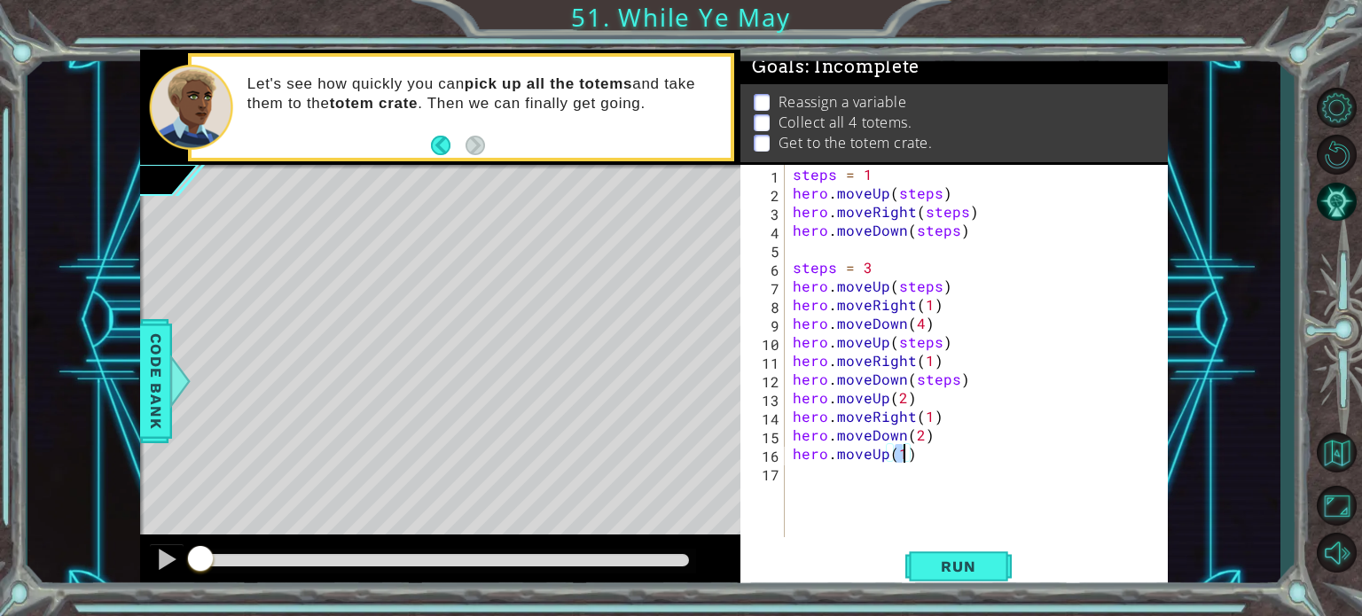
scroll to position [0, 6]
click at [867, 488] on div "steps = 1 hero . moveUp ( steps ) hero . moveRight ( steps ) hero . moveDown ( …" at bounding box center [980, 370] width 383 height 410
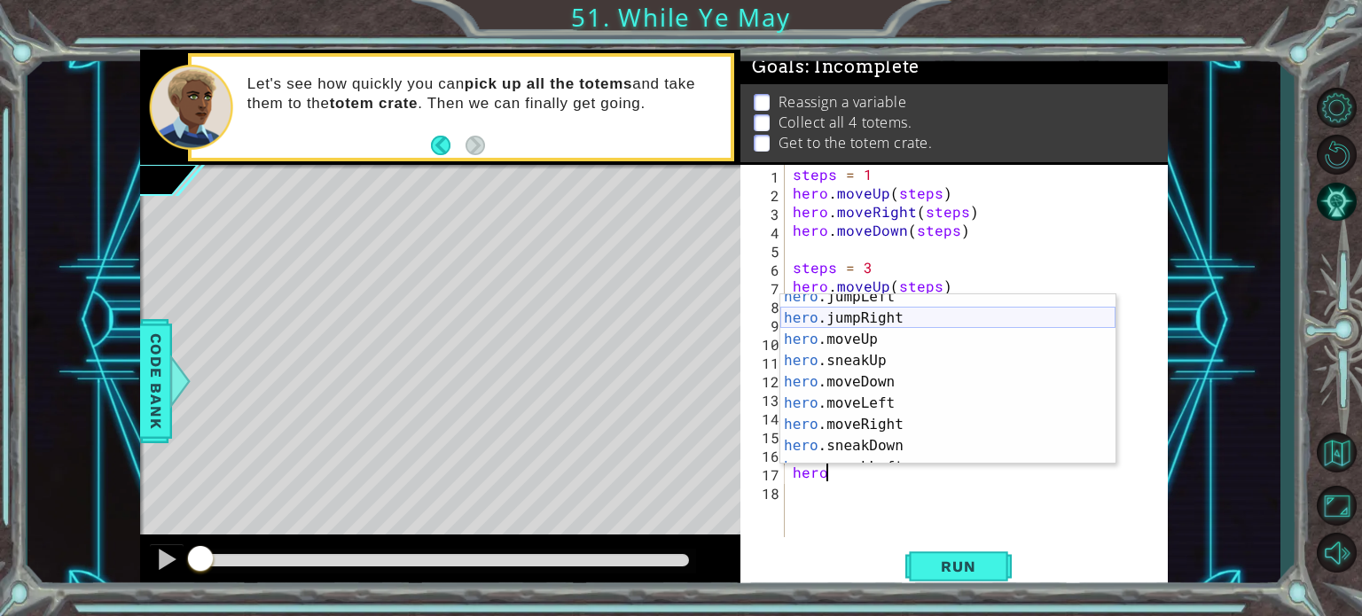
scroll to position [48, 0]
click at [879, 431] on div "hero .jumpLeft press enter hero .jumpRight press enter hero .moveUp press enter…" at bounding box center [947, 395] width 335 height 213
type textarea "hero.moveRight(1)"
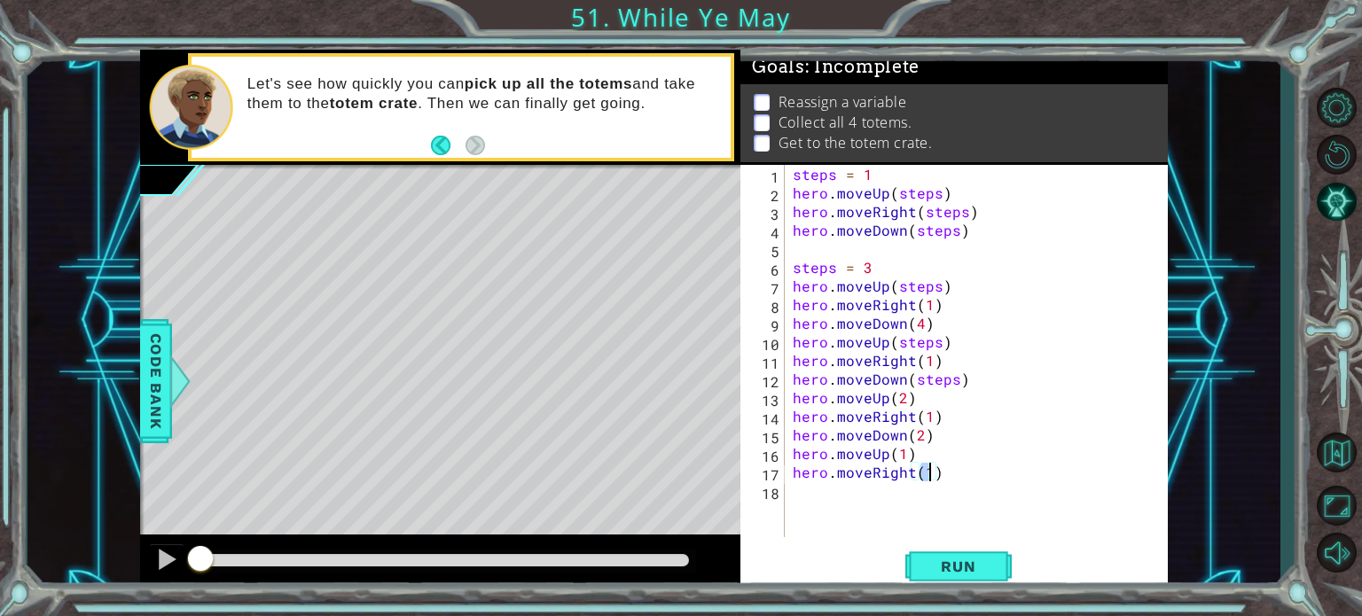
click at [854, 493] on div "steps = 1 hero . moveUp ( steps ) hero . moveRight ( steps ) hero . moveDown ( …" at bounding box center [980, 370] width 383 height 410
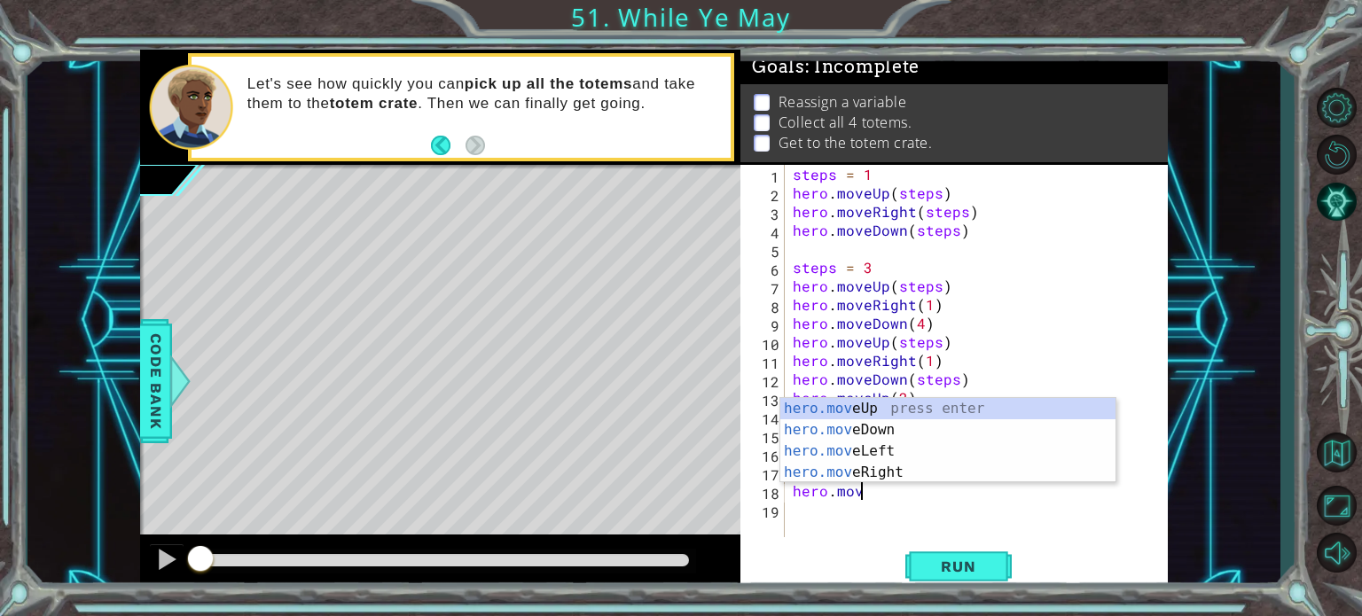
scroll to position [0, 4]
click at [880, 428] on div "hero.move Up press enter hero.move Down press enter hero.move Left press enter …" at bounding box center [947, 462] width 335 height 128
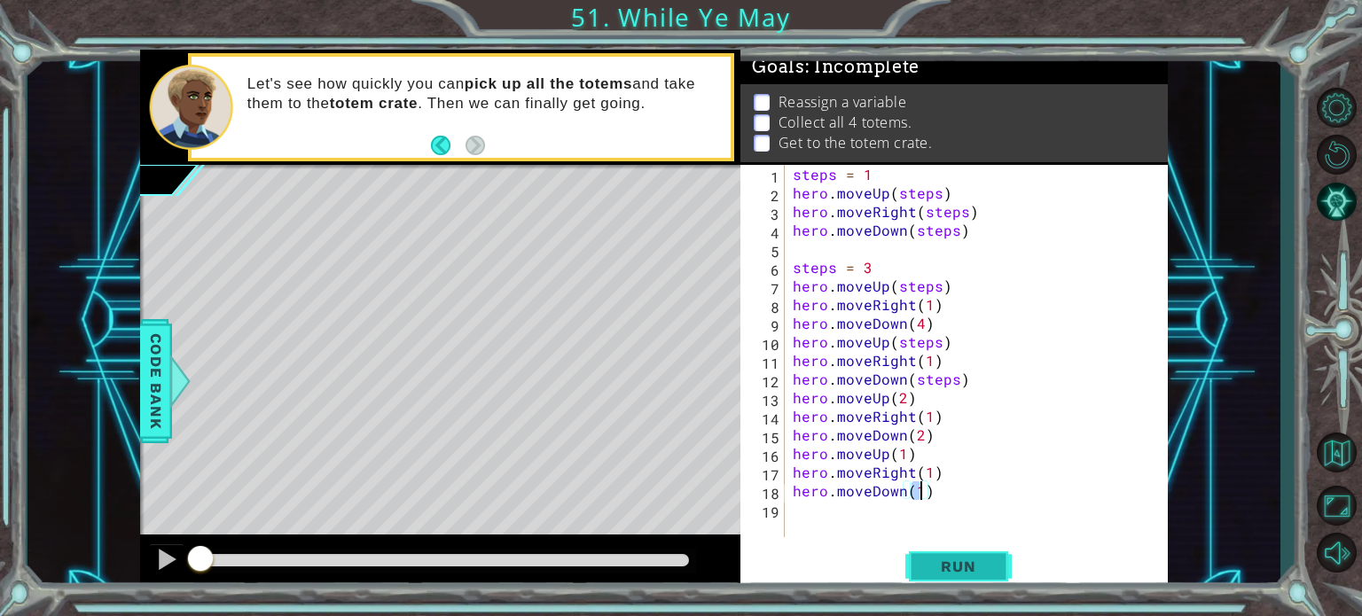
click at [922, 563] on button "Run" at bounding box center [958, 566] width 106 height 43
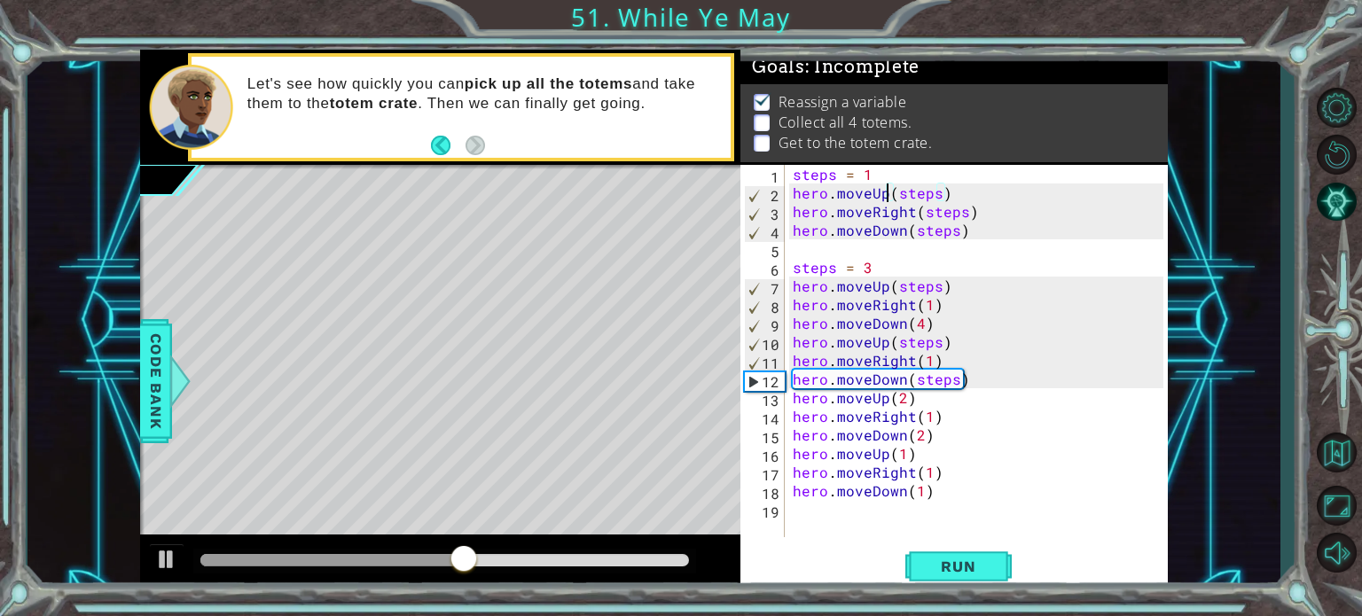
click at [888, 191] on div "steps = 1 hero . moveUp ( steps ) hero . moveRight ( steps ) hero . moveDown ( …" at bounding box center [980, 370] width 383 height 410
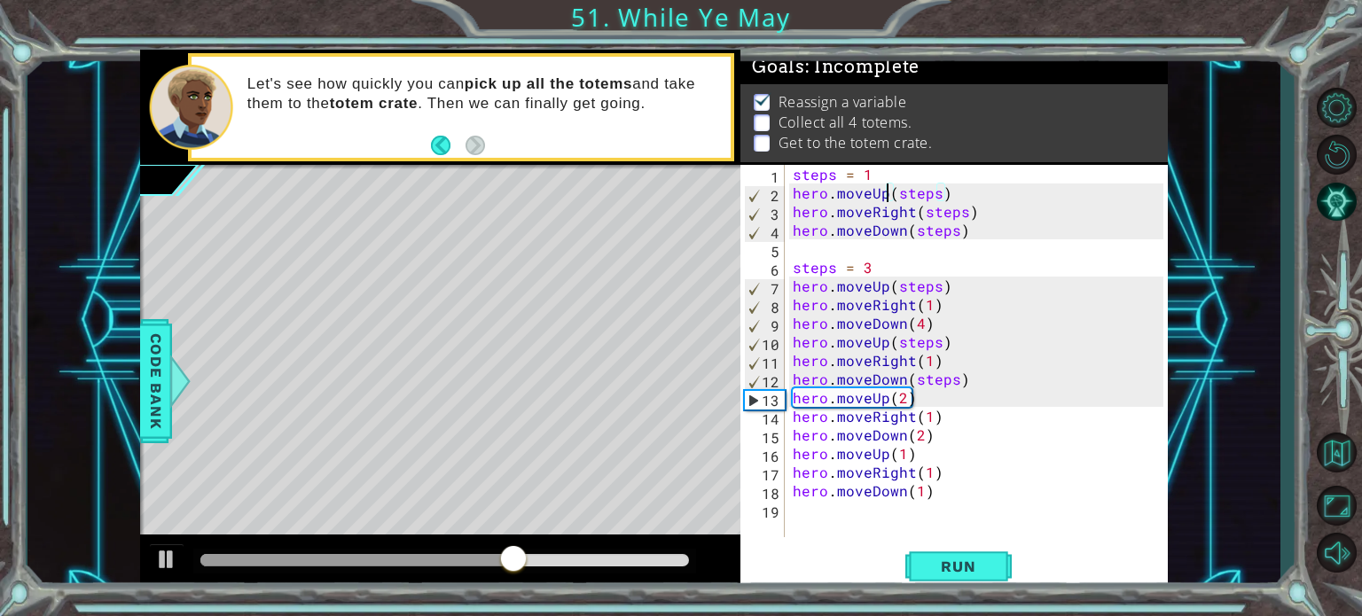
click at [912, 214] on div "steps = 1 hero . moveUp ( steps ) hero . moveRight ( steps ) hero . moveDown ( …" at bounding box center [980, 370] width 383 height 410
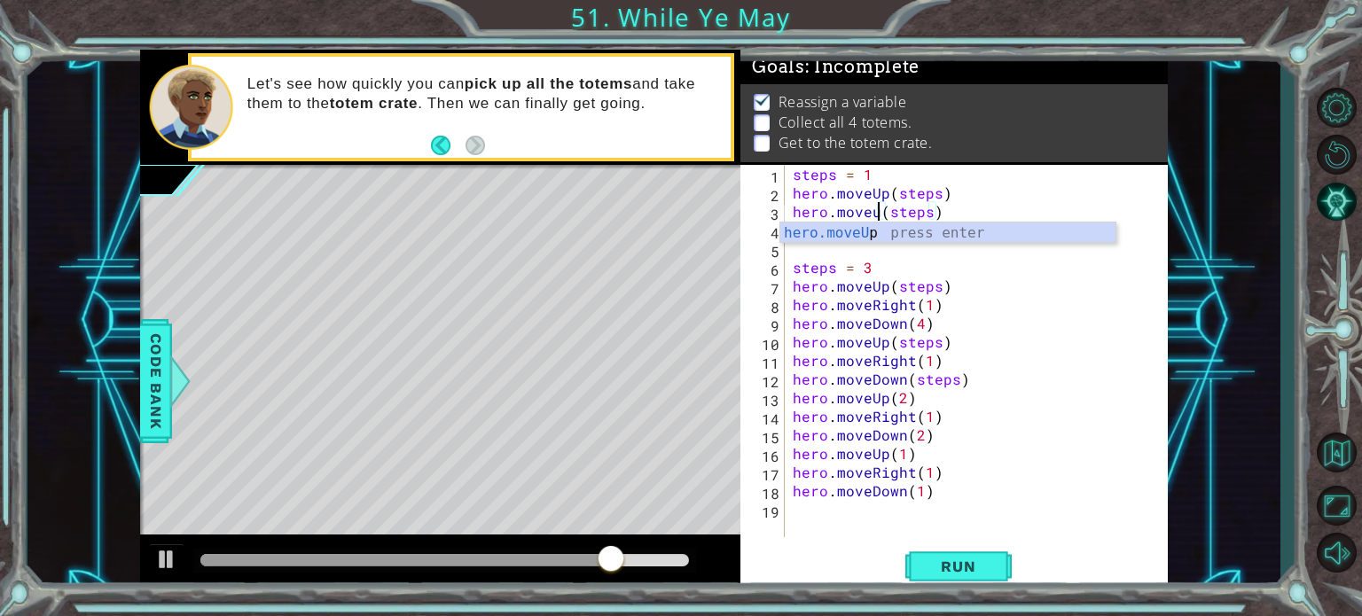
scroll to position [0, 5]
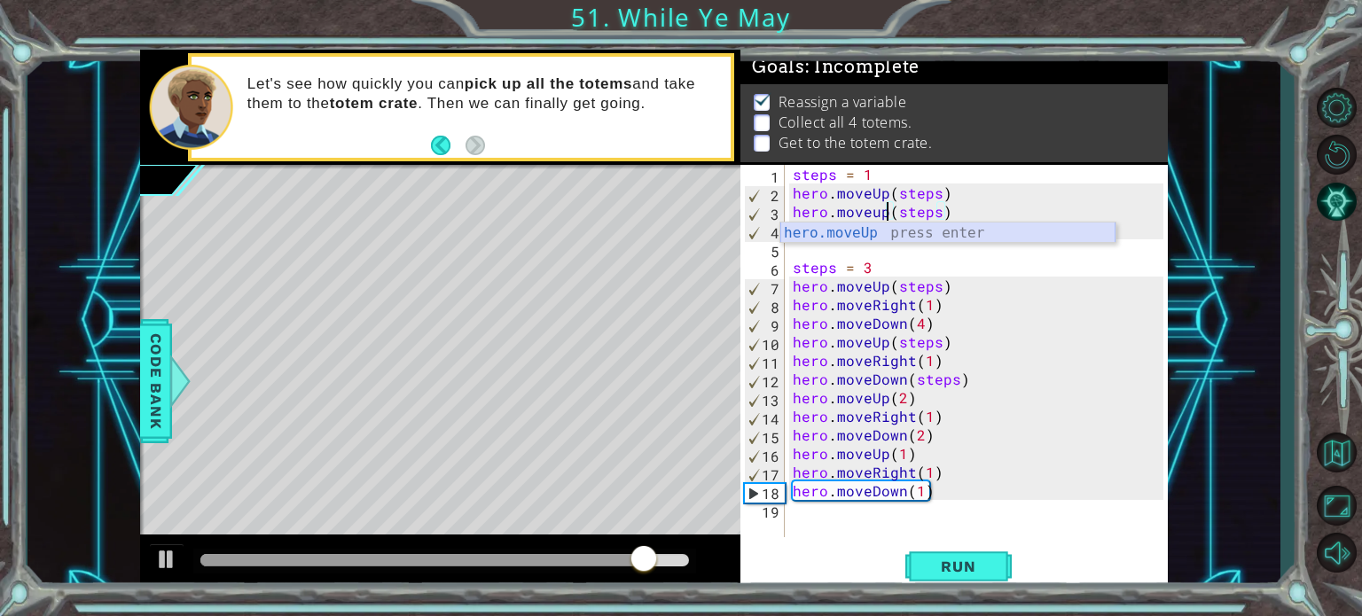
click at [869, 236] on div "hero.moveUp press enter" at bounding box center [947, 255] width 335 height 64
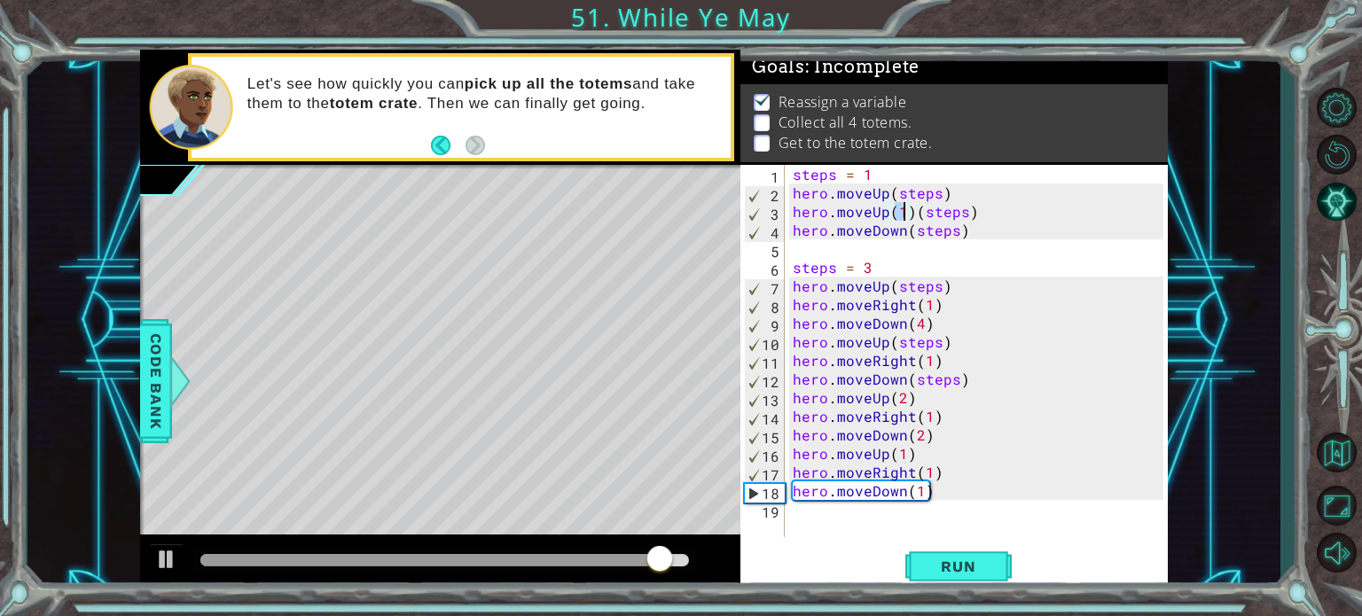
click at [883, 192] on div "steps = 1 hero . moveUp ( steps ) hero . moveUp ( 1 ) ( steps ) hero . moveDown…" at bounding box center [980, 370] width 383 height 410
click at [913, 211] on div "steps = 1 hero . moveUp ( steps ) hero . moveUp ( 1 ) ( steps ) hero . moveDown…" at bounding box center [980, 370] width 383 height 410
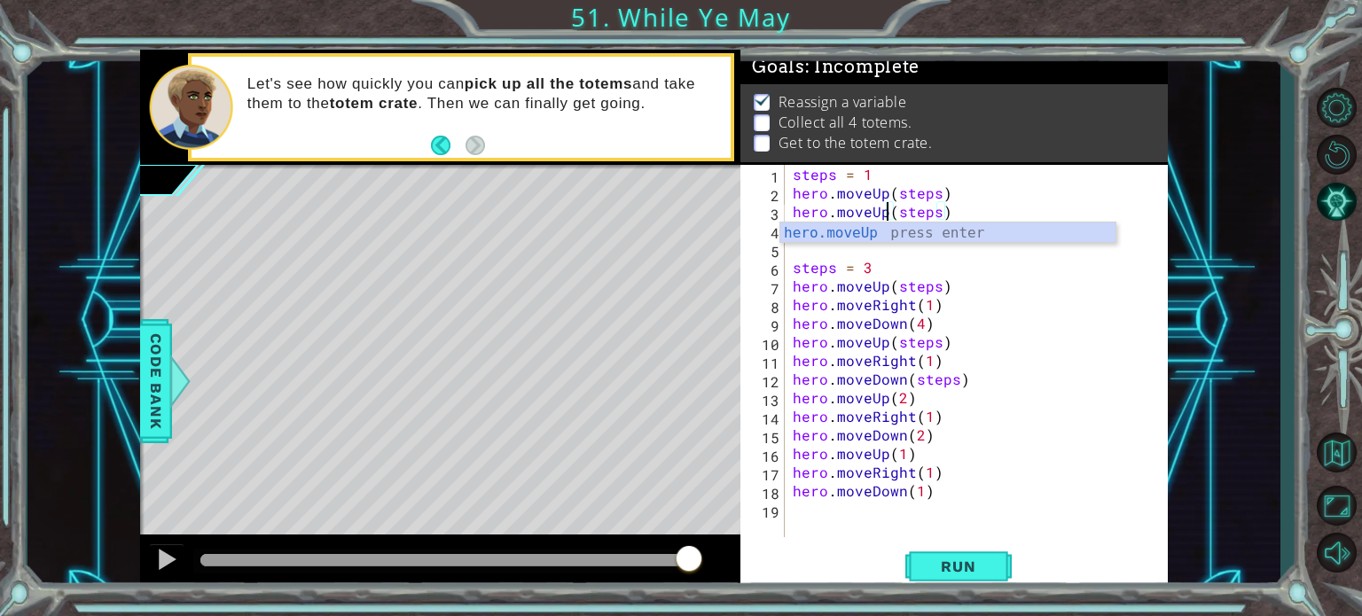
click at [887, 199] on div "steps = 1 hero . moveUp ( steps ) hero . moveUp ( steps ) hero . moveDown ( ste…" at bounding box center [980, 370] width 383 height 410
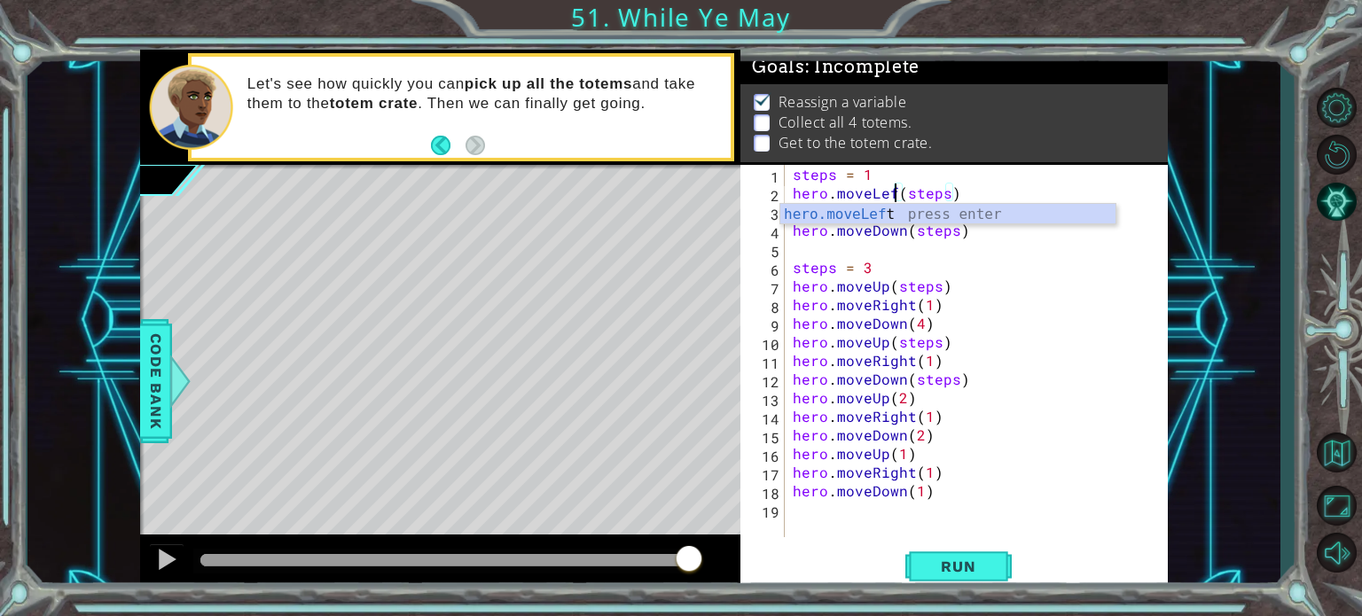
scroll to position [0, 7]
click at [907, 269] on div "steps = 1 hero . moveLeft ( steps ) hero . moveUp ( steps ) hero . moveDown ( s…" at bounding box center [980, 370] width 383 height 410
click at [905, 233] on div "steps = 1 hero . moveLeft ( steps ) hero . moveUp ( steps ) hero . moveDown ( s…" at bounding box center [980, 370] width 383 height 410
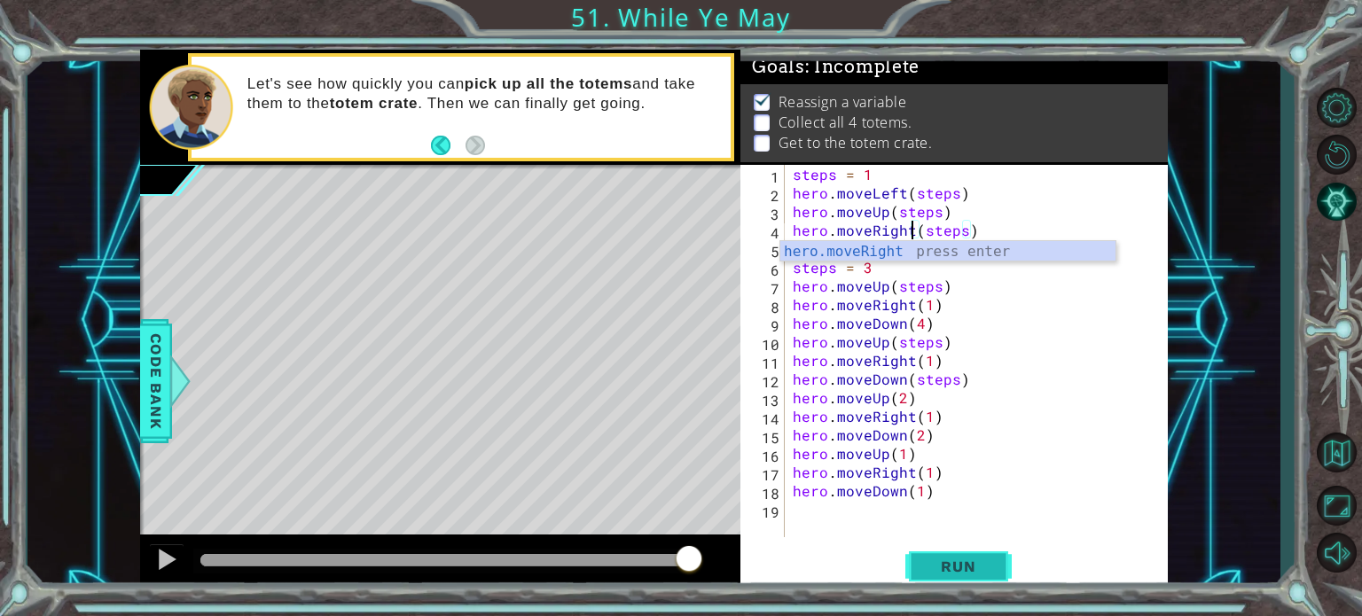
type textarea "hero.moveRight(steps)"
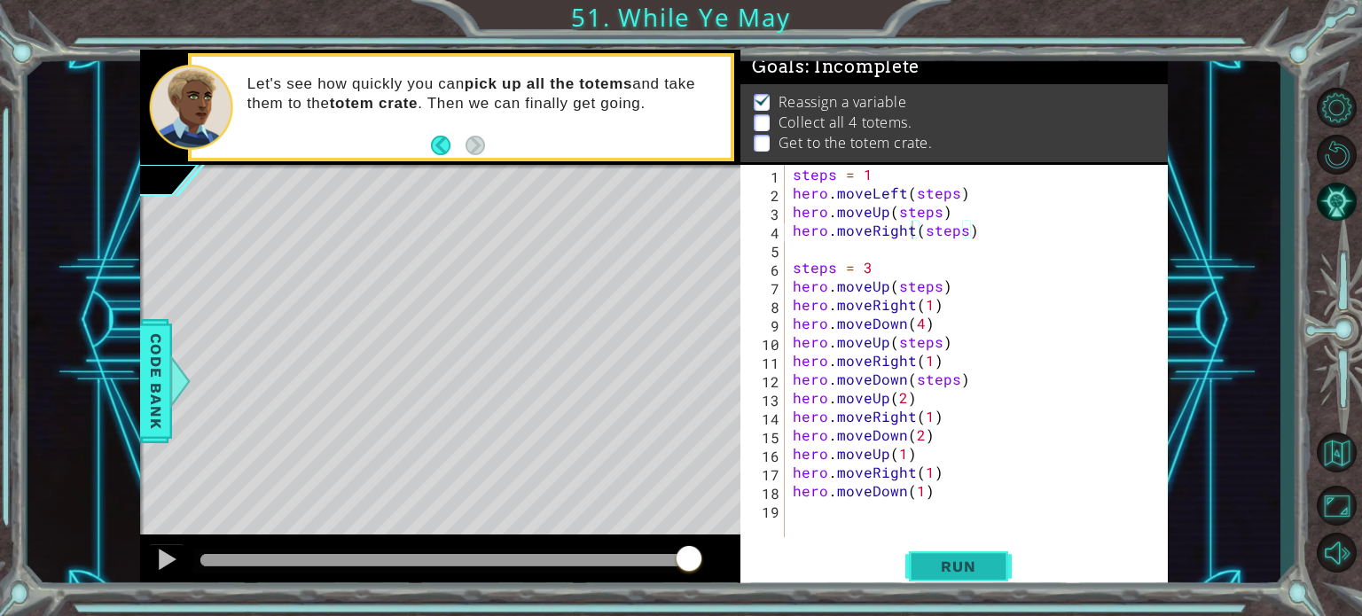
click at [949, 573] on span "Run" at bounding box center [958, 567] width 70 height 18
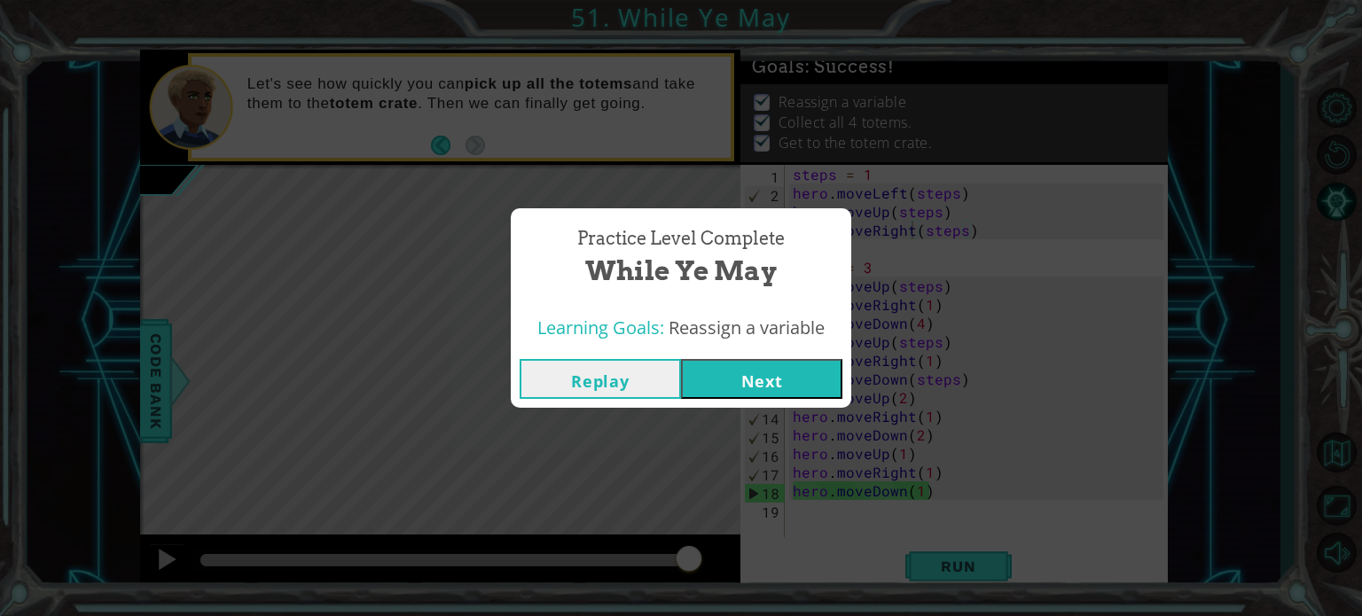
click at [797, 394] on button "Next" at bounding box center [761, 379] width 161 height 40
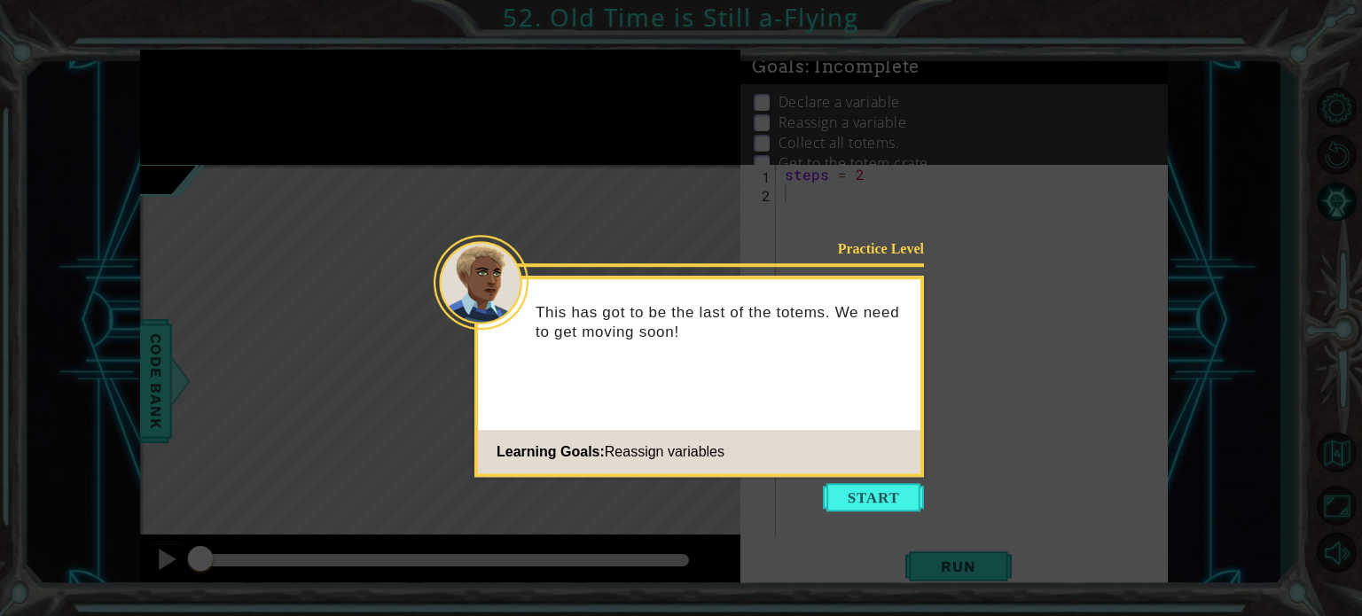
click at [847, 480] on icon at bounding box center [681, 308] width 1362 height 616
click at [854, 488] on button "Start" at bounding box center [873, 497] width 101 height 28
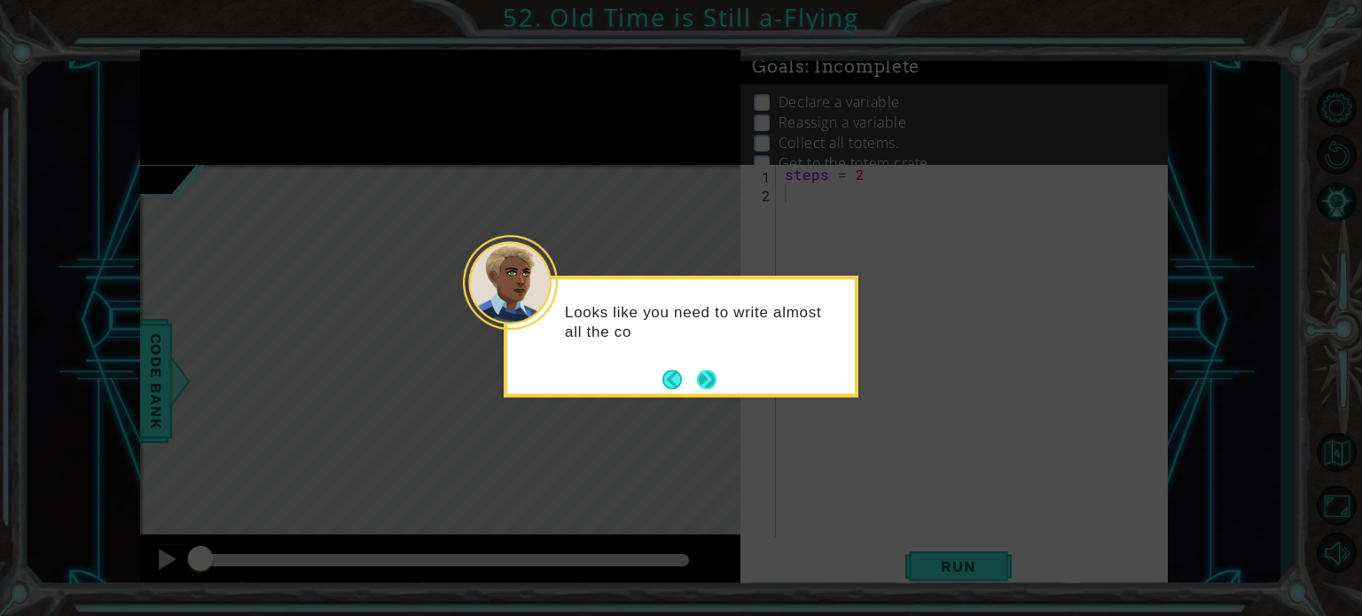
click at [711, 375] on button "Next" at bounding box center [707, 380] width 20 height 20
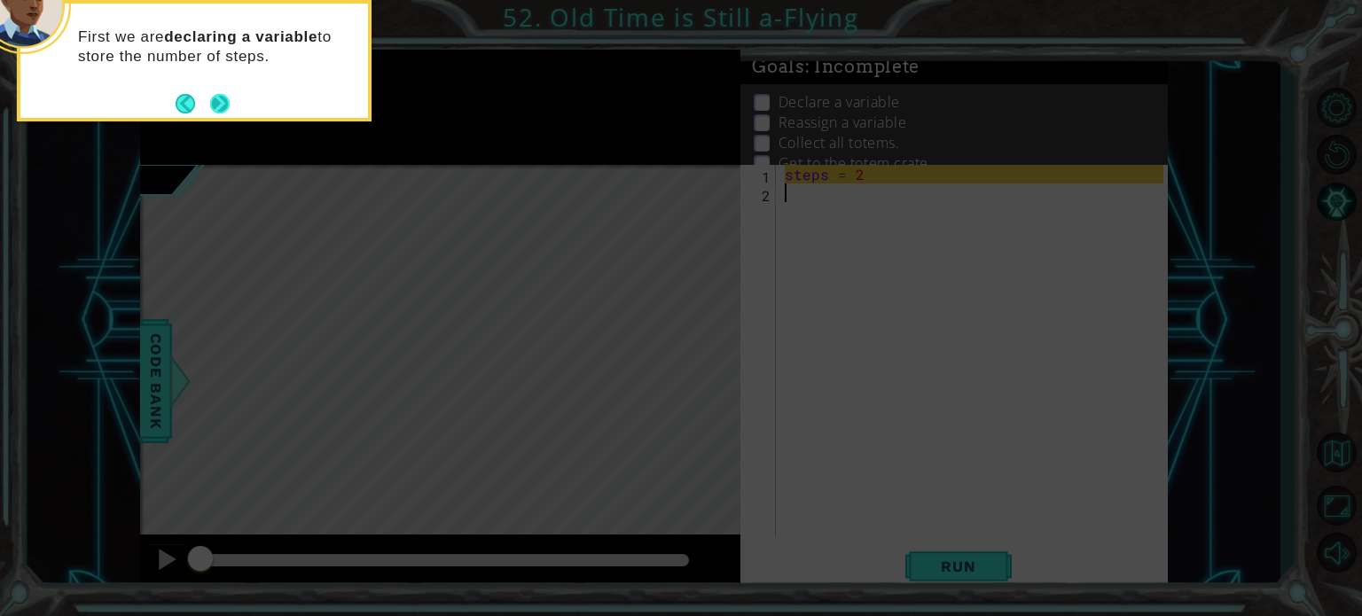
click at [230, 105] on button "Next" at bounding box center [220, 104] width 20 height 20
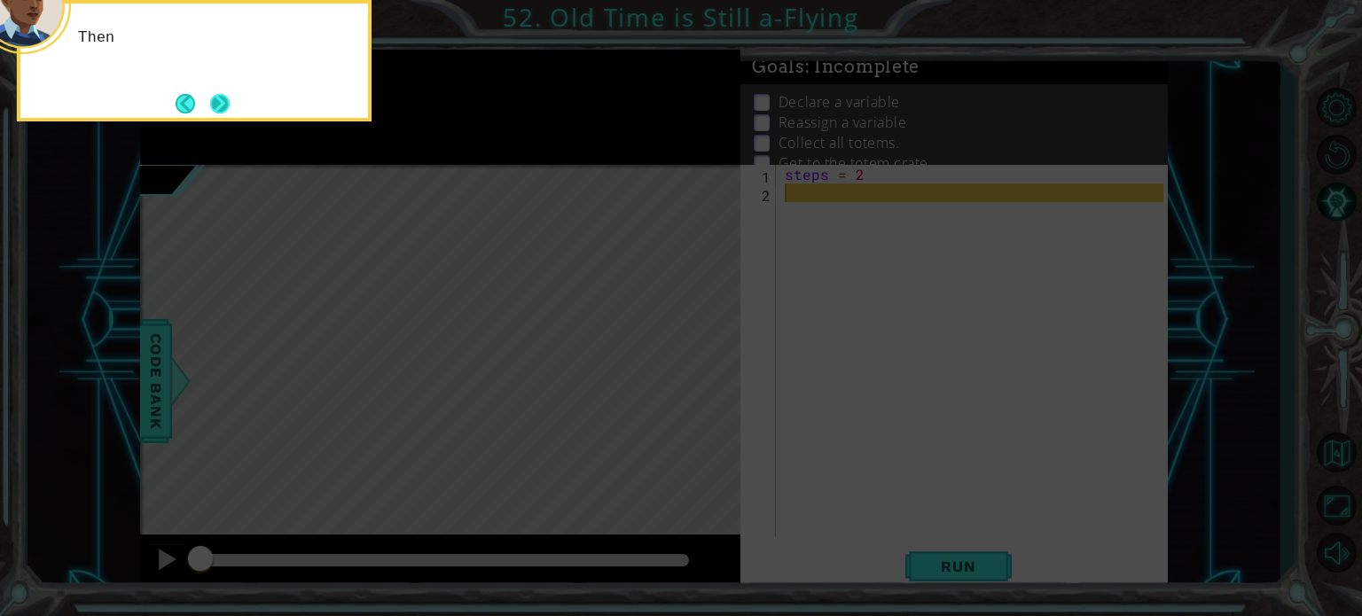
click at [230, 105] on button "Next" at bounding box center [220, 104] width 20 height 20
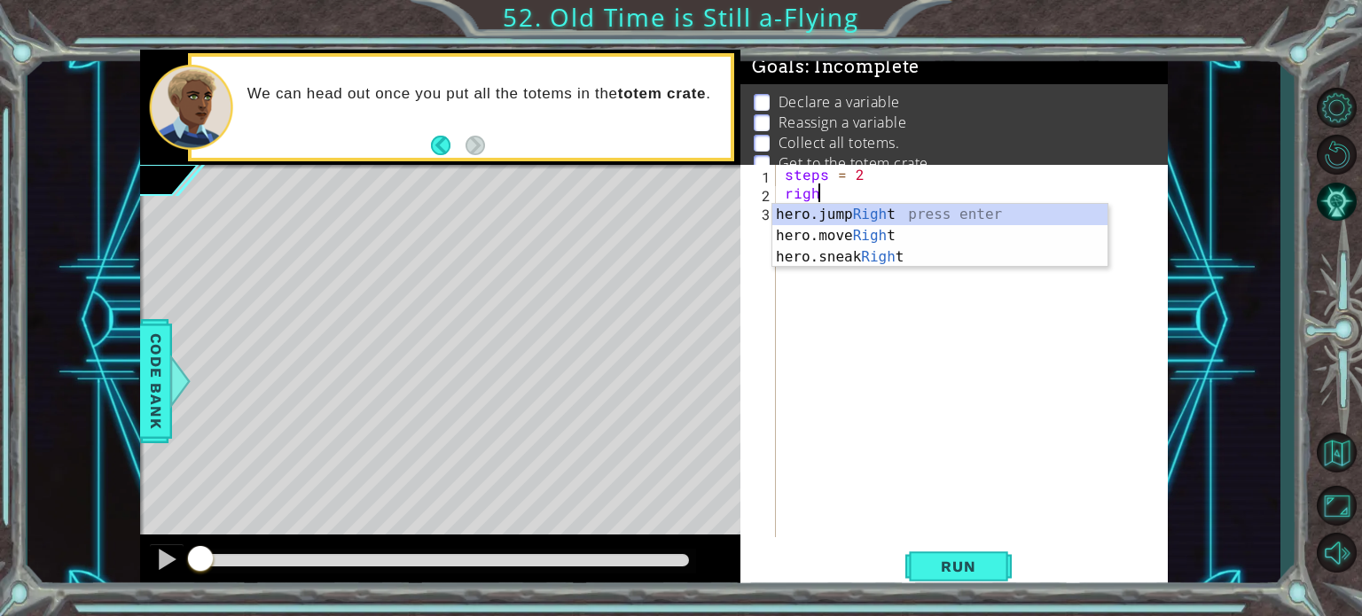
scroll to position [0, 1]
click at [879, 234] on div "hero.jump Right press enter hero.move Right press enter hero.sneak Right press …" at bounding box center [939, 257] width 335 height 106
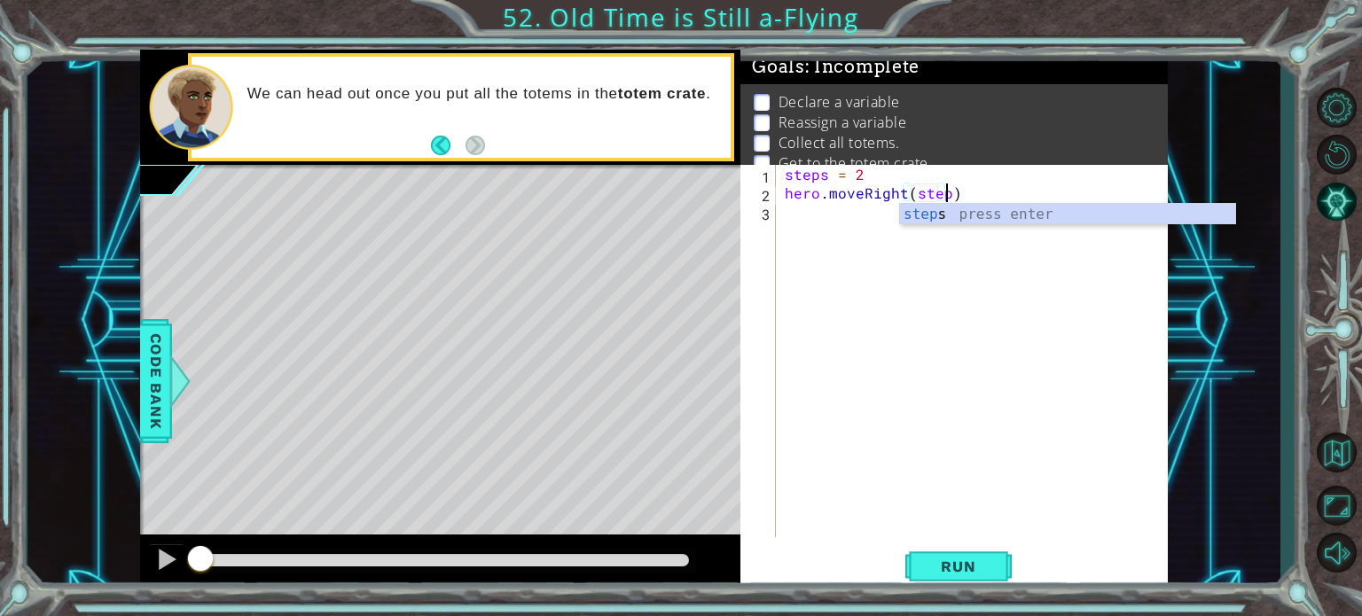
type textarea "hero.moveRight(steps)"
click at [808, 211] on div "steps = 2 hero . moveRight ( steps )" at bounding box center [976, 370] width 391 height 410
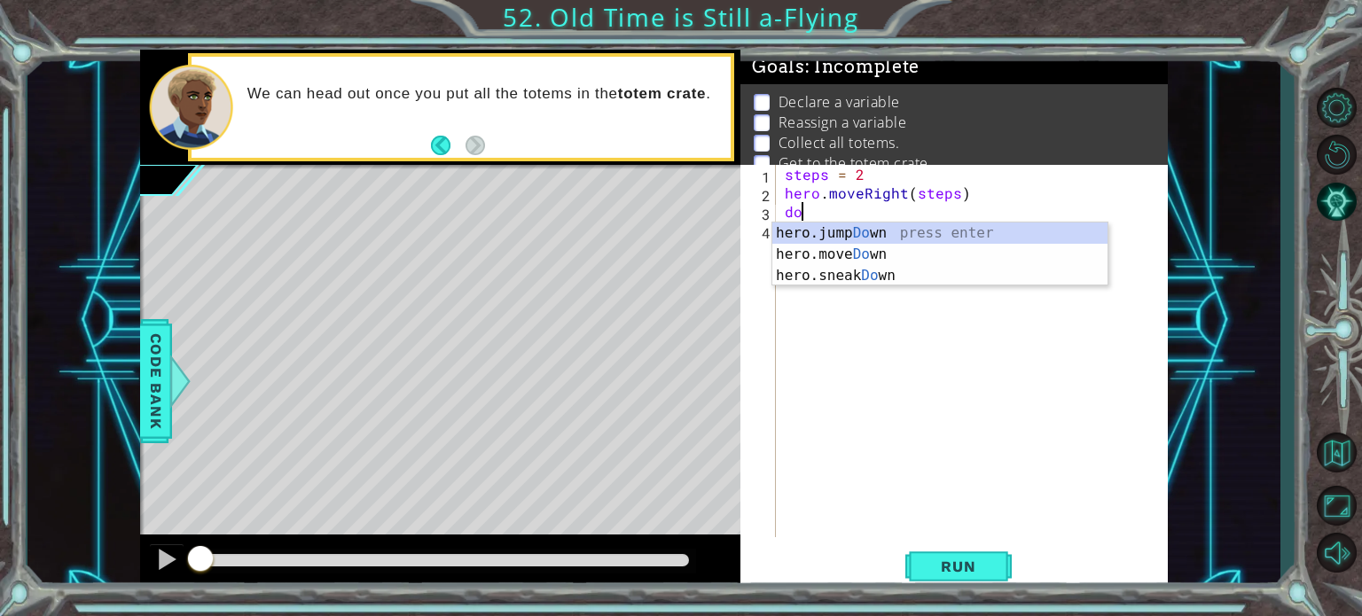
scroll to position [0, 0]
click at [825, 250] on div "hero.jump Down press enter hero.move Down press enter hero.sneak Down press ent…" at bounding box center [939, 276] width 335 height 106
type textarea "hero.moveDown(1)"
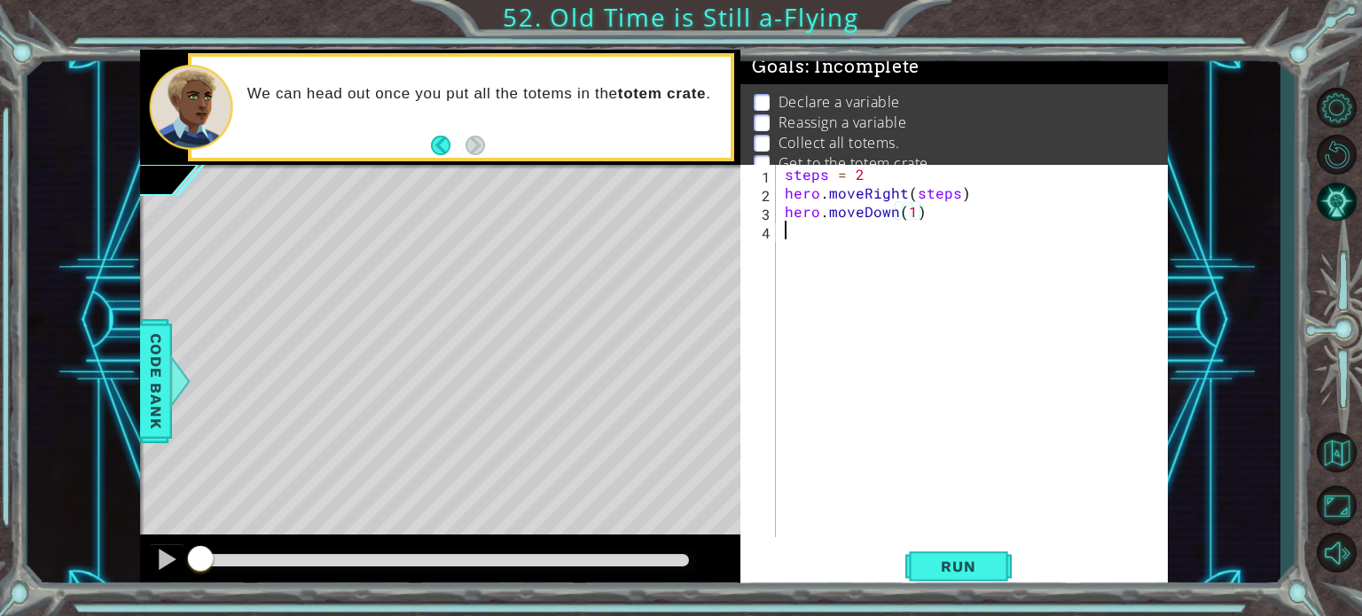
click at [817, 238] on div "steps = 2 hero . moveRight ( steps ) hero . moveDown ( 1 )" at bounding box center [976, 370] width 391 height 410
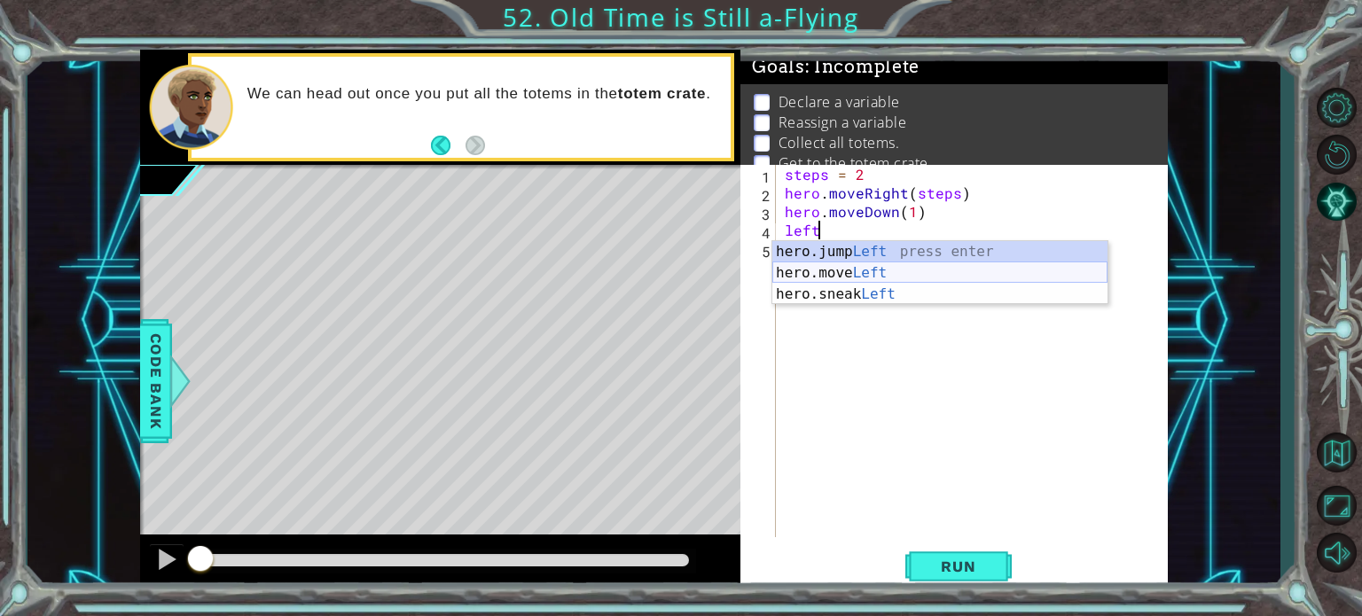
click at [841, 273] on div "hero.jump Left press enter hero.move Left press enter hero.sneak Left press ent…" at bounding box center [939, 294] width 335 height 106
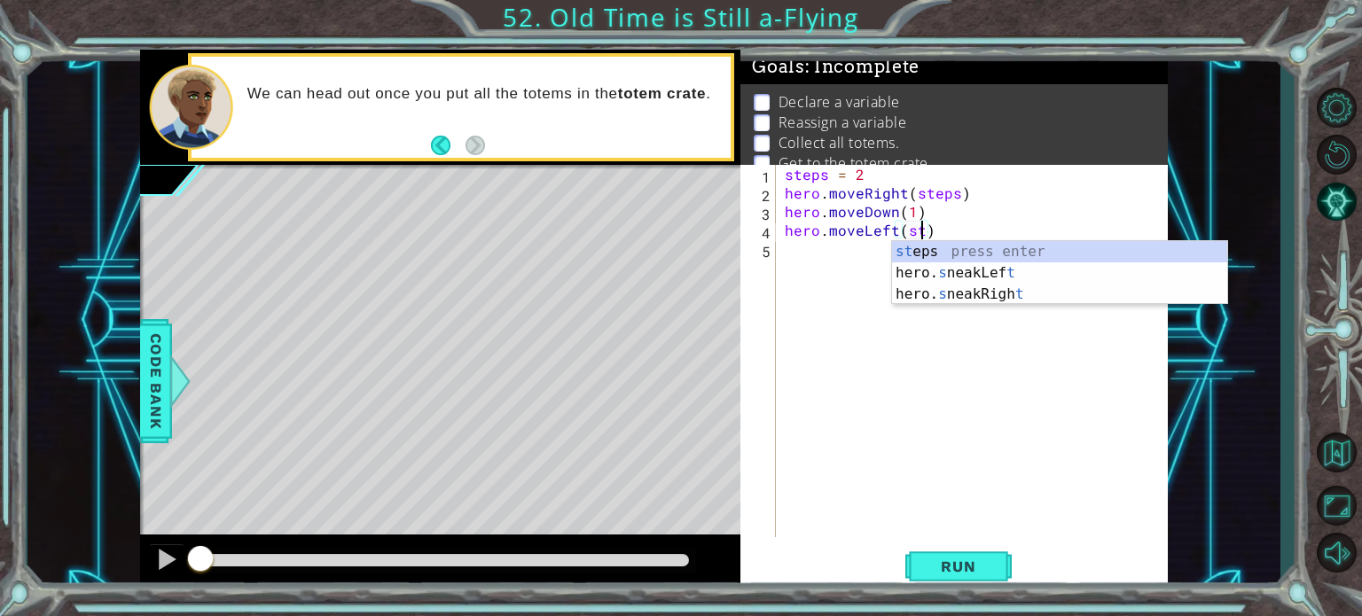
scroll to position [0, 9]
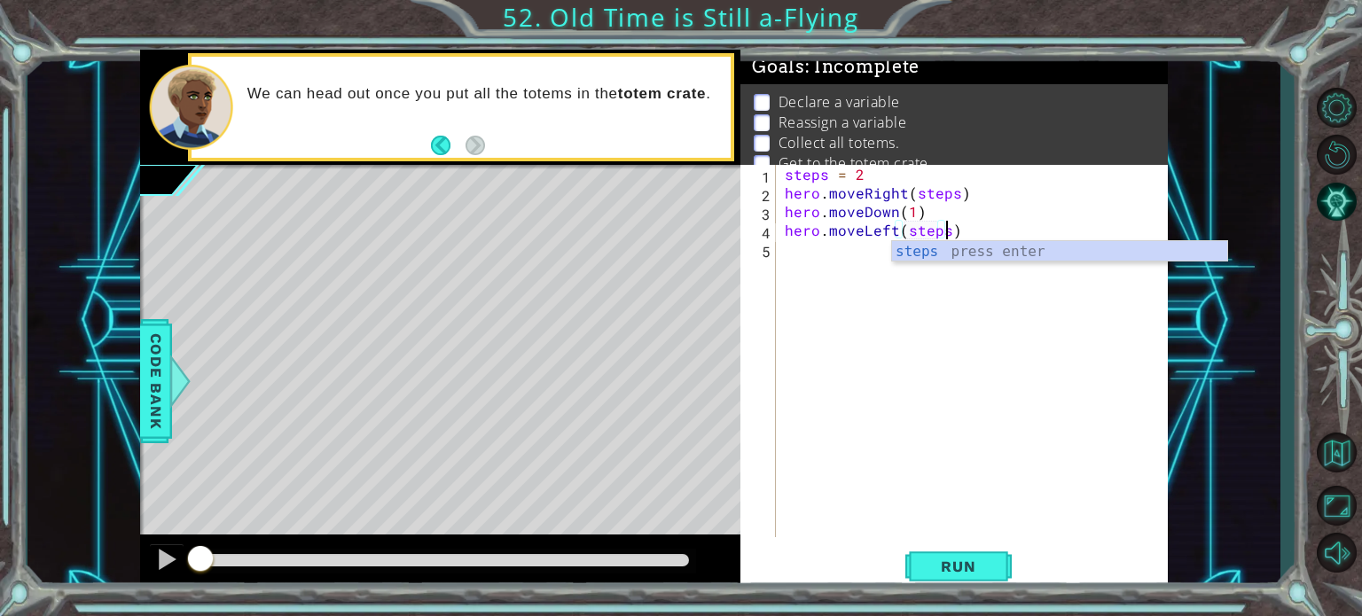
type textarea "hero.moveLeft(steps)"
click at [807, 257] on div "steps = 2 hero . moveRight ( steps ) hero . moveDown ( 1 ) hero . moveLeft ( st…" at bounding box center [976, 370] width 391 height 410
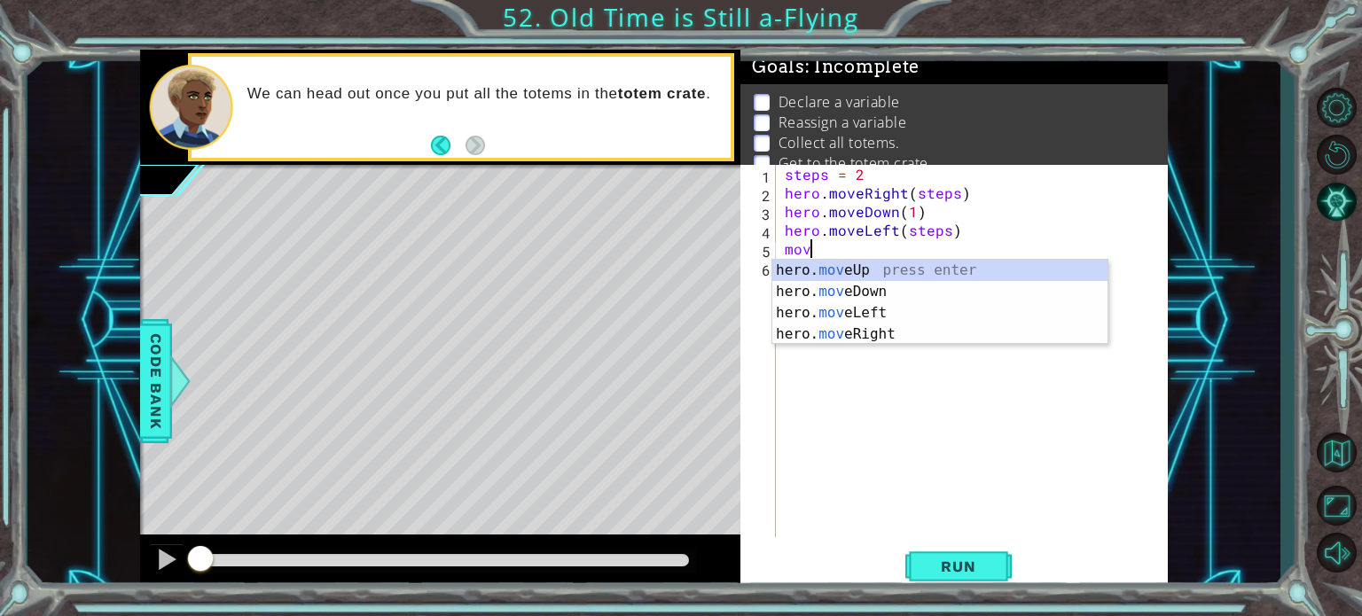
scroll to position [0, 0]
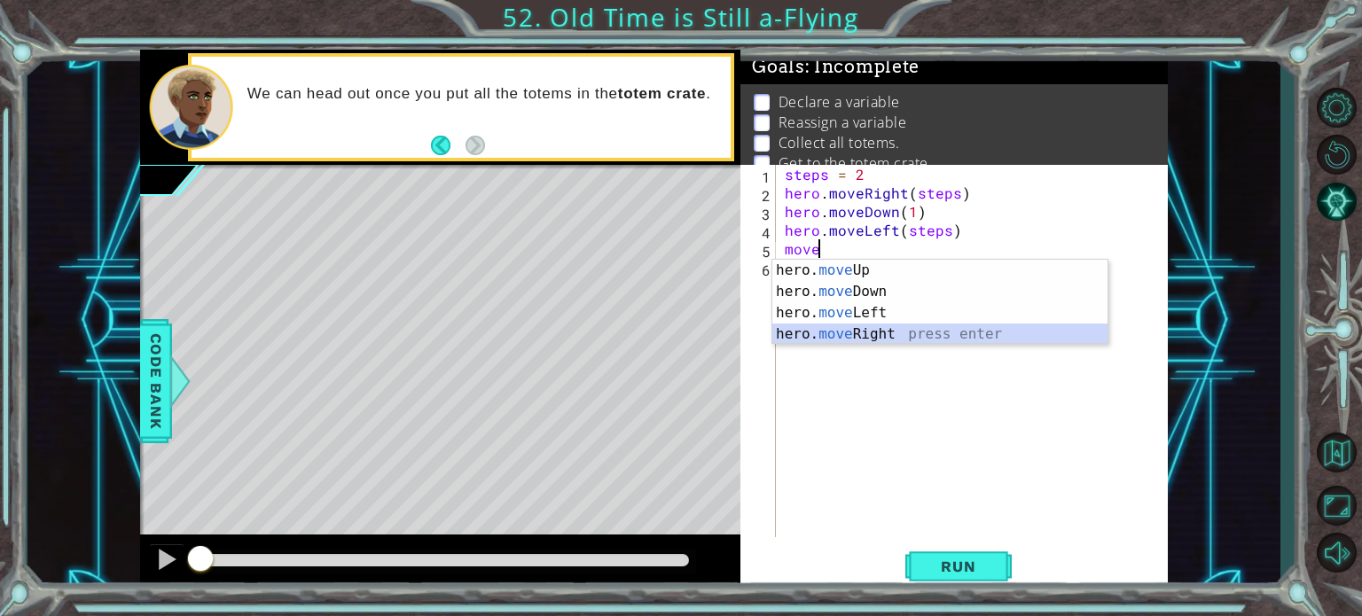
click at [834, 333] on div "hero. move Up press enter hero. move Down press enter hero. move Left press ent…" at bounding box center [939, 324] width 335 height 128
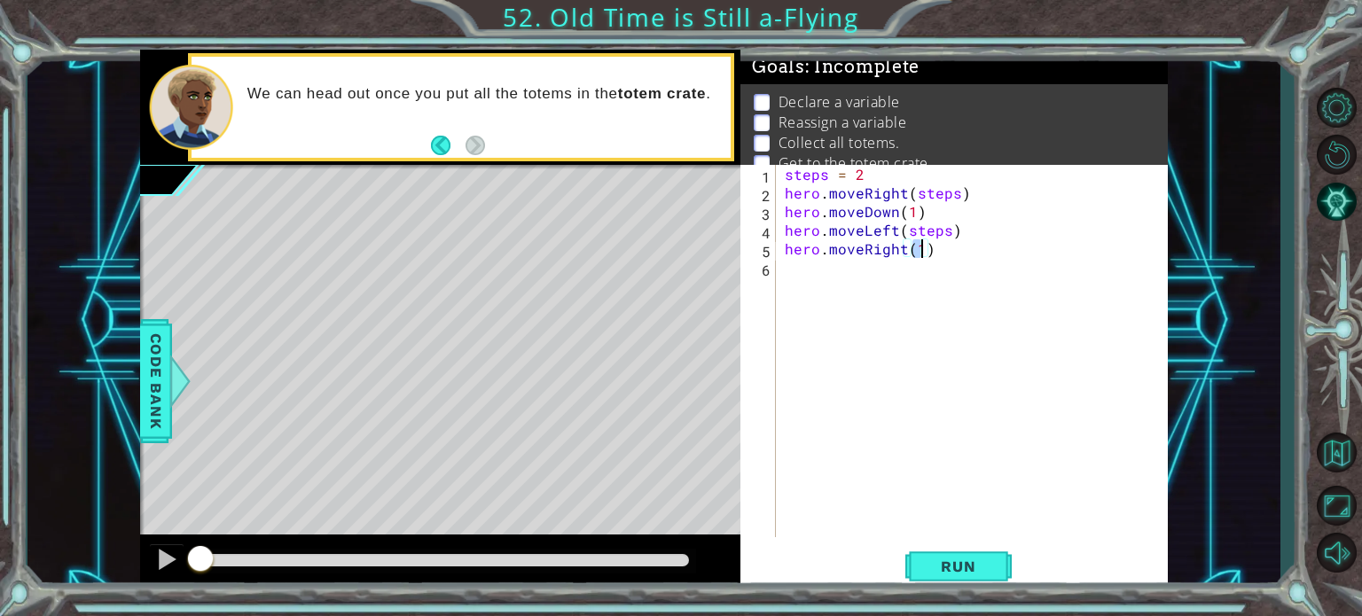
type textarea "hero.moveRight(4)"
click at [847, 267] on div "steps = 2 hero . moveRight ( steps ) hero . moveDown ( 1 ) hero . moveLeft ( st…" at bounding box center [976, 370] width 391 height 410
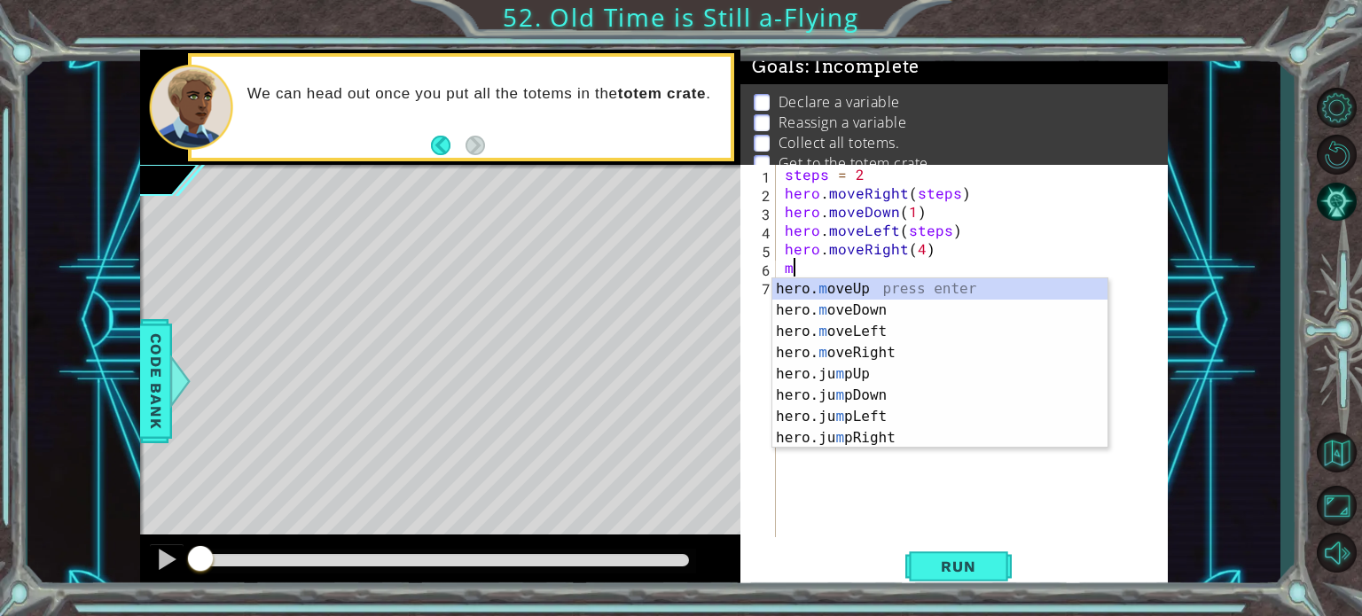
scroll to position [0, 0]
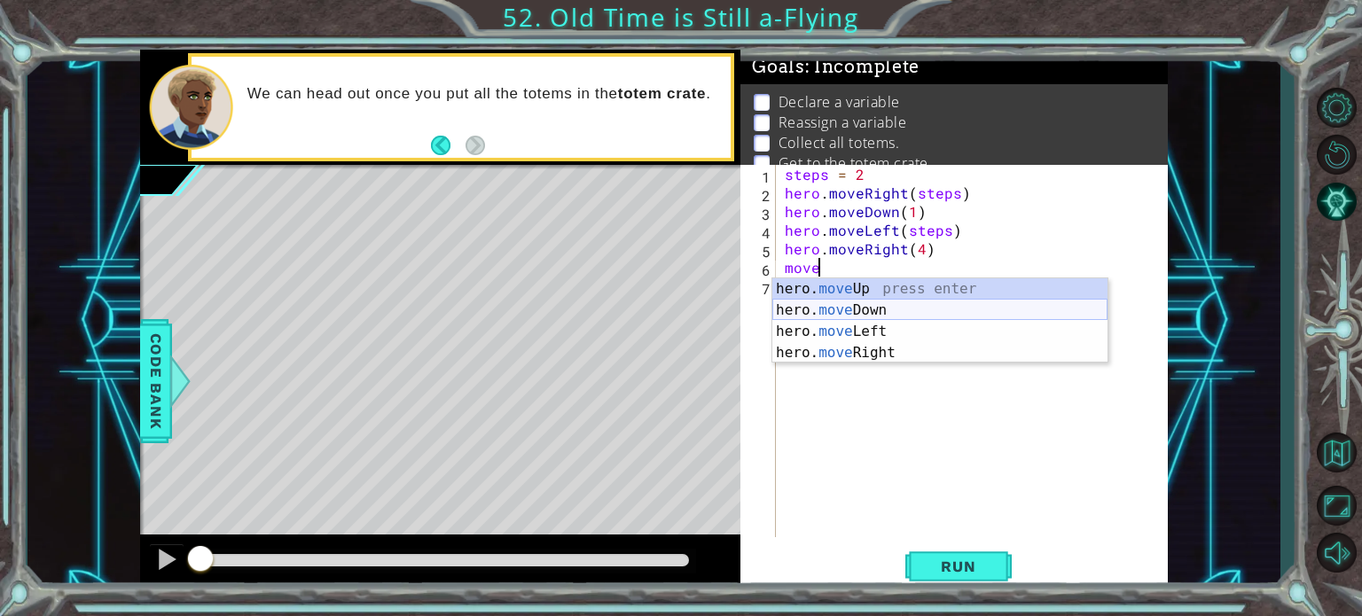
click at [877, 308] on div "hero. move Up press enter hero. move Down press enter hero. move Left press ent…" at bounding box center [939, 342] width 335 height 128
type textarea "hero.moveDown(1)"
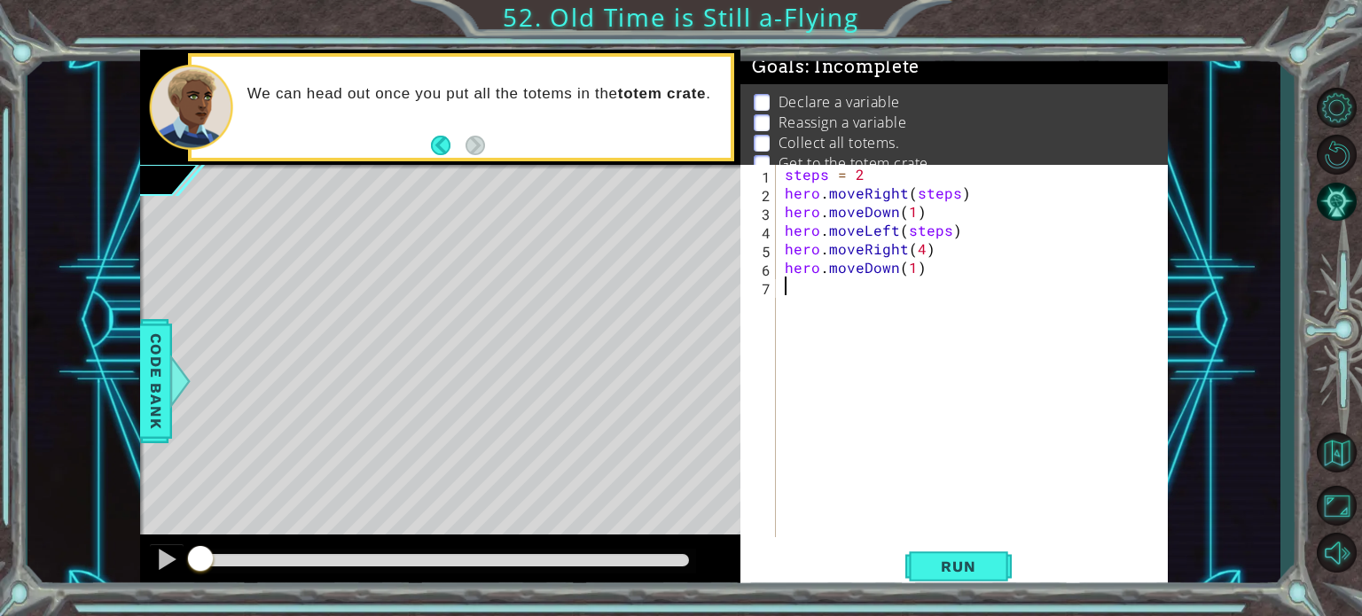
click at [863, 285] on div "steps = 2 hero . moveRight ( steps ) hero . moveDown ( 1 ) hero . moveLeft ( st…" at bounding box center [976, 370] width 391 height 410
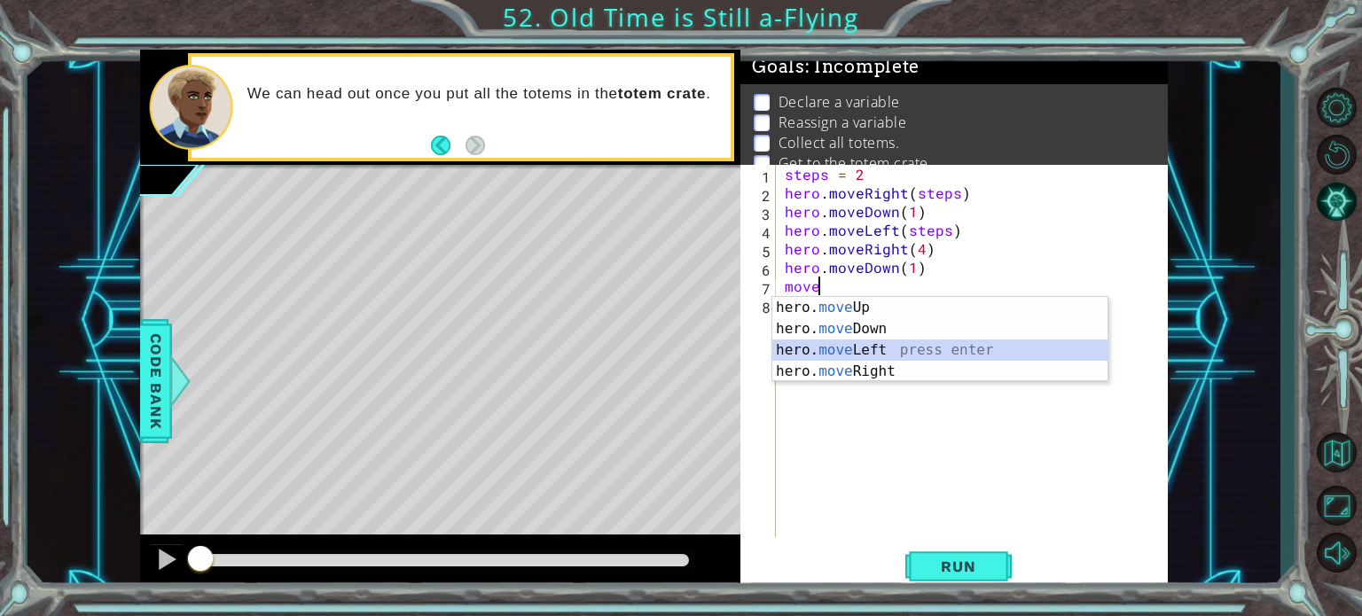
click at [869, 342] on div "hero. move Up press enter hero. move Down press enter hero. move Left press ent…" at bounding box center [939, 361] width 335 height 128
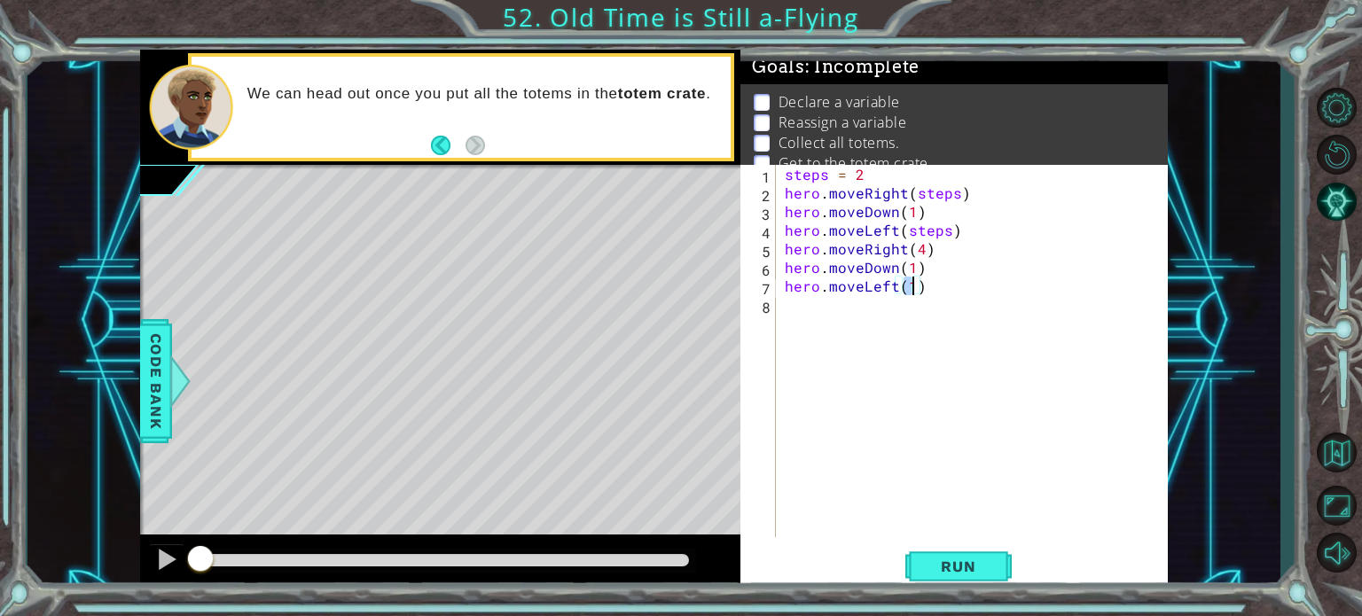
type textarea "hero.moveLeft(4)"
click at [841, 313] on div "steps = 2 hero . moveRight ( steps ) hero . moveDown ( 1 ) hero . moveLeft ( st…" at bounding box center [976, 370] width 391 height 410
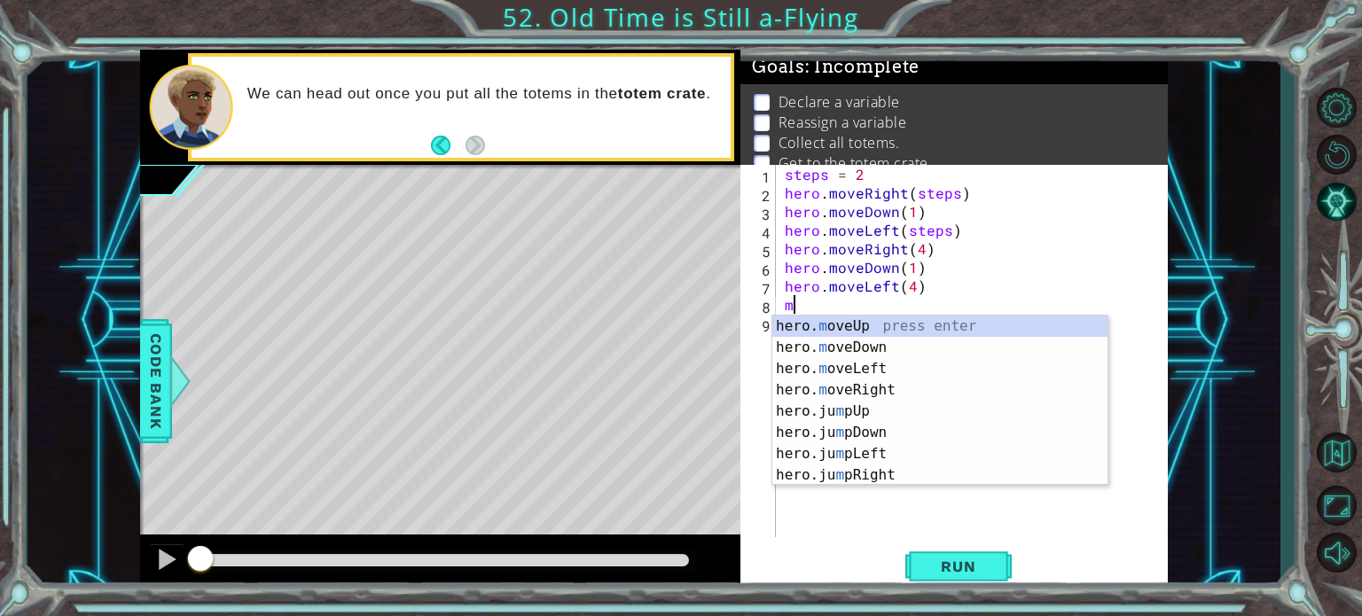
scroll to position [0, 0]
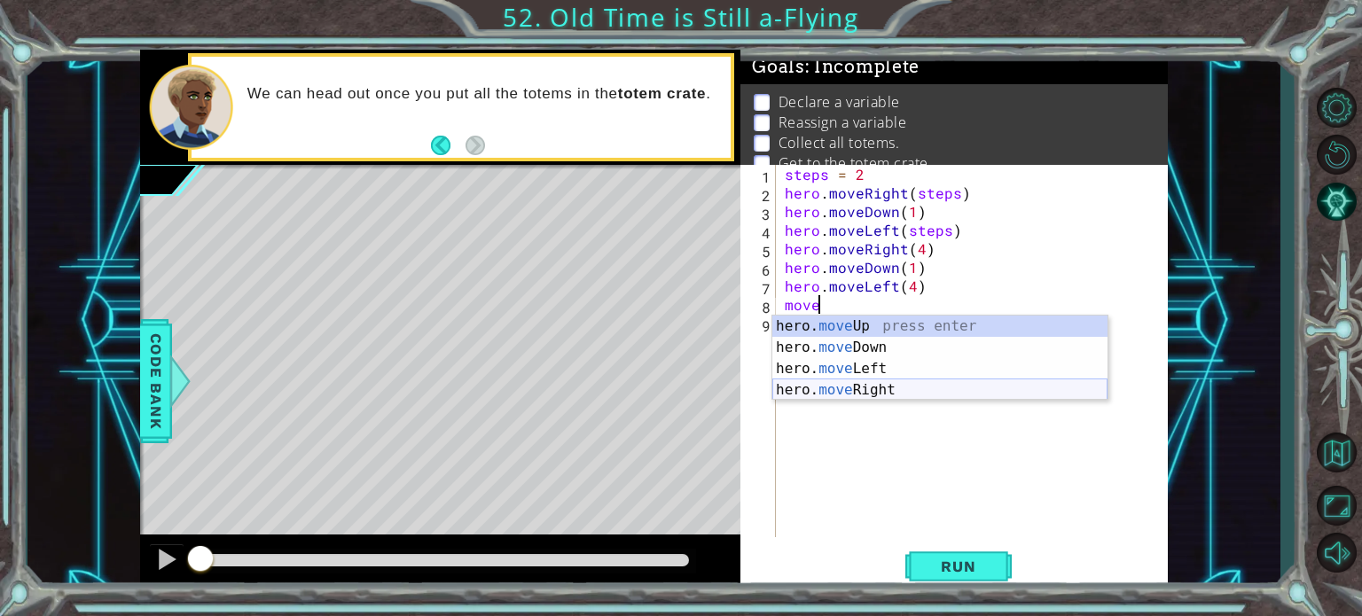
click at [858, 384] on div "hero. move Up press enter hero. move Down press enter hero. move Left press ent…" at bounding box center [939, 380] width 335 height 128
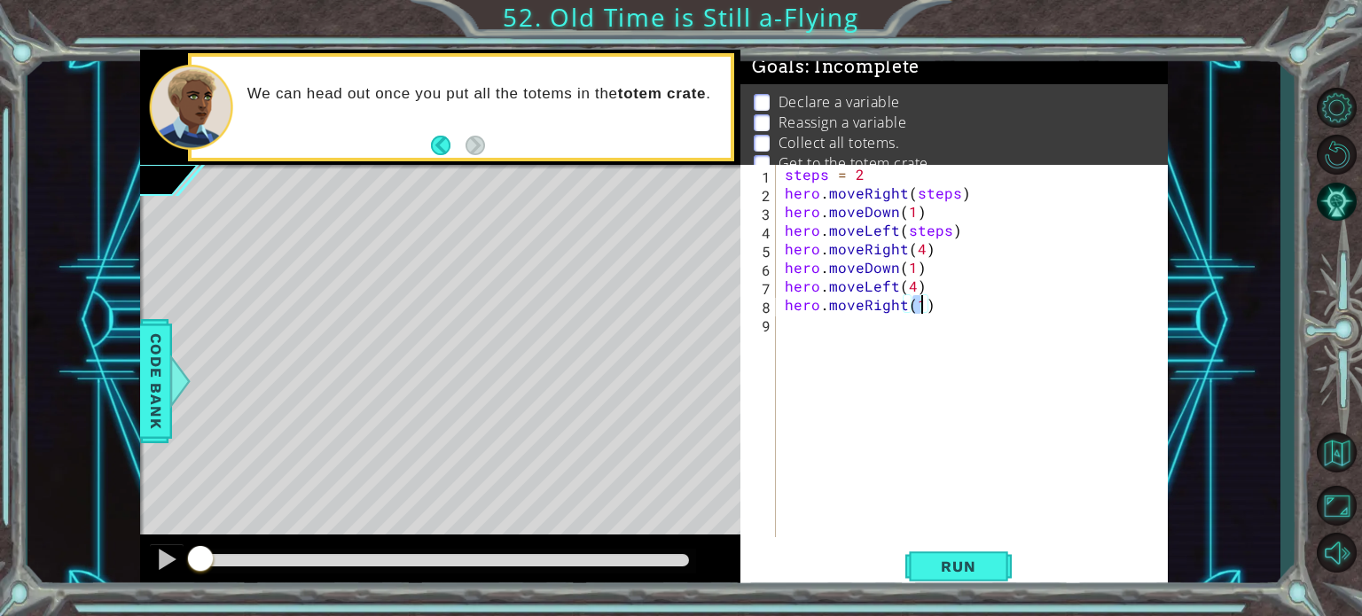
type textarea "hero.moveRight(6)"
click at [833, 330] on div "steps = 2 hero . moveRight ( steps ) hero . moveDown ( 1 ) hero . moveLeft ( st…" at bounding box center [976, 370] width 391 height 410
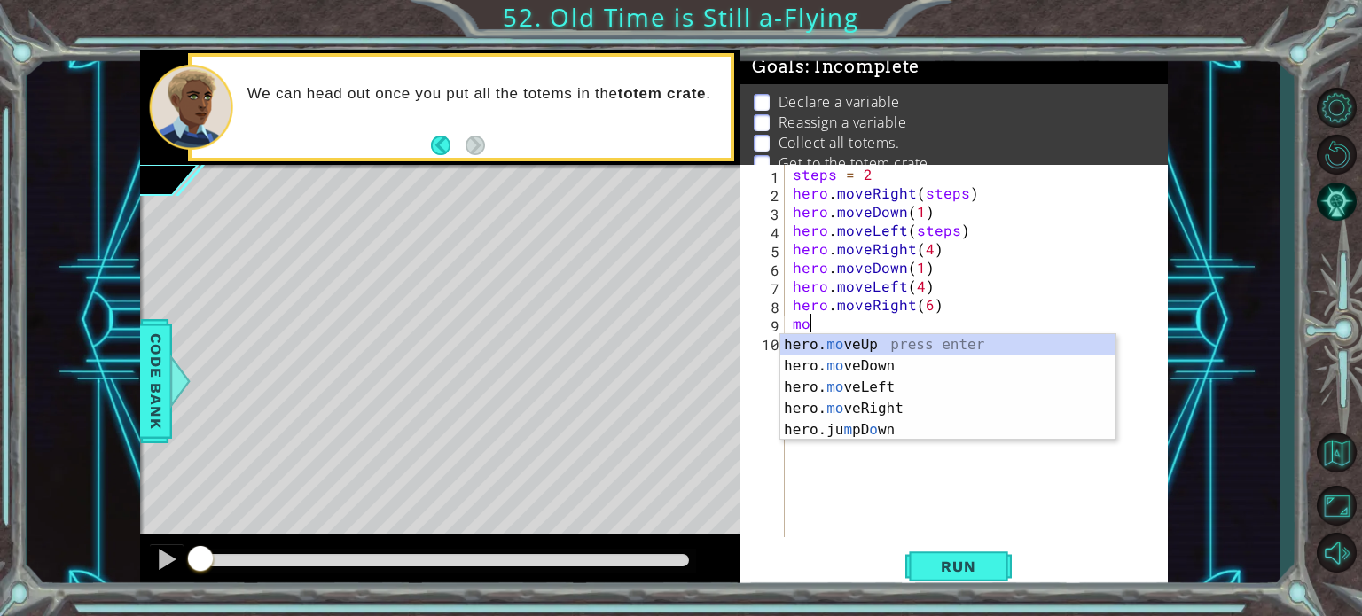
scroll to position [0, 0]
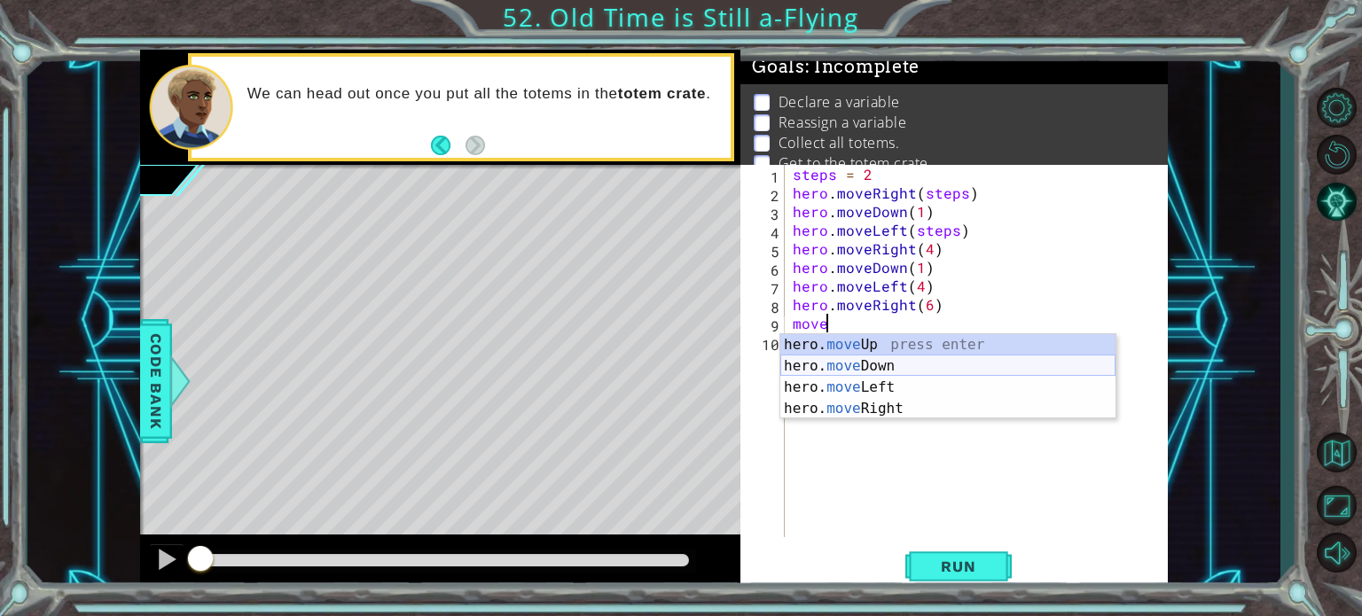
click at [854, 362] on div "hero. move Up press enter hero. move Down press enter hero. move Left press ent…" at bounding box center [947, 398] width 335 height 128
type textarea "hero.moveDown(1)"
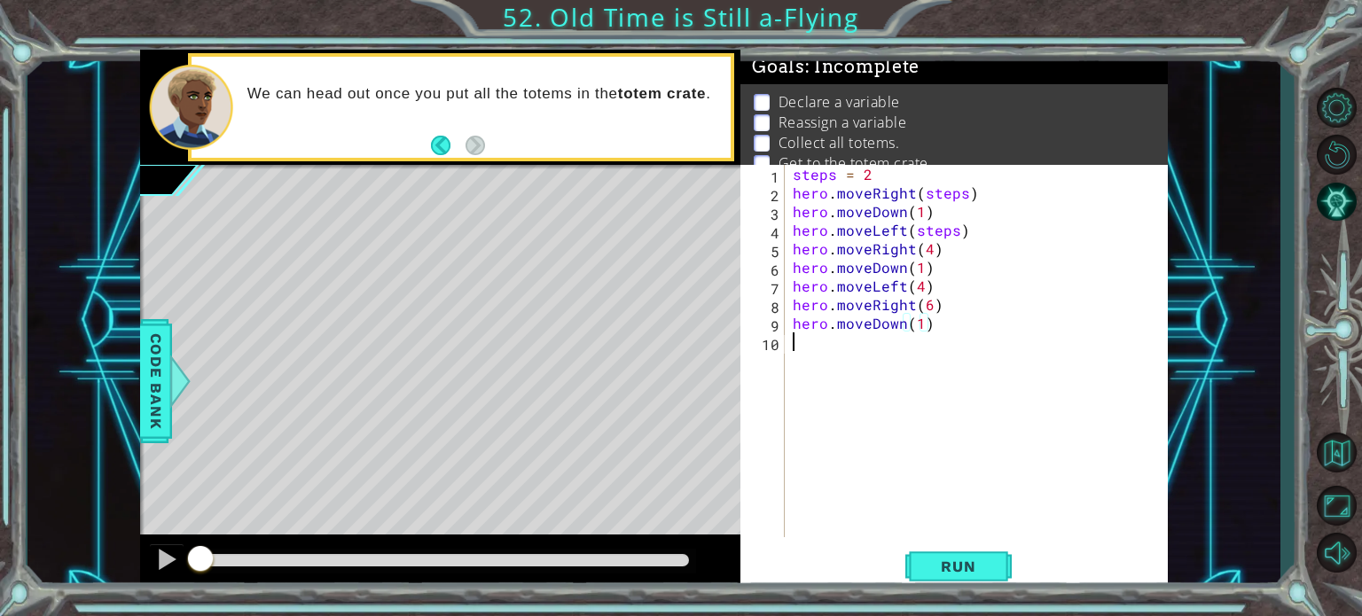
click at [850, 358] on div "steps = 2 hero . moveRight ( steps ) hero . moveDown ( 1 ) hero . moveLeft ( st…" at bounding box center [980, 370] width 383 height 410
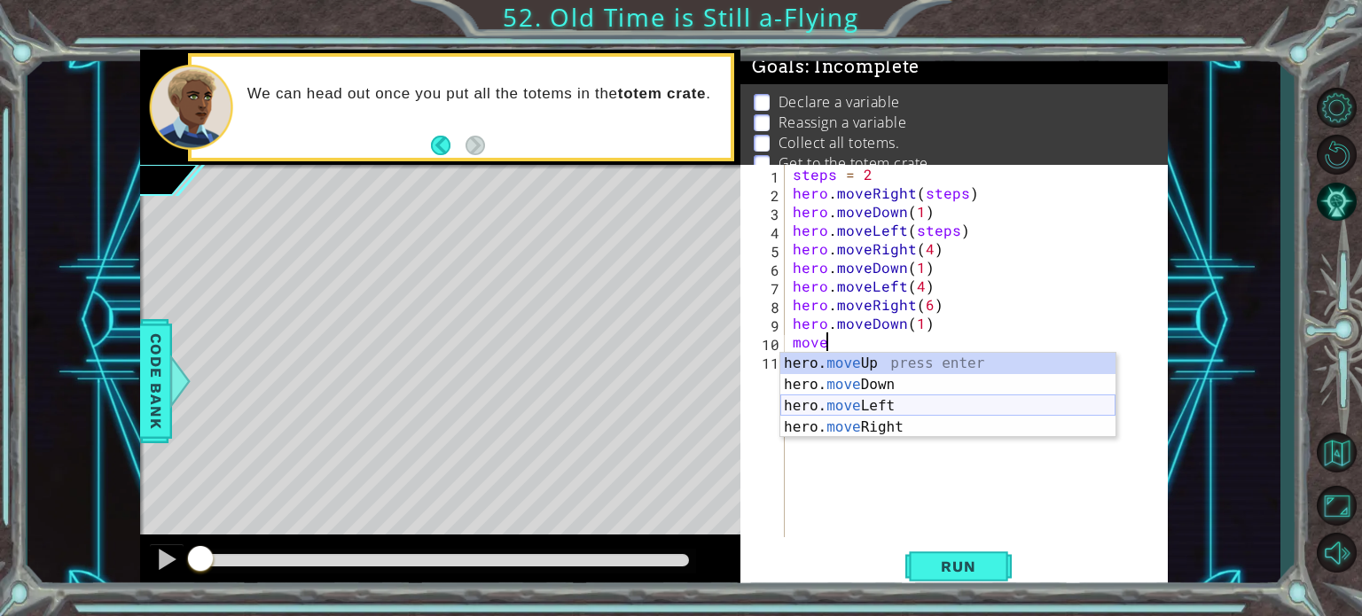
click at [874, 402] on div "hero. move Up press enter hero. move Down press enter hero. move Left press ent…" at bounding box center [947, 417] width 335 height 128
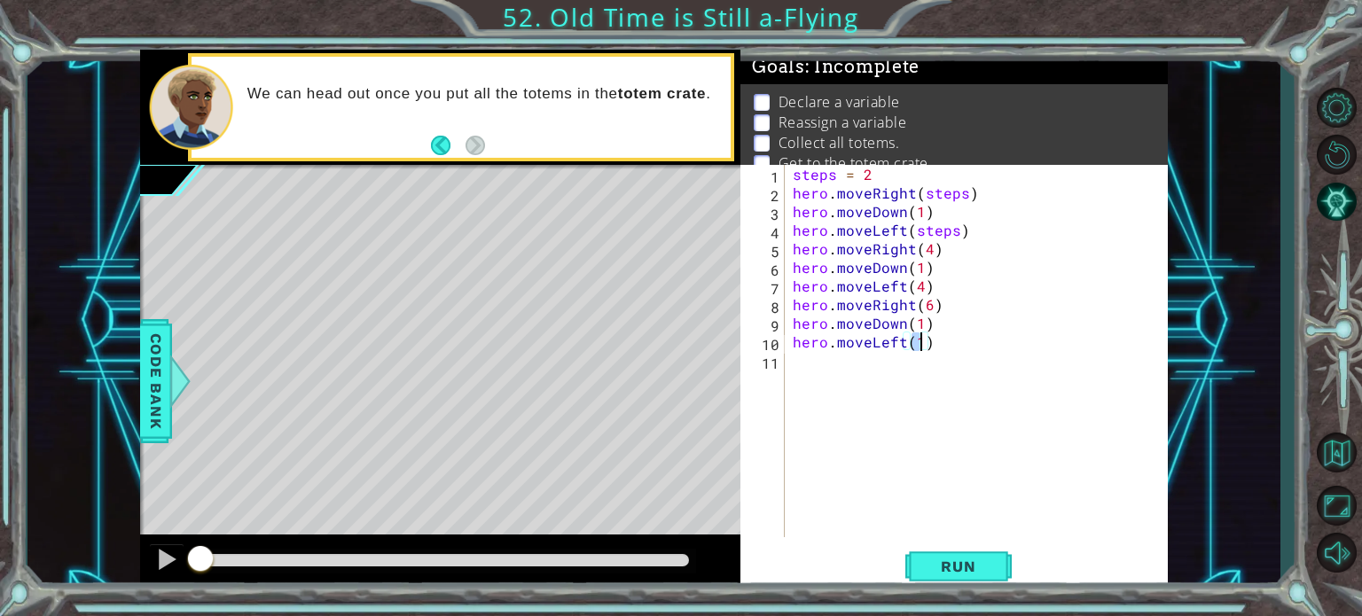
scroll to position [0, 7]
click at [950, 559] on span "Run" at bounding box center [958, 567] width 70 height 18
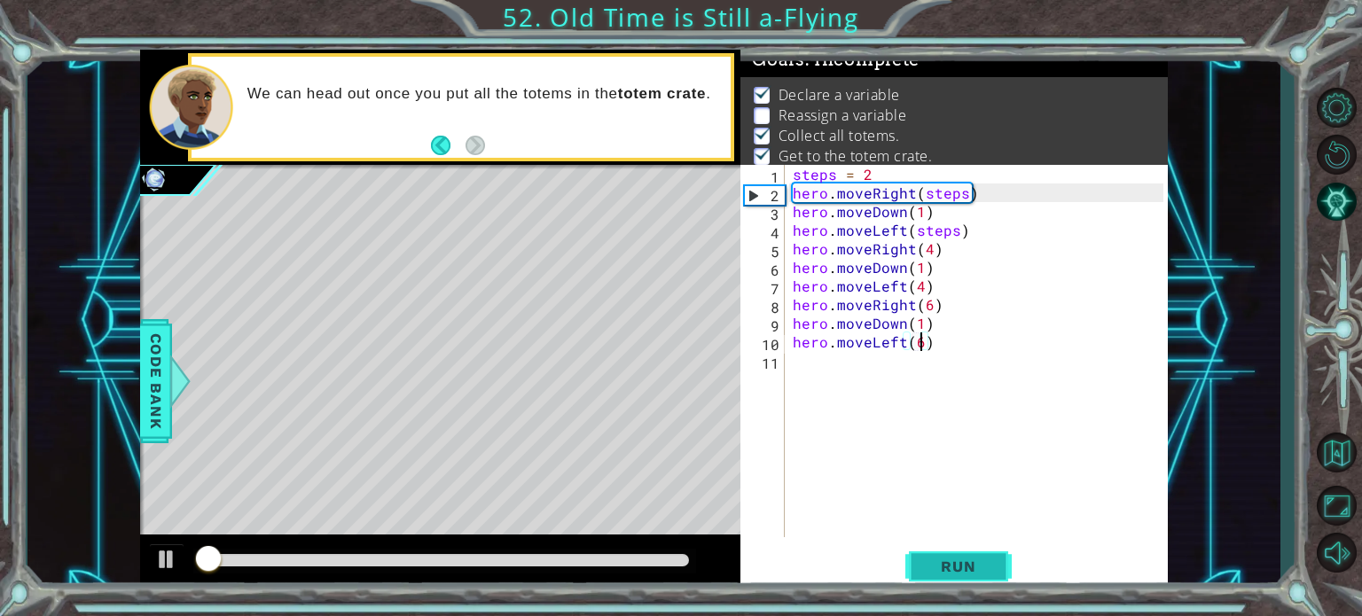
scroll to position [9, 0]
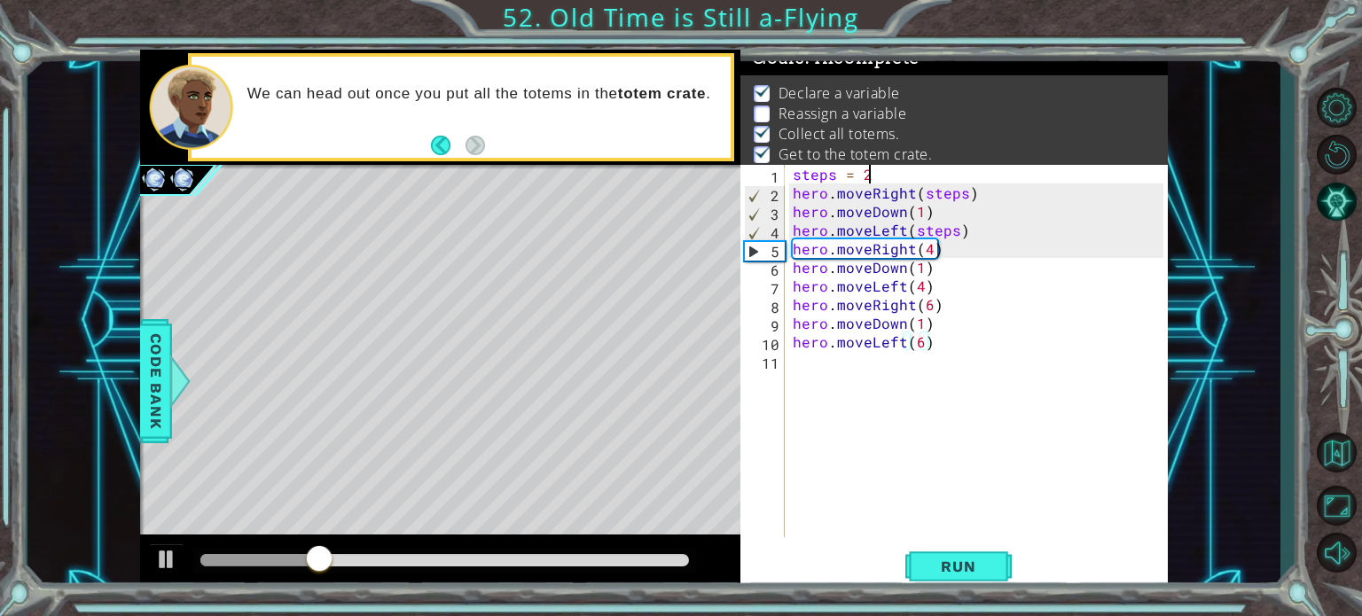
click at [875, 175] on div "steps = 2 hero . moveRight ( steps ) hero . moveDown ( 1 ) hero . moveLeft ( st…" at bounding box center [980, 370] width 383 height 410
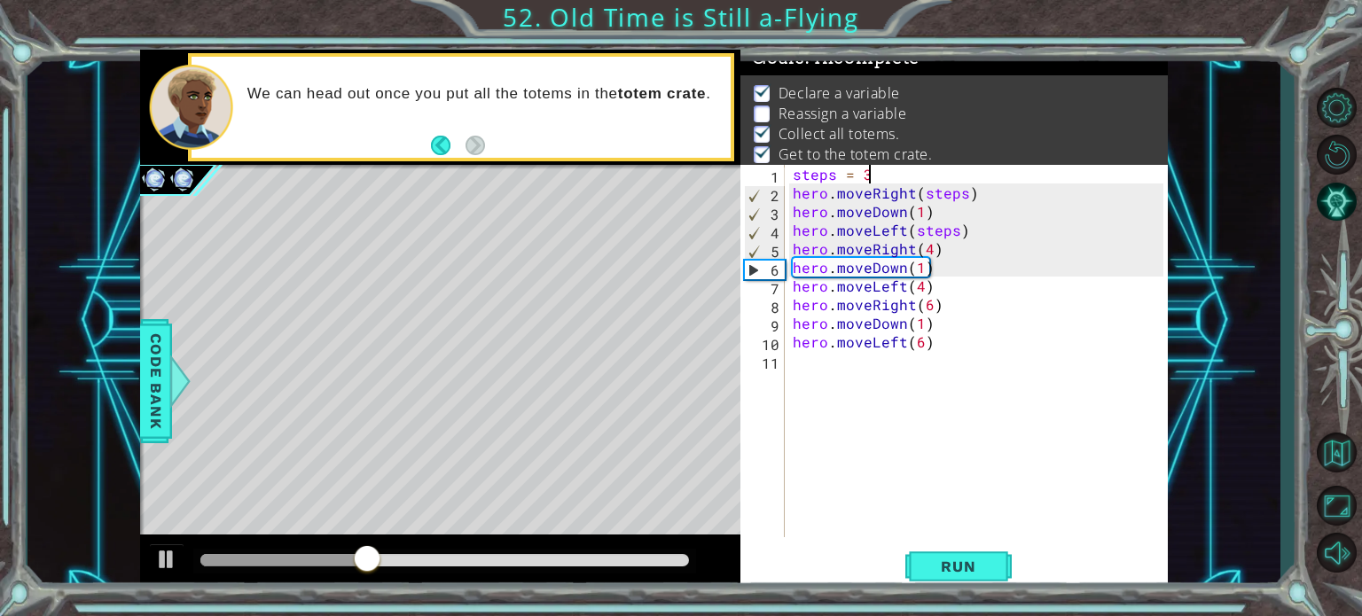
scroll to position [0, 4]
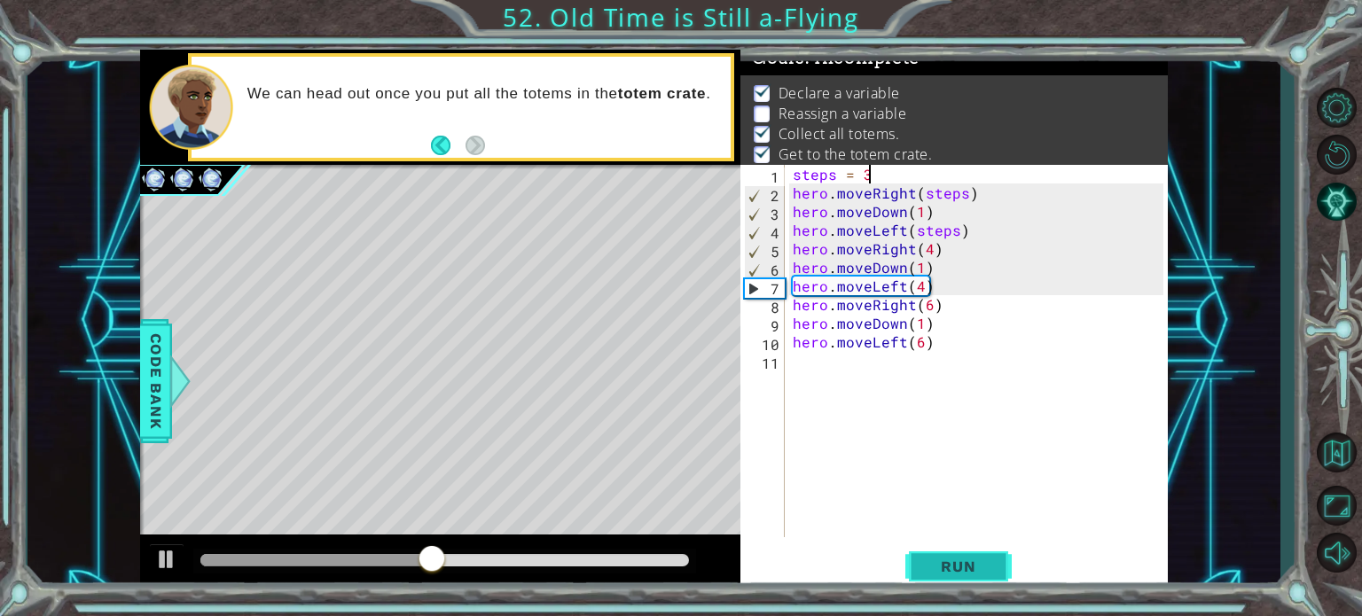
type textarea "steps = 3"
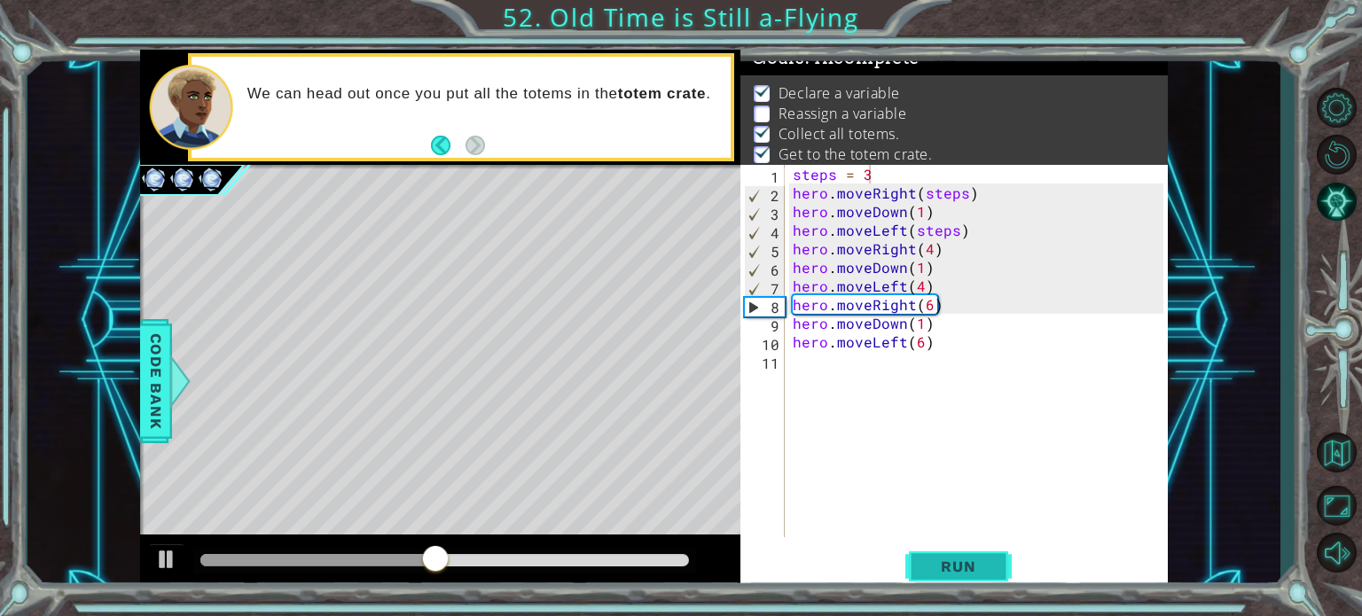
click at [955, 570] on span "Run" at bounding box center [958, 567] width 70 height 18
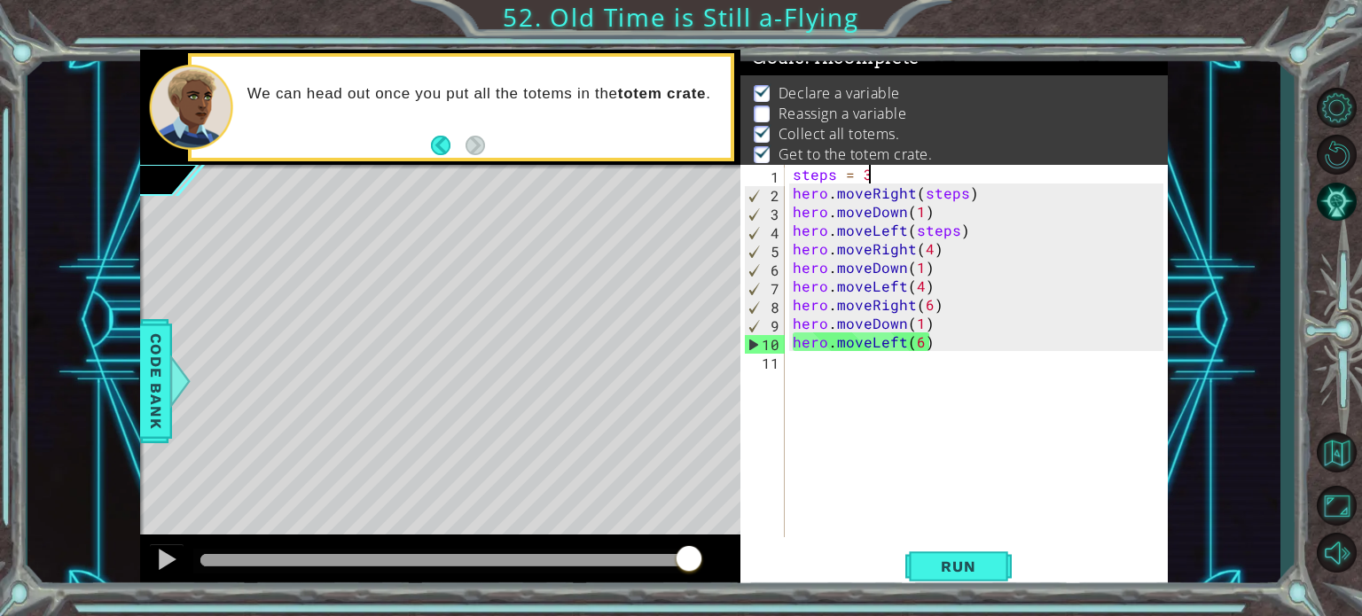
click at [809, 107] on p "Reassign a variable" at bounding box center [842, 114] width 128 height 20
click at [825, 378] on div "steps = 3 hero . moveRight ( steps ) hero . moveDown ( 1 ) hero . moveLeft ( st…" at bounding box center [980, 370] width 383 height 410
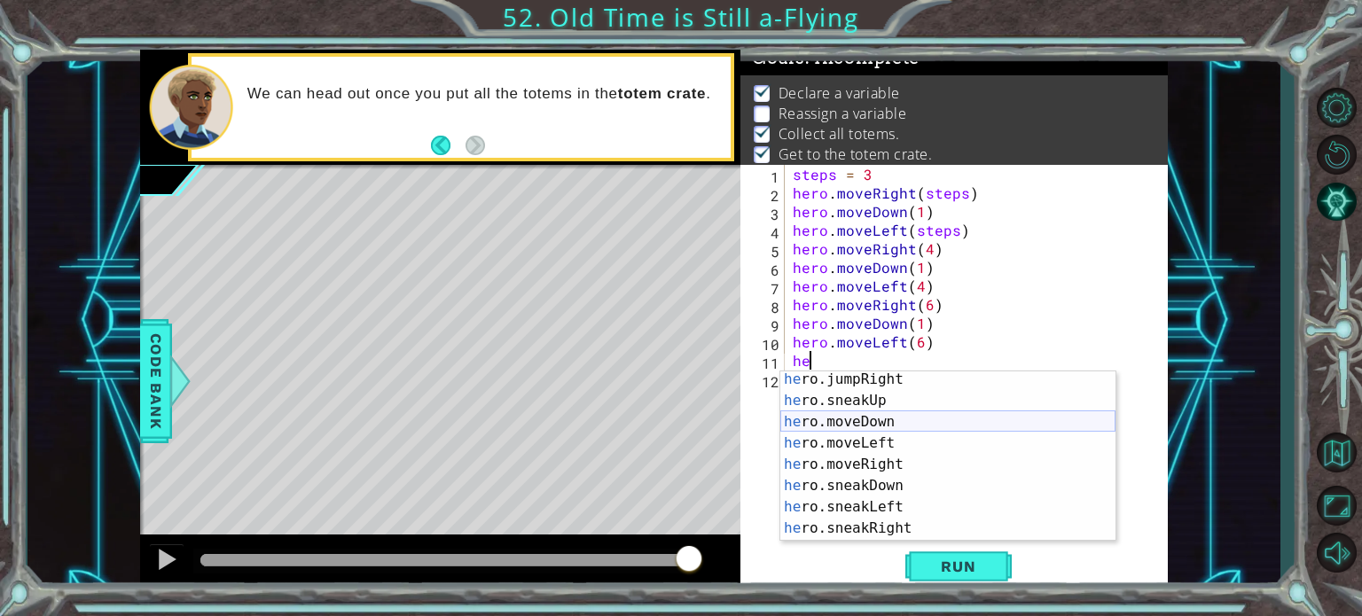
scroll to position [106, 0]
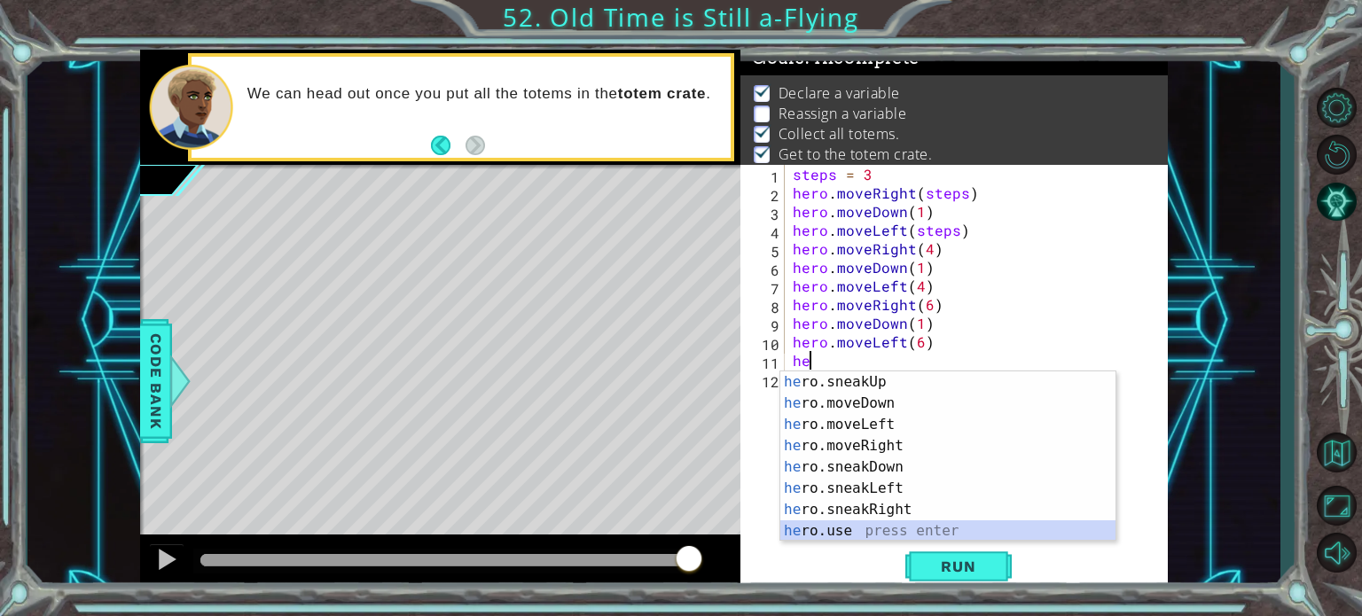
click at [868, 529] on div "he ro.sneakUp press enter he ro.moveDown press enter he ro.moveLeft press enter…" at bounding box center [947, 477] width 335 height 213
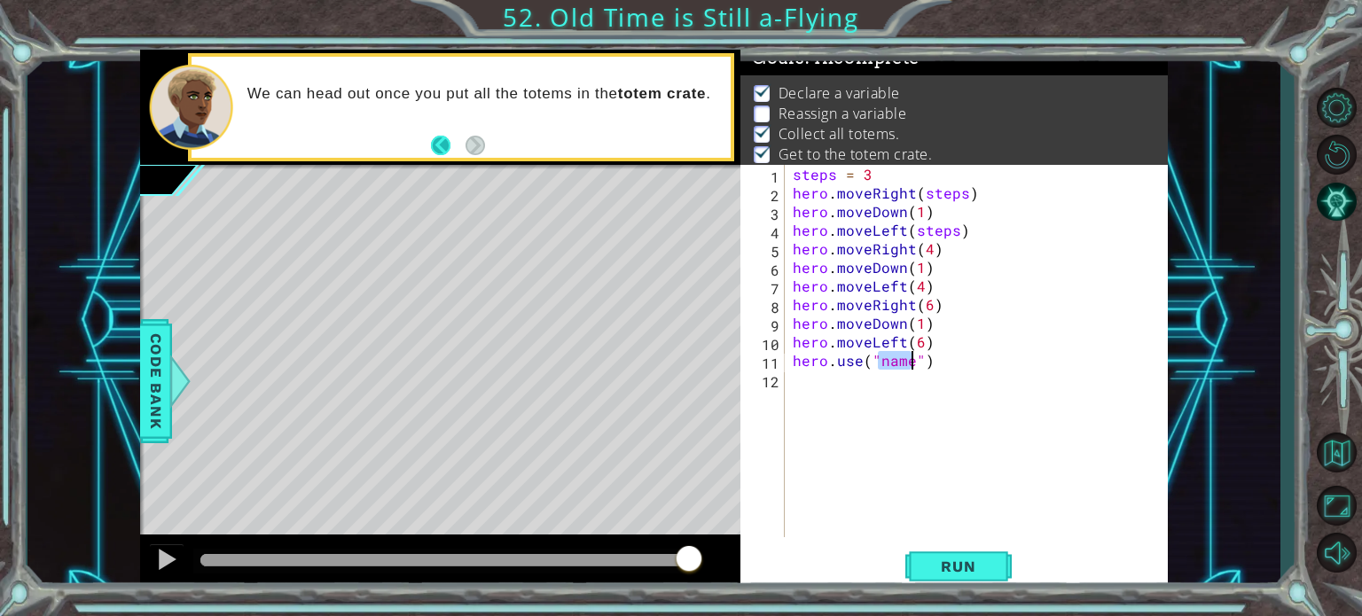
click at [443, 146] on button "Back" at bounding box center [448, 146] width 35 height 20
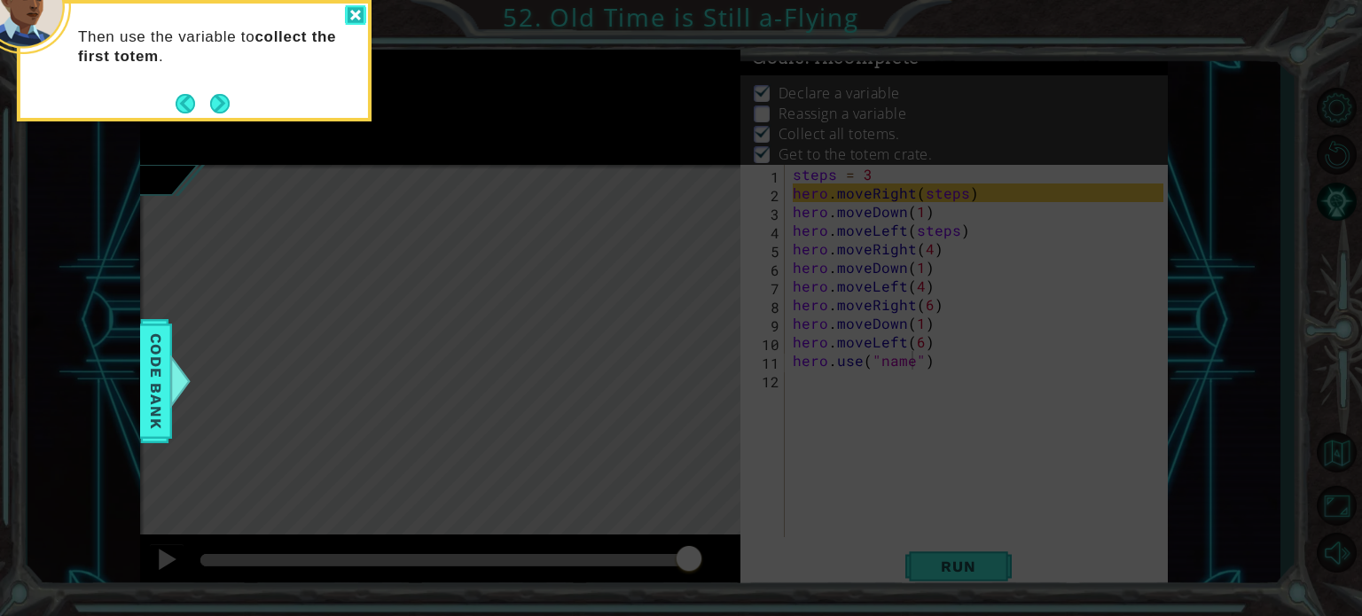
click at [353, 14] on div at bounding box center [355, 15] width 21 height 20
click at [354, 12] on div at bounding box center [355, 15] width 21 height 20
click at [414, 40] on icon at bounding box center [681, 92] width 1362 height 1048
click at [597, 250] on icon at bounding box center [681, 92] width 1362 height 1048
click at [229, 104] on button "Next" at bounding box center [220, 104] width 20 height 20
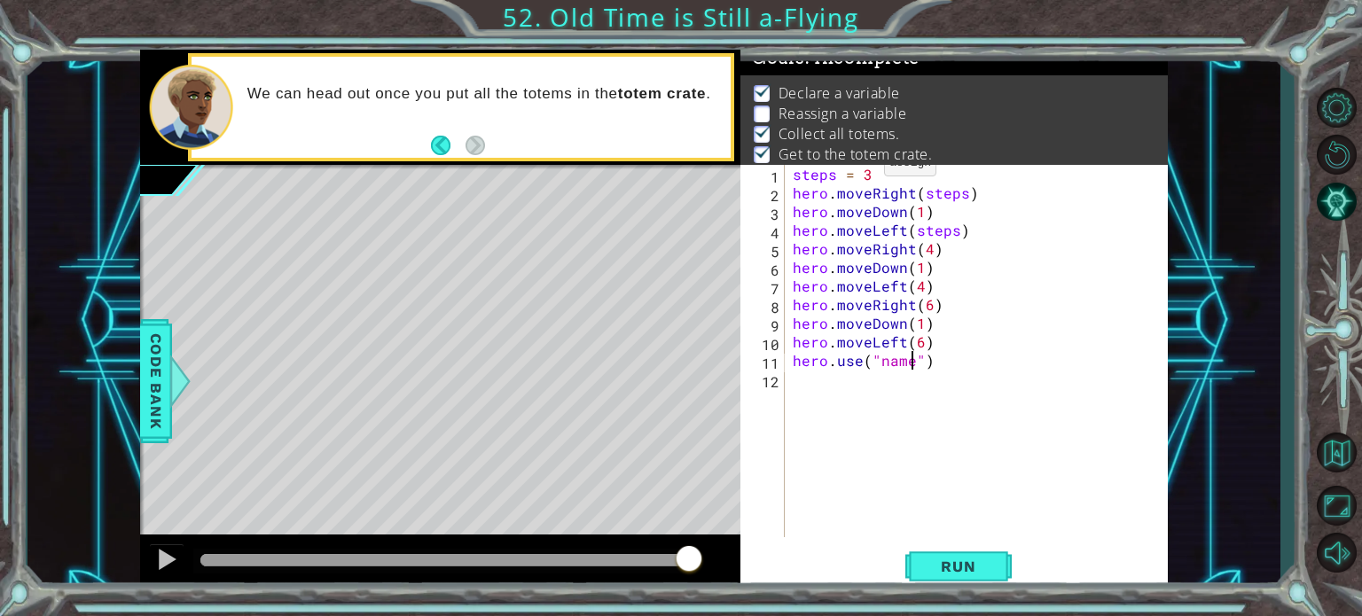
click at [863, 167] on div "steps = 3 hero . moveRight ( steps ) hero . moveDown ( 1 ) hero . moveLeft ( st…" at bounding box center [980, 370] width 383 height 410
click at [869, 171] on div "steps = 3 hero . moveRight ( steps ) hero . moveDown ( 1 ) hero . moveLeft ( st…" at bounding box center [980, 370] width 383 height 410
click at [949, 208] on div "steps = 1 hero . moveRight ( steps ) hero . moveDown ( 1 ) hero . moveLeft ( st…" at bounding box center [980, 370] width 383 height 410
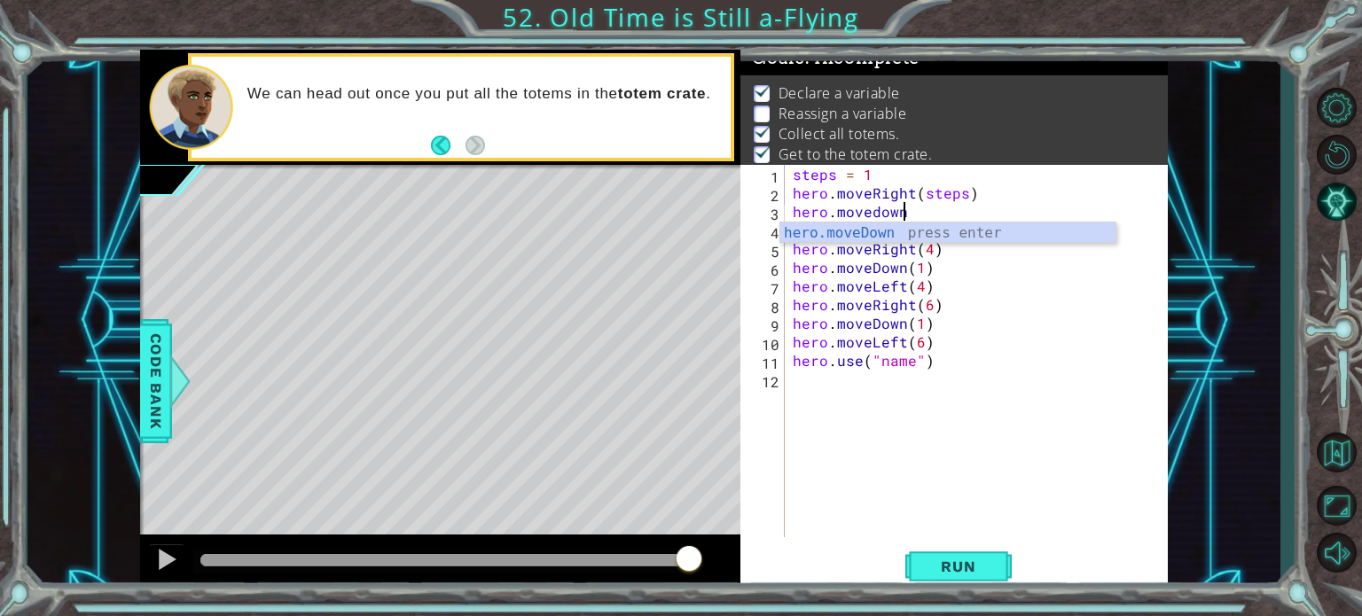
scroll to position [0, 5]
click at [933, 233] on div "hero.moveDown press enter" at bounding box center [947, 255] width 335 height 64
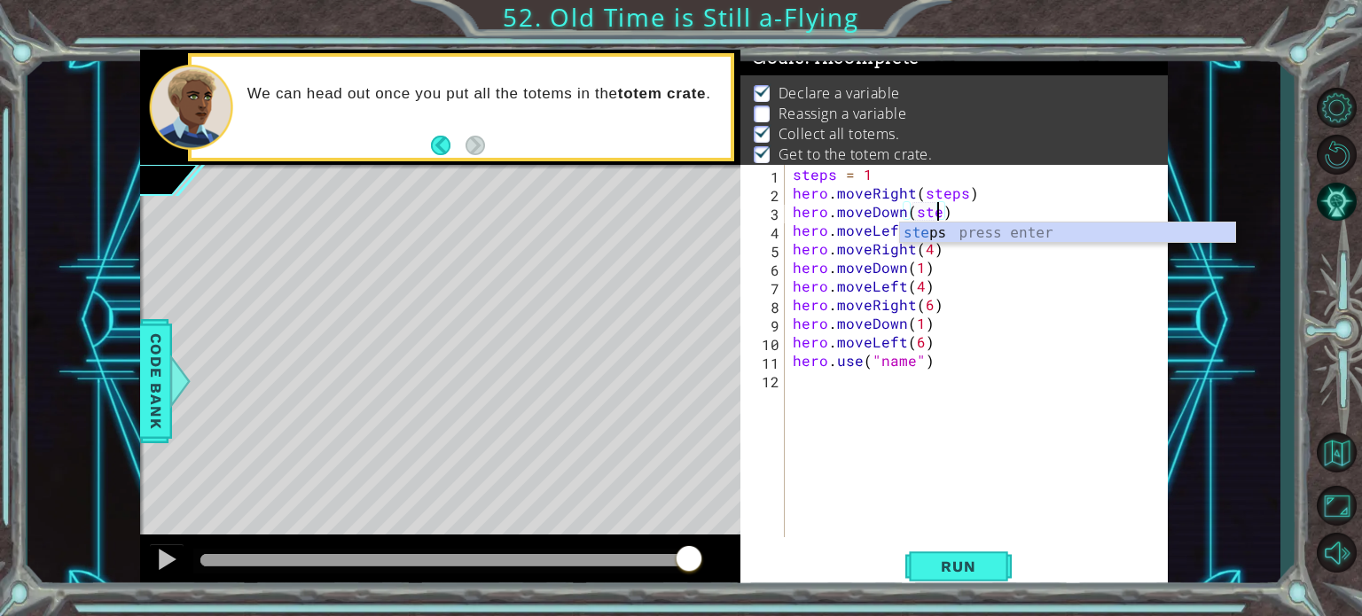
scroll to position [0, 9]
click at [972, 191] on div "steps = 1 hero . moveRight ( steps ) hero . moveDown ( steps ) hero . moveLeft …" at bounding box center [980, 370] width 383 height 410
type textarea "hero.moveRight(steps)"
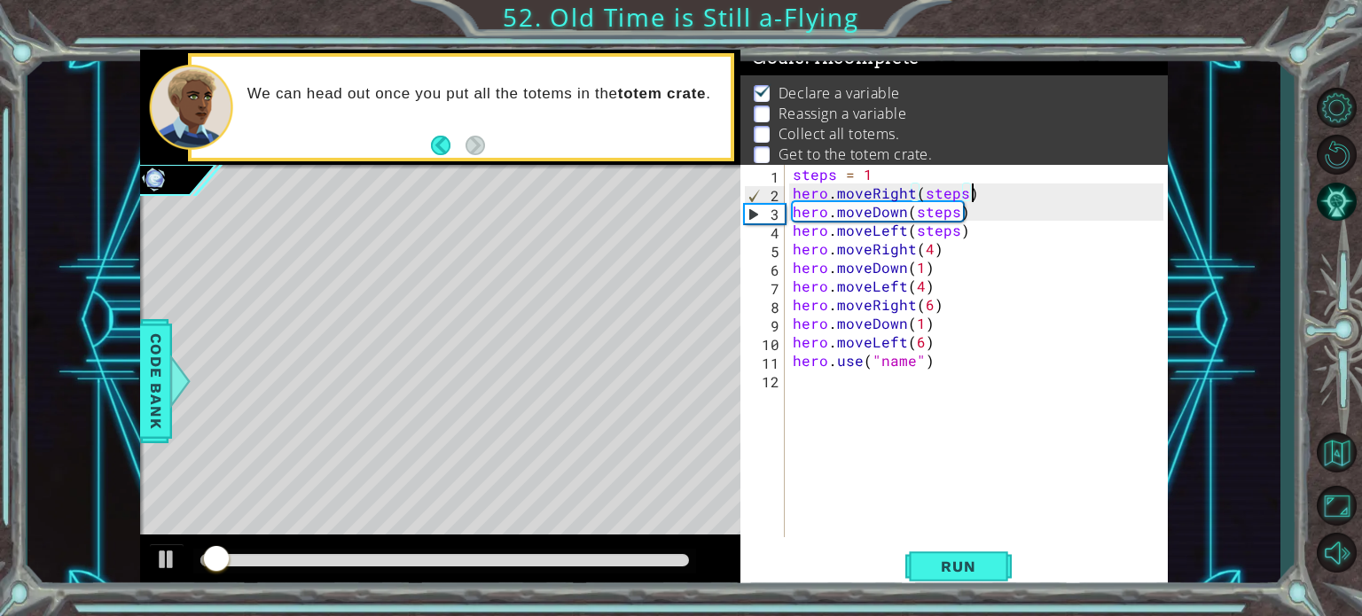
click at [977, 193] on div "steps = 1 hero . moveRight ( steps ) hero . moveDown ( steps ) hero . moveLeft …" at bounding box center [980, 370] width 383 height 410
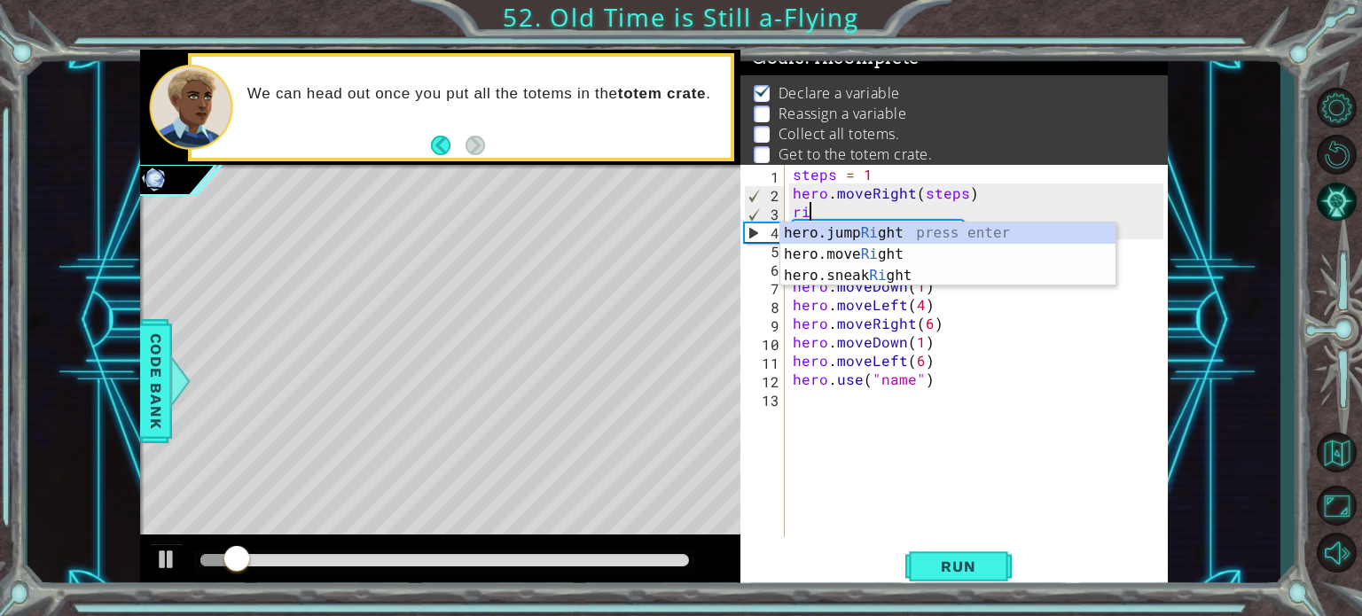
scroll to position [0, 0]
click at [871, 253] on div "hero.jump Rig ht press enter hero.move Rig ht press enter hero.sneak Rig ht pre…" at bounding box center [947, 276] width 335 height 106
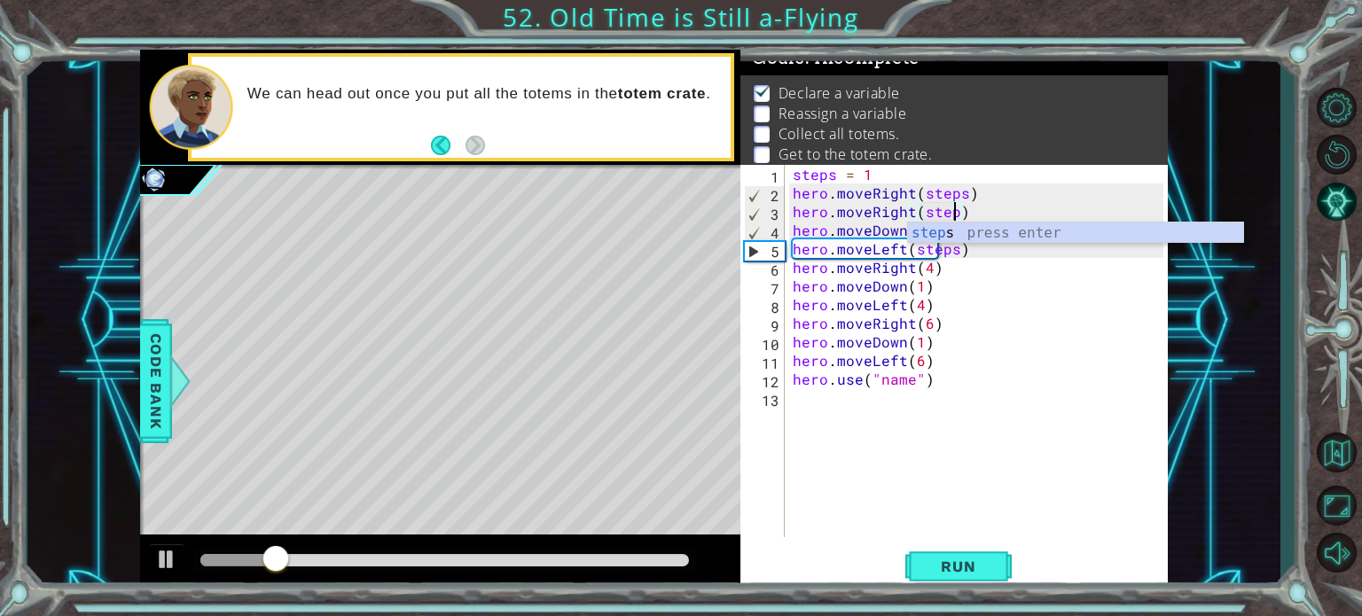
scroll to position [0, 10]
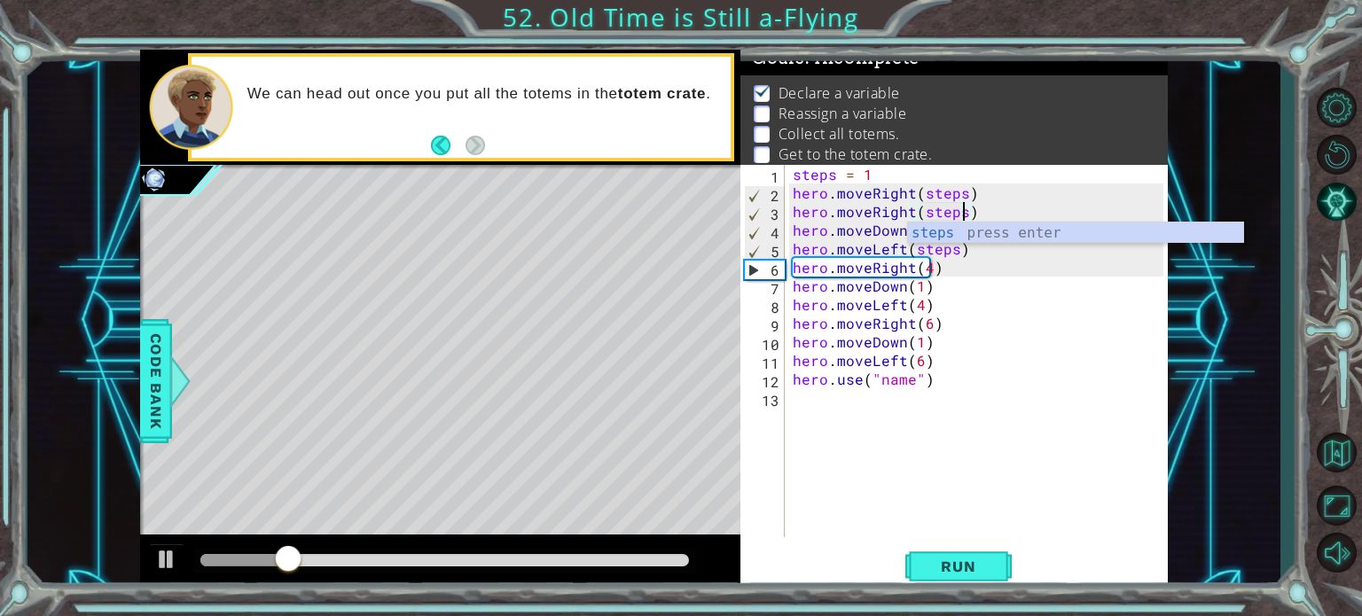
click at [986, 355] on div "steps = 1 hero . moveRight ( steps ) hero . moveRight ( steps ) hero . moveDown…" at bounding box center [980, 370] width 383 height 410
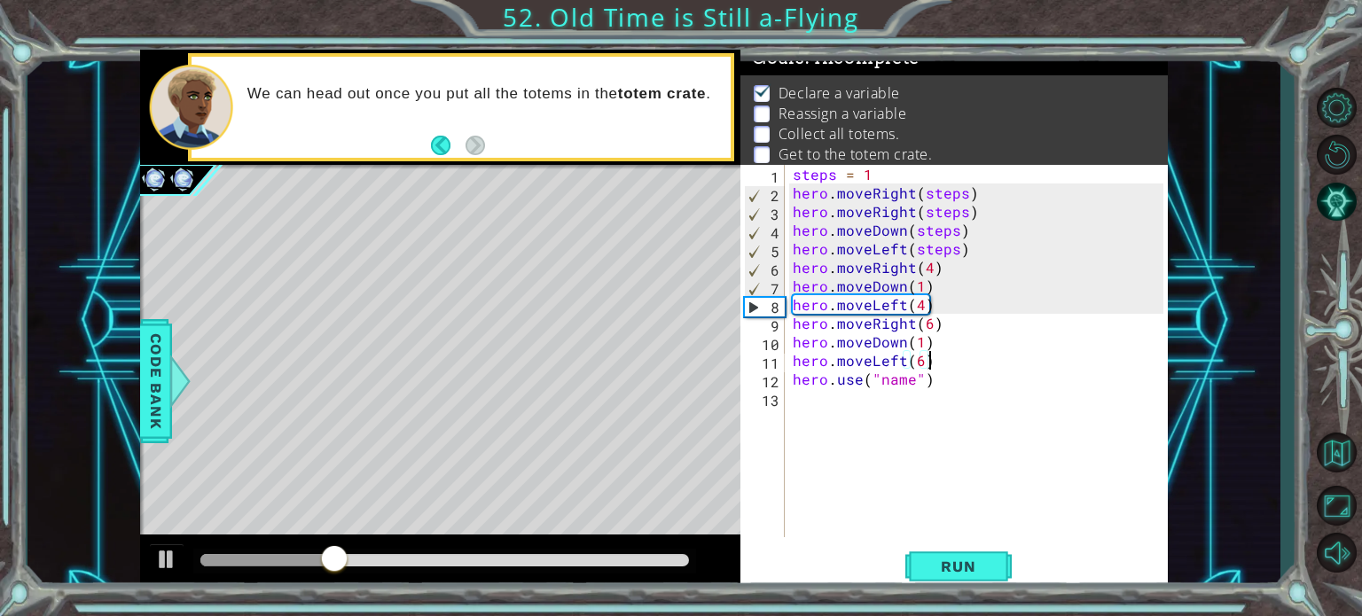
click at [959, 267] on div "steps = 1 hero . moveRight ( steps ) hero . moveRight ( steps ) hero . moveDown…" at bounding box center [980, 370] width 383 height 410
click at [974, 251] on div "steps = 1 hero . moveRight ( steps ) hero . moveRight ( steps ) hero . moveDown…" at bounding box center [980, 370] width 383 height 410
type textarea "hero.moveLeft(steps)"
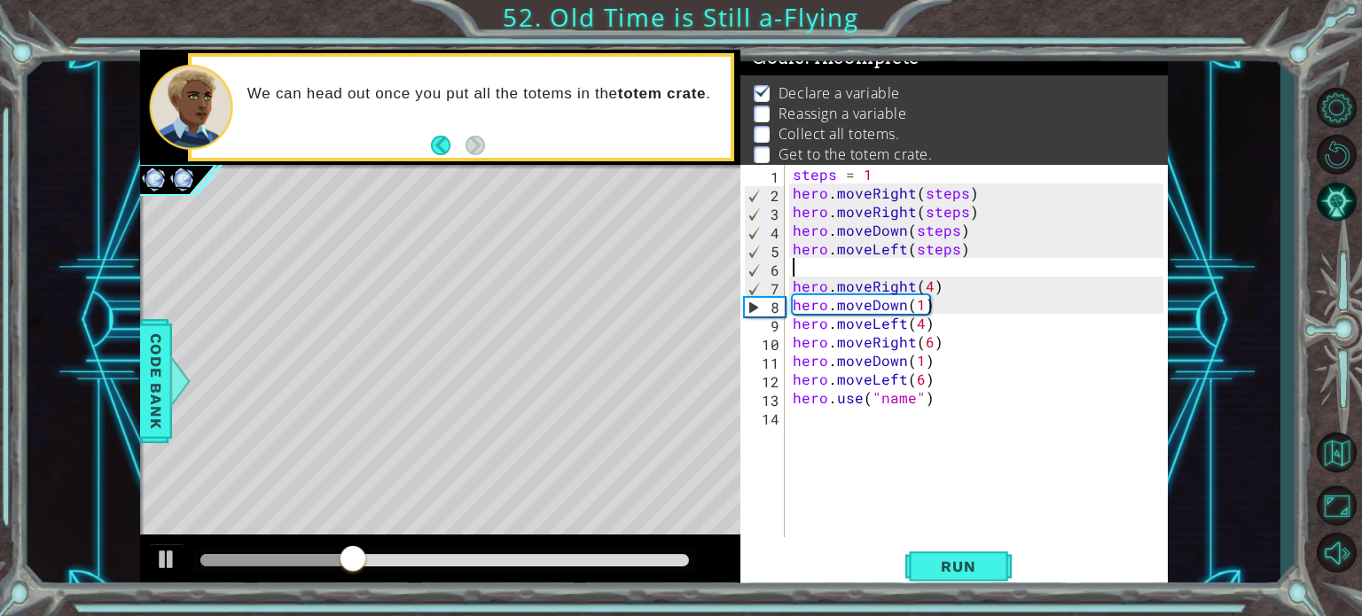
scroll to position [0, 0]
type textarea "m"
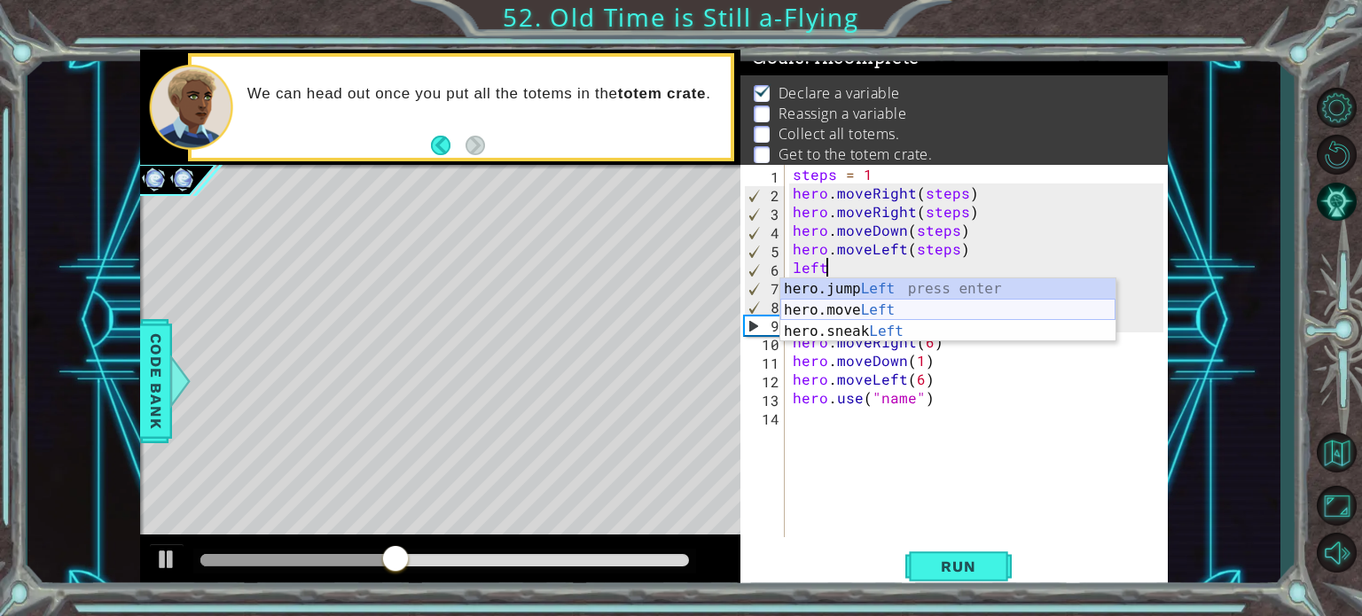
click at [950, 308] on div "hero.jump Left press enter hero.move Left press enter hero.sneak Left press ent…" at bounding box center [947, 331] width 335 height 106
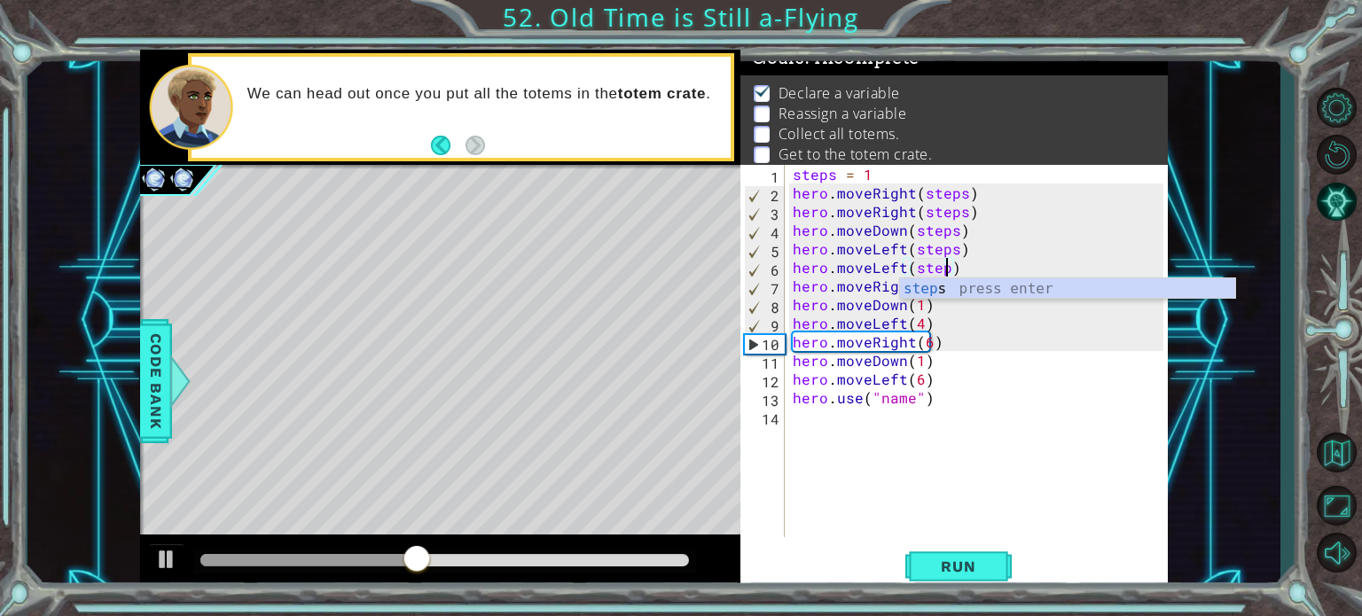
scroll to position [0, 9]
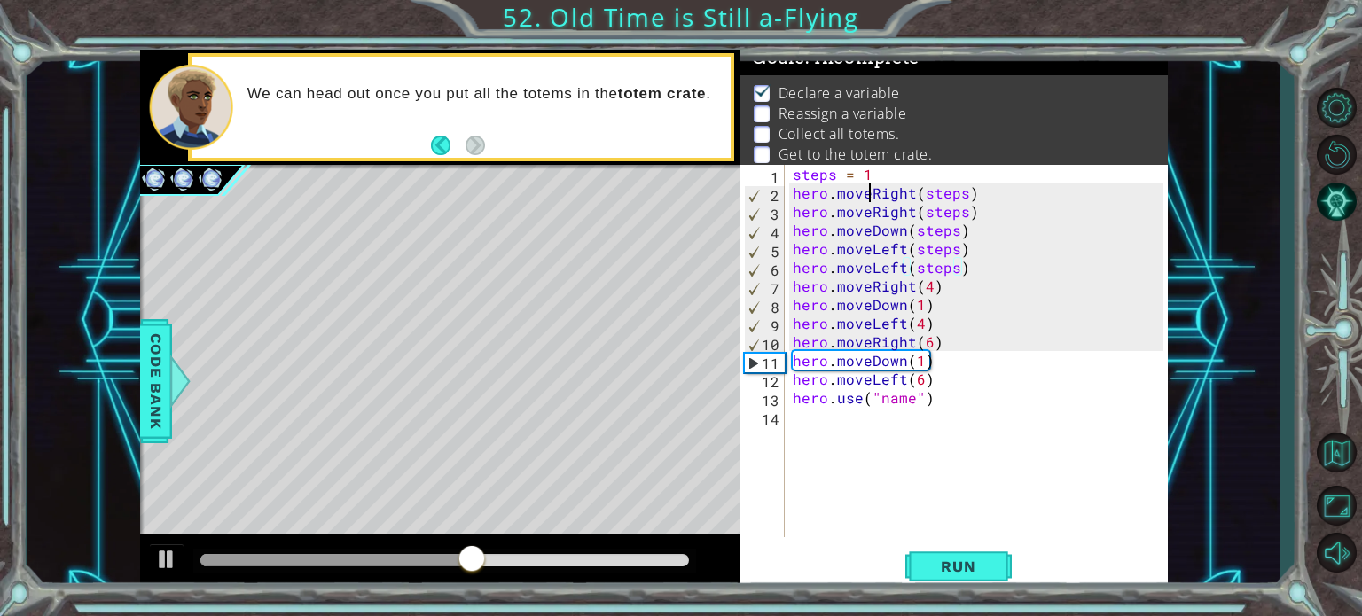
click at [871, 190] on div "steps = 1 hero . moveRight ( steps ) hero . moveRight ( steps ) hero . moveDown…" at bounding box center [980, 370] width 383 height 410
click at [920, 363] on div "steps = 1 hero . moveRight ( steps ) hero . moveRight ( steps ) hero . moveDown…" at bounding box center [980, 370] width 383 height 410
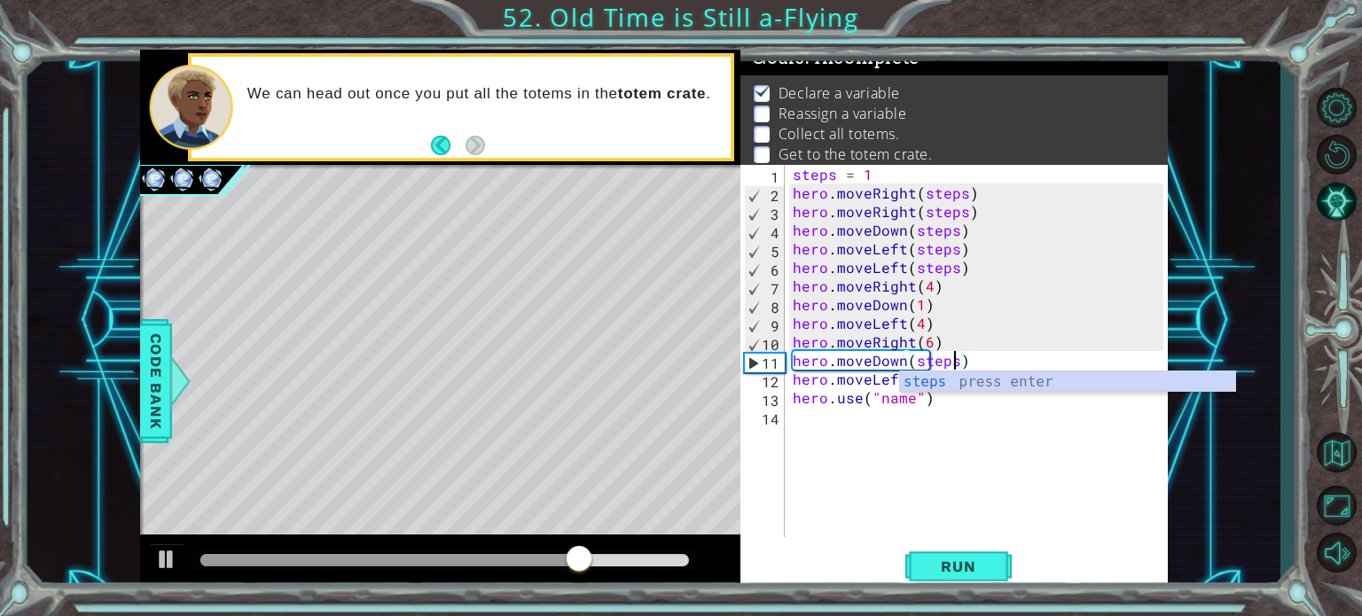
click at [919, 305] on div "steps = 1 hero . moveRight ( steps ) hero . moveRight ( steps ) hero . moveDown…" at bounding box center [980, 370] width 383 height 410
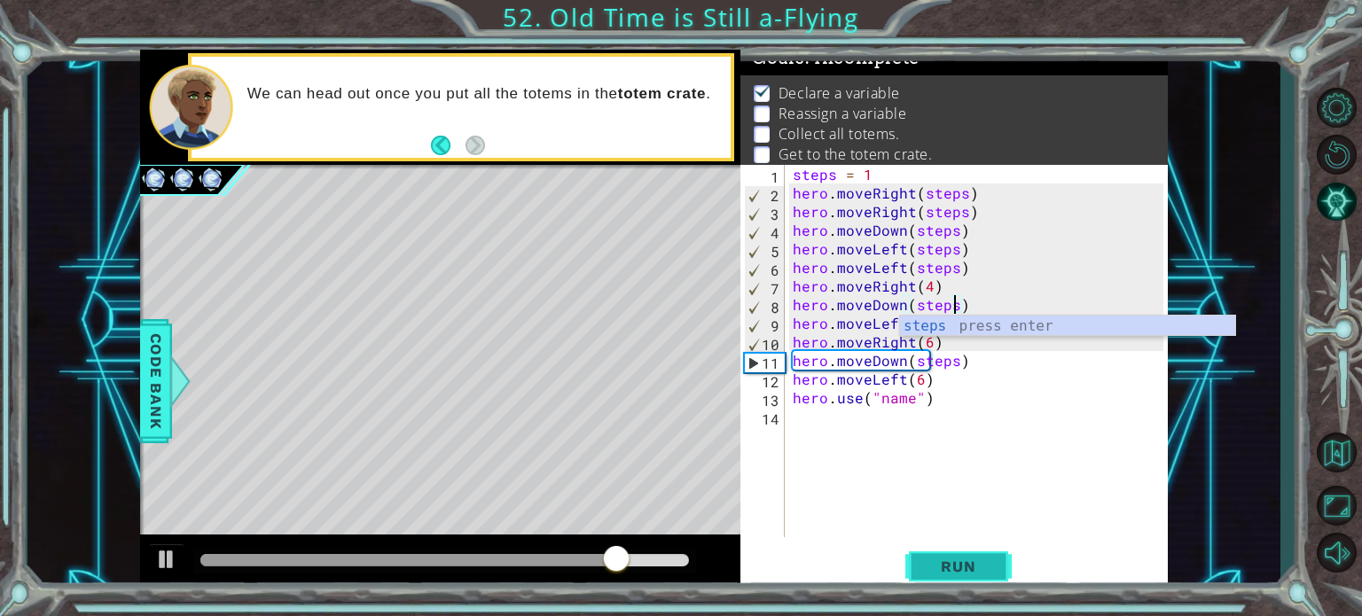
click at [930, 559] on span "Run" at bounding box center [958, 567] width 70 height 18
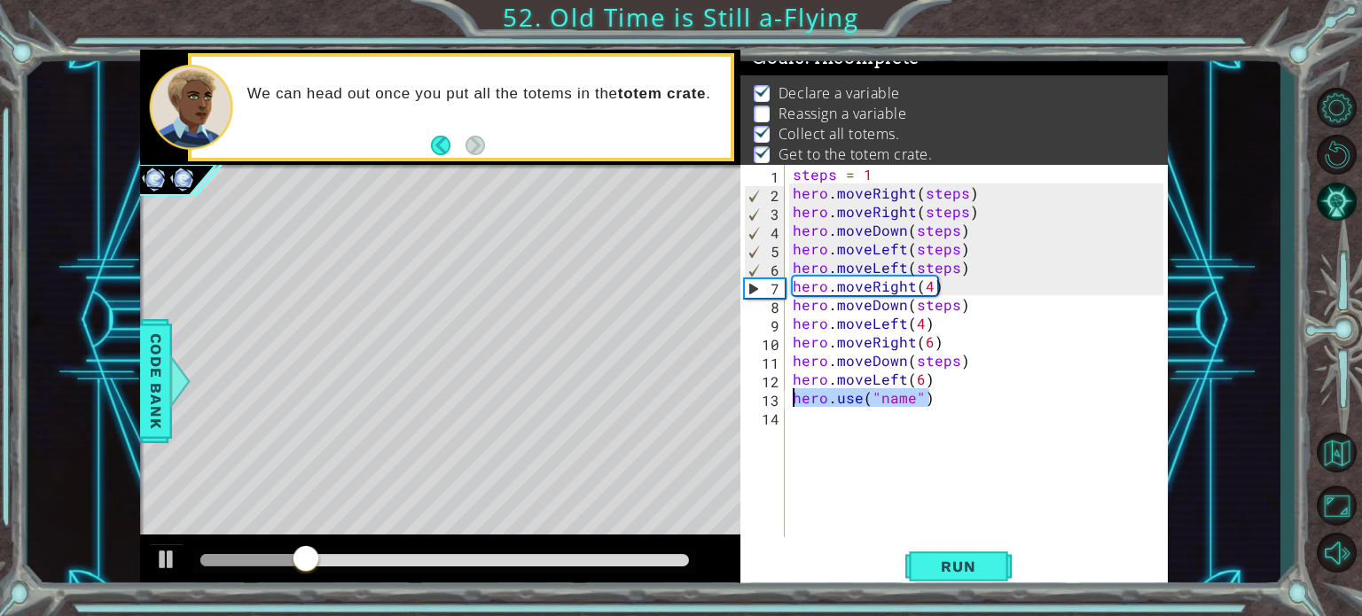
drag, startPoint x: 935, startPoint y: 405, endPoint x: 792, endPoint y: 397, distance: 143.8
click at [792, 397] on div "steps = 1 hero . moveRight ( steps ) hero . moveRight ( steps ) hero . moveDown…" at bounding box center [980, 370] width 383 height 410
type textarea "hero.use("name")"
click at [980, 273] on div "steps = 1 hero . moveRight ( steps ) hero . moveRight ( steps ) hero . moveDown…" at bounding box center [980, 370] width 383 height 410
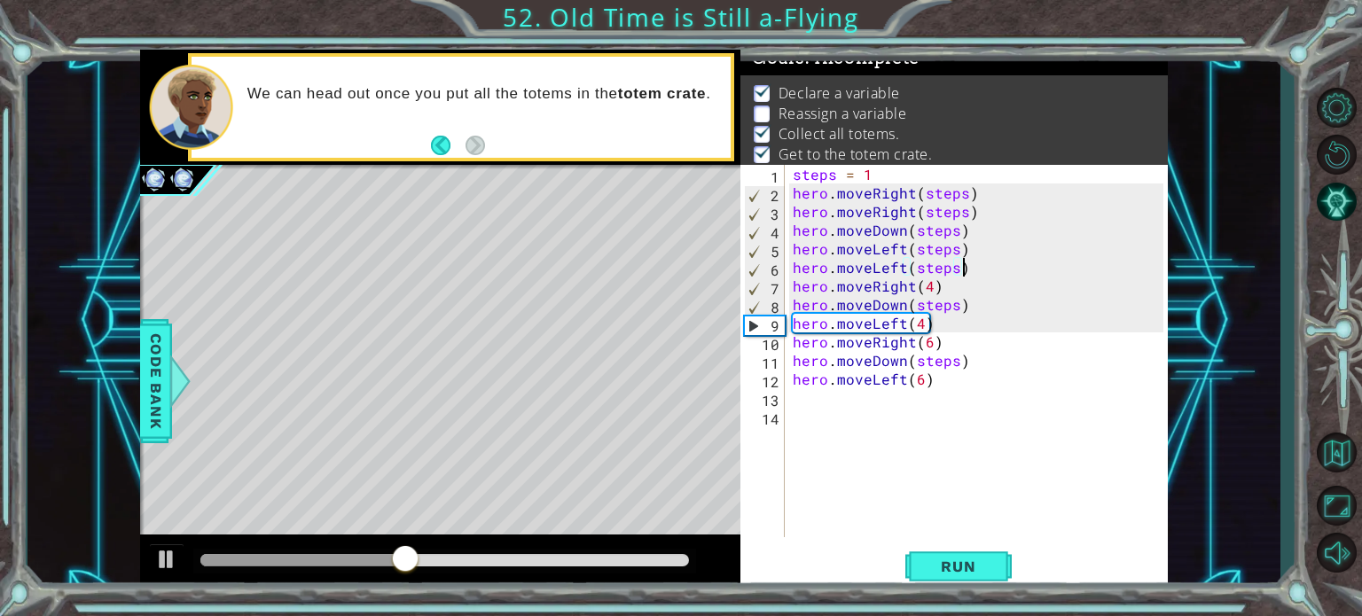
click at [957, 304] on div "steps = 1 hero . moveRight ( steps ) hero . moveRight ( steps ) hero . moveDown…" at bounding box center [980, 370] width 383 height 410
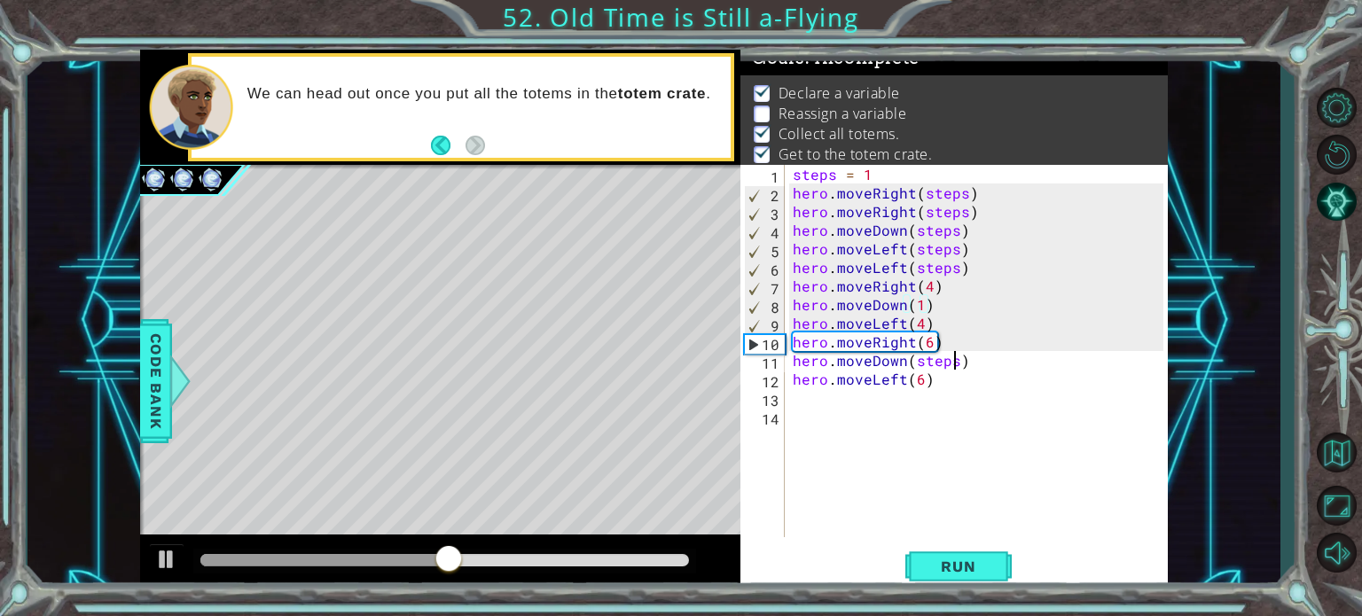
click at [951, 363] on div "steps = 1 hero . moveRight ( steps ) hero . moveRight ( steps ) hero . moveDown…" at bounding box center [980, 370] width 383 height 410
click at [972, 281] on div "steps = 1 hero . moveRight ( steps ) hero . moveRight ( steps ) hero . moveDown…" at bounding box center [980, 370] width 383 height 410
click at [980, 265] on div "steps = 1 hero . moveRight ( steps ) hero . moveRight ( steps ) hero . moveDown…" at bounding box center [980, 370] width 383 height 410
type textarea "hero.moveLeft(steps)"
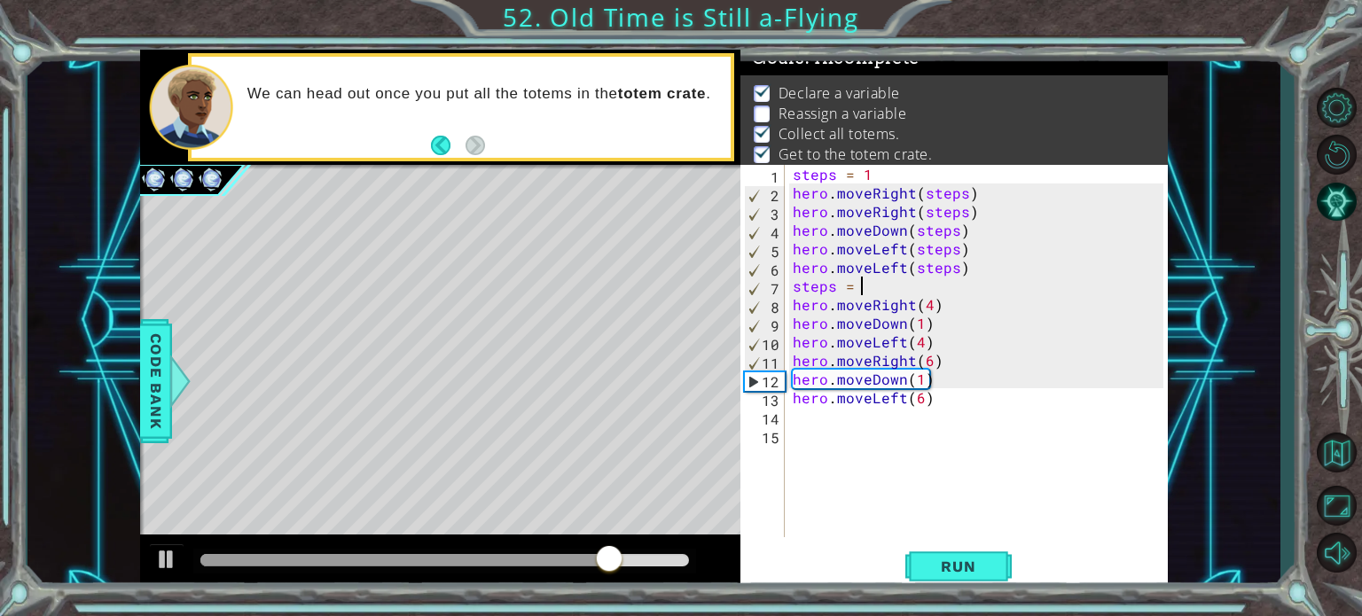
scroll to position [0, 4]
click at [927, 304] on div "steps = 1 hero . moveRight ( steps ) hero . moveRight ( steps ) hero . moveDown…" at bounding box center [980, 370] width 383 height 410
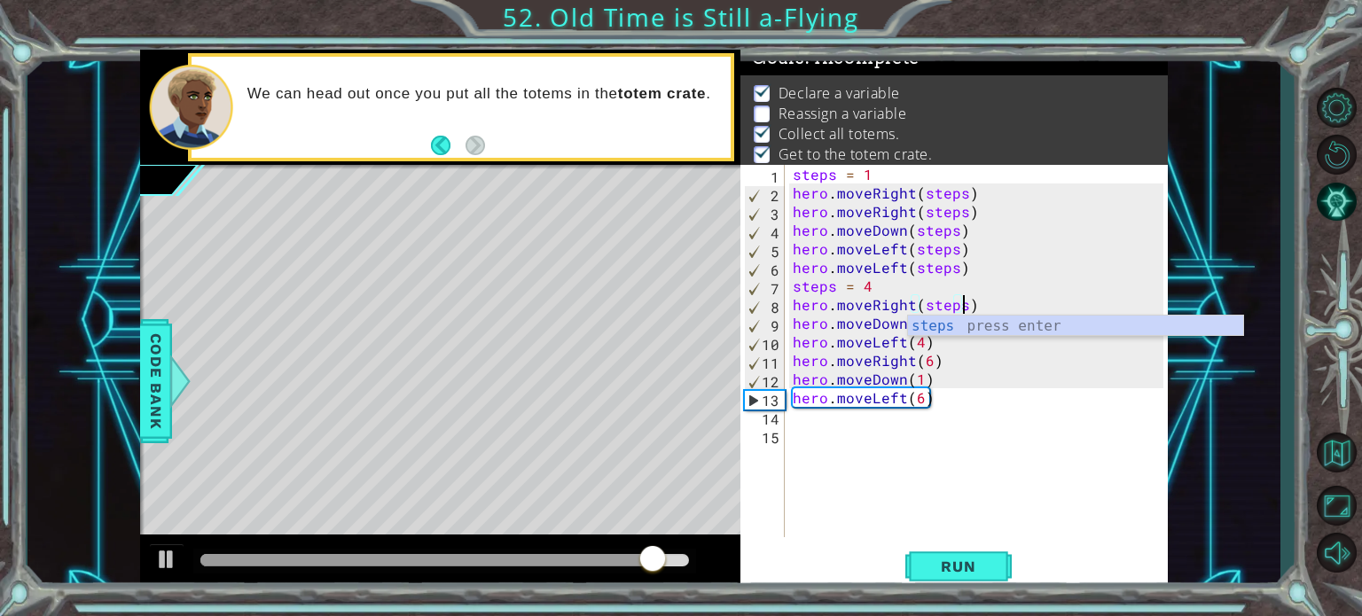
scroll to position [0, 10]
click at [918, 363] on div "steps = 1 hero . moveRight ( steps ) hero . moveRight ( steps ) hero . moveDown…" at bounding box center [980, 370] width 383 height 410
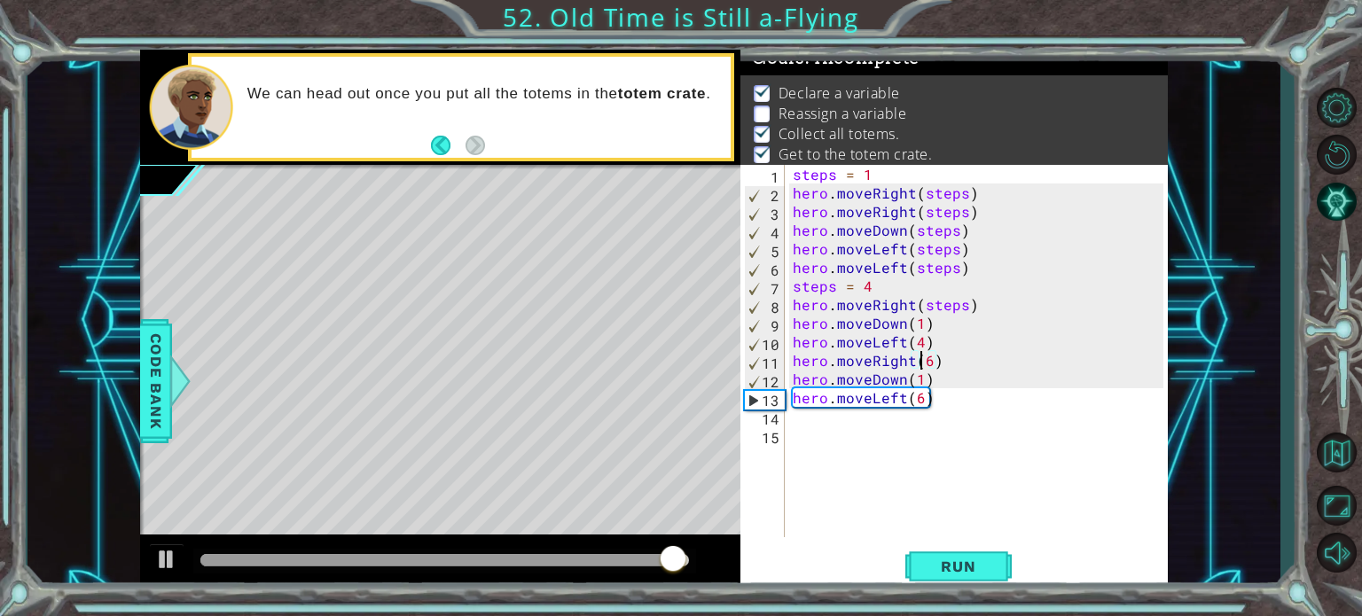
scroll to position [0, 7]
click at [921, 347] on div "steps = 1 hero . moveRight ( steps ) hero . moveRight ( steps ) hero . moveDown…" at bounding box center [980, 370] width 383 height 410
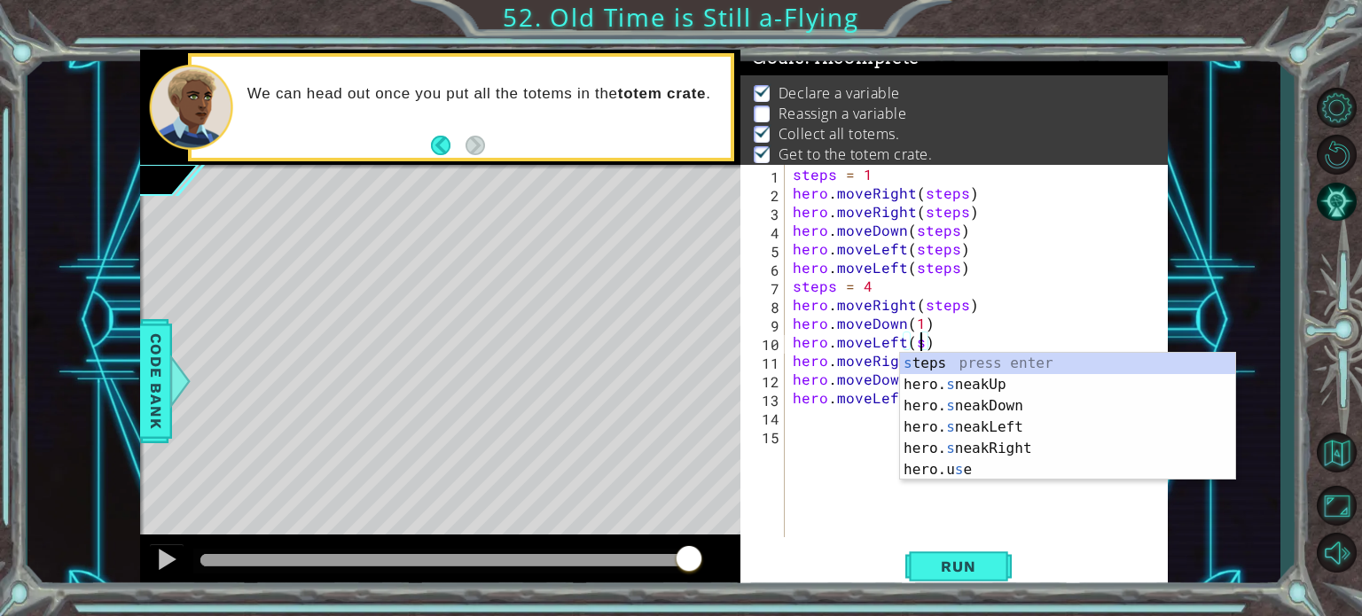
scroll to position [0, 9]
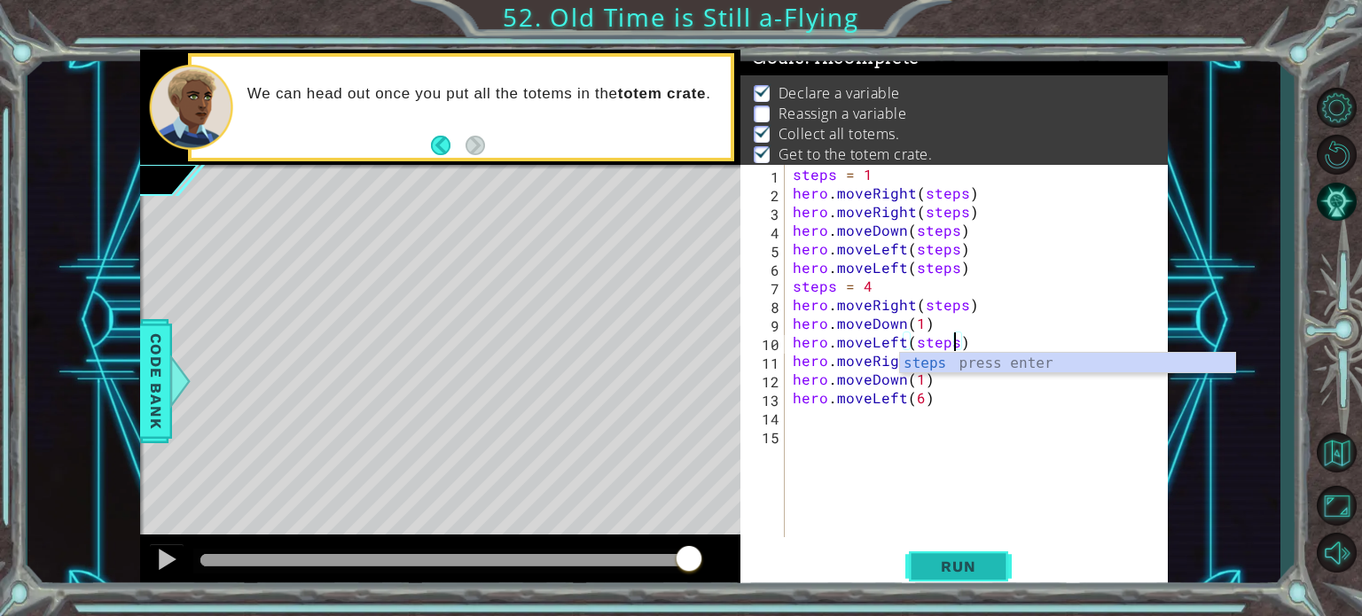
type textarea "hero.moveLeft(steps)"
click at [963, 566] on span "Run" at bounding box center [958, 567] width 70 height 18
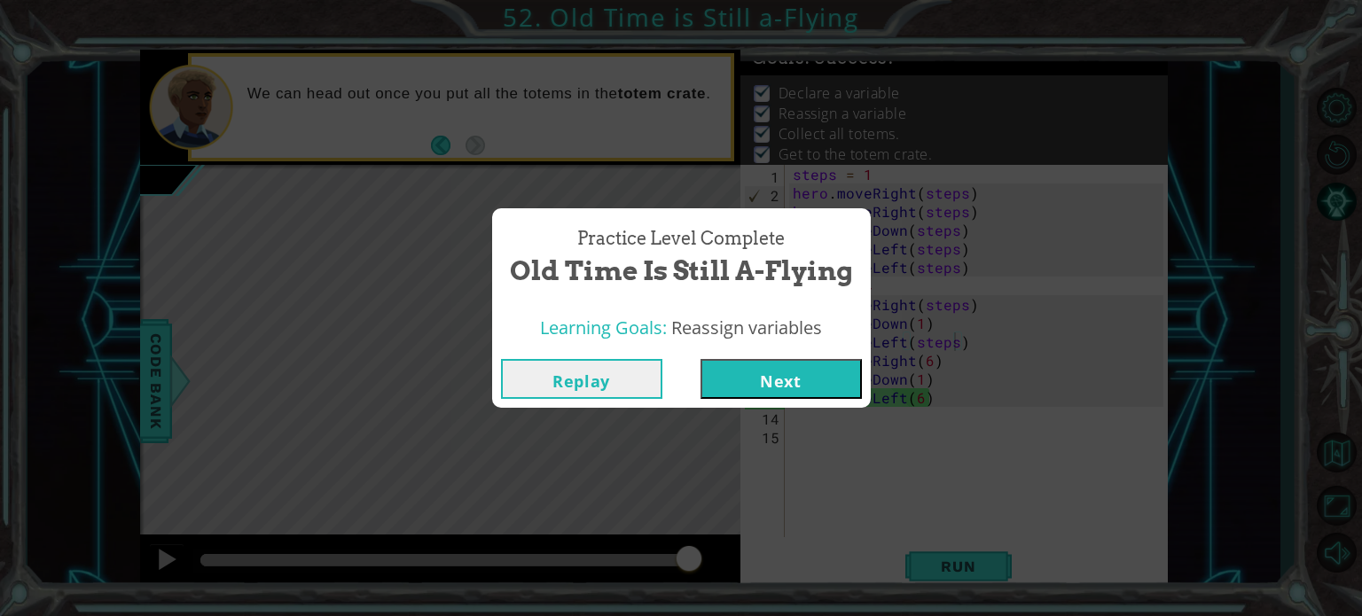
click at [784, 379] on button "Next" at bounding box center [780, 379] width 161 height 40
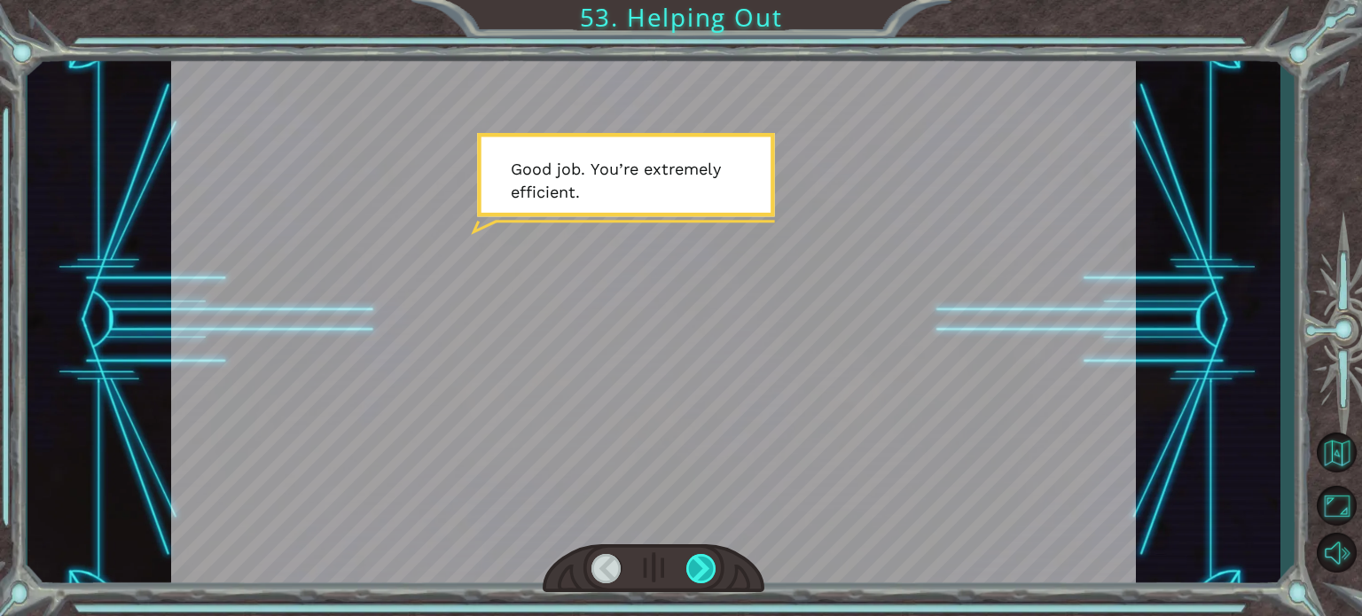
click at [705, 561] on div at bounding box center [701, 568] width 30 height 29
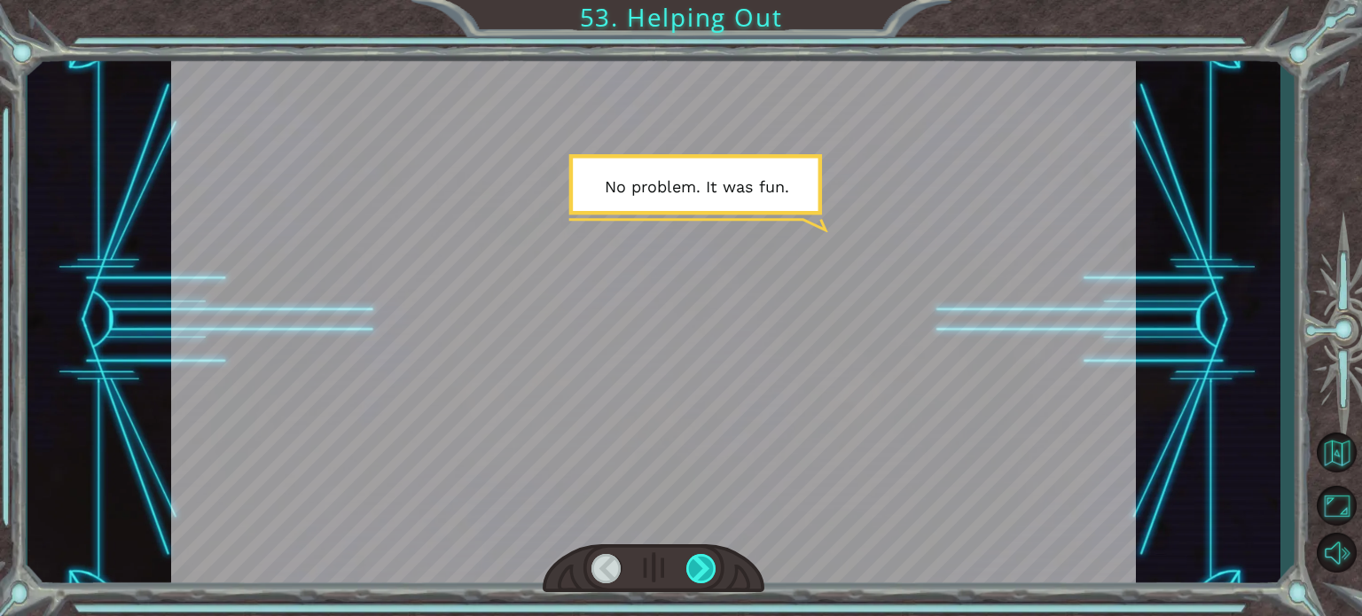
click at [704, 561] on div at bounding box center [701, 568] width 30 height 29
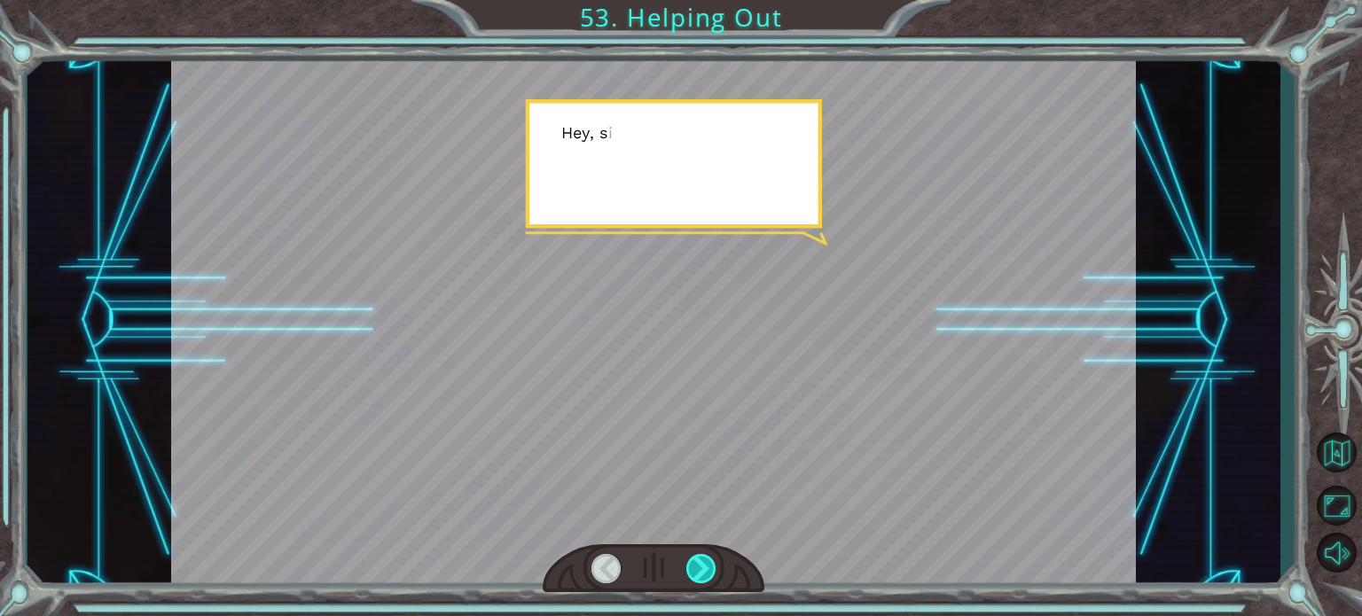
click at [702, 560] on div at bounding box center [701, 568] width 30 height 29
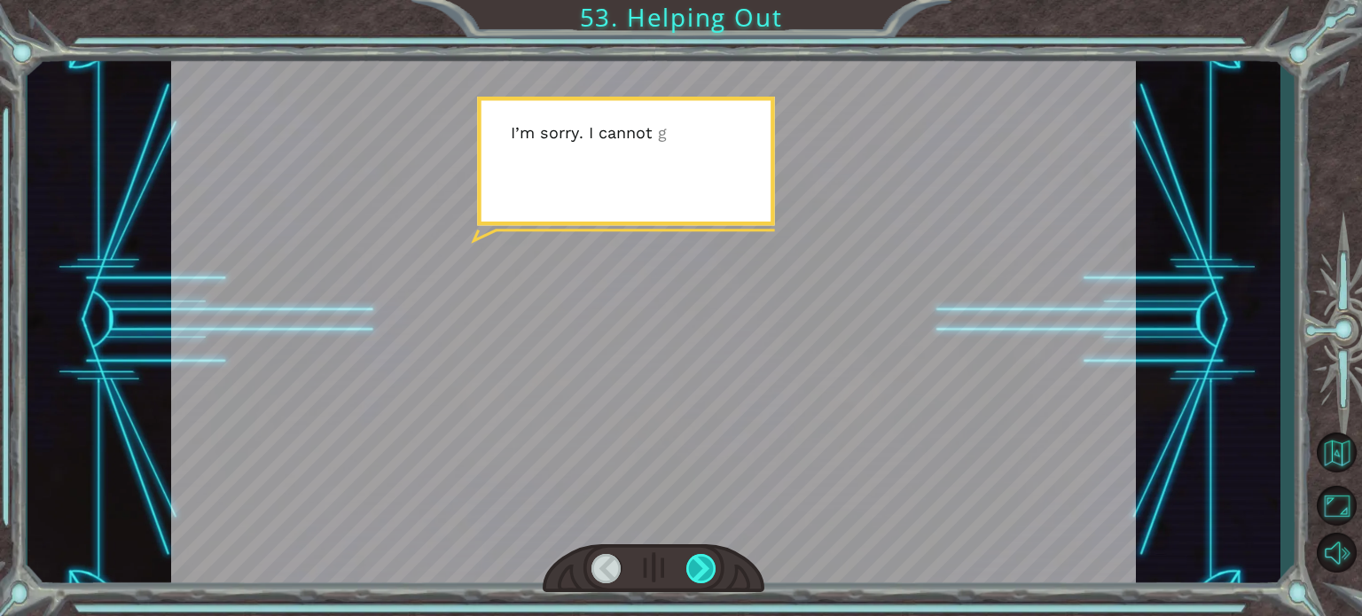
click at [702, 560] on div at bounding box center [701, 568] width 30 height 29
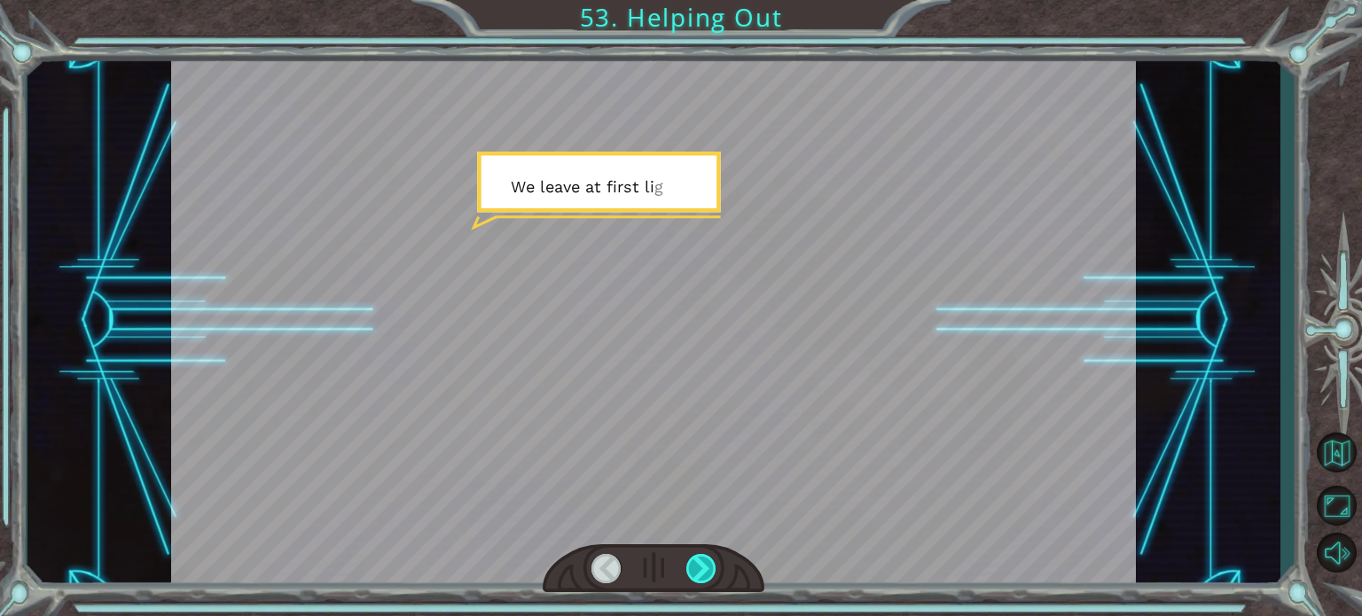
click at [702, 560] on div at bounding box center [701, 568] width 30 height 29
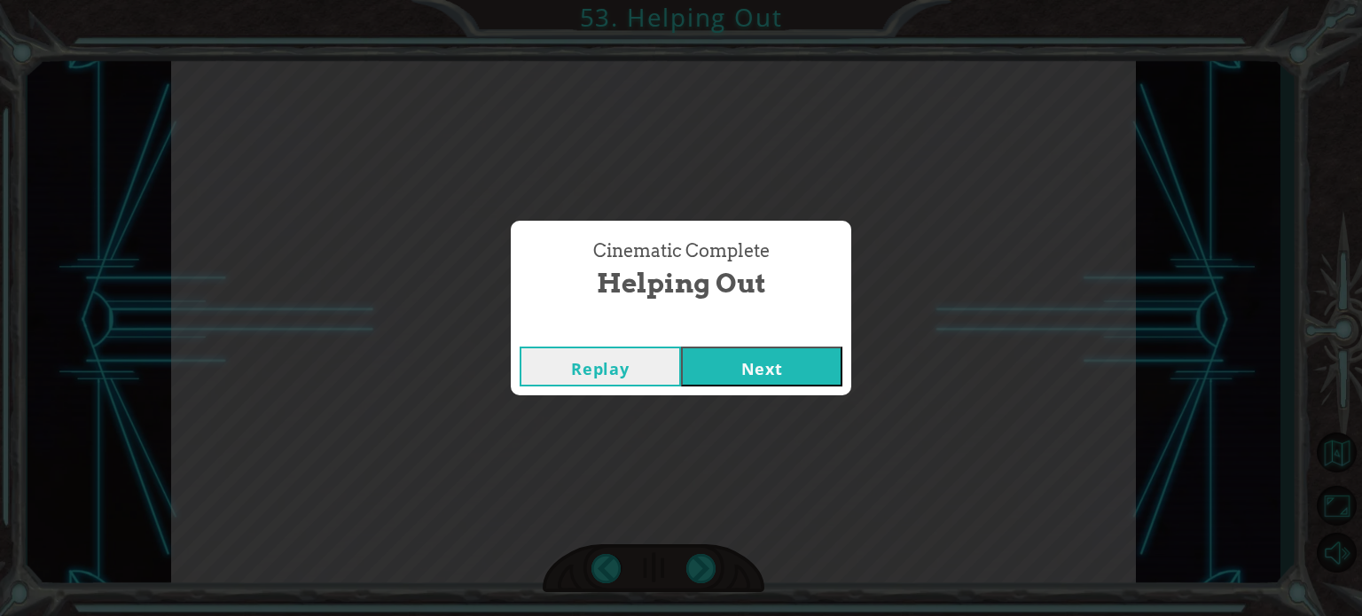
click at [738, 383] on button "Next" at bounding box center [761, 367] width 161 height 40
click at [805, 375] on button "Next" at bounding box center [761, 367] width 161 height 40
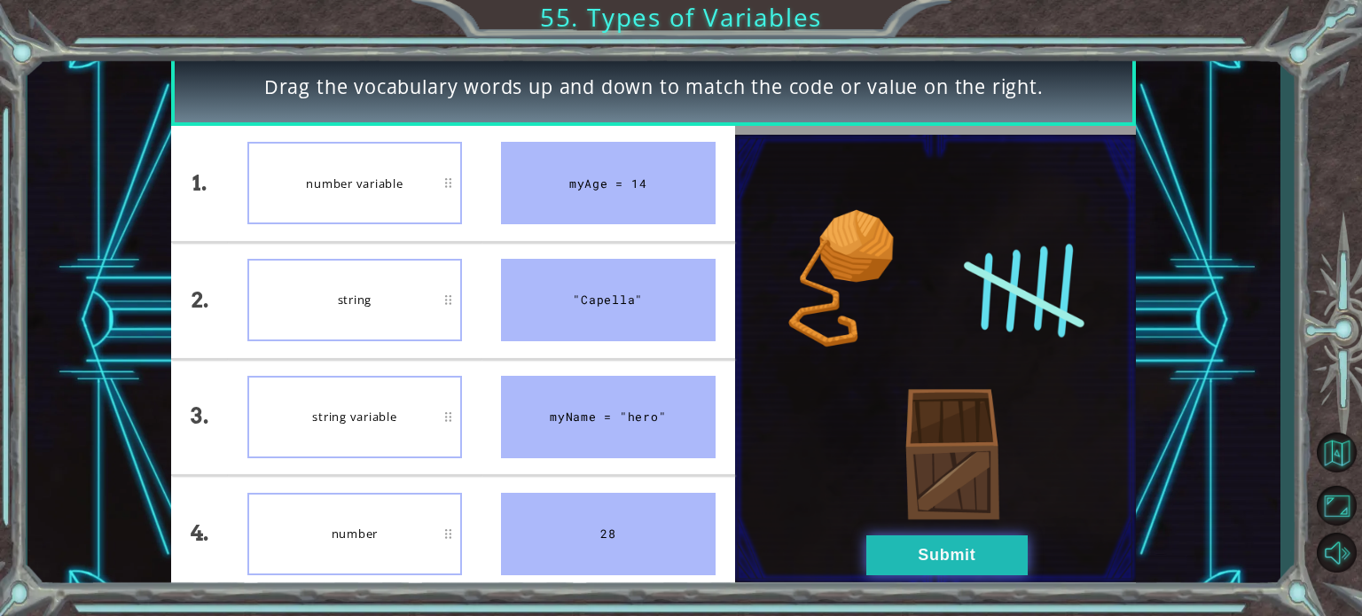
click at [903, 546] on button "Submit" at bounding box center [946, 555] width 161 height 40
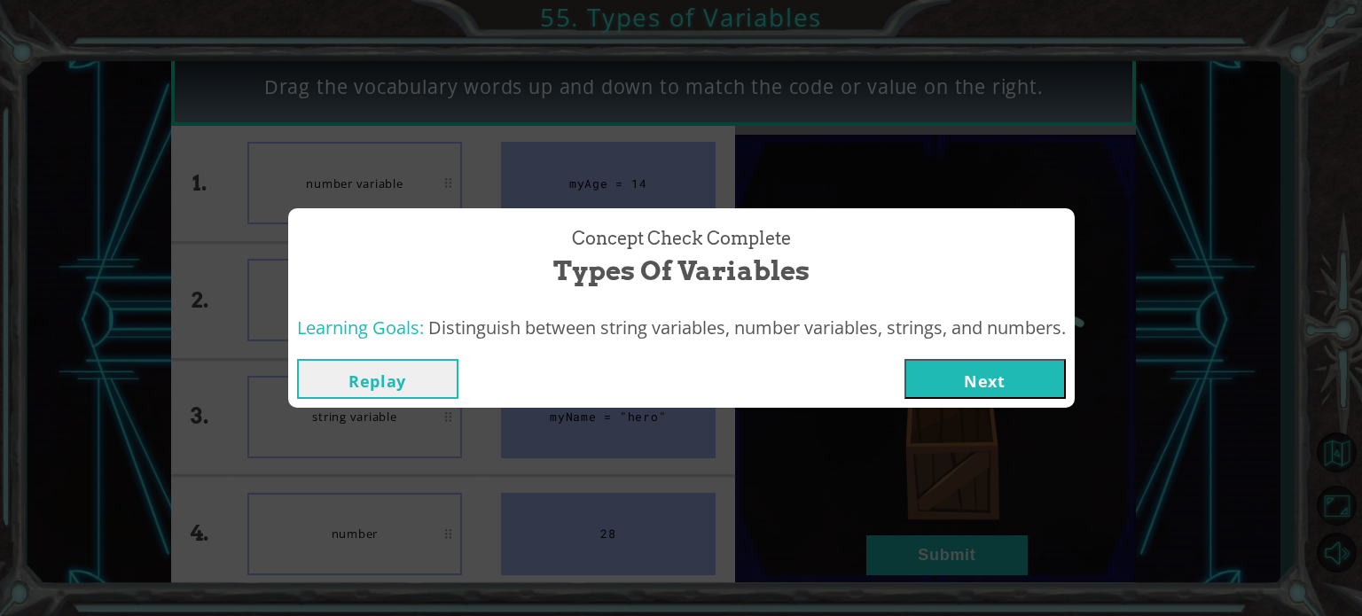
click at [993, 371] on button "Next" at bounding box center [984, 379] width 161 height 40
